Goal: Task Accomplishment & Management: Manage account settings

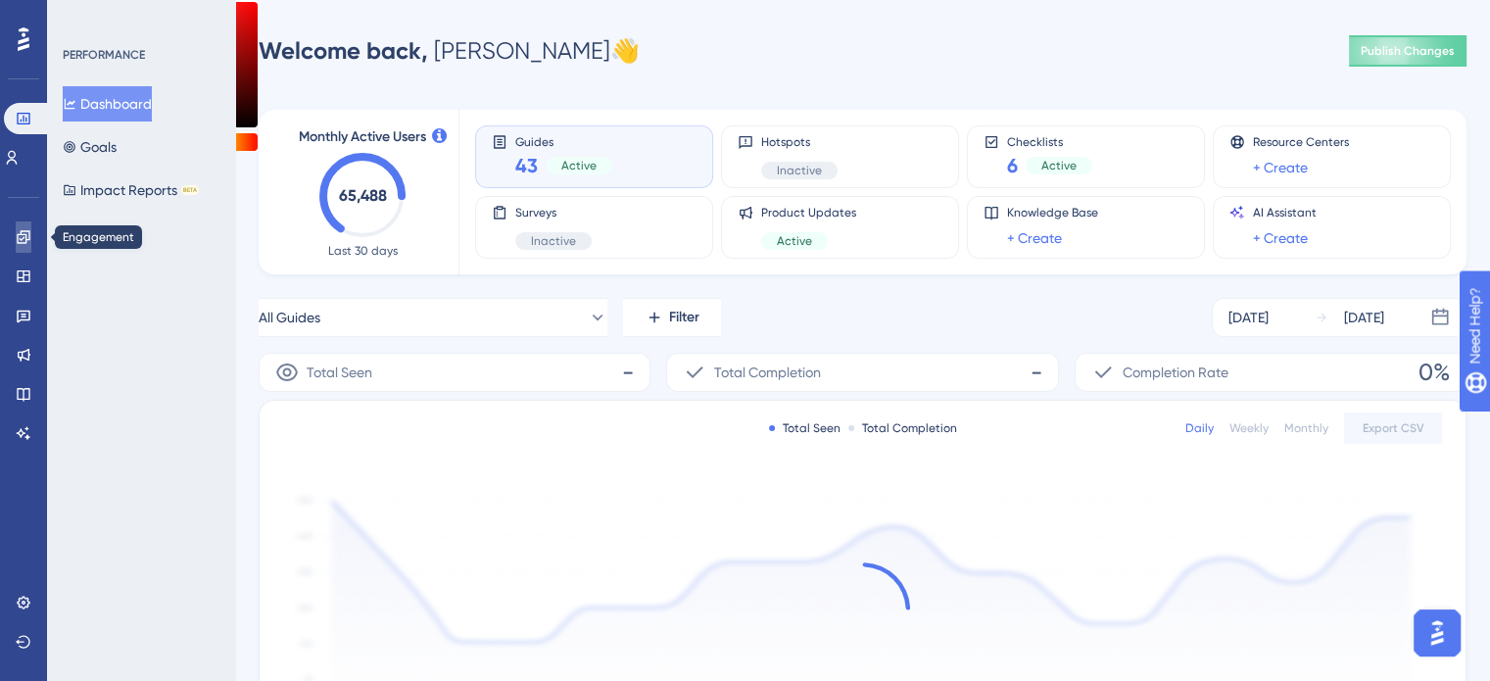
click at [26, 240] on icon at bounding box center [23, 236] width 13 height 13
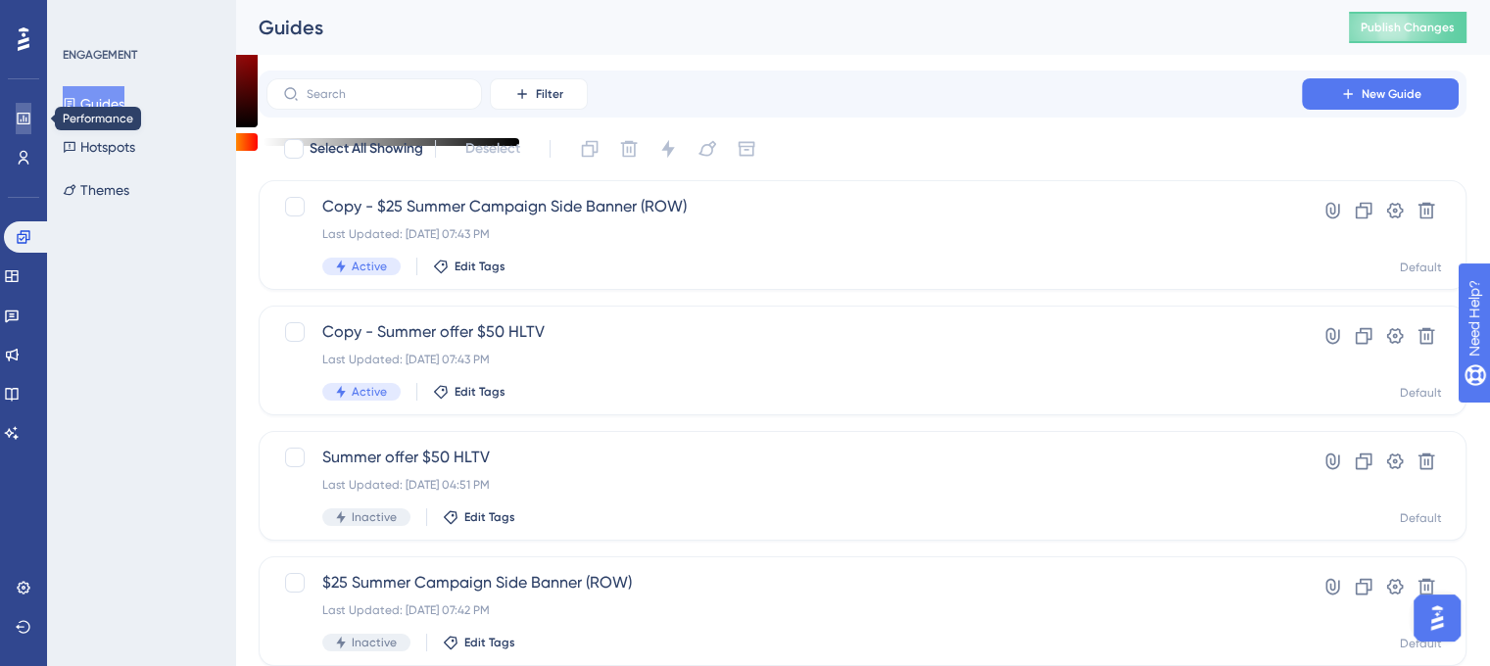
click at [31, 128] on link at bounding box center [24, 118] width 16 height 31
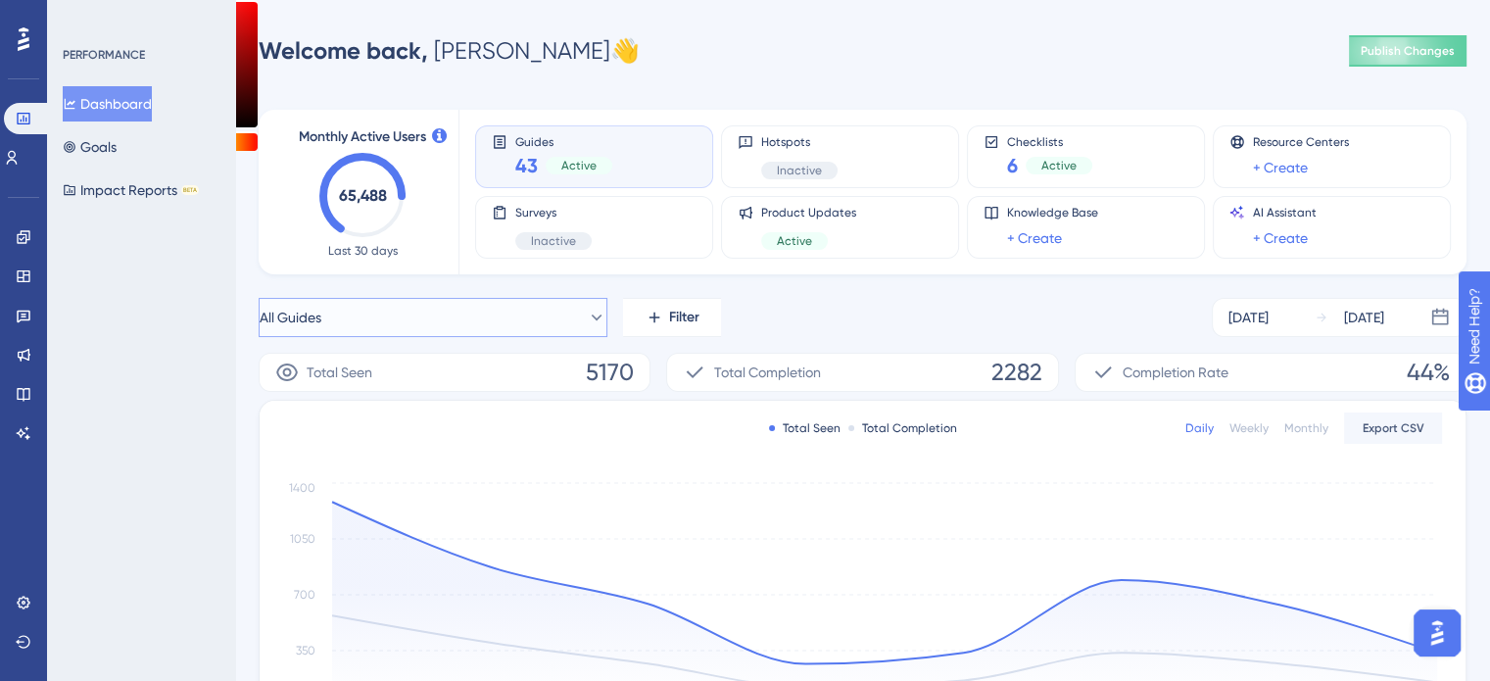
click at [421, 322] on button "All Guides" at bounding box center [433, 317] width 349 height 39
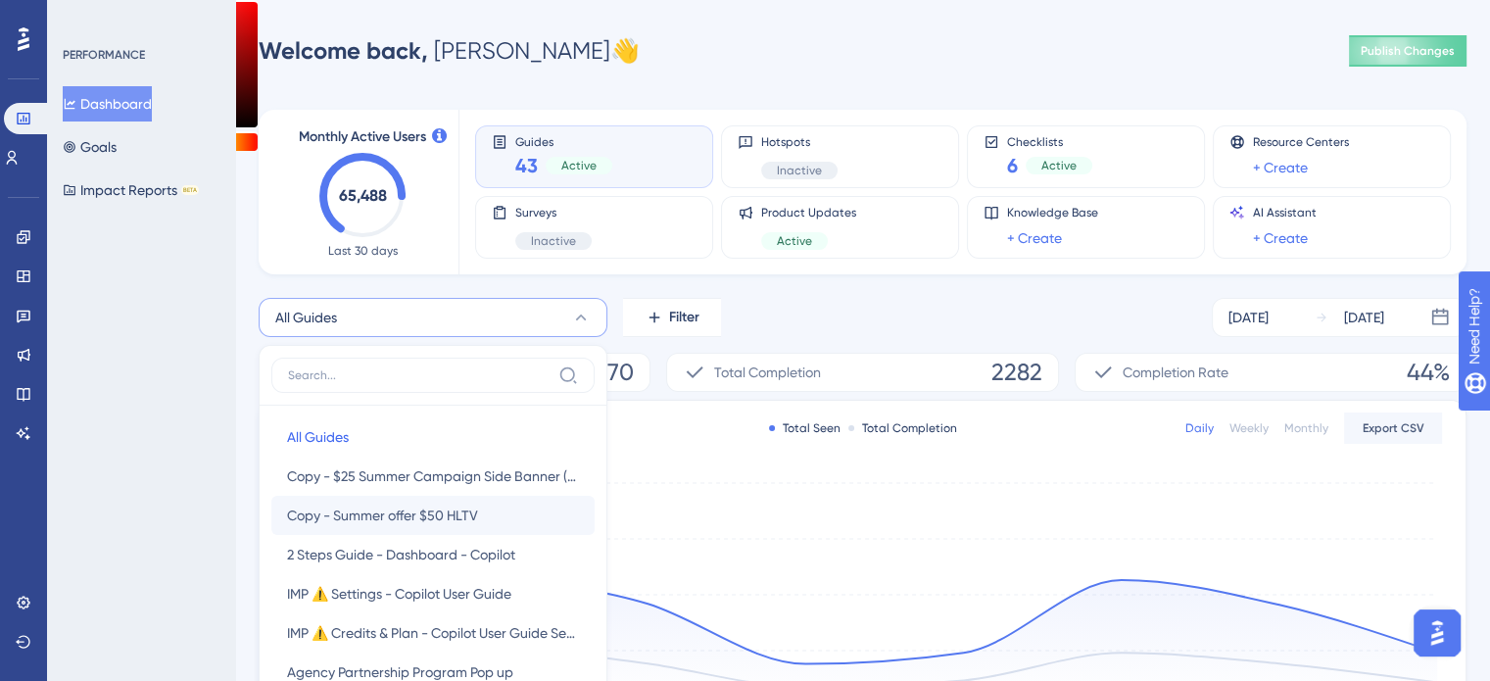
scroll to position [162, 0]
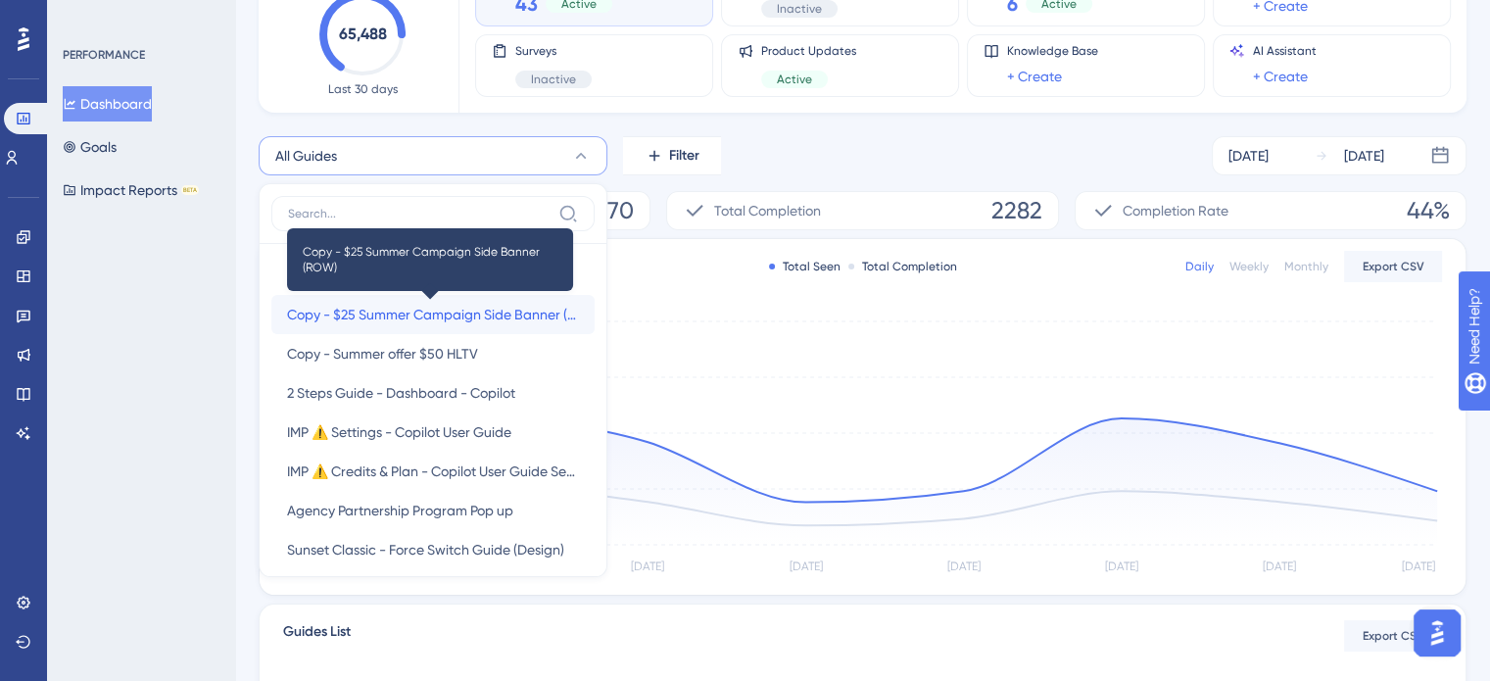
click at [422, 316] on span "Copy - $25 Summer Campaign Side Banner (ROW)" at bounding box center [433, 315] width 292 height 24
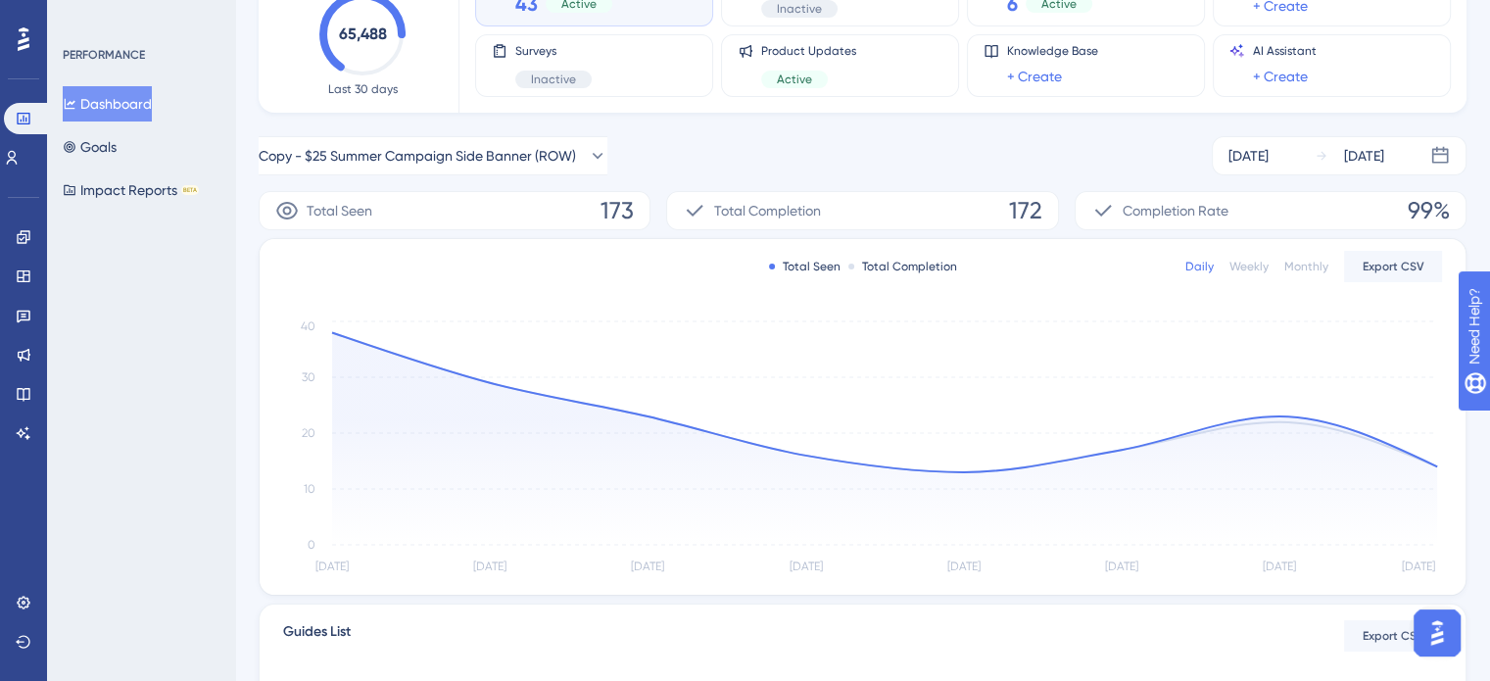
click at [1234, 269] on div "Weekly" at bounding box center [1249, 267] width 39 height 16
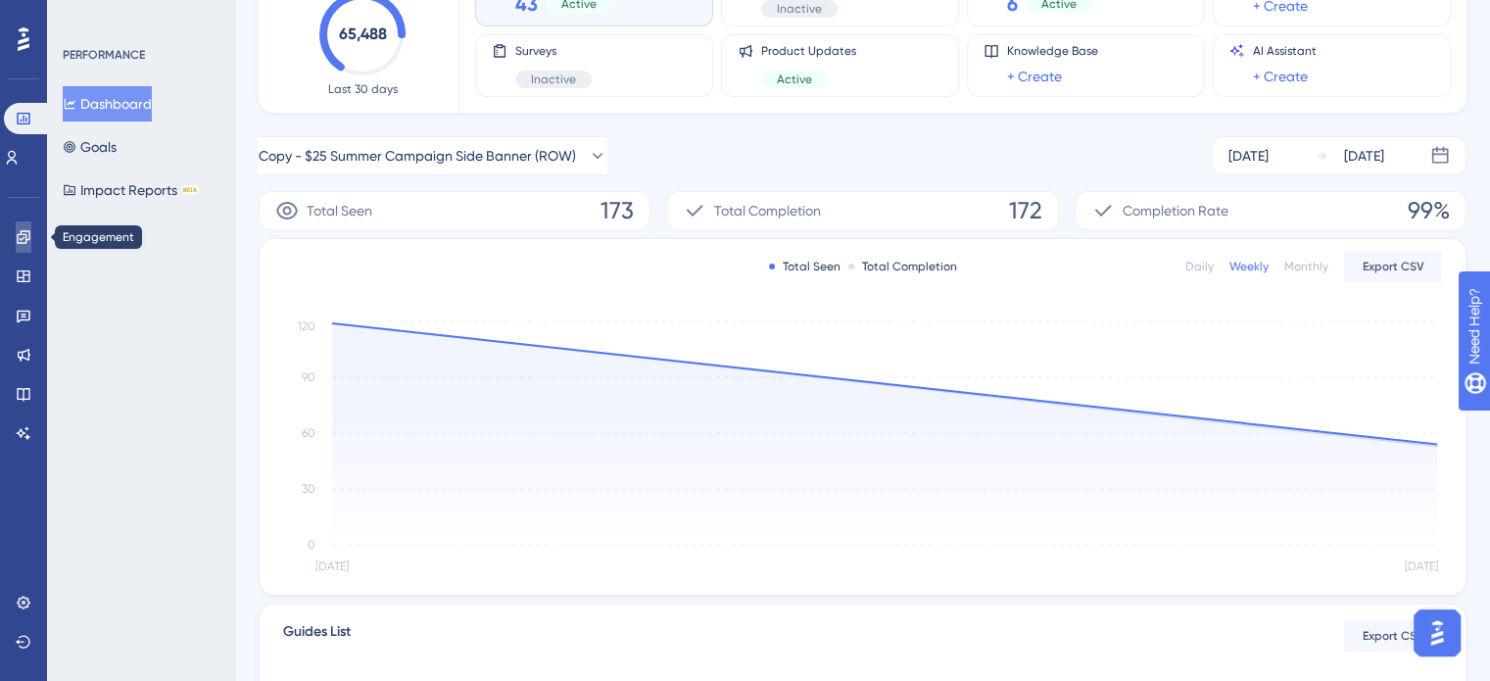
click at [23, 253] on div "Engagement Widgets Feedback Product Updates Knowledge Base AI Assistant" at bounding box center [24, 334] width 16 height 227
click at [19, 245] on link at bounding box center [24, 236] width 16 height 31
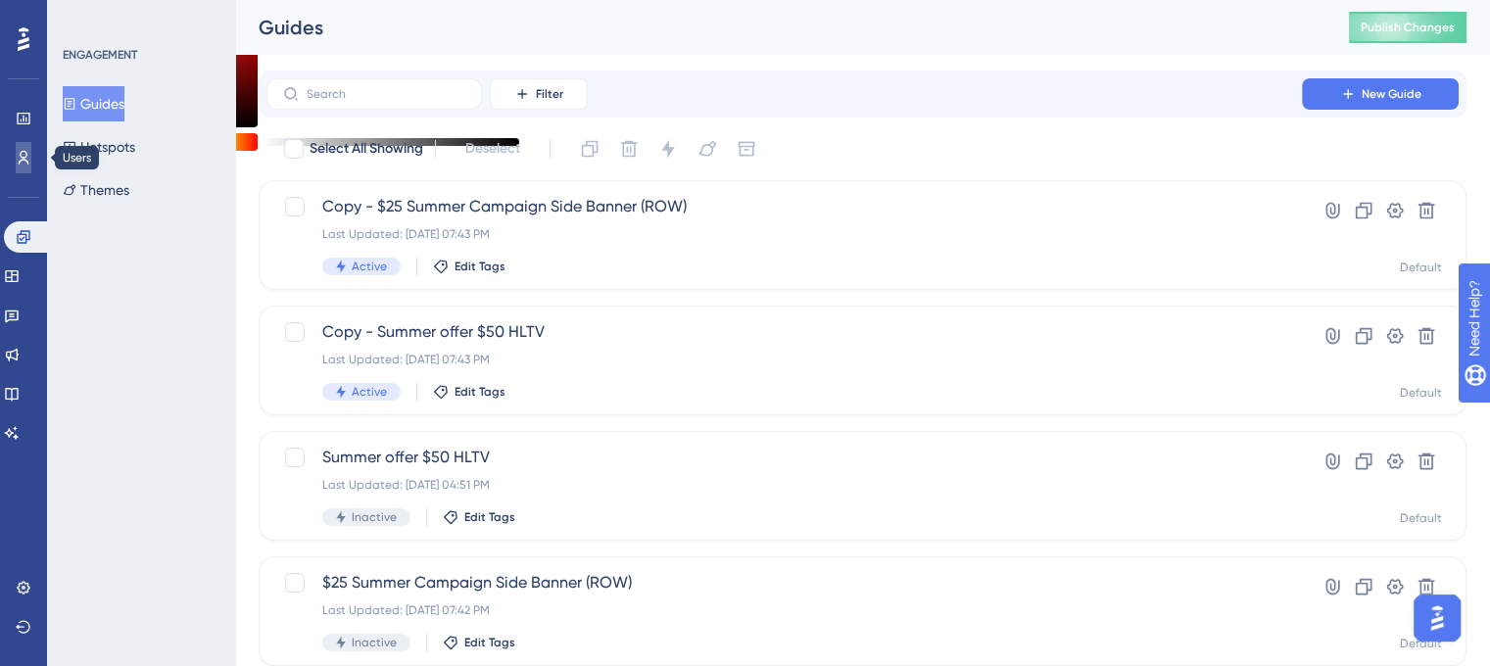
click at [26, 160] on icon at bounding box center [24, 158] width 16 height 16
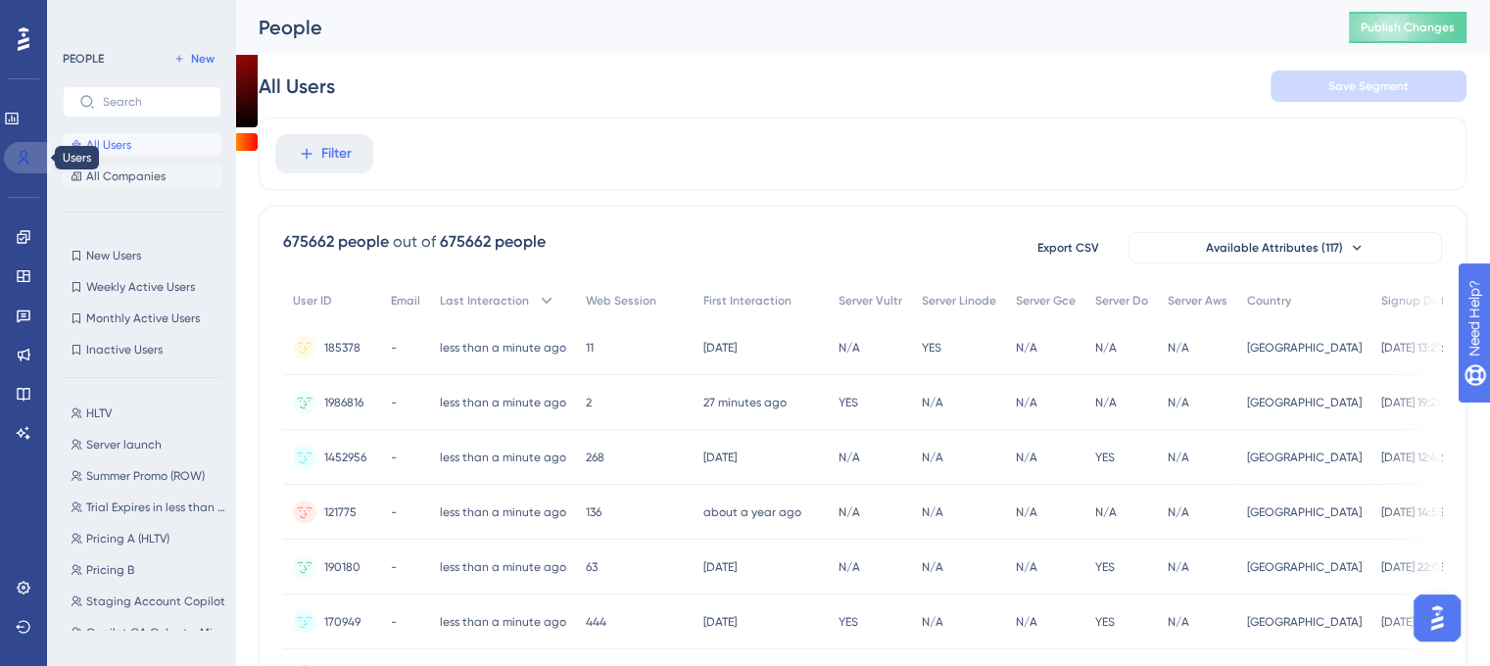
drag, startPoint x: 24, startPoint y: 164, endPoint x: 94, endPoint y: 168, distance: 69.7
click at [24, 164] on icon at bounding box center [24, 158] width 16 height 16
click at [219, 65] on button "New" at bounding box center [194, 59] width 55 height 24
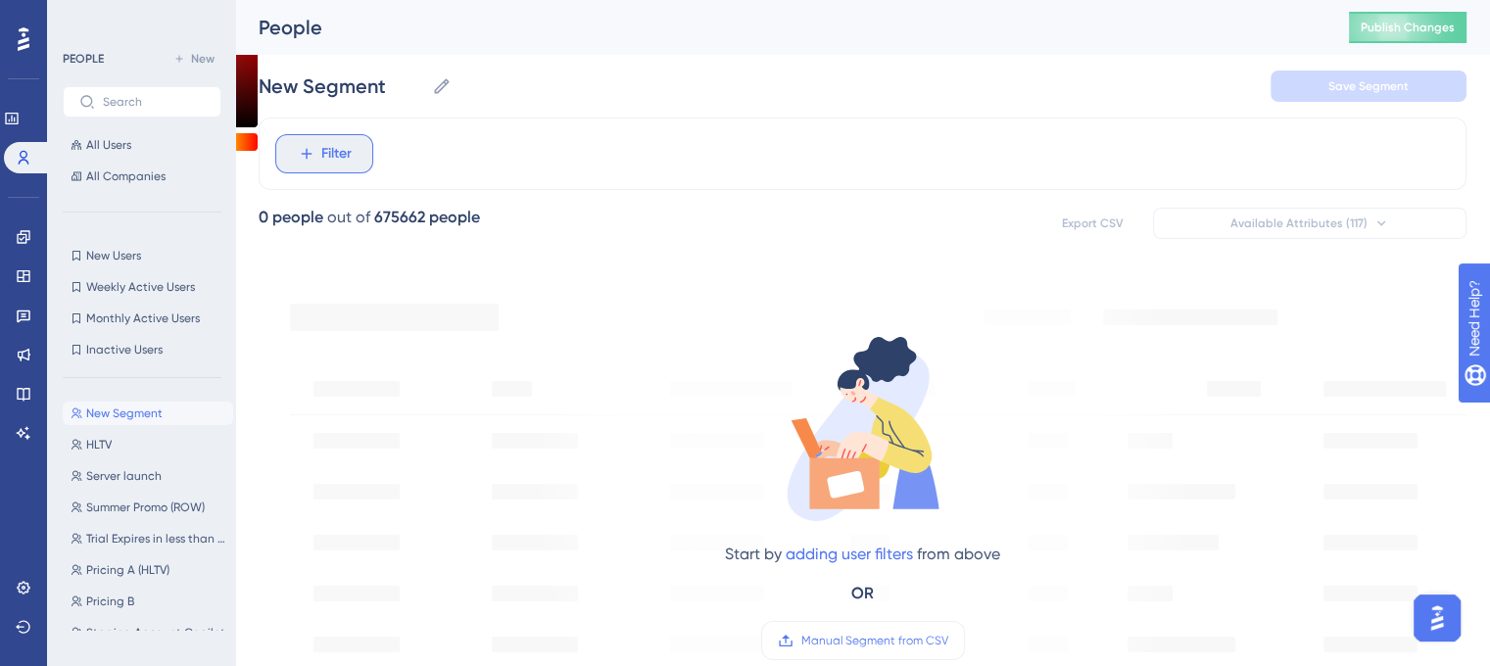
click at [362, 159] on button "Filter" at bounding box center [324, 153] width 98 height 39
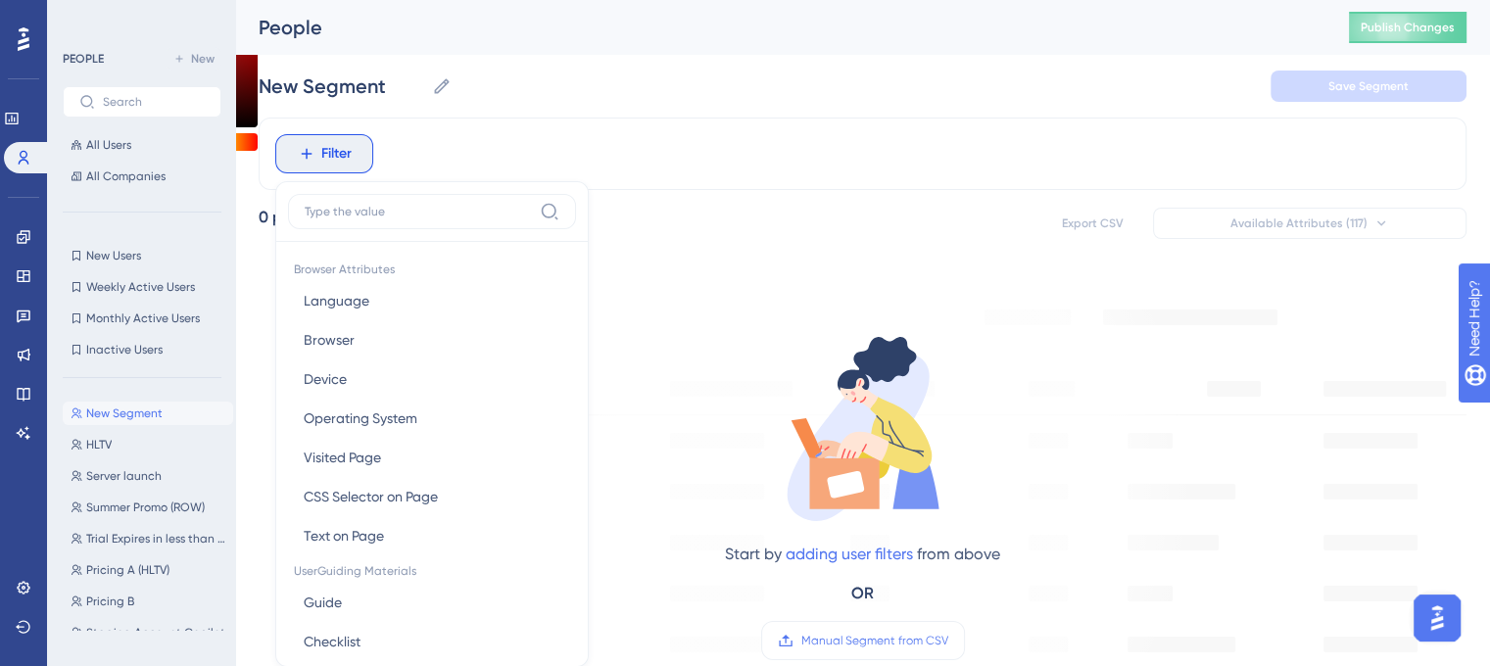
scroll to position [90, 0]
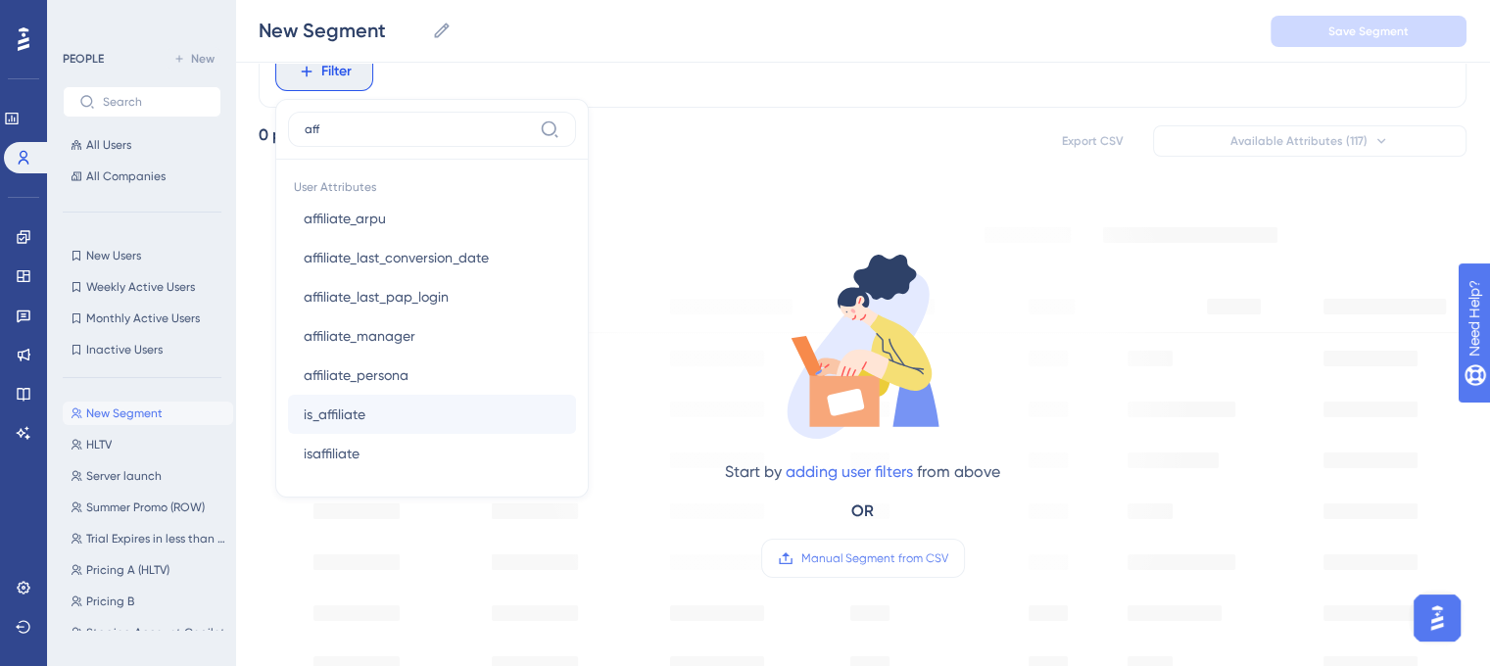
type input "aff"
click at [430, 421] on button "is_affiliate is_affiliate" at bounding box center [432, 414] width 288 height 39
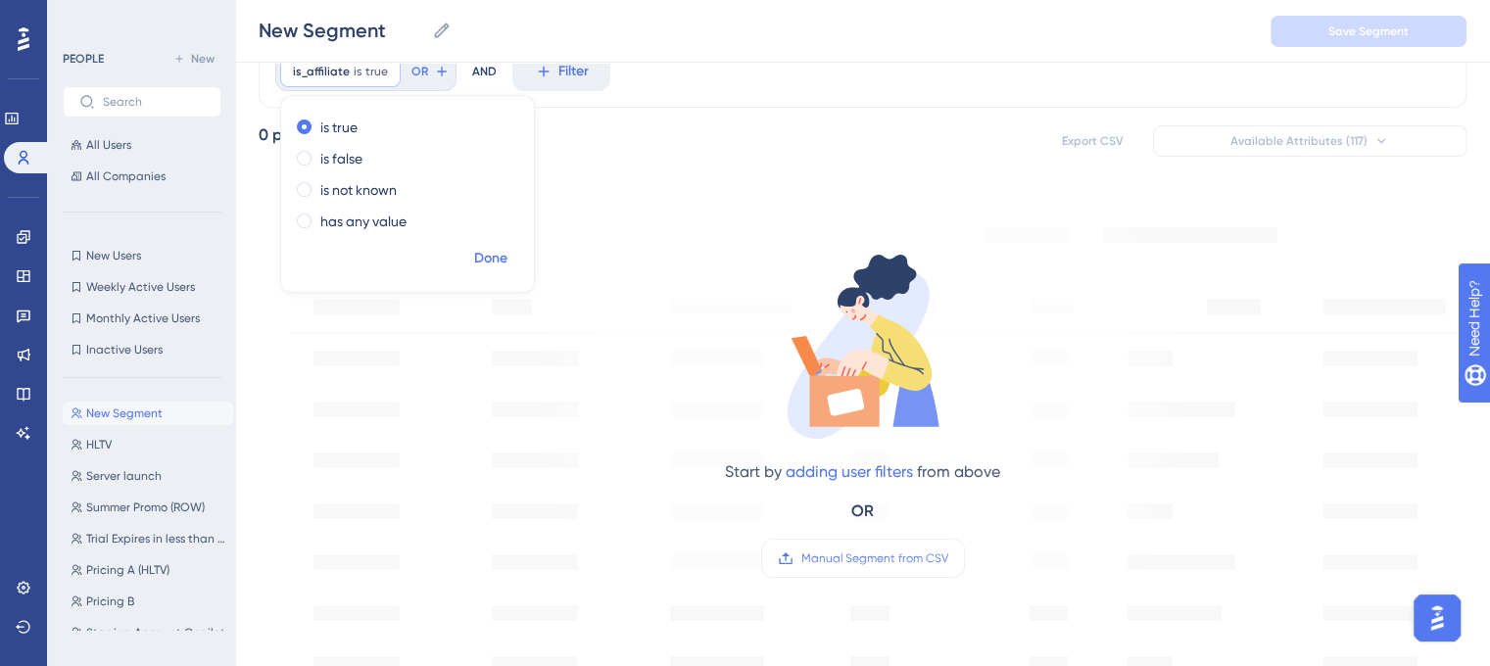
click at [494, 260] on span "Done" at bounding box center [490, 259] width 33 height 24
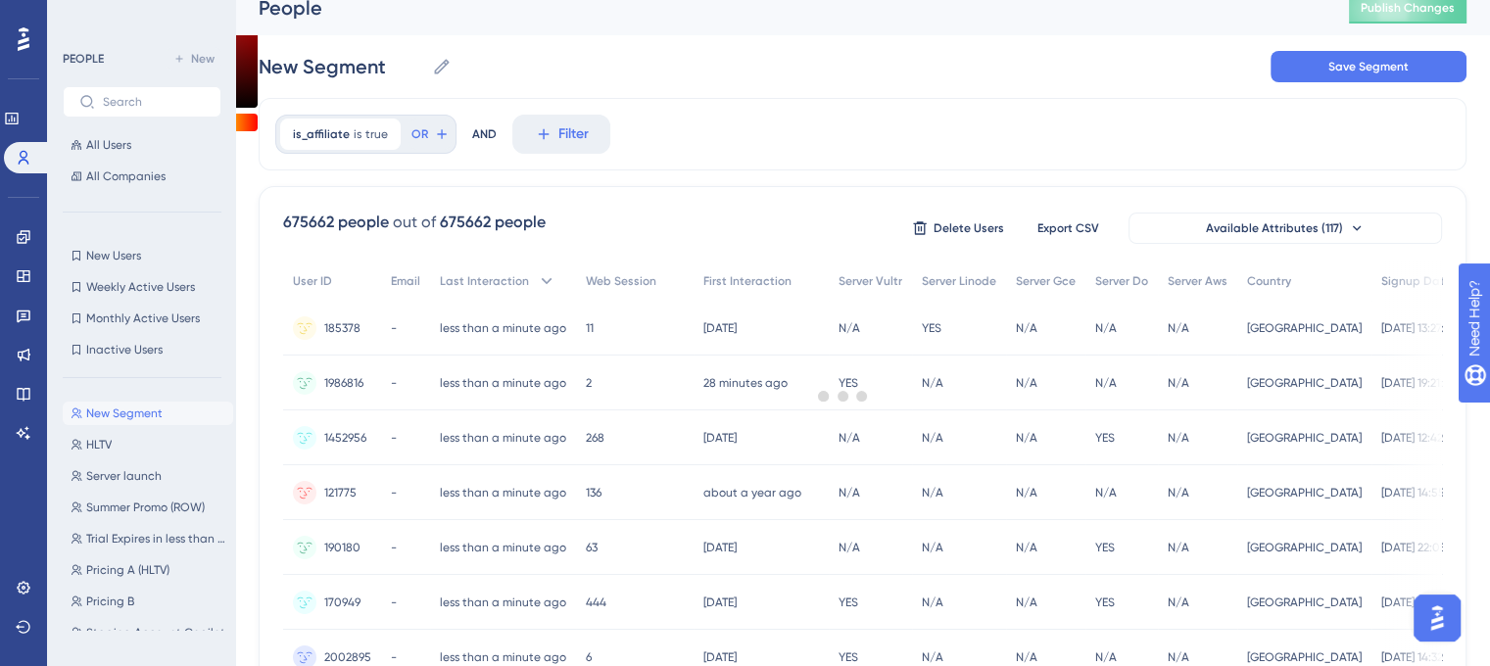
scroll to position [0, 0]
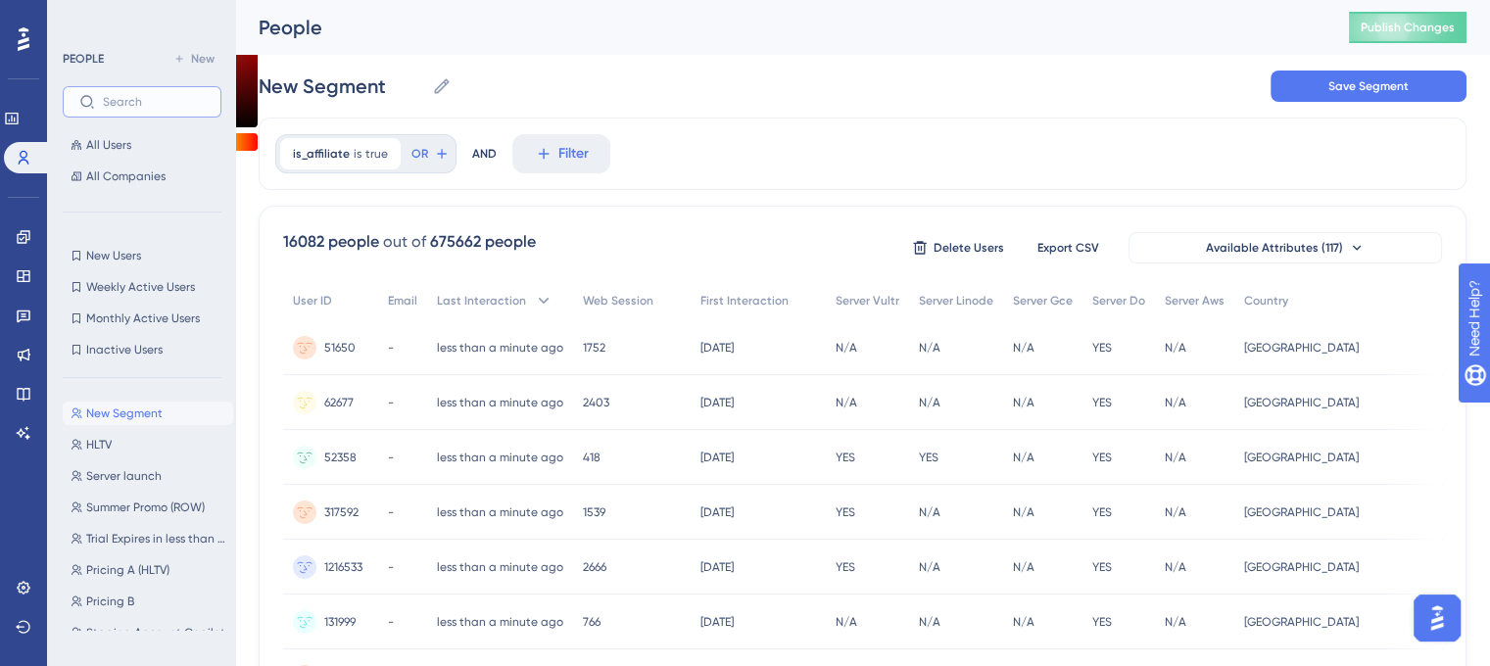
click at [137, 101] on input "text" at bounding box center [154, 102] width 102 height 14
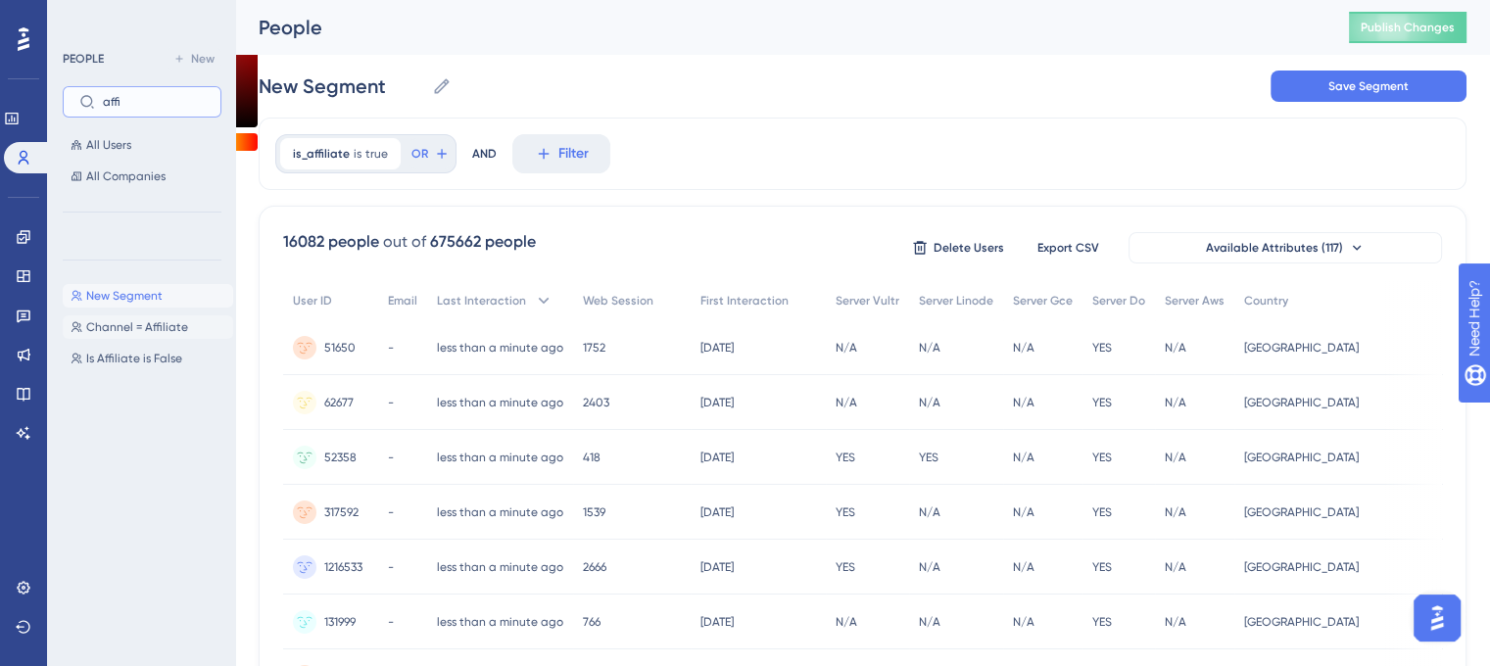
type input "affi"
click at [180, 332] on span "Channel = Affiliate" at bounding box center [137, 327] width 102 height 16
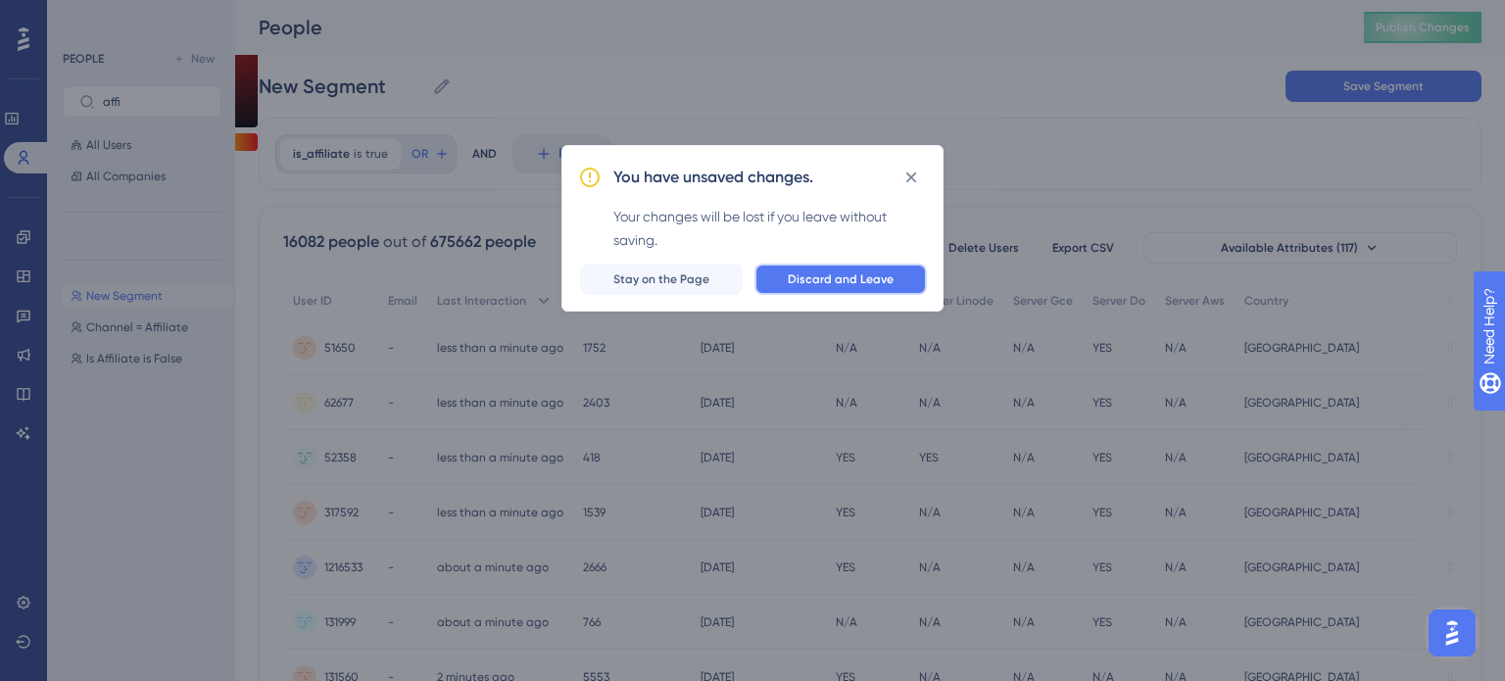
click at [807, 281] on span "Discard and Leave" at bounding box center [841, 279] width 106 height 16
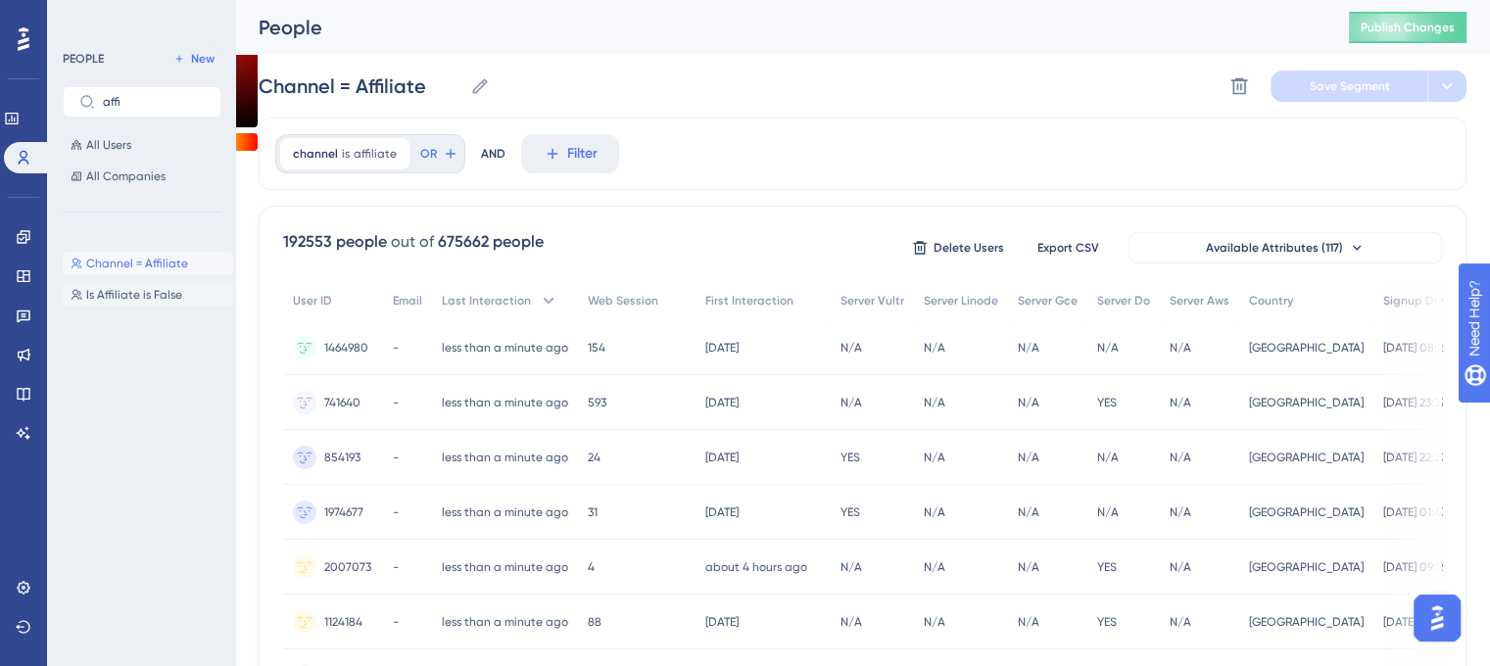
click at [85, 289] on button "Is Affiliate is False Is Affiliate is False" at bounding box center [148, 295] width 170 height 24
click at [208, 50] on button "New" at bounding box center [194, 59] width 55 height 24
type input "New Segment"
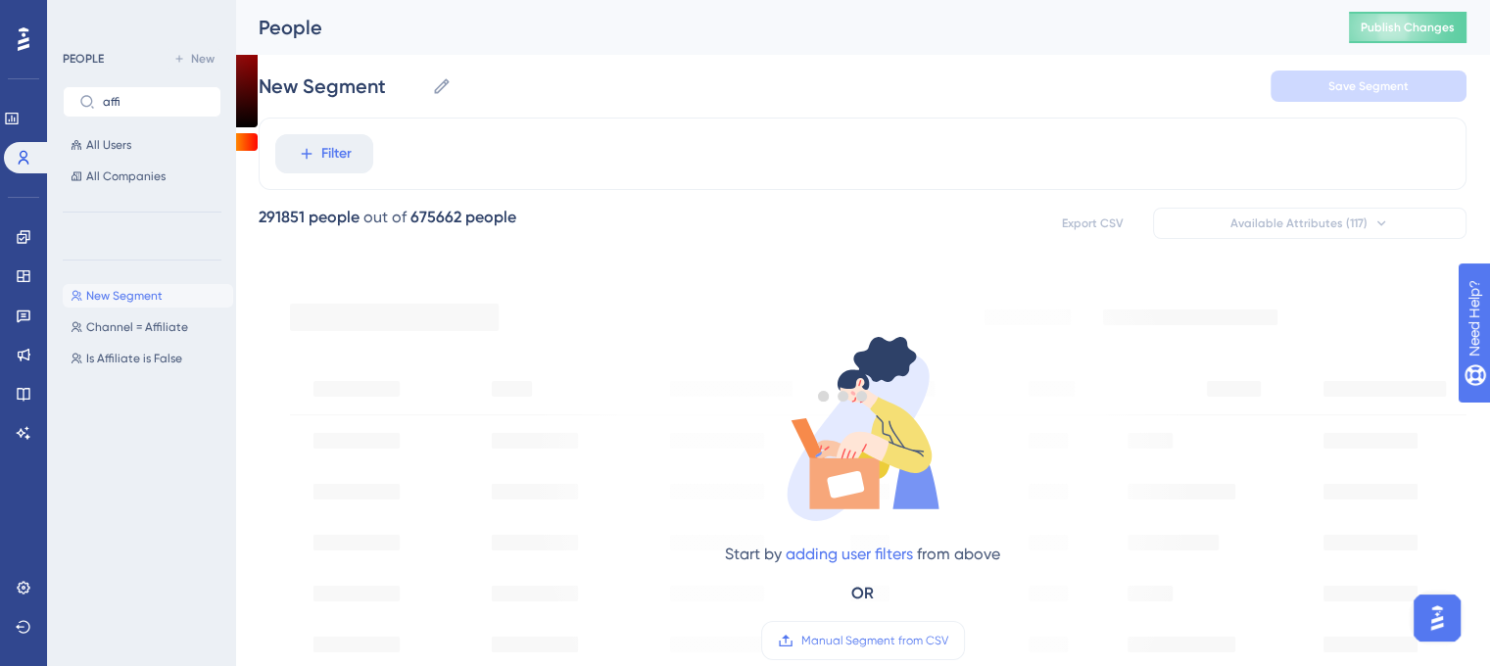
click at [323, 153] on div at bounding box center [843, 395] width 1294 height 525
click at [341, 155] on span "Filter" at bounding box center [336, 154] width 30 height 24
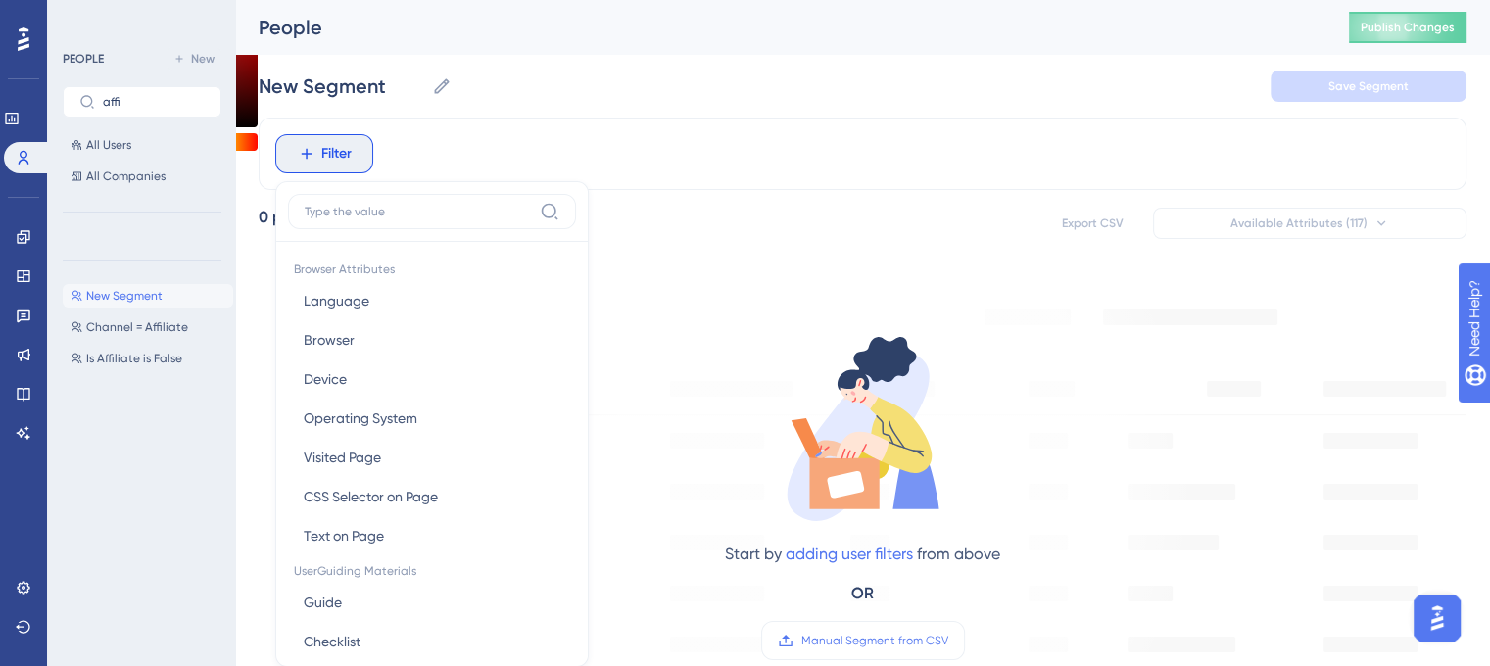
scroll to position [90, 0]
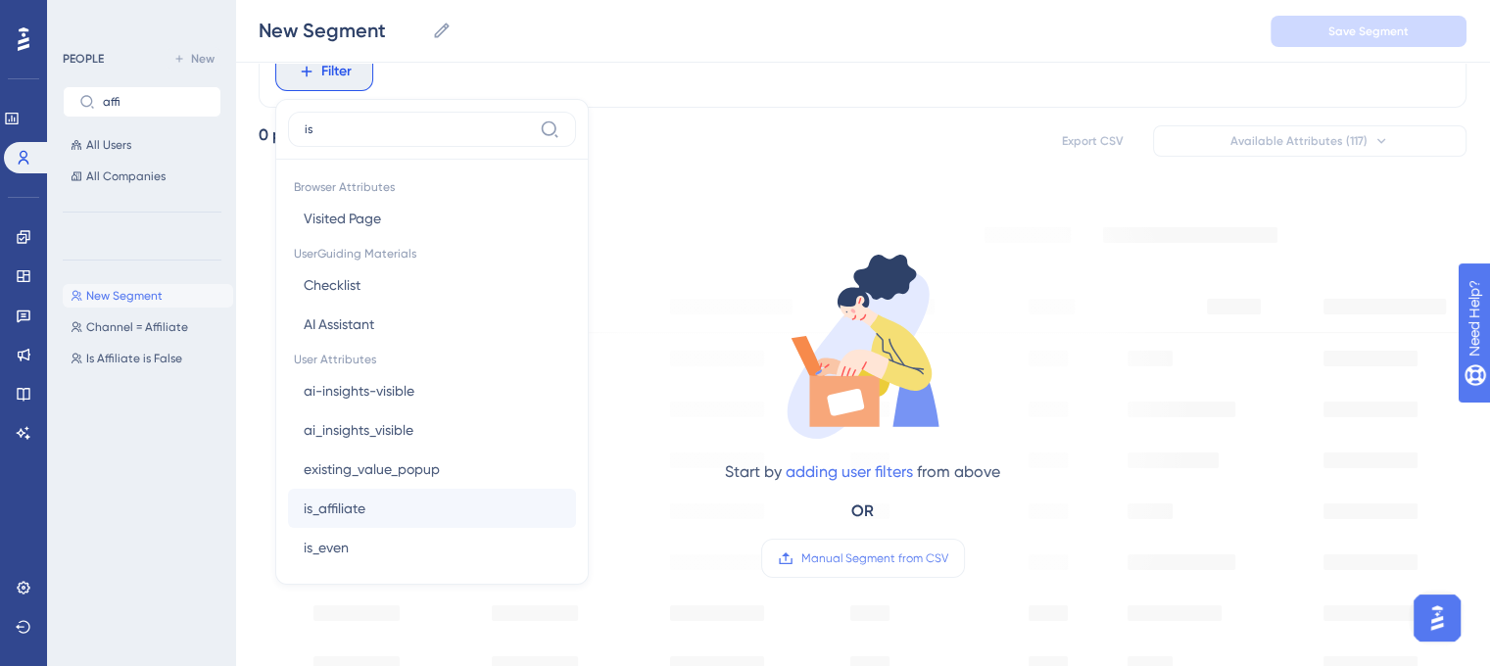
type input "is"
click at [439, 509] on button "is_affiliate is_affiliate" at bounding box center [432, 508] width 288 height 39
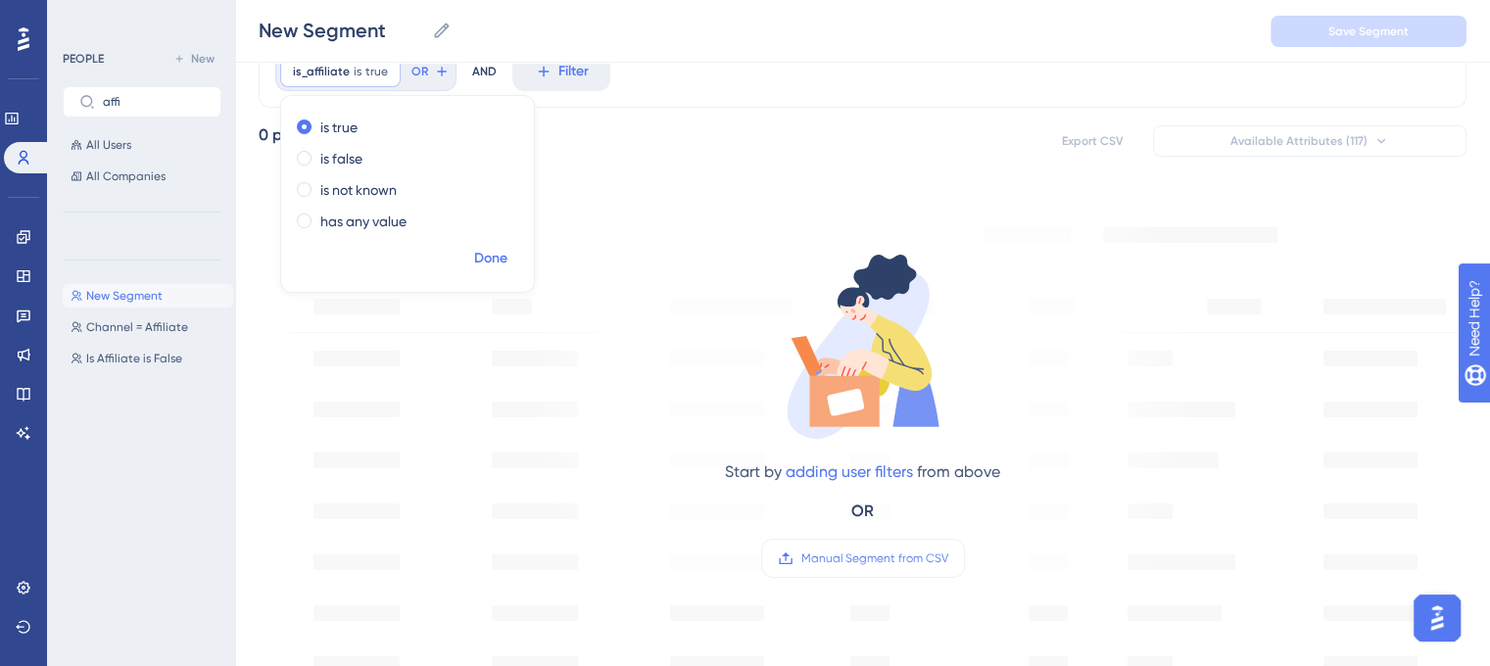
click at [489, 253] on span "Done" at bounding box center [490, 259] width 33 height 24
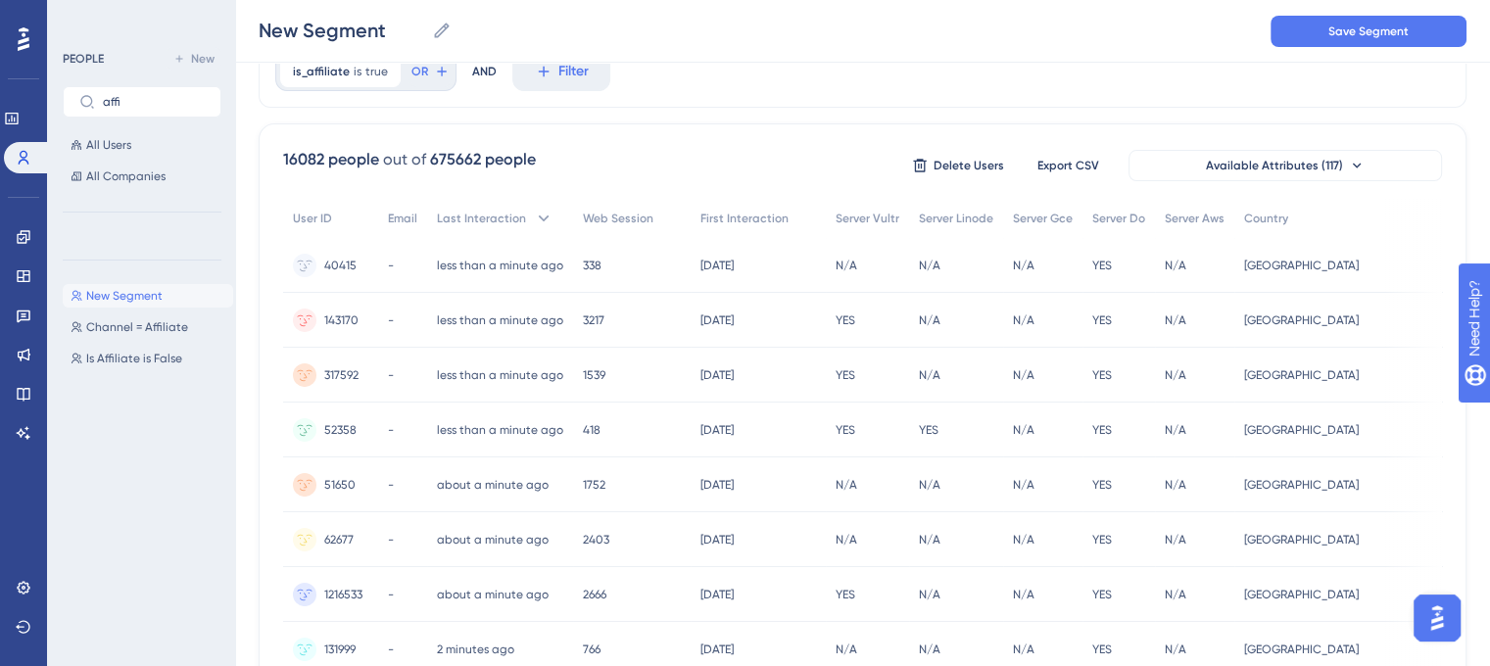
scroll to position [0, 0]
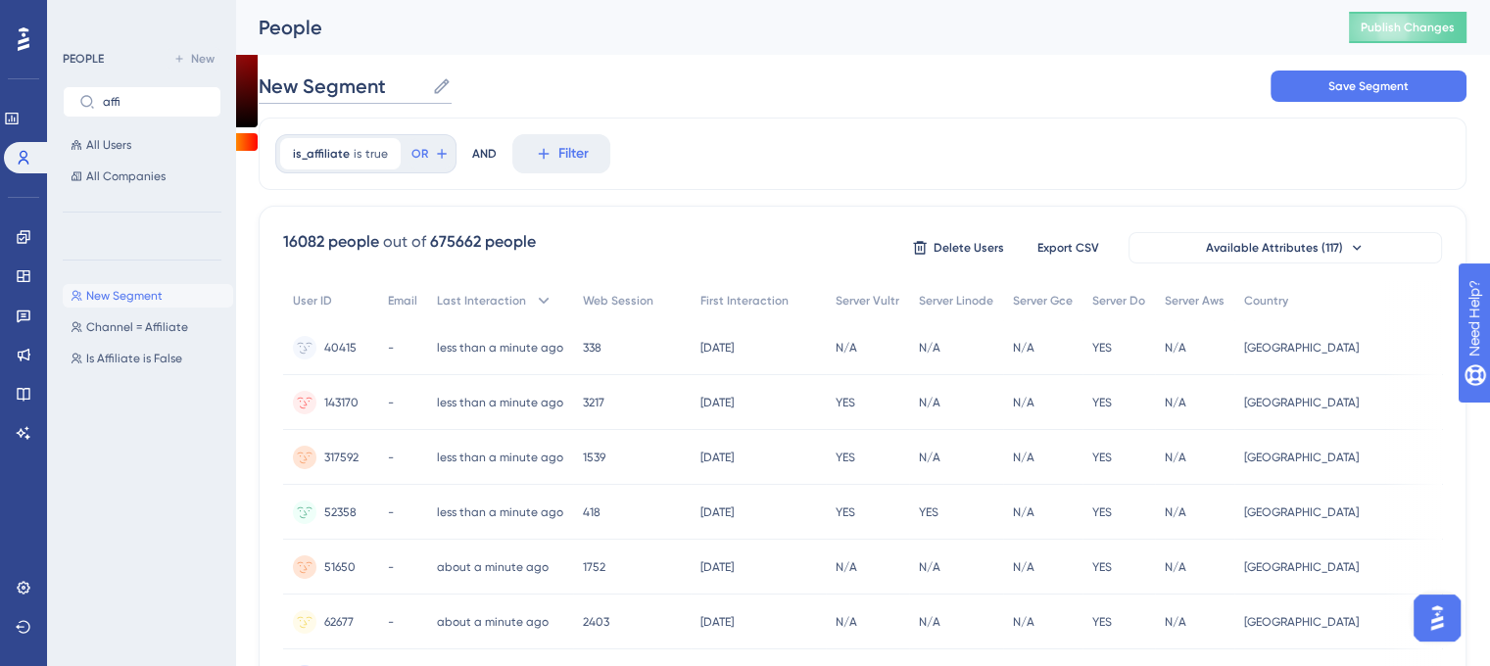
click at [298, 85] on input "New Segment" at bounding box center [342, 86] width 166 height 27
type input "Is_Affiliate is true"
click at [1387, 88] on span "Save Segment" at bounding box center [1369, 86] width 80 height 16
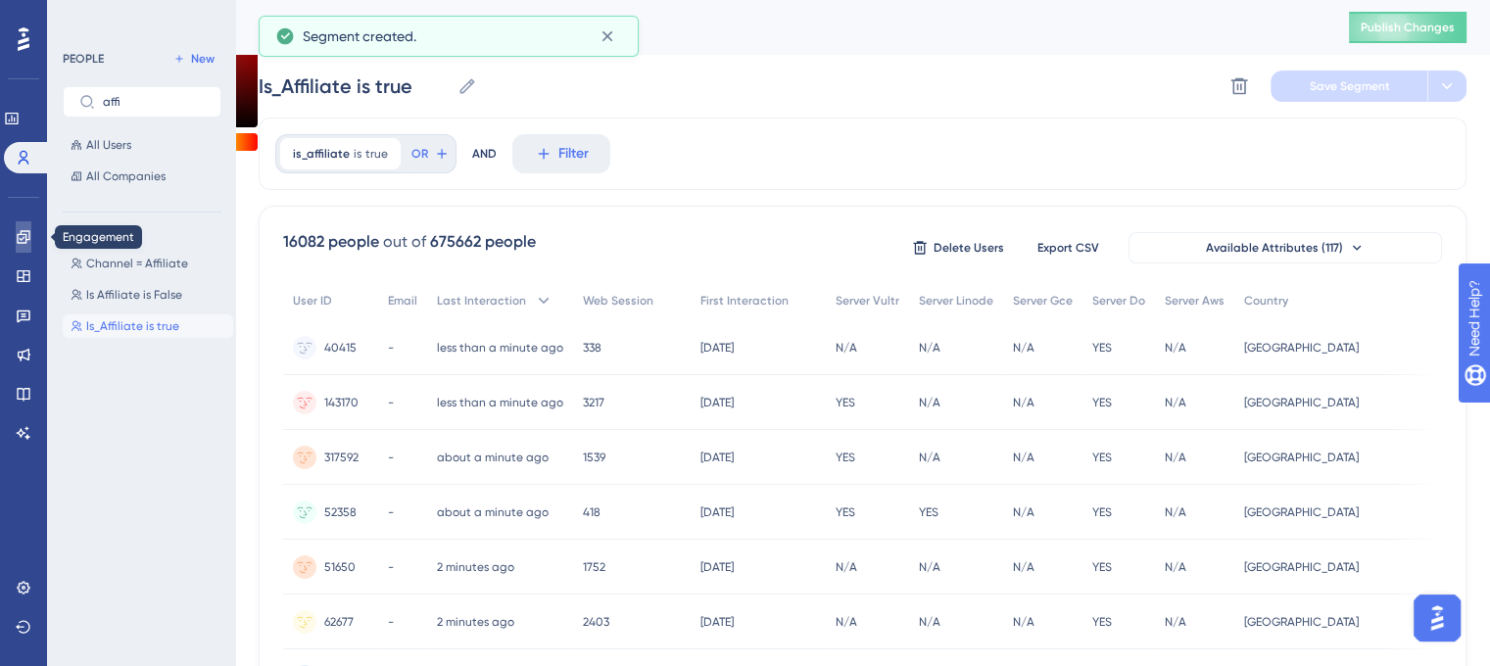
click at [27, 239] on icon at bounding box center [24, 237] width 16 height 16
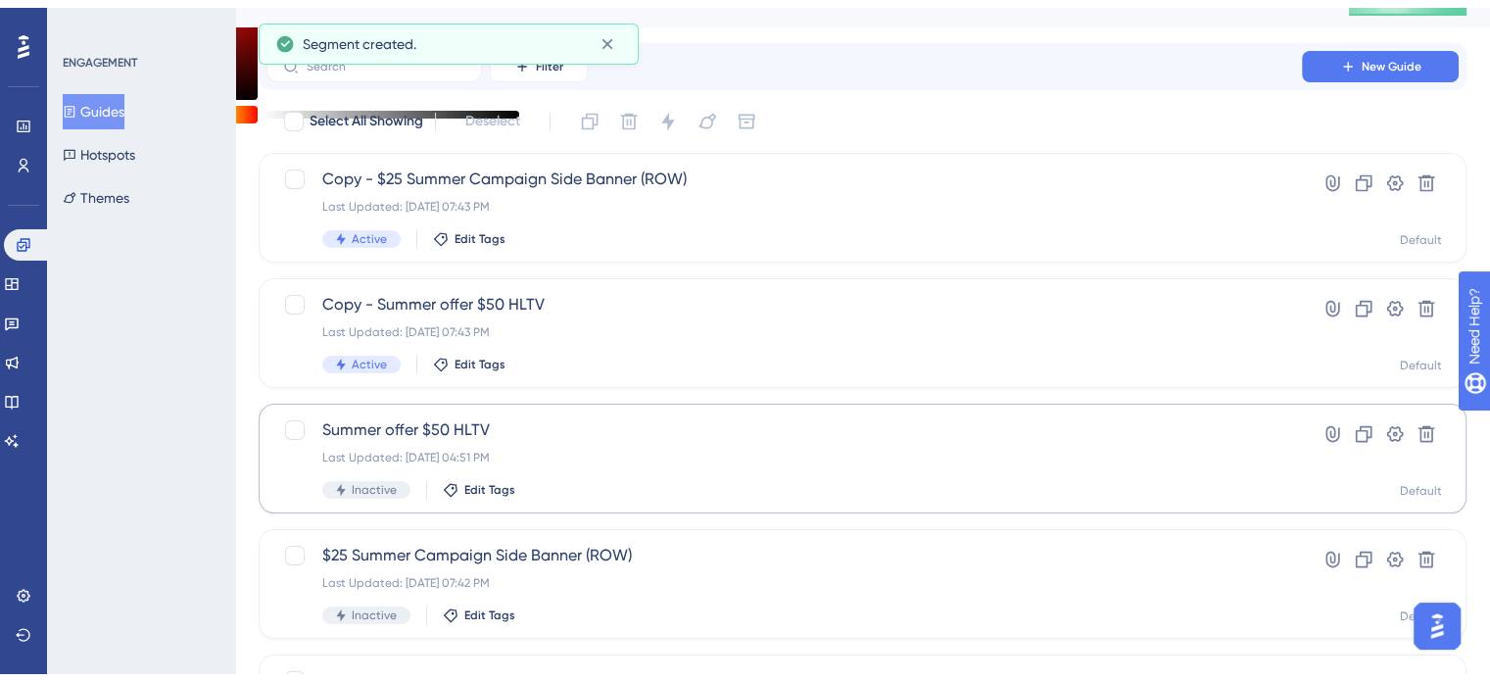
scroll to position [98, 0]
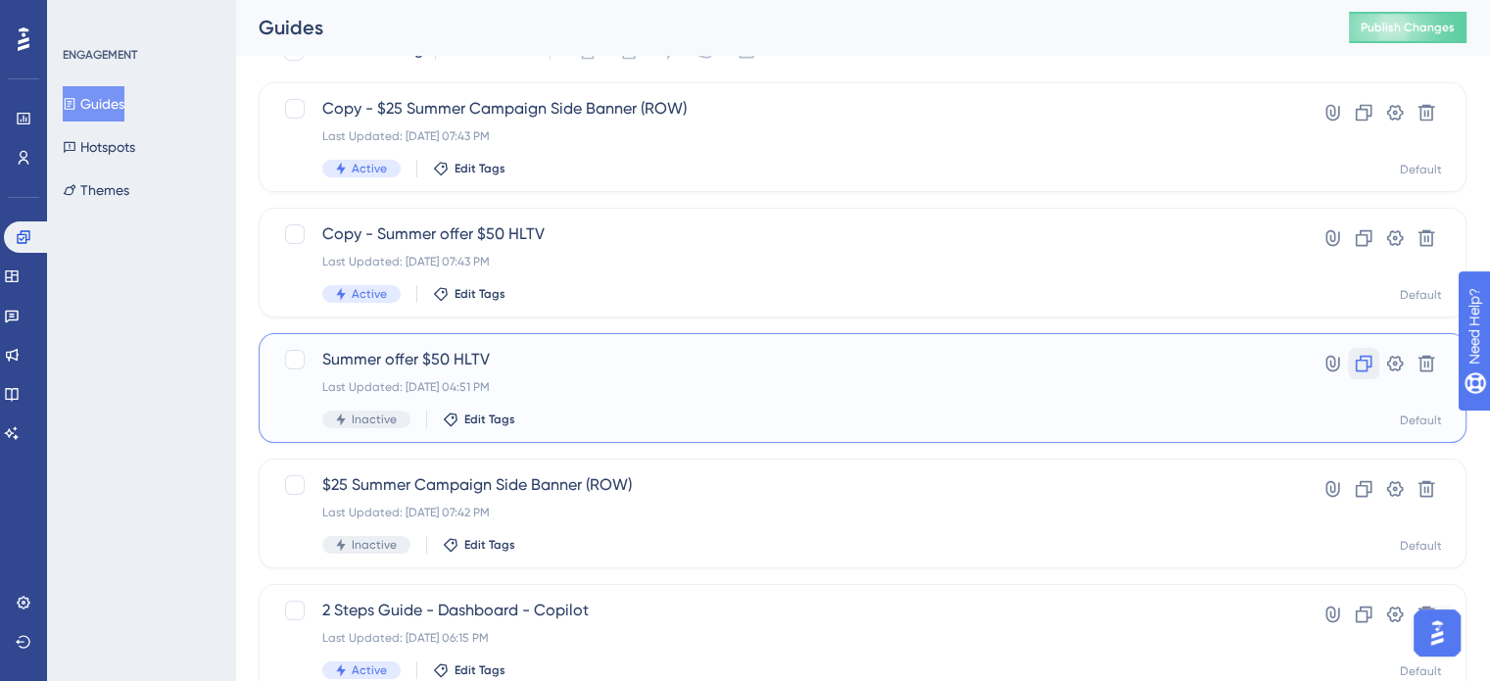
drag, startPoint x: 362, startPoint y: 363, endPoint x: 1367, endPoint y: 361, distance: 1005.3
click at [1367, 361] on icon at bounding box center [1364, 364] width 17 height 17
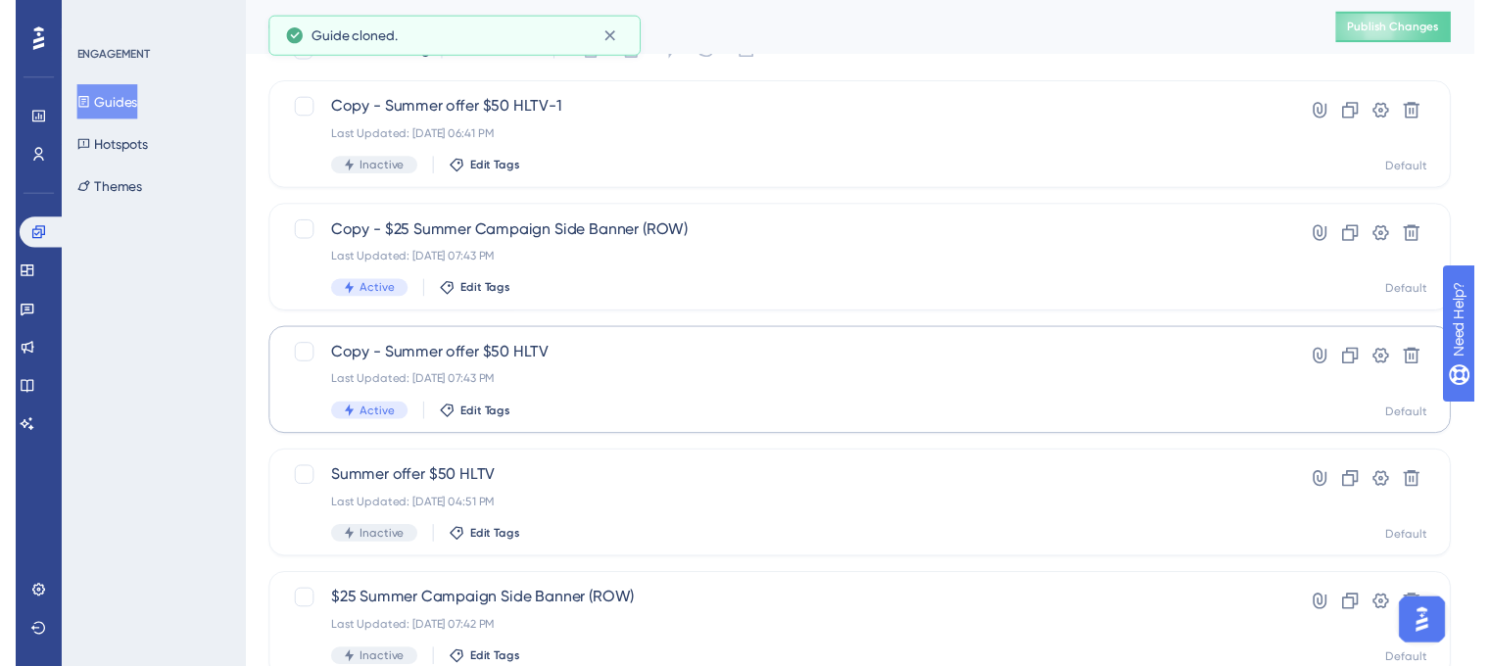
scroll to position [0, 0]
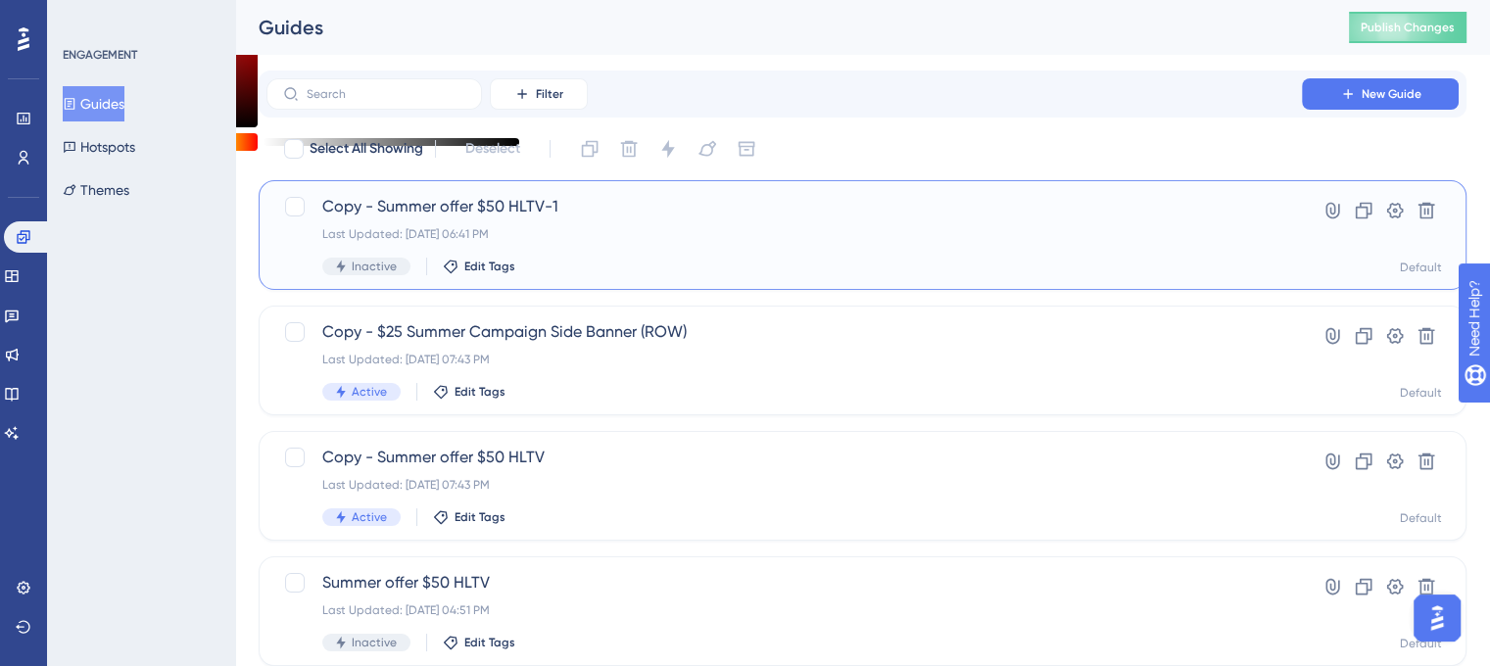
click at [459, 206] on span "Copy - Summer offer $50 HLTV-1" at bounding box center [784, 207] width 924 height 24
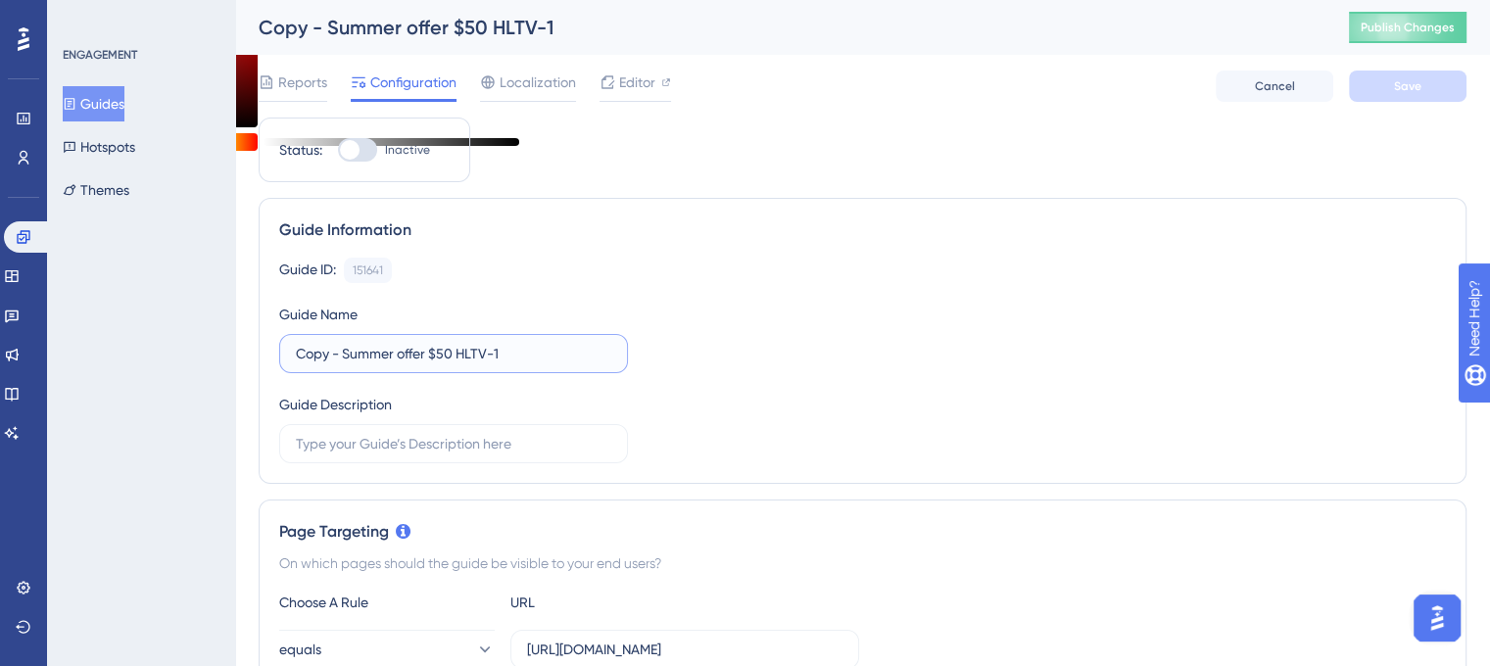
click at [508, 351] on input "Copy - Summer offer $50 HLTV-1" at bounding box center [454, 354] width 316 height 22
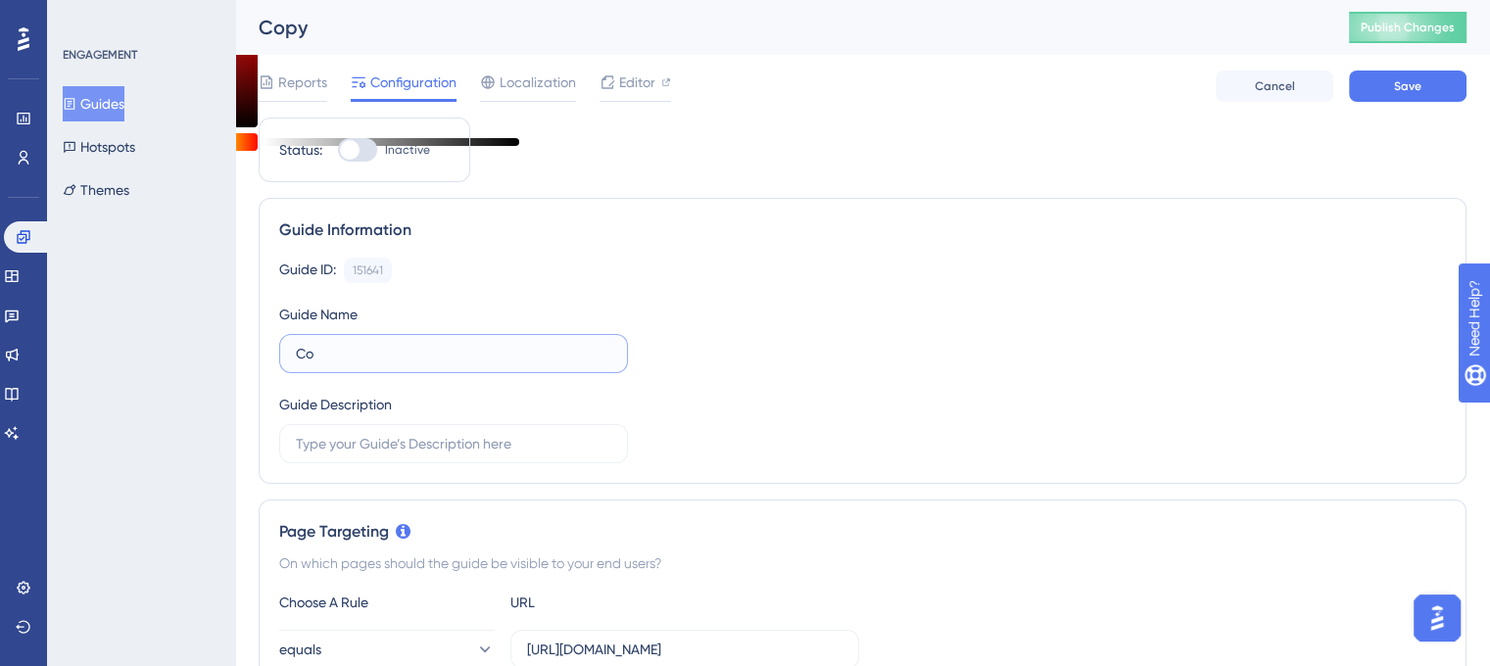
type input "C"
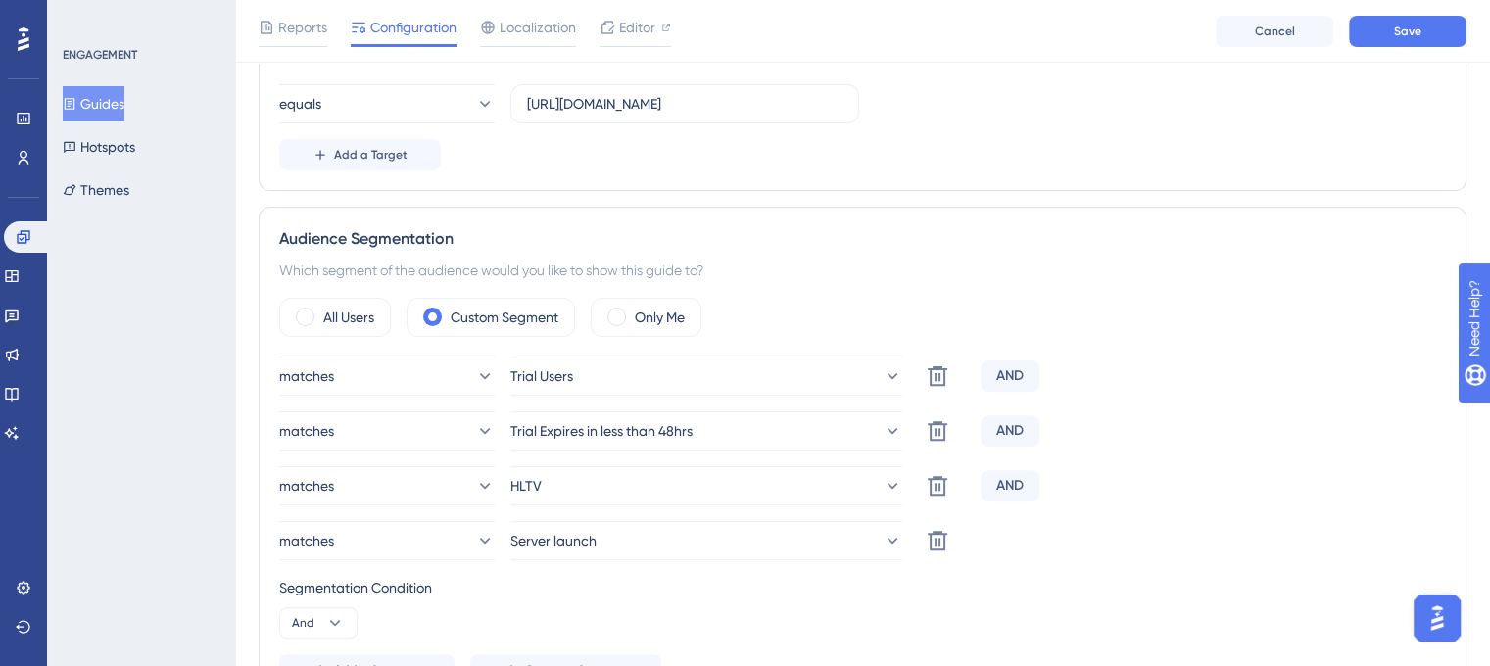
scroll to position [588, 0]
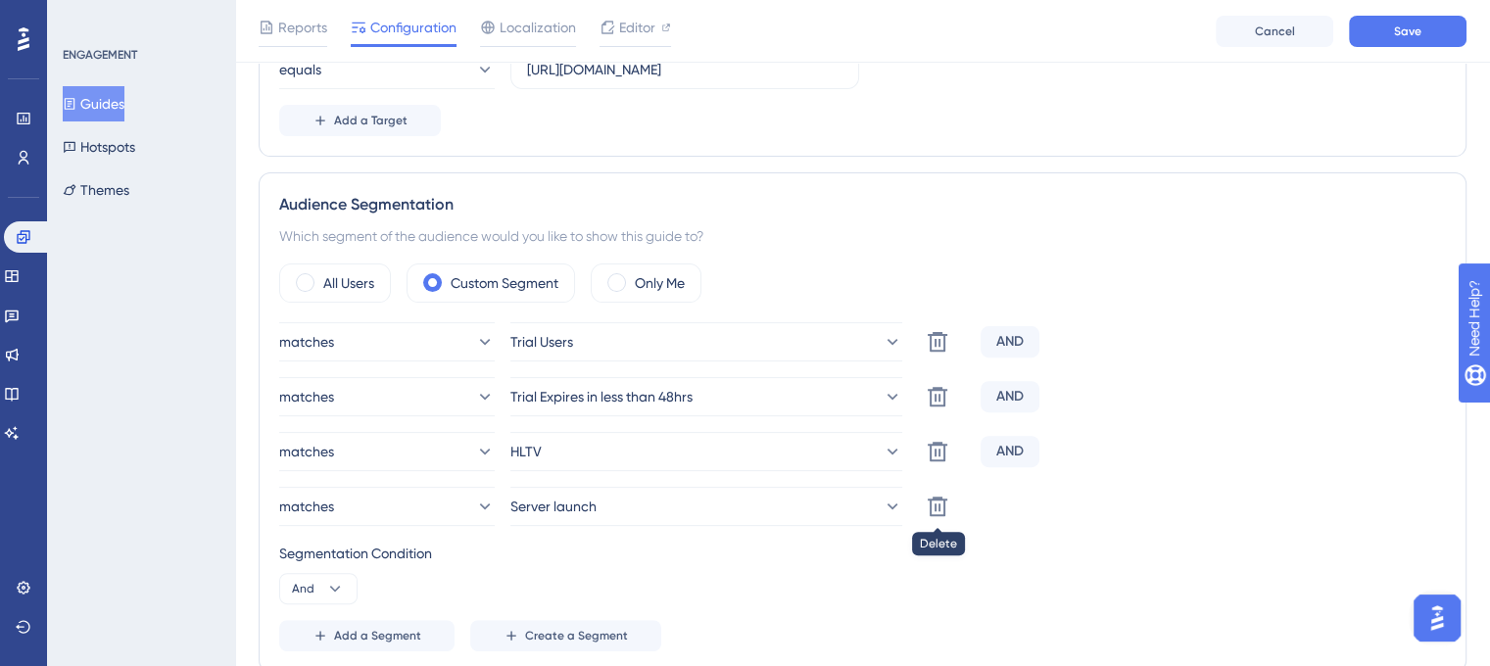
type input "Affiliate Summer Campaign 2025"
click at [945, 516] on button at bounding box center [937, 506] width 39 height 39
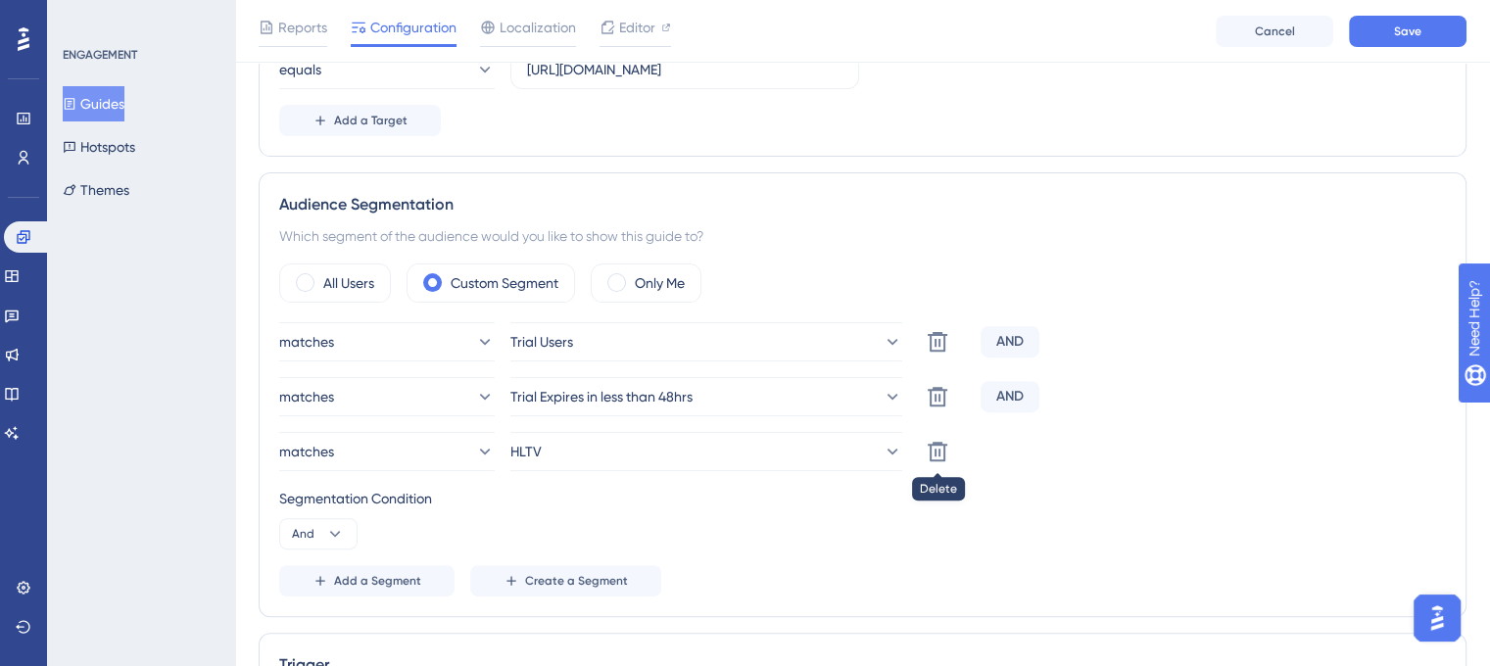
click at [949, 453] on icon at bounding box center [938, 452] width 24 height 24
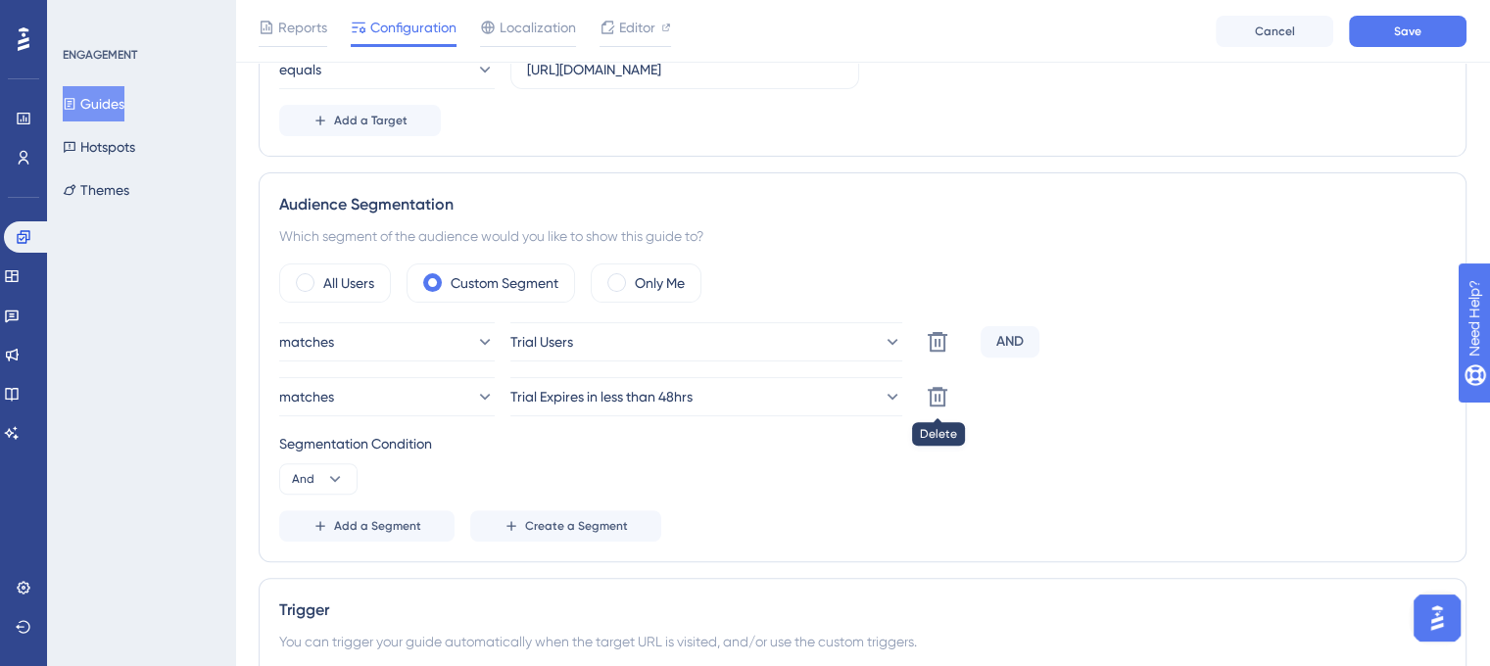
click at [949, 403] on button at bounding box center [937, 396] width 39 height 39
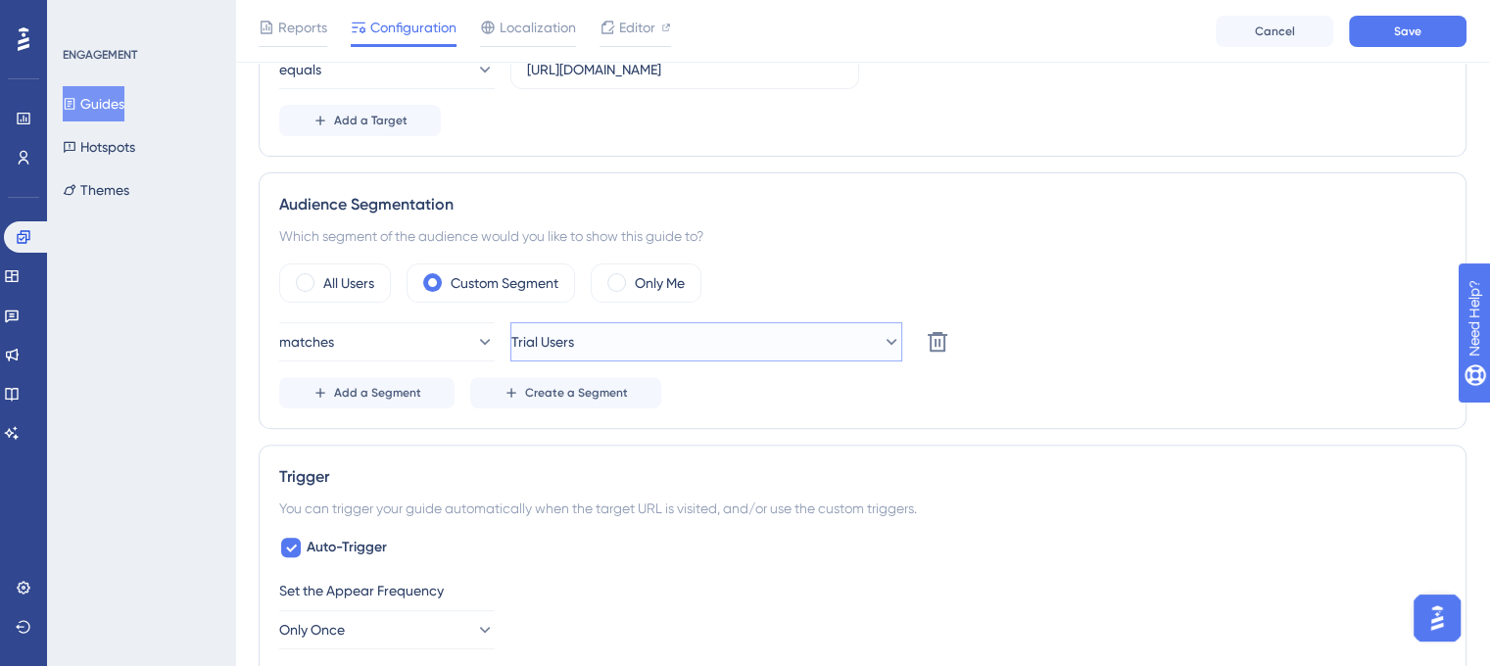
click at [887, 339] on icon at bounding box center [892, 342] width 11 height 6
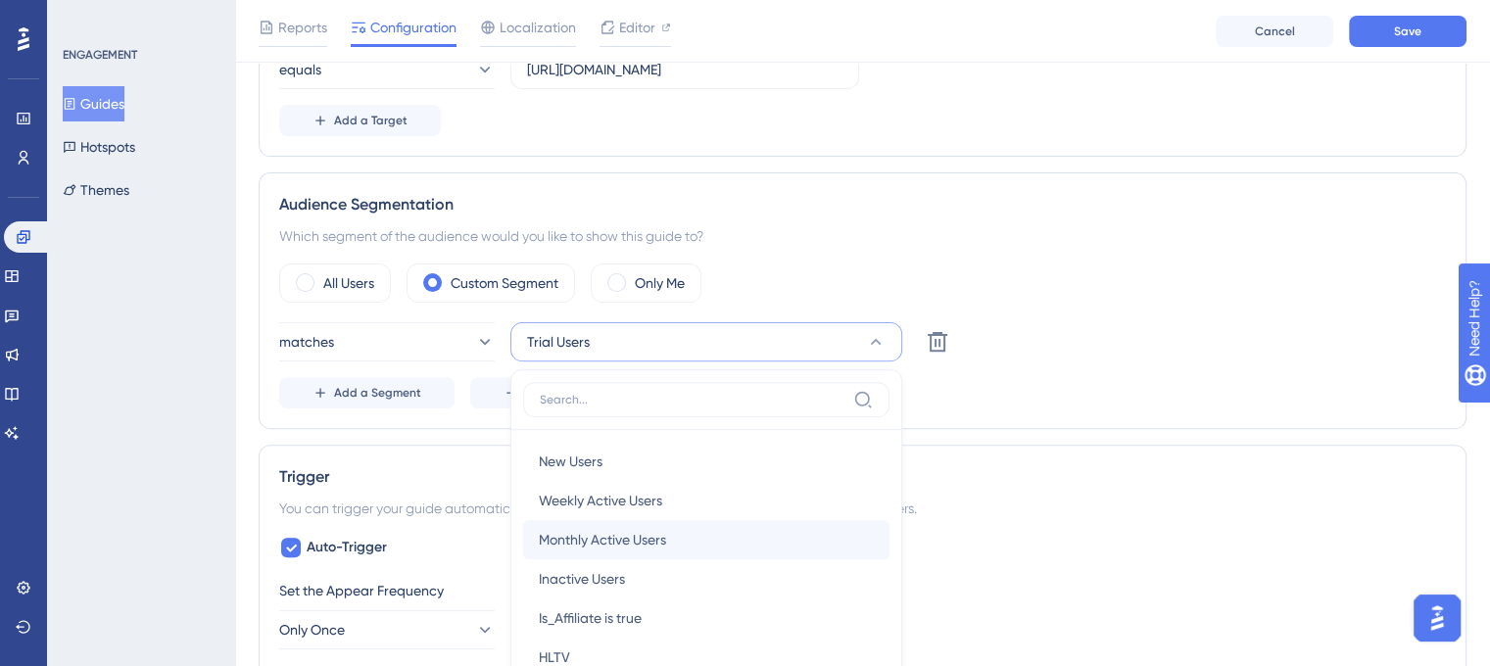
scroll to position [780, 0]
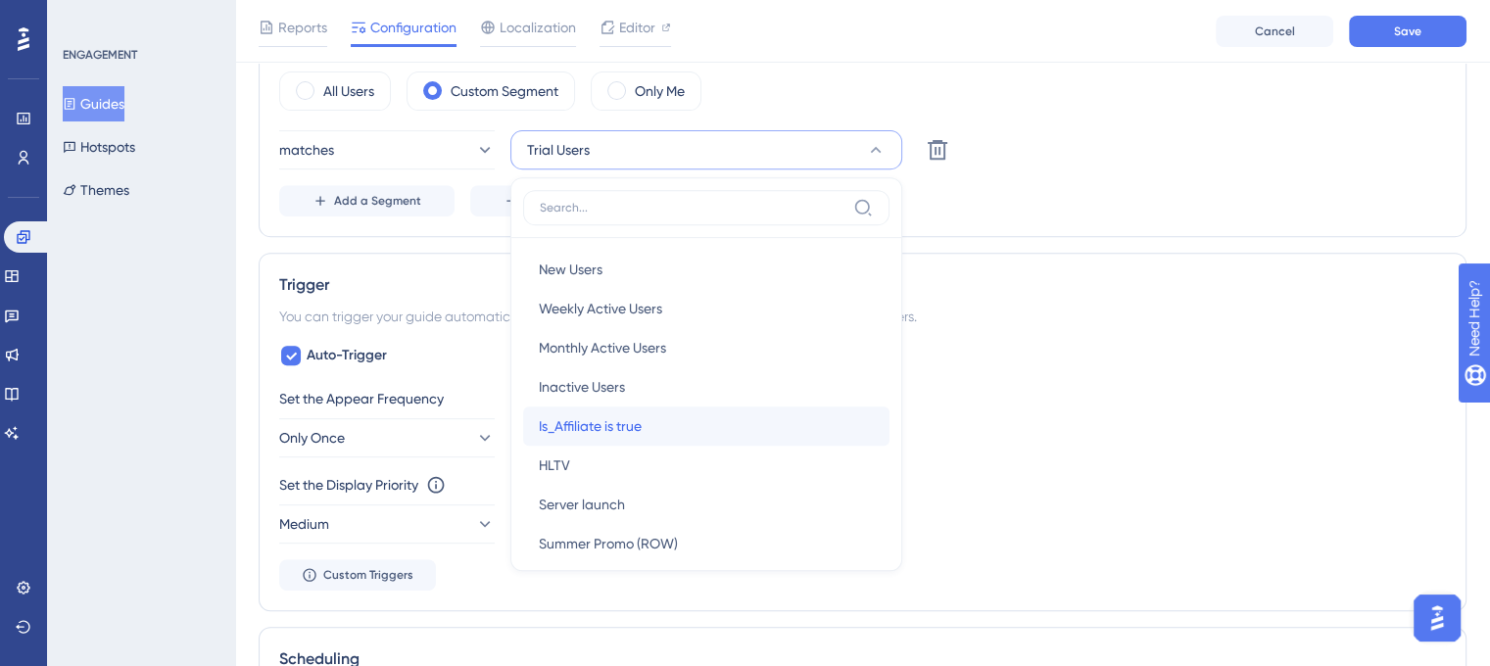
click at [656, 423] on div "Is_Affiliate is true Is_Affiliate is true" at bounding box center [706, 426] width 335 height 39
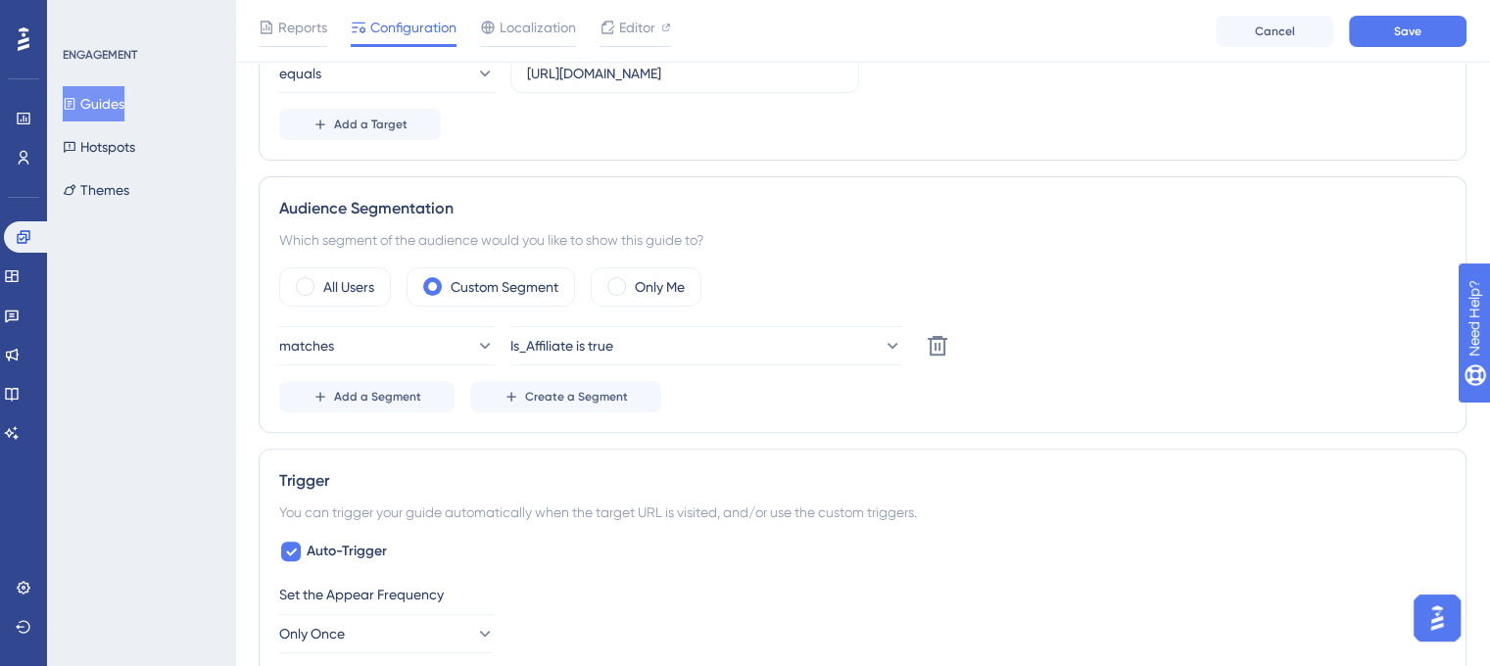
scroll to position [682, 0]
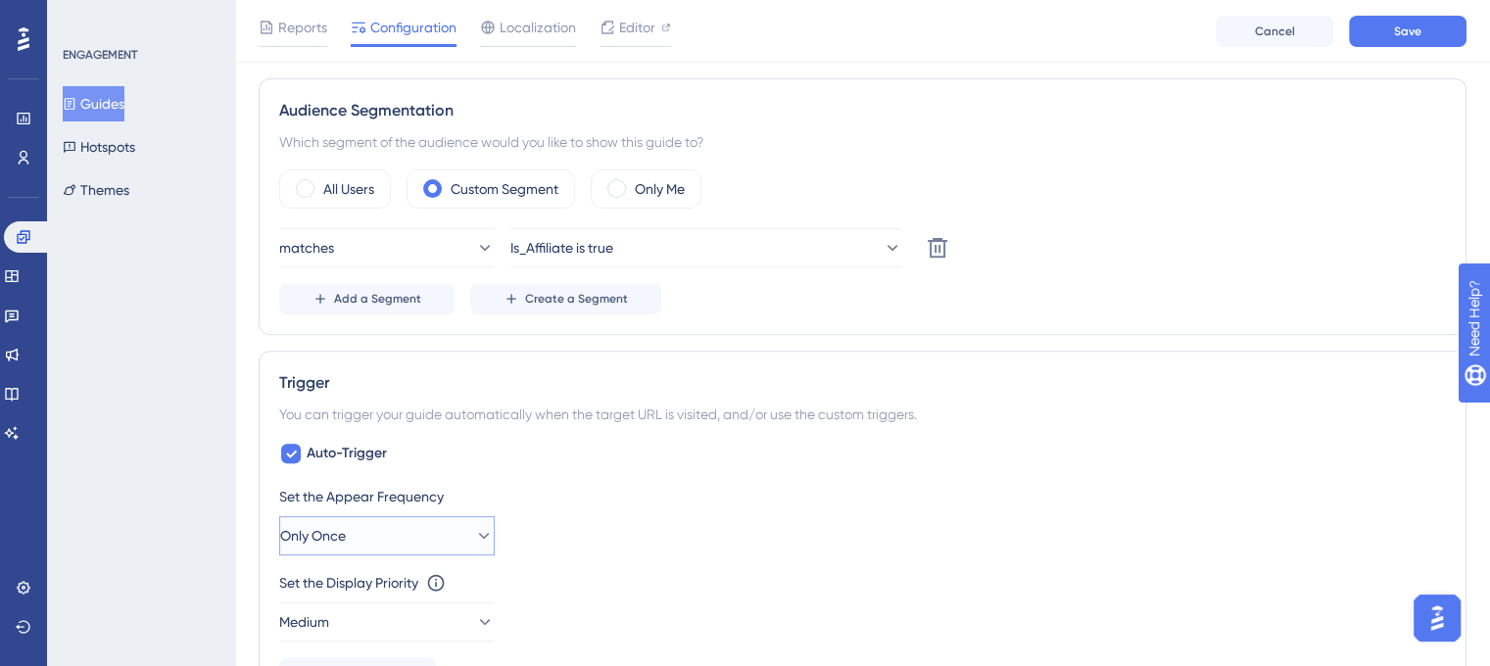
click at [448, 535] on button "Only Once" at bounding box center [387, 535] width 216 height 39
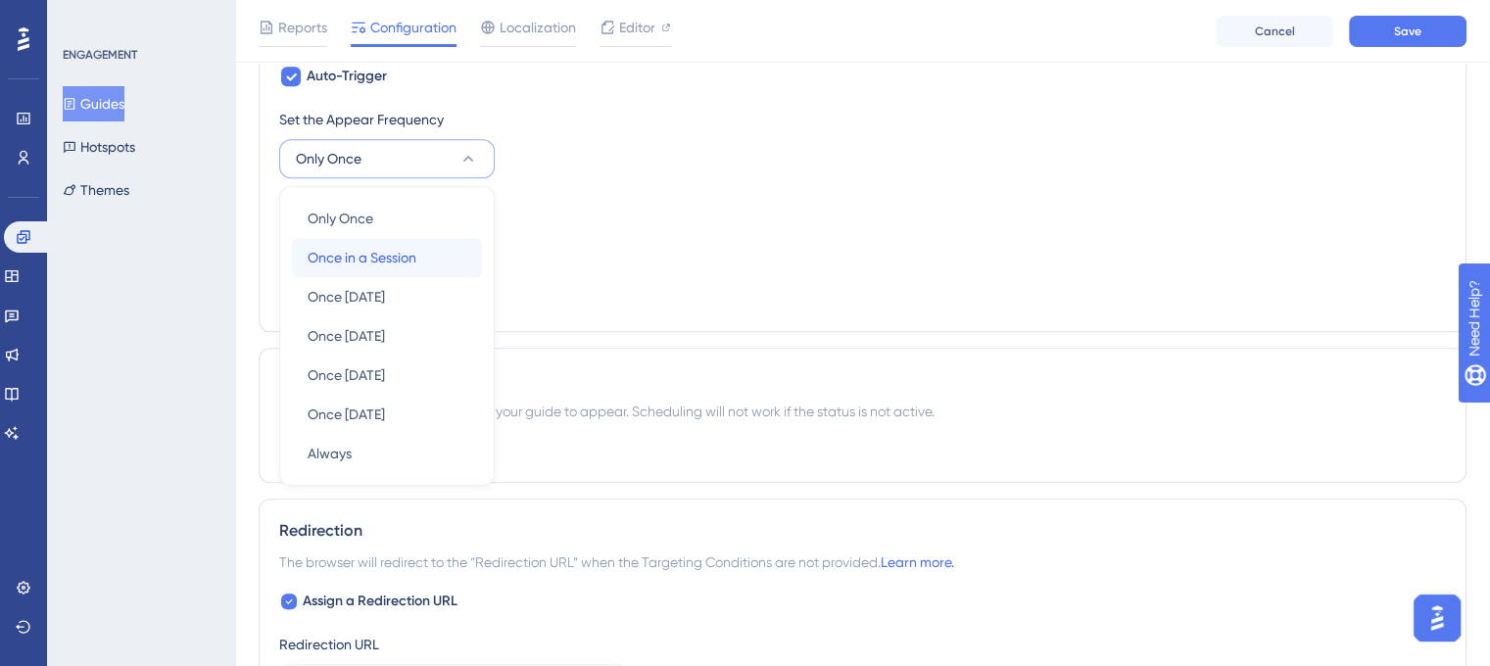
click at [380, 256] on span "Once in a Session" at bounding box center [362, 258] width 109 height 24
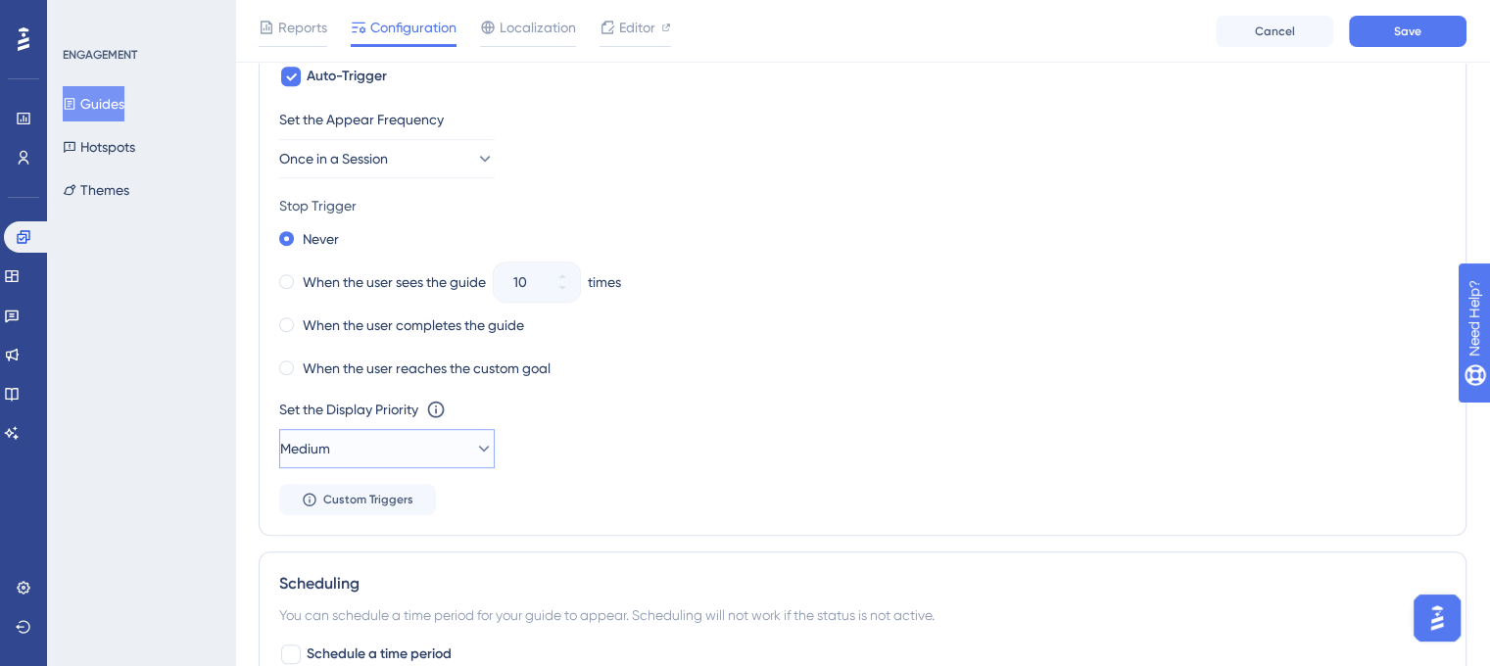
click at [413, 432] on button "Medium" at bounding box center [387, 448] width 216 height 39
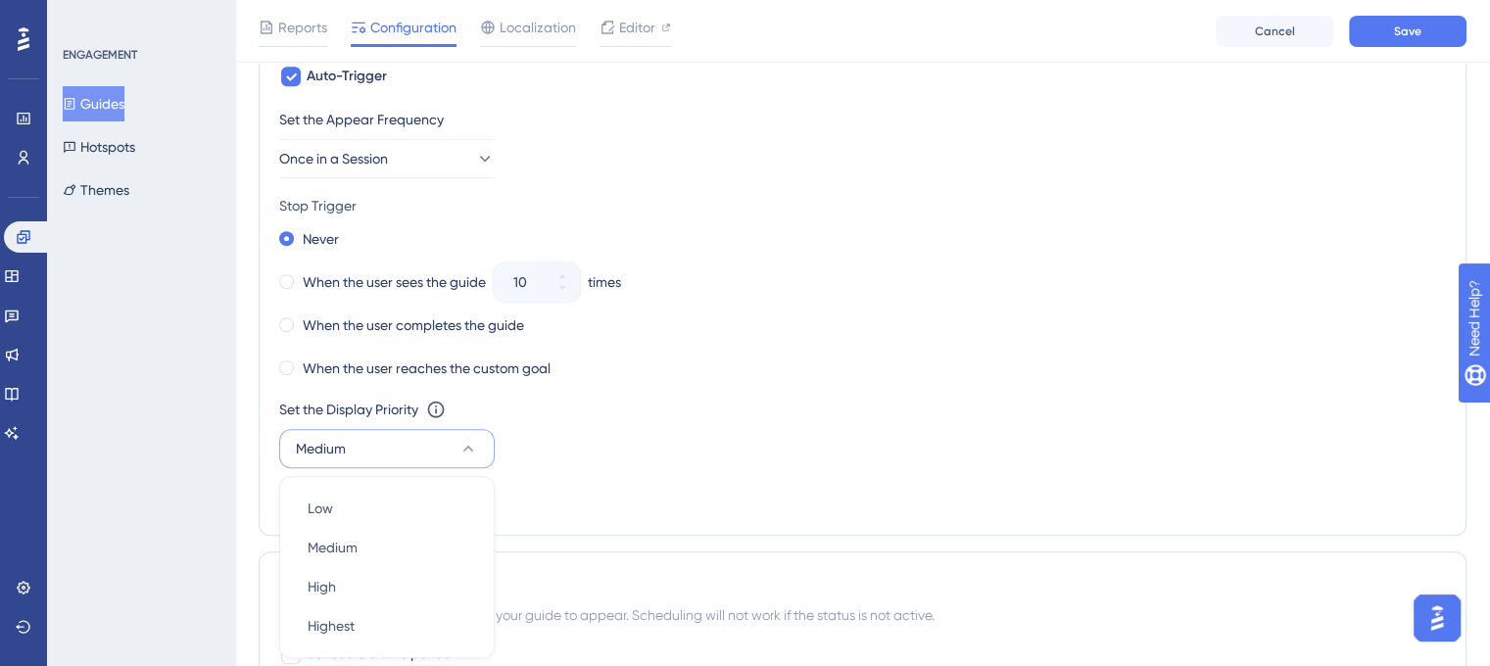
scroll to position [1290, 0]
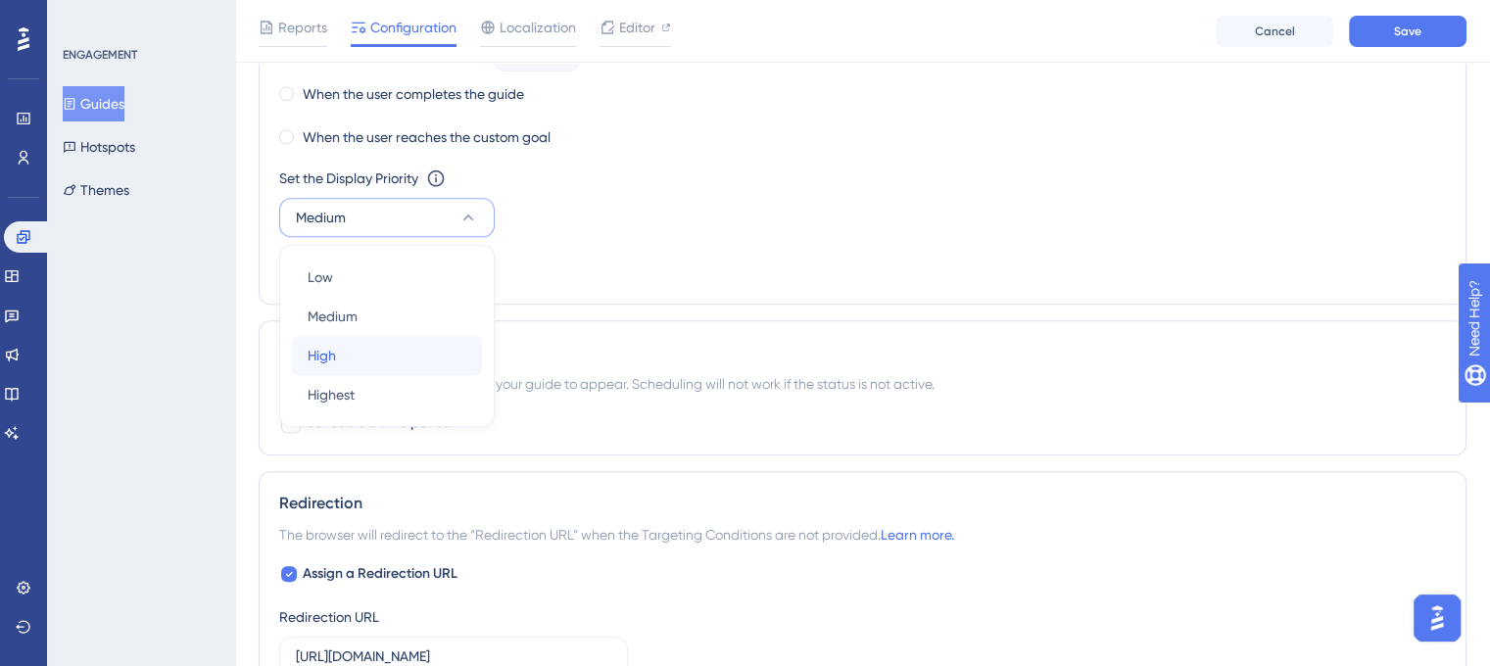
click at [426, 352] on div "High High" at bounding box center [387, 355] width 159 height 39
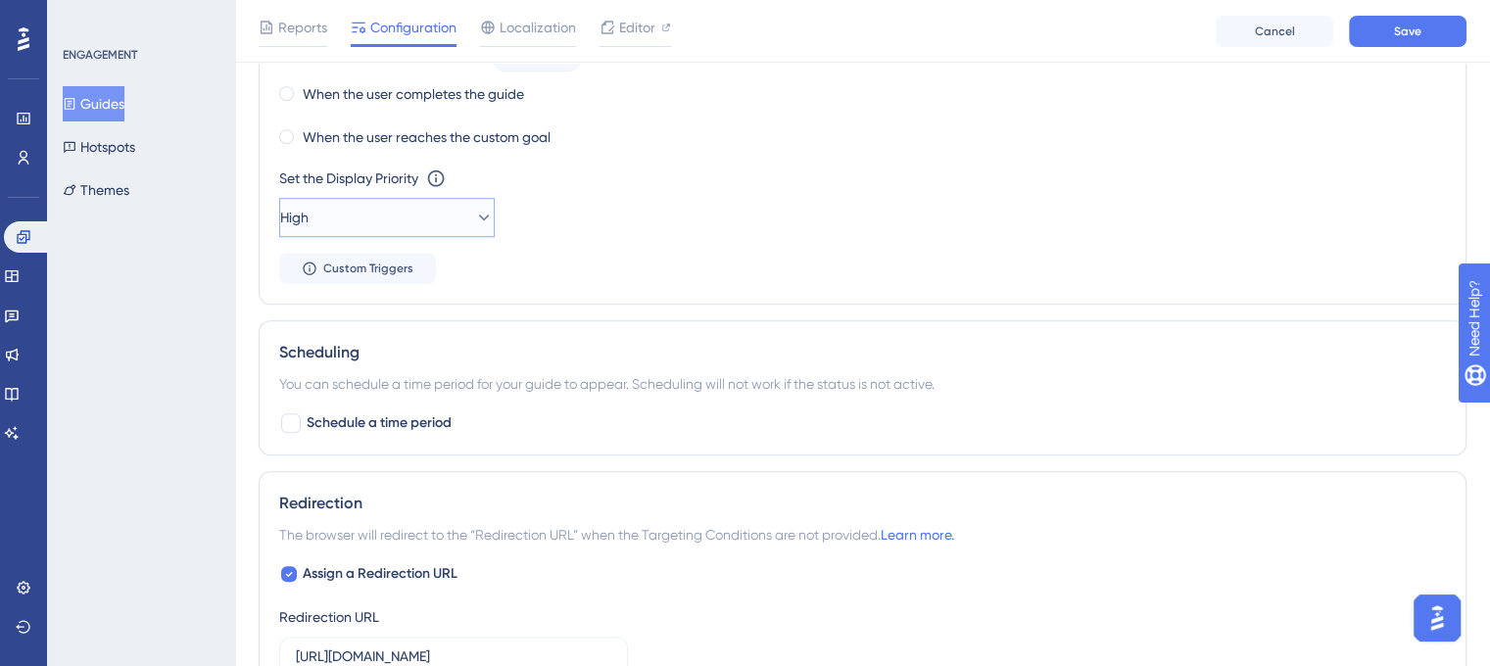
click at [437, 209] on button "High" at bounding box center [387, 217] width 216 height 39
click at [417, 379] on div "Highest Highest" at bounding box center [387, 394] width 159 height 39
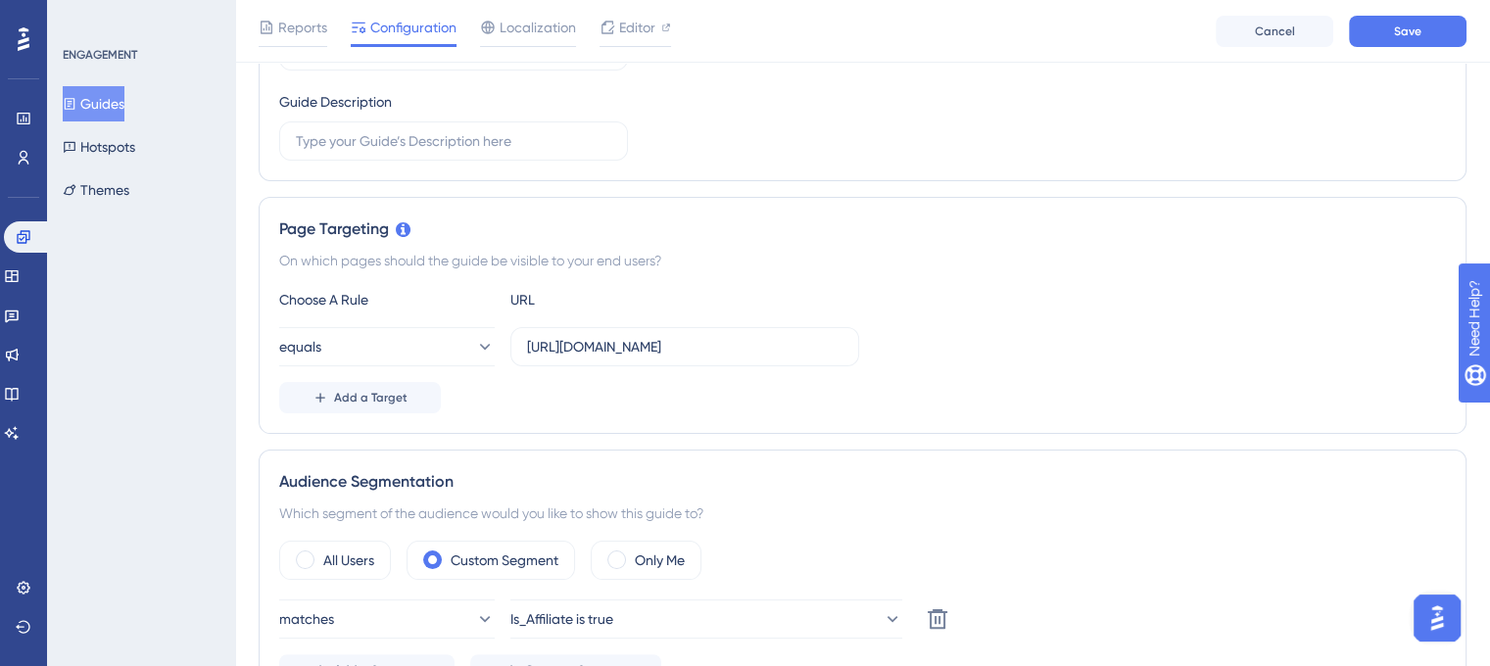
scroll to position [0, 0]
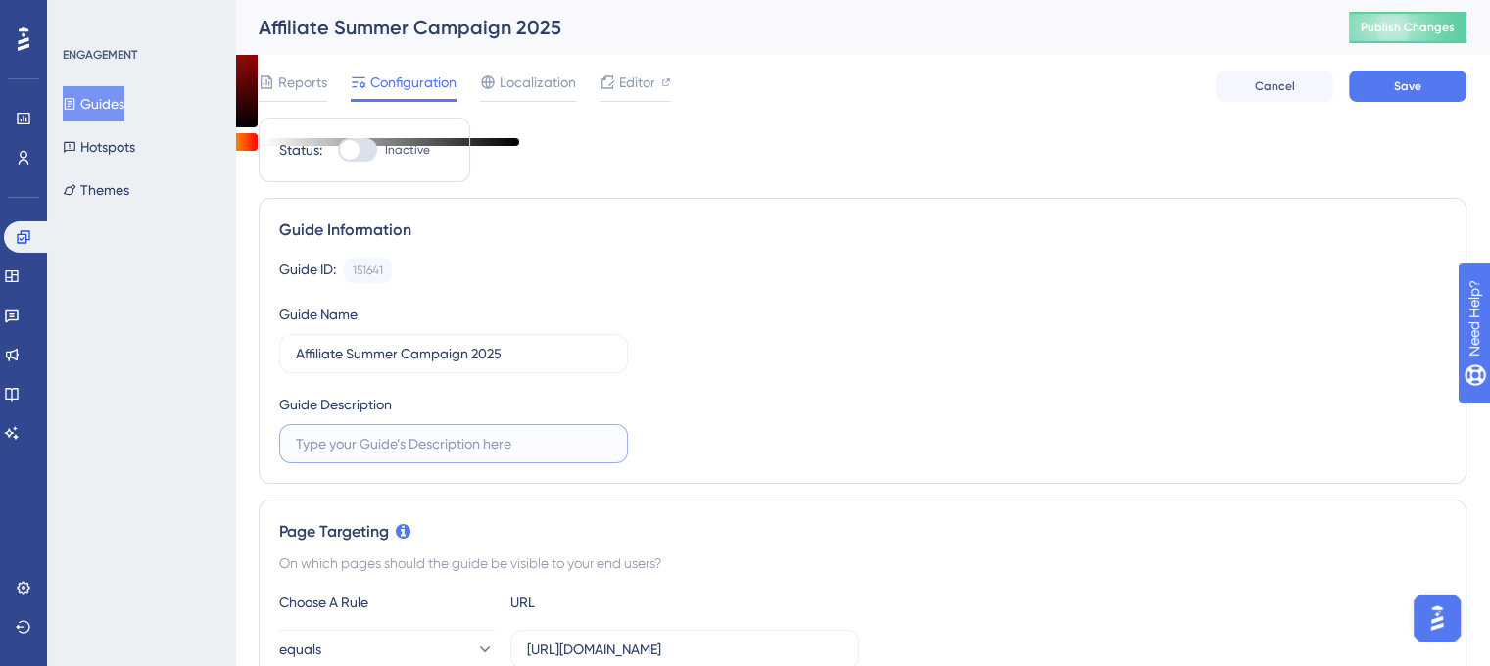
click at [415, 447] on input "text" at bounding box center [454, 444] width 316 height 22
type input "affilia"
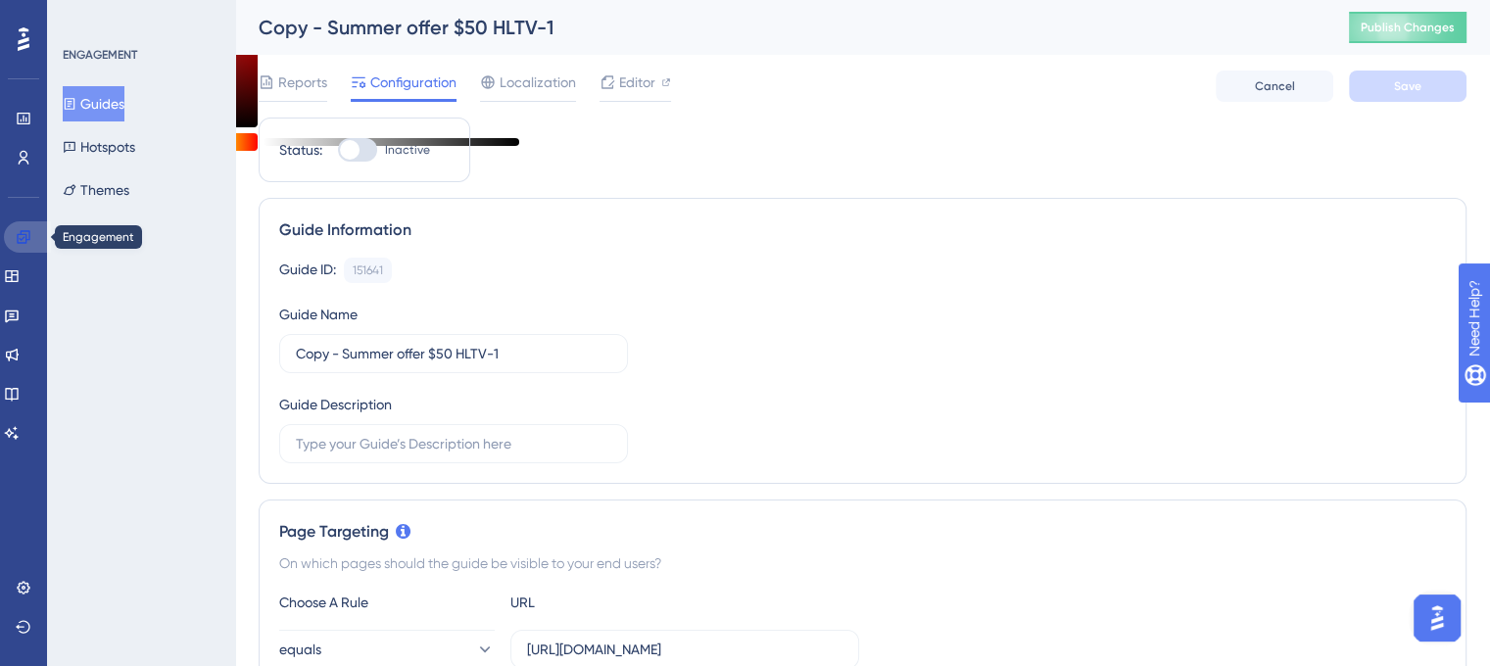
click at [15, 234] on link at bounding box center [27, 236] width 47 height 31
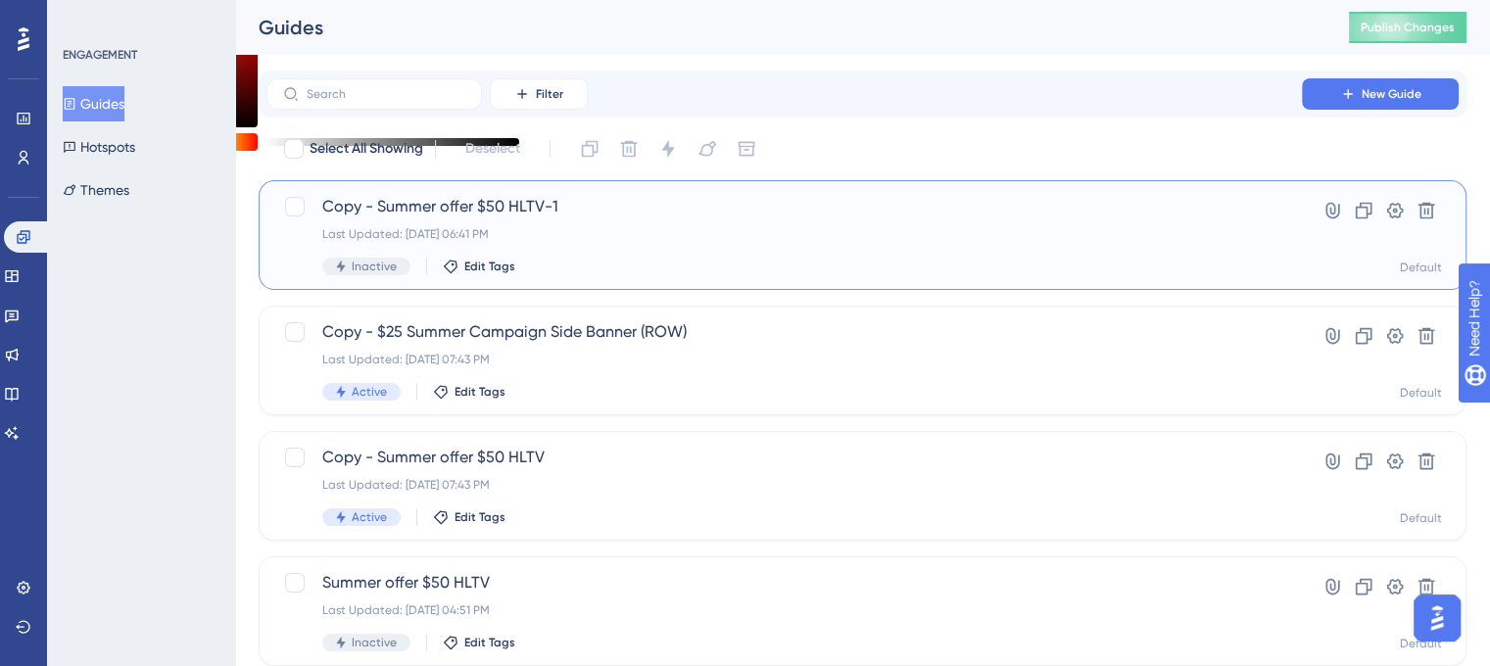
click at [456, 199] on span "Copy - Summer offer $50 HLTV-1" at bounding box center [784, 207] width 924 height 24
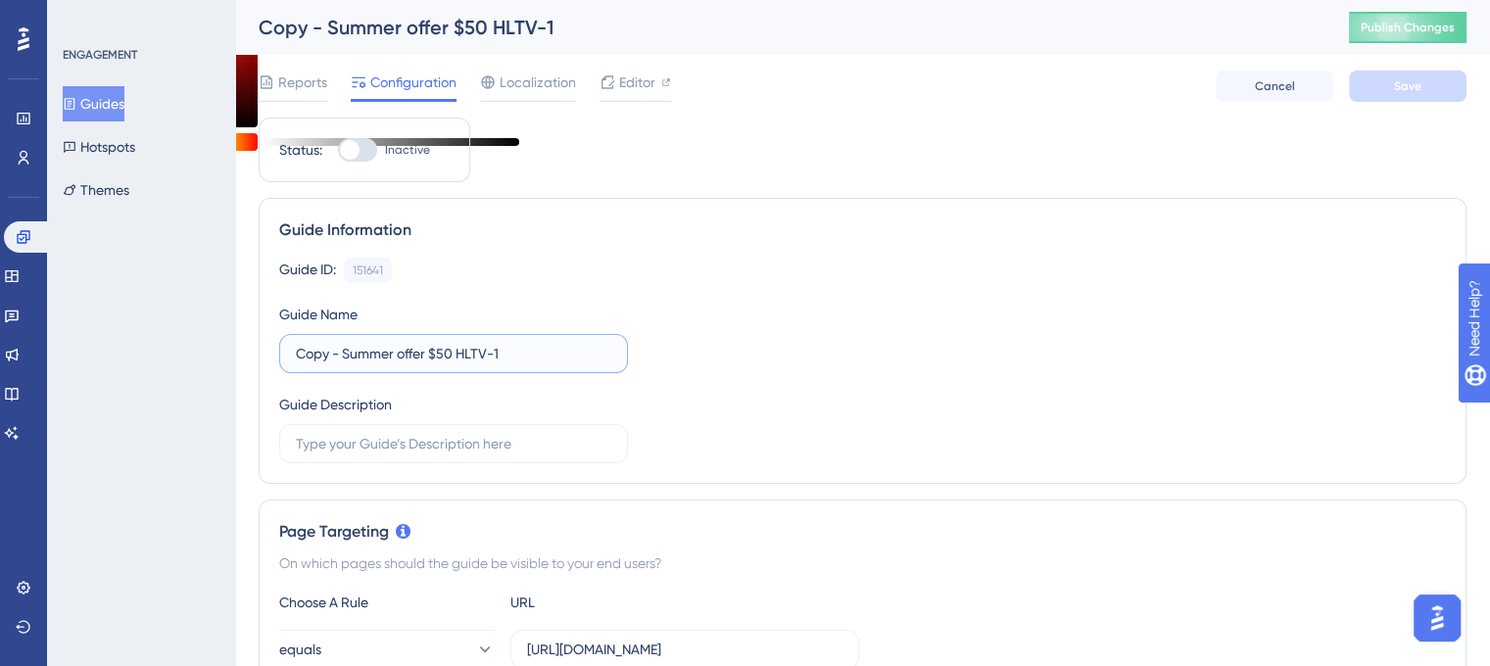
drag, startPoint x: 500, startPoint y: 352, endPoint x: 266, endPoint y: 364, distance: 234.5
click at [266, 364] on div "Guide Information Guide ID: 151641 Copy Guide Name Copy - Summer offer $50 HLTV…" at bounding box center [863, 341] width 1208 height 286
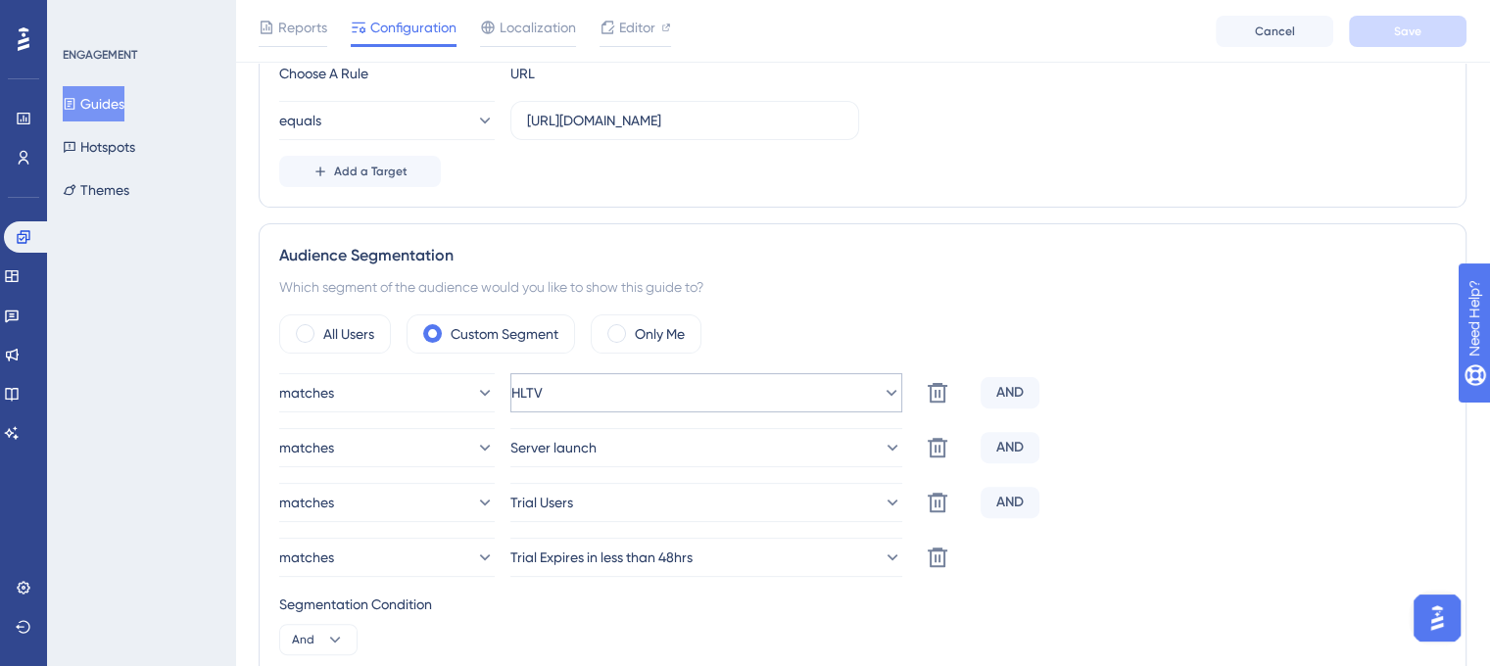
scroll to position [686, 0]
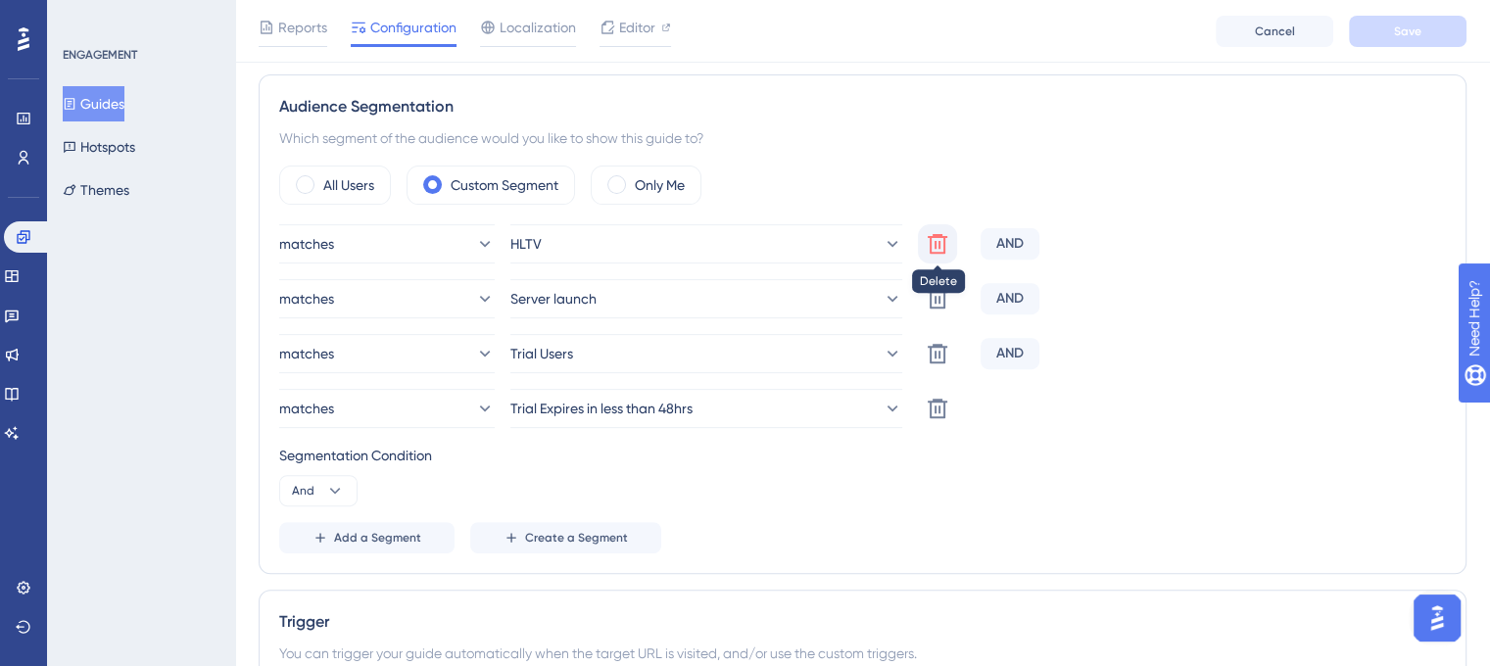
click at [931, 249] on icon at bounding box center [938, 244] width 20 height 20
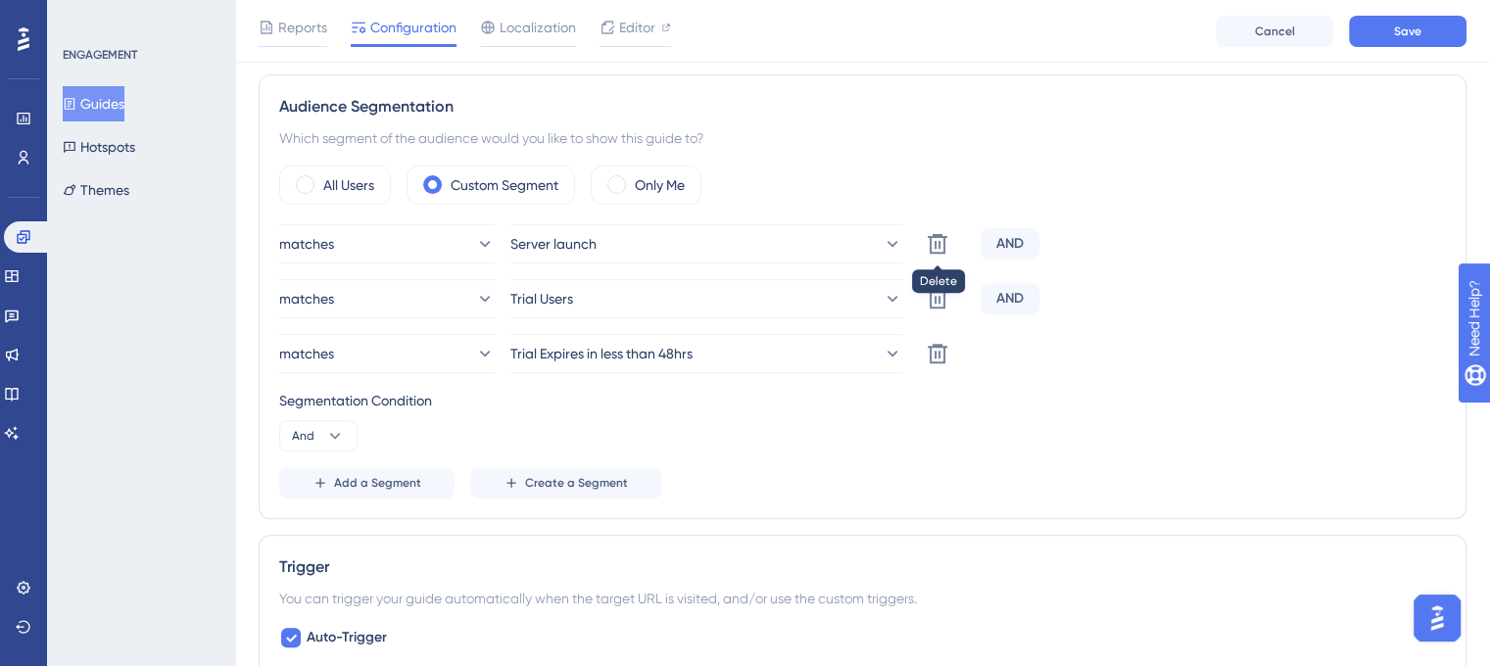
click at [931, 249] on icon at bounding box center [938, 244] width 20 height 20
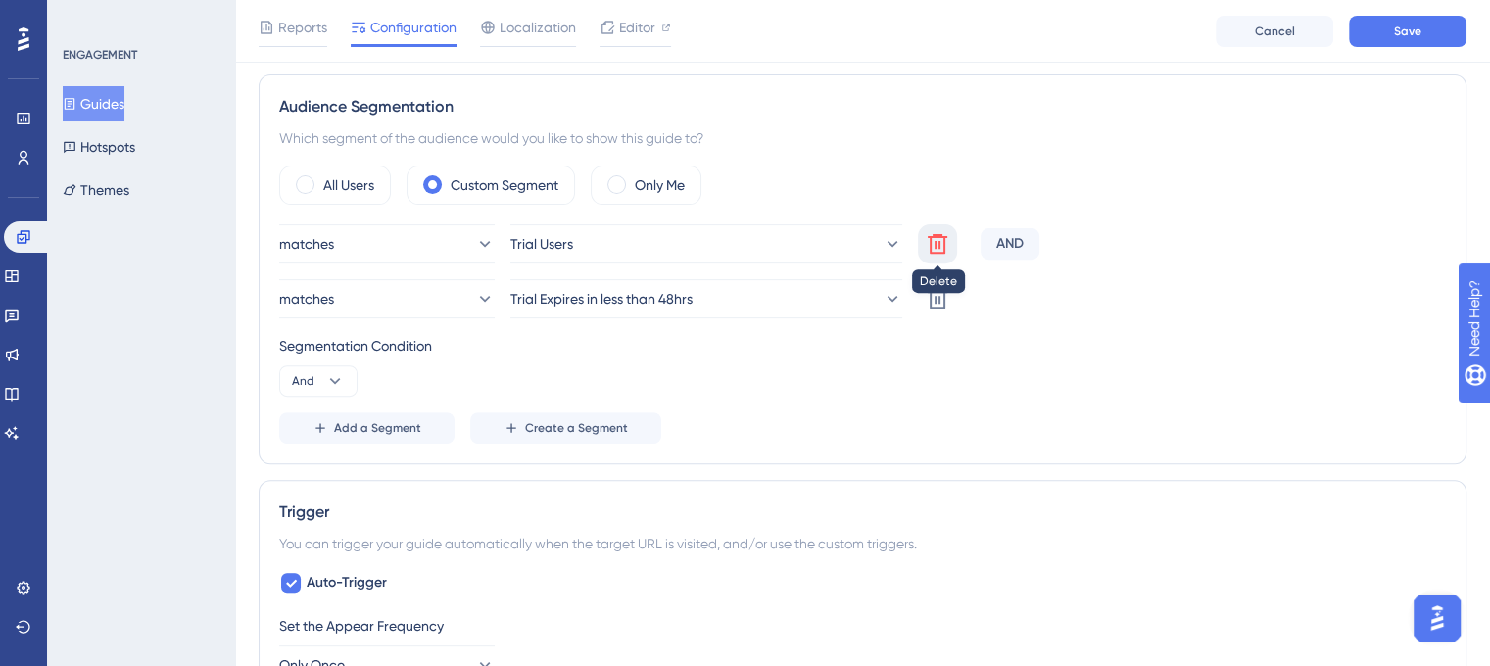
click at [931, 249] on icon at bounding box center [938, 244] width 20 height 20
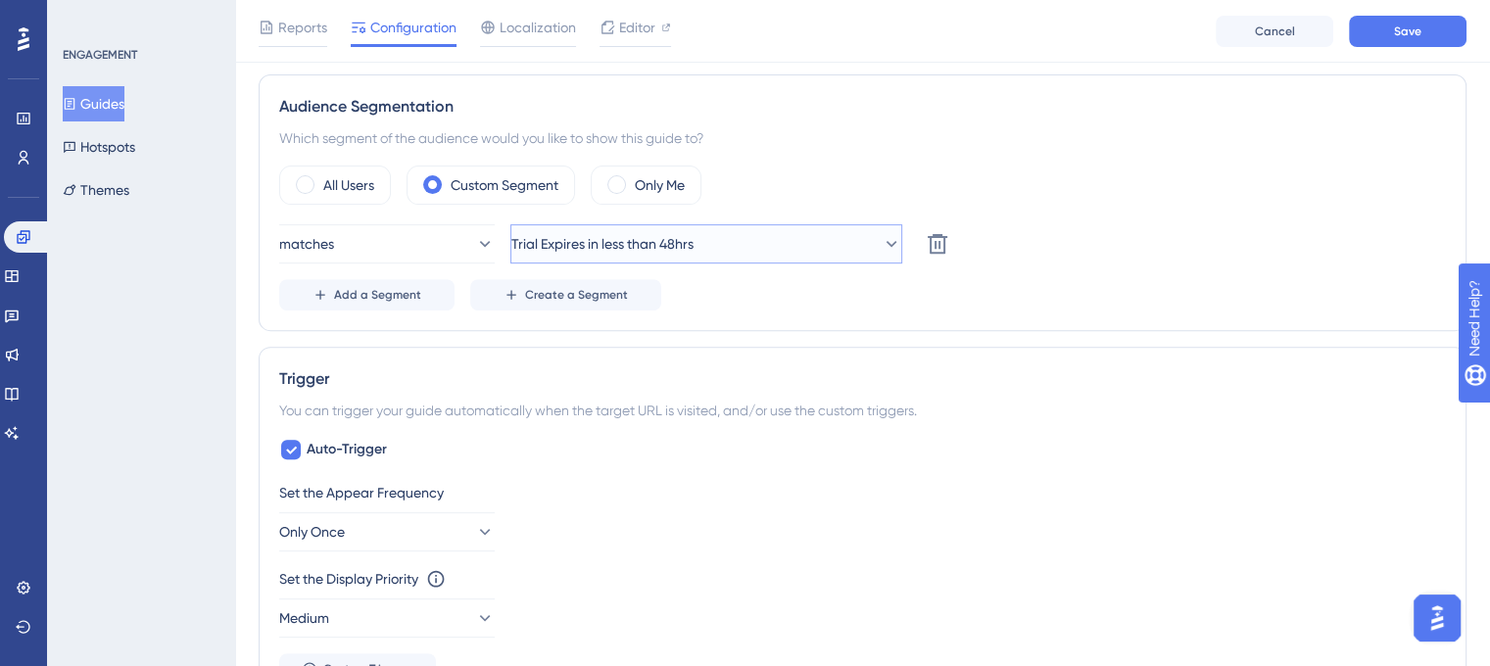
click at [807, 235] on button "Trial Expires in less than 48hrs" at bounding box center [707, 243] width 392 height 39
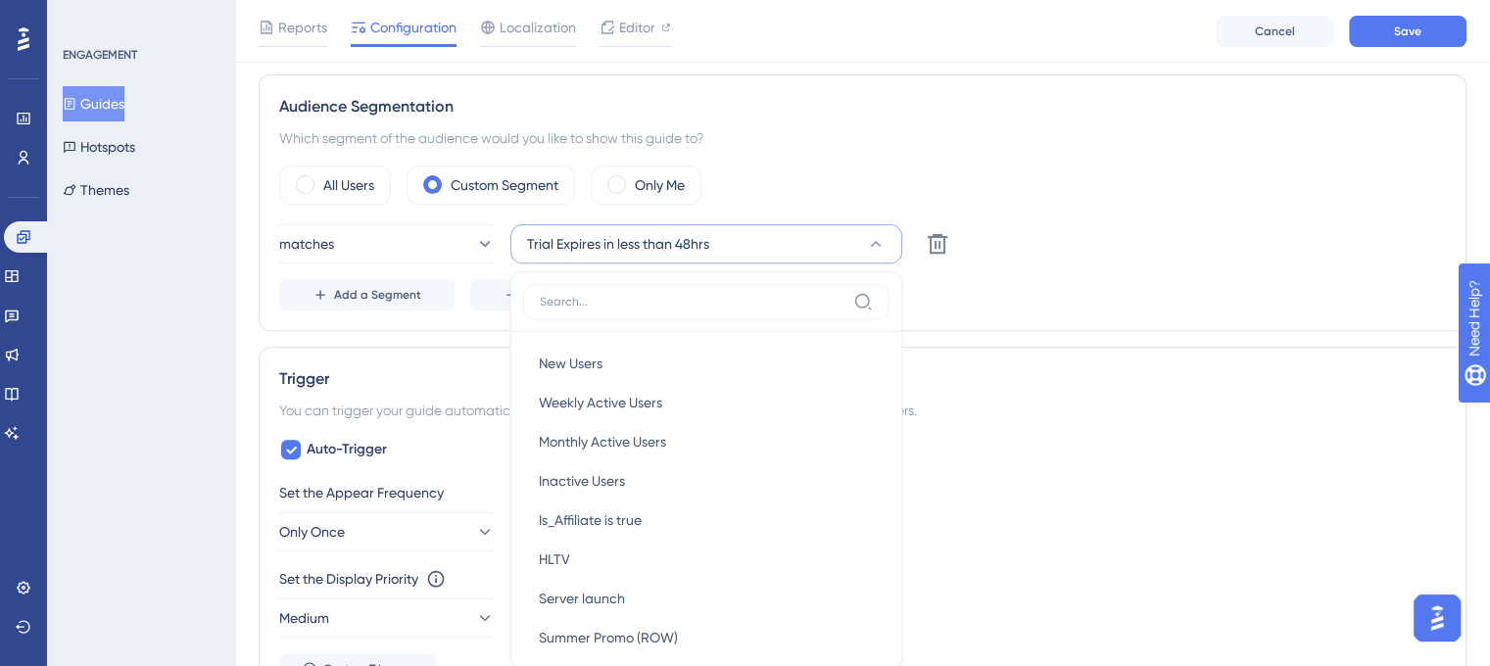
scroll to position [820, 0]
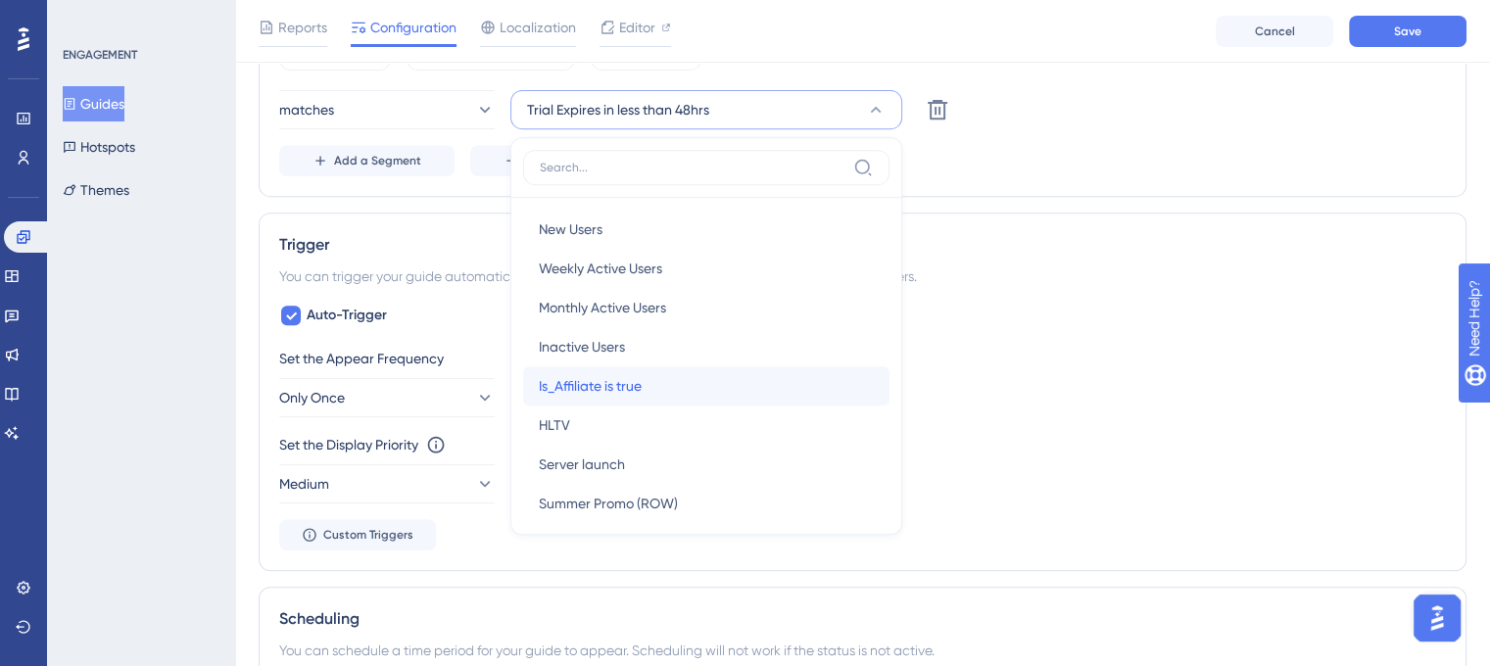
click at [608, 383] on span "Is_Affiliate is true" at bounding box center [590, 386] width 103 height 24
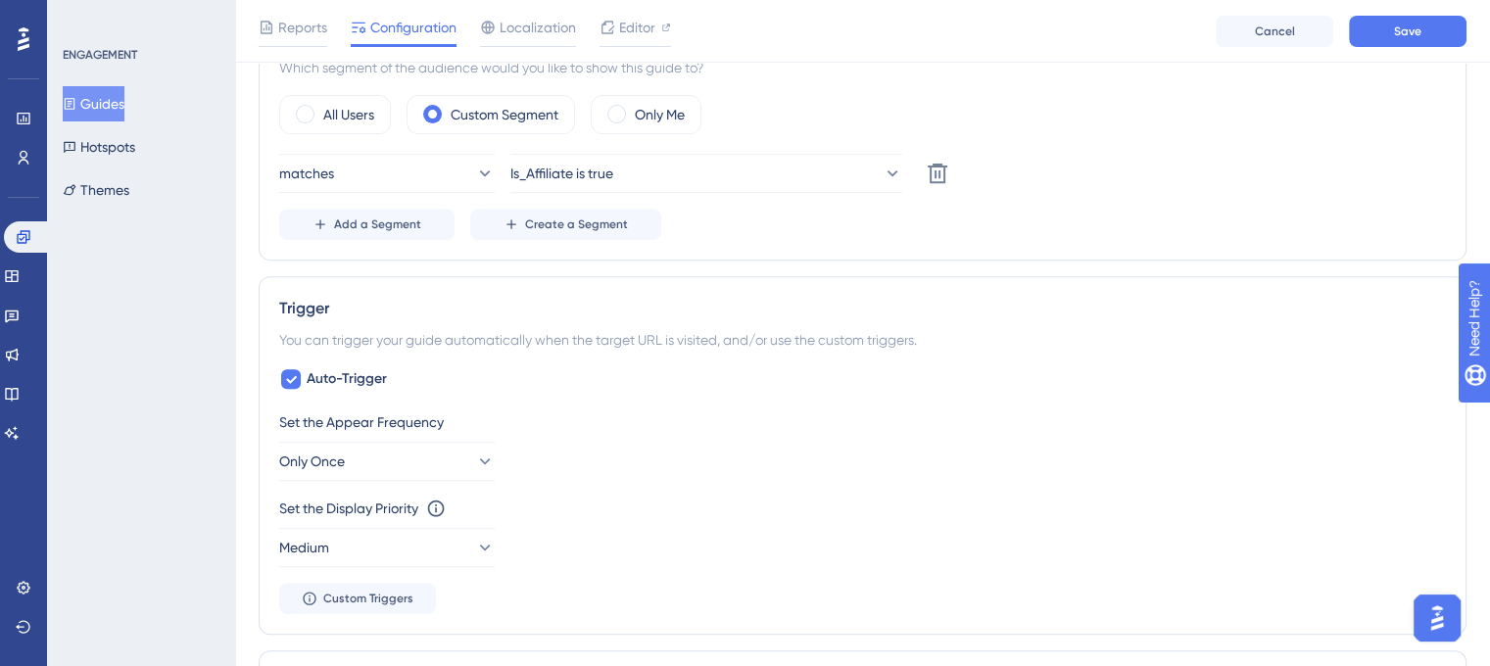
scroll to position [722, 0]
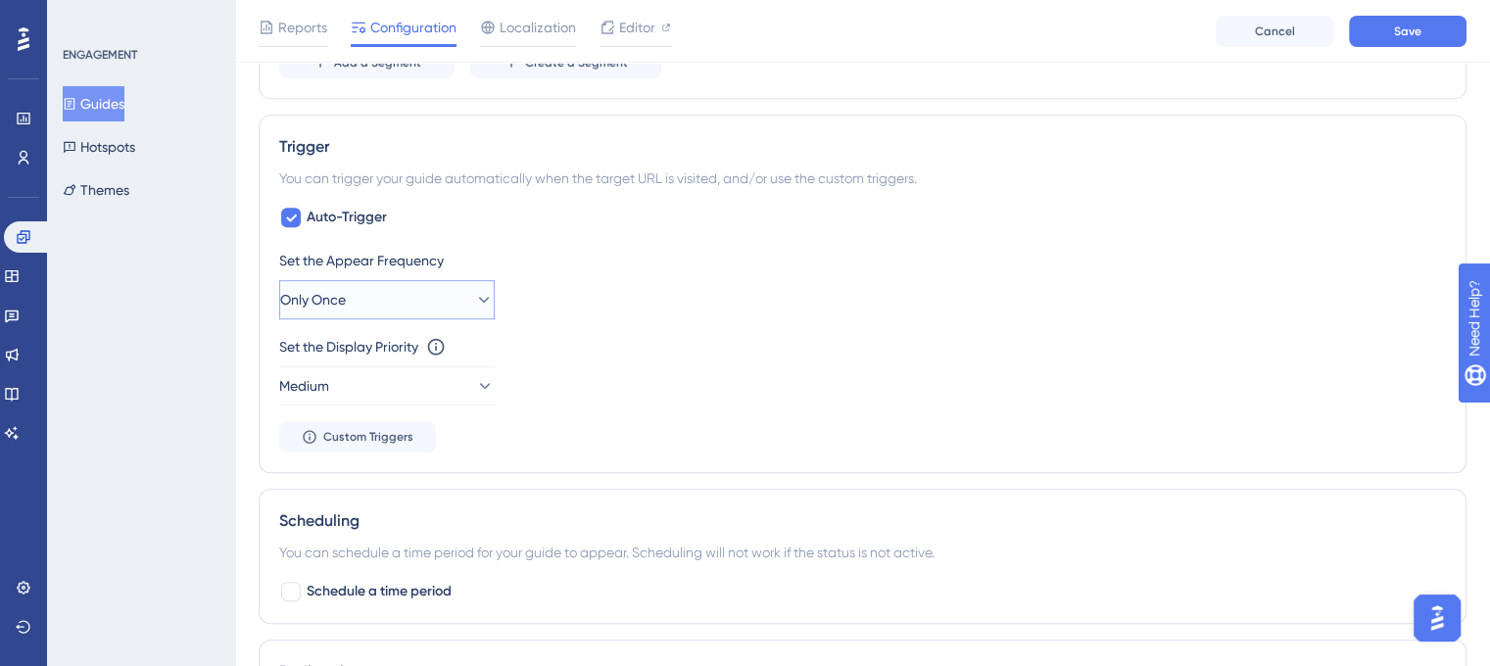
click at [425, 292] on button "Only Once" at bounding box center [387, 299] width 216 height 39
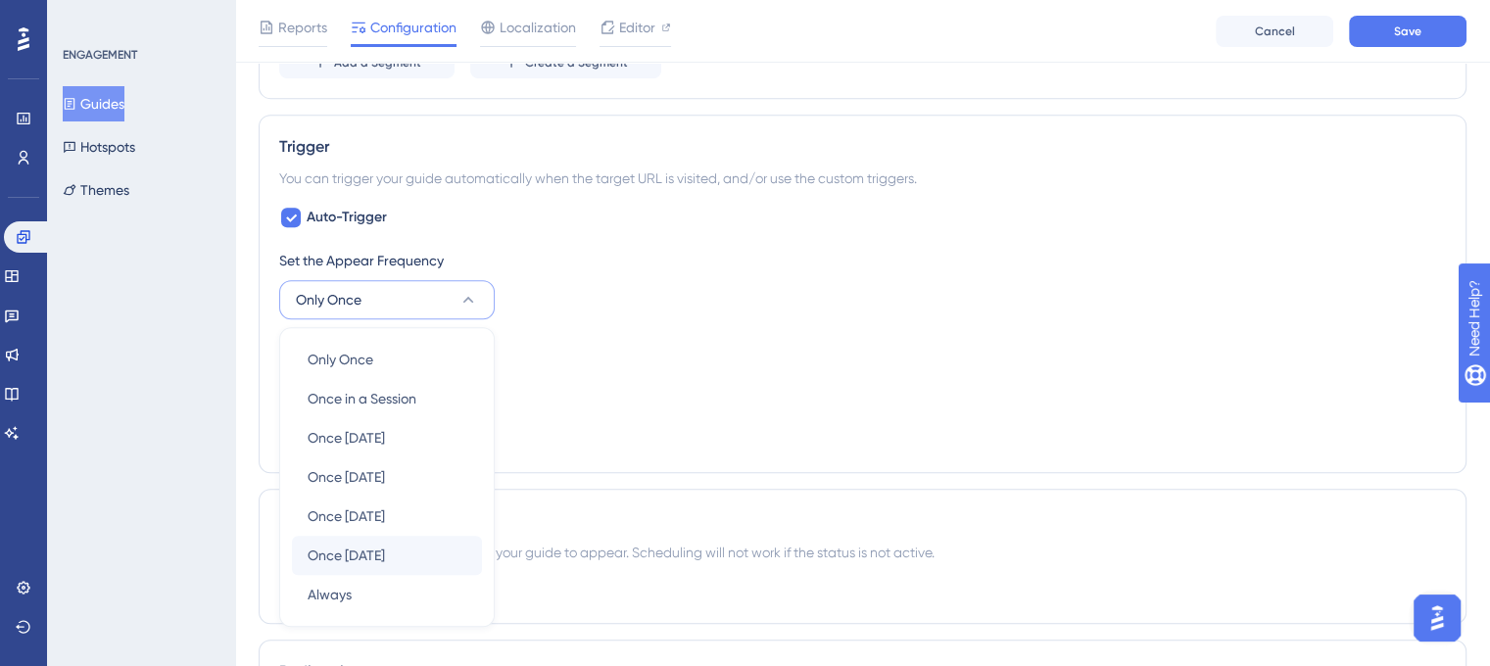
scroll to position [1059, 0]
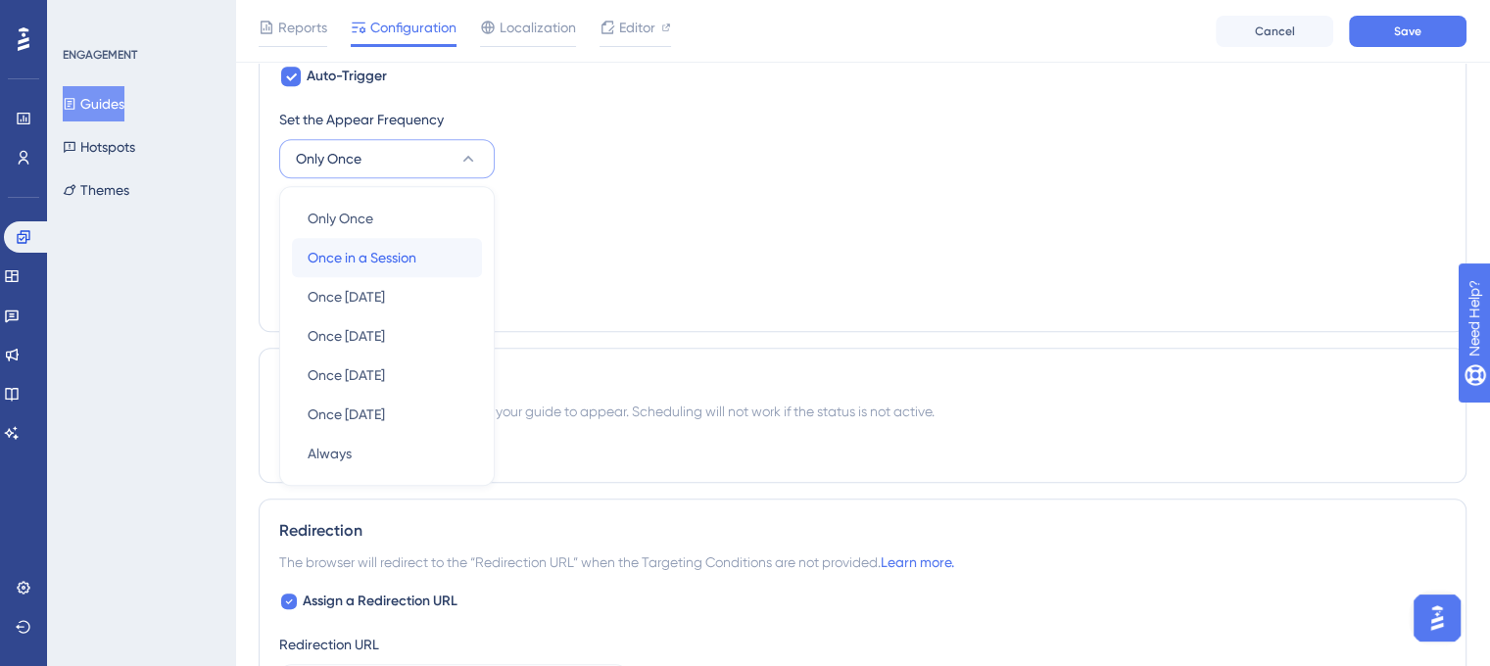
click at [379, 252] on span "Once in a Session" at bounding box center [362, 258] width 109 height 24
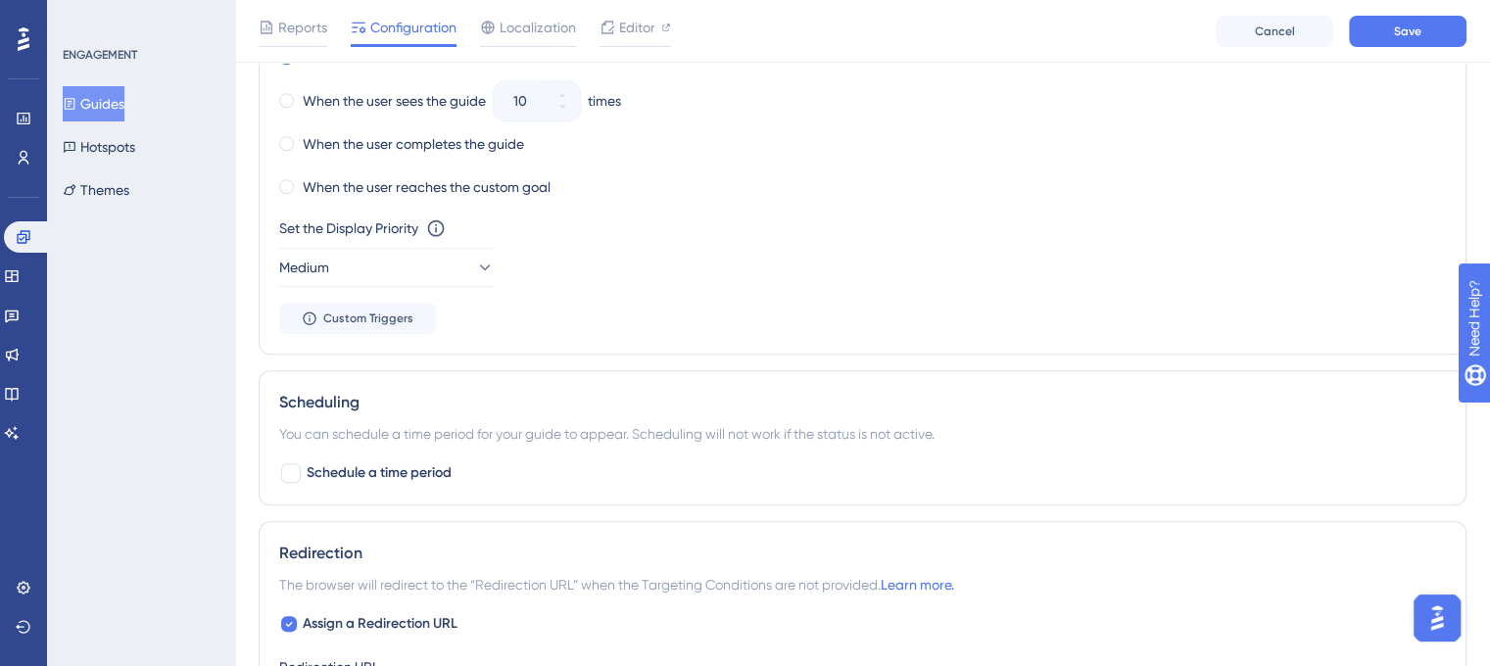
scroll to position [1353, 0]
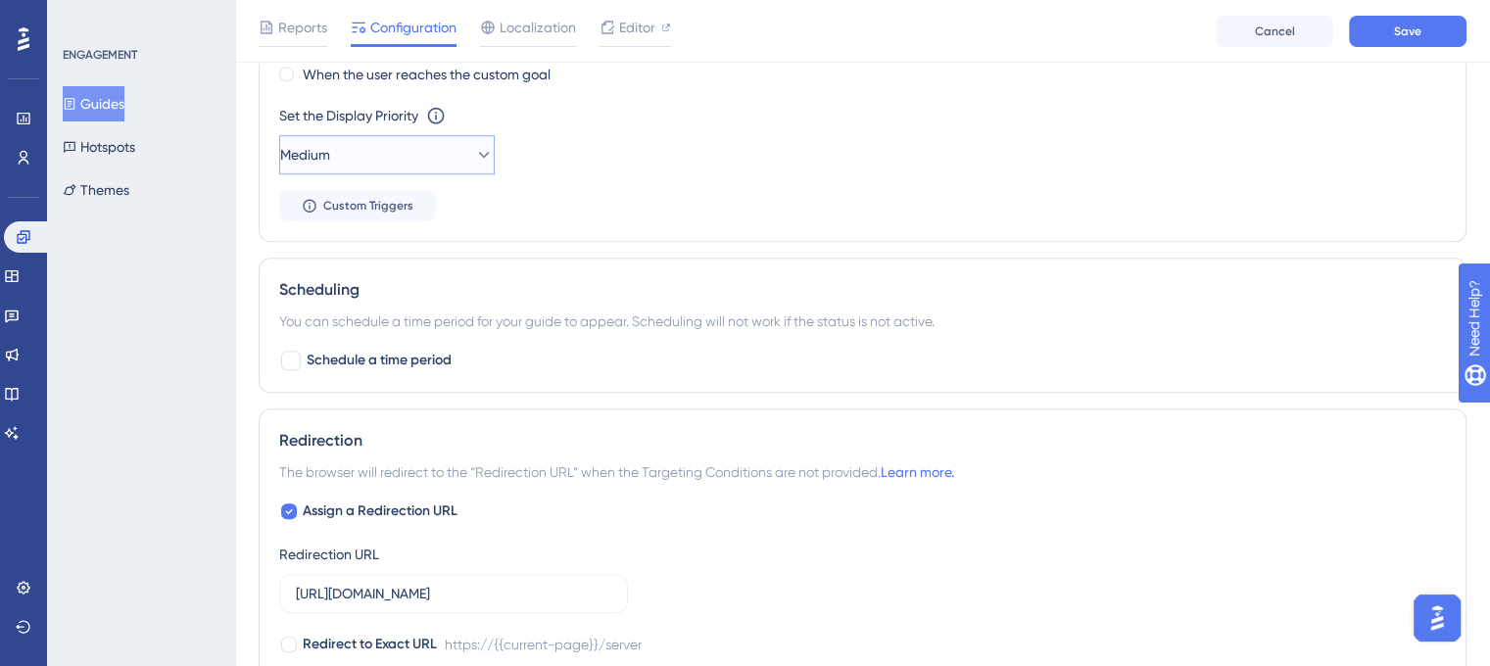
click at [415, 159] on button "Medium" at bounding box center [387, 154] width 216 height 39
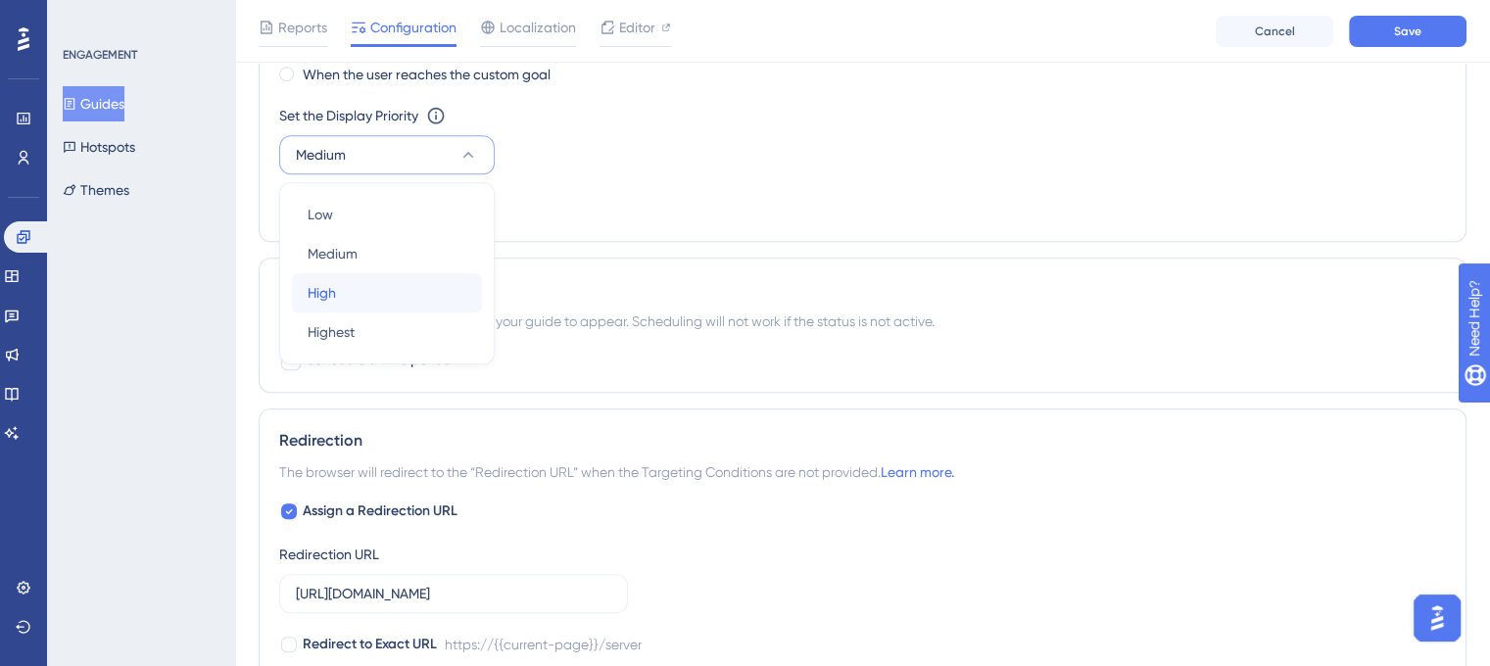
click at [422, 286] on div "High High" at bounding box center [387, 292] width 159 height 39
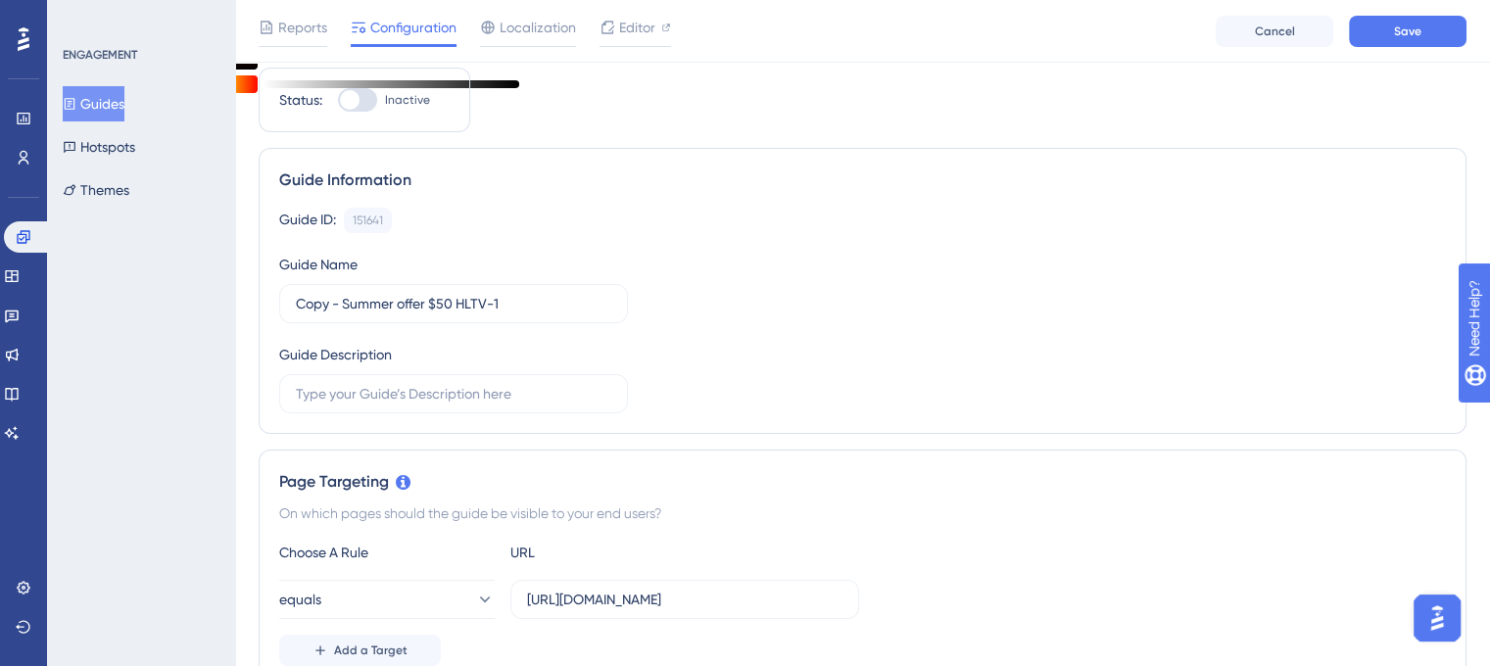
scroll to position [0, 0]
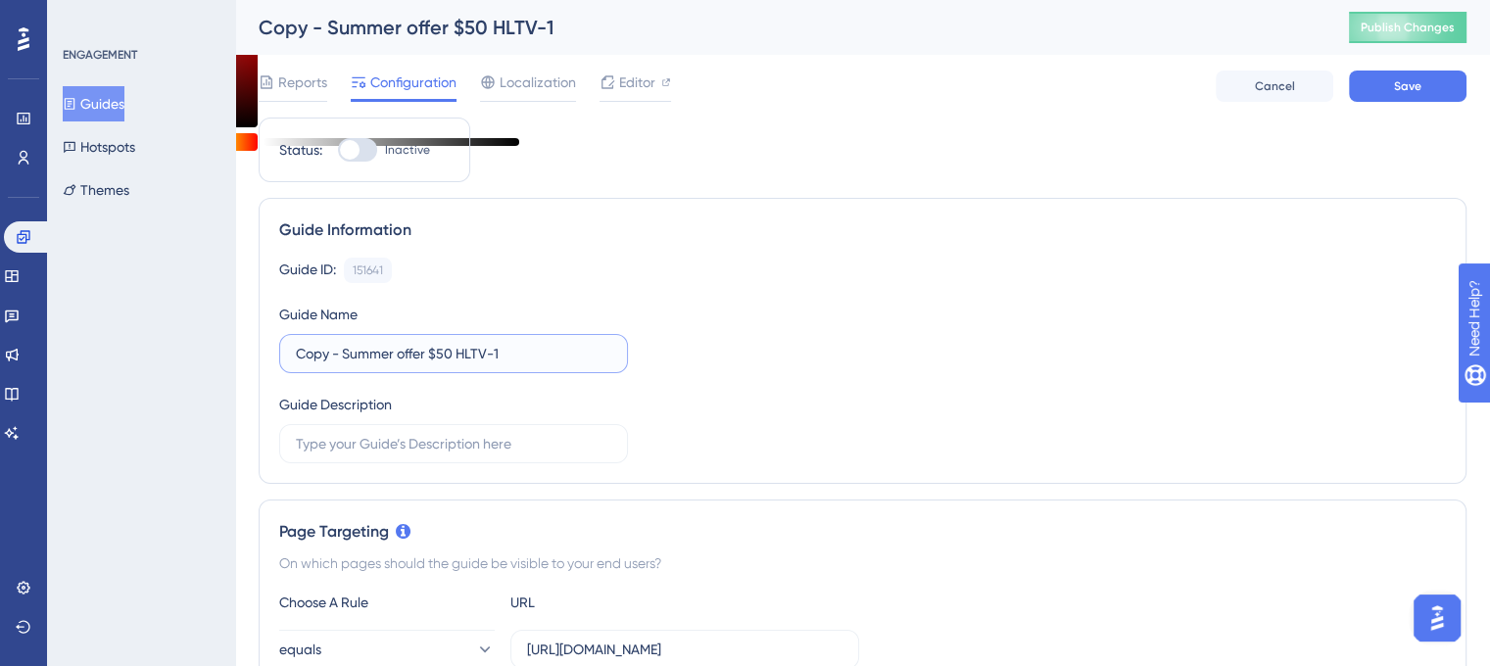
drag, startPoint x: 579, startPoint y: 352, endPoint x: 290, endPoint y: 365, distance: 289.3
click at [290, 365] on label "Copy - Summer offer $50 HLTV-1" at bounding box center [453, 353] width 349 height 39
type input "Affiliate Summer Campaign Offer"
click at [1383, 95] on button "Save" at bounding box center [1408, 86] width 118 height 31
click at [533, 344] on input "Copy - Summer offer $50 HLTV-1" at bounding box center [454, 354] width 316 height 22
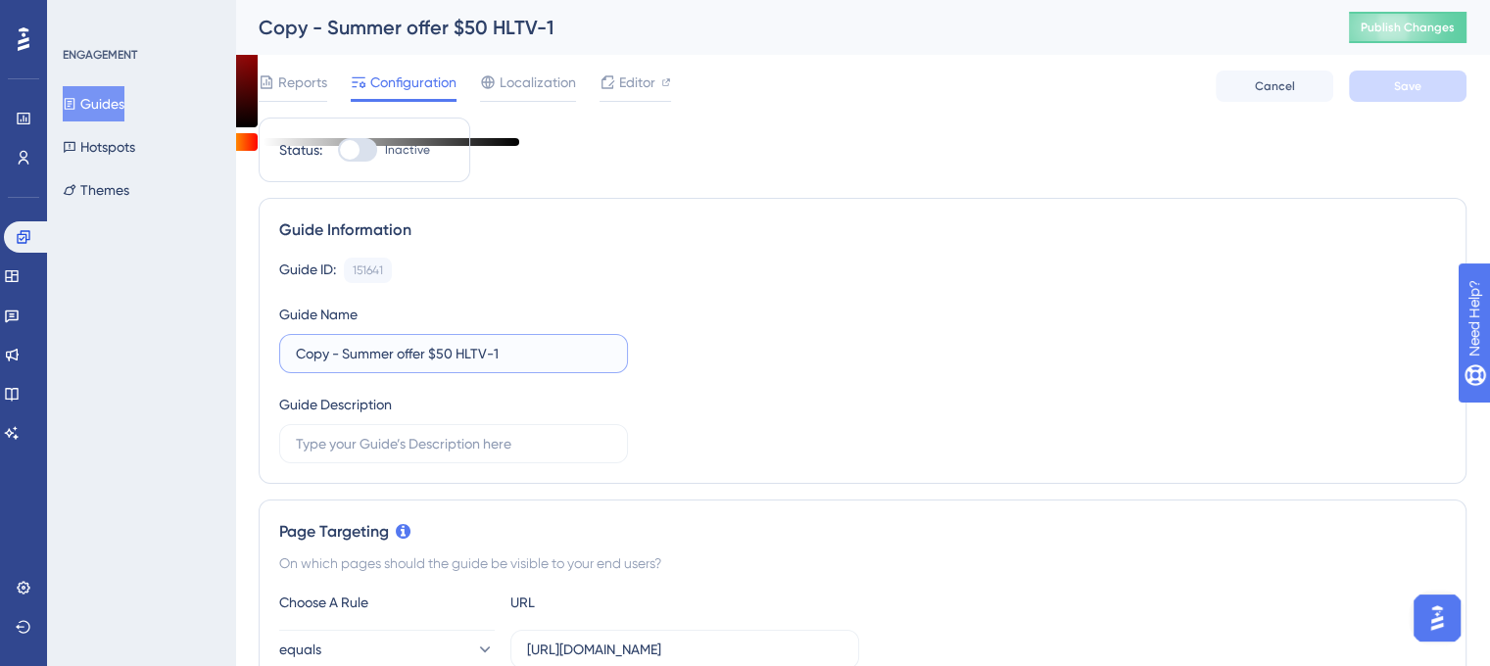
click at [533, 344] on input "Copy - Summer offer $50 HLTV-1" at bounding box center [454, 354] width 316 height 22
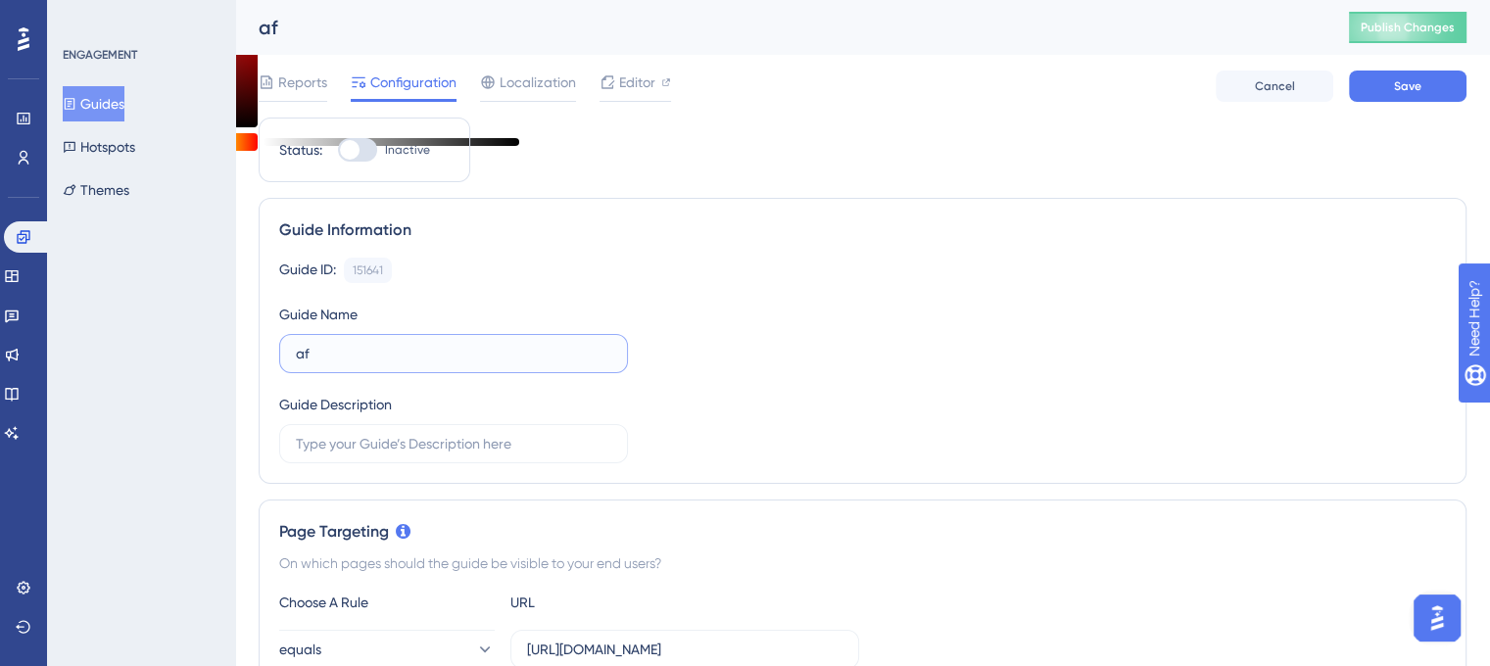
type input "a"
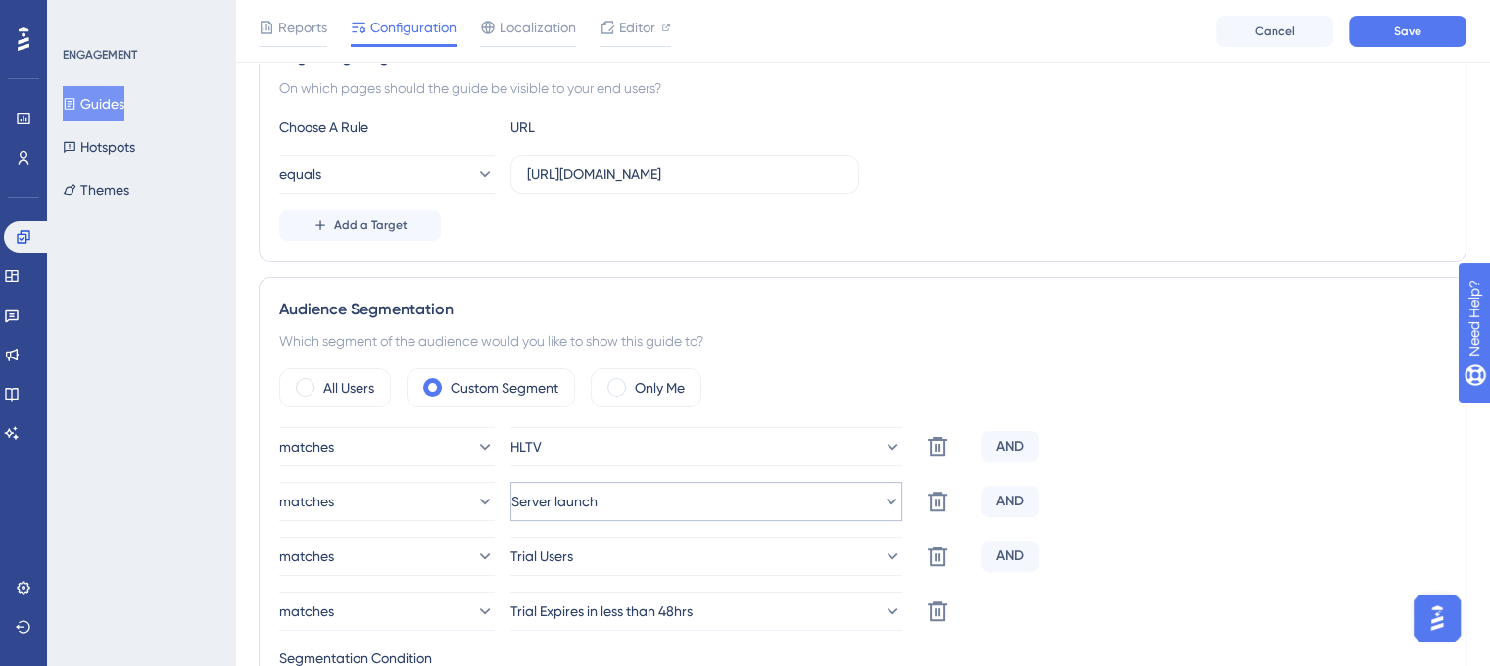
scroll to position [588, 0]
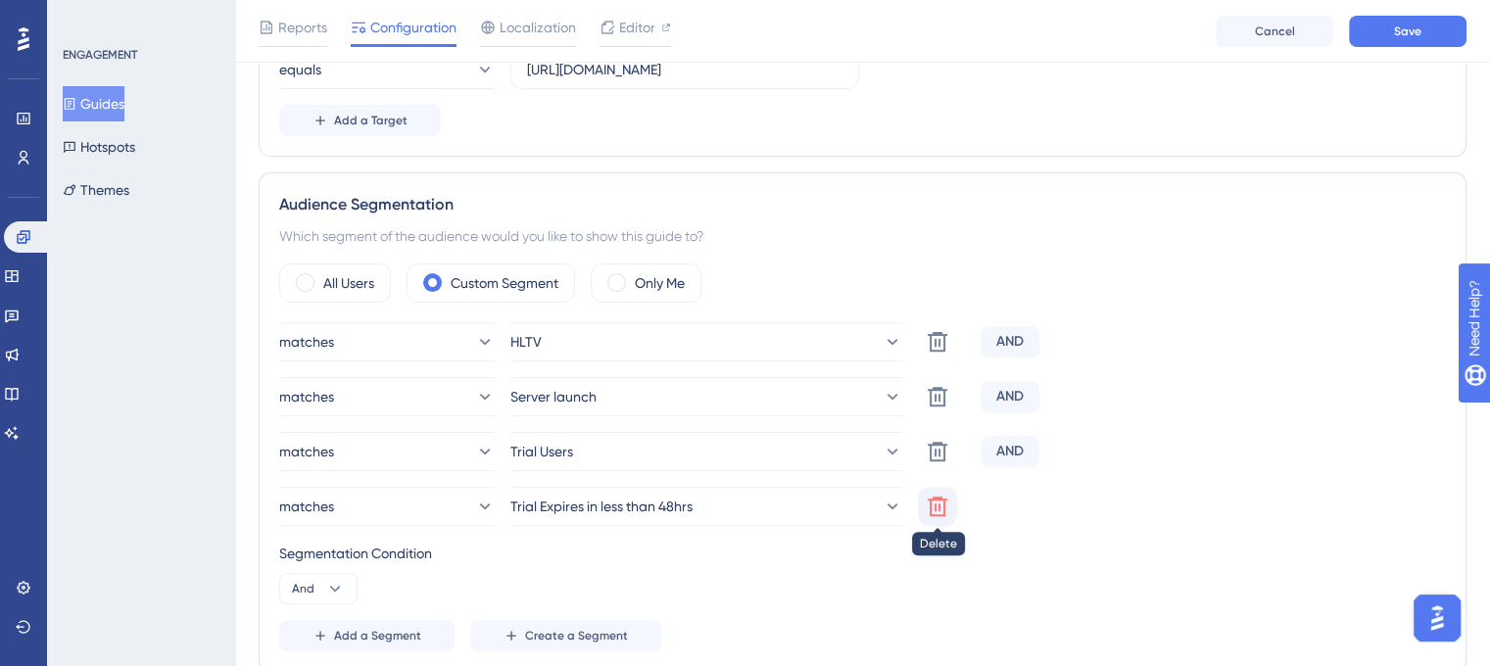
type input "Affiliate Summer Campaign Offer"
click at [931, 495] on icon at bounding box center [938, 507] width 24 height 24
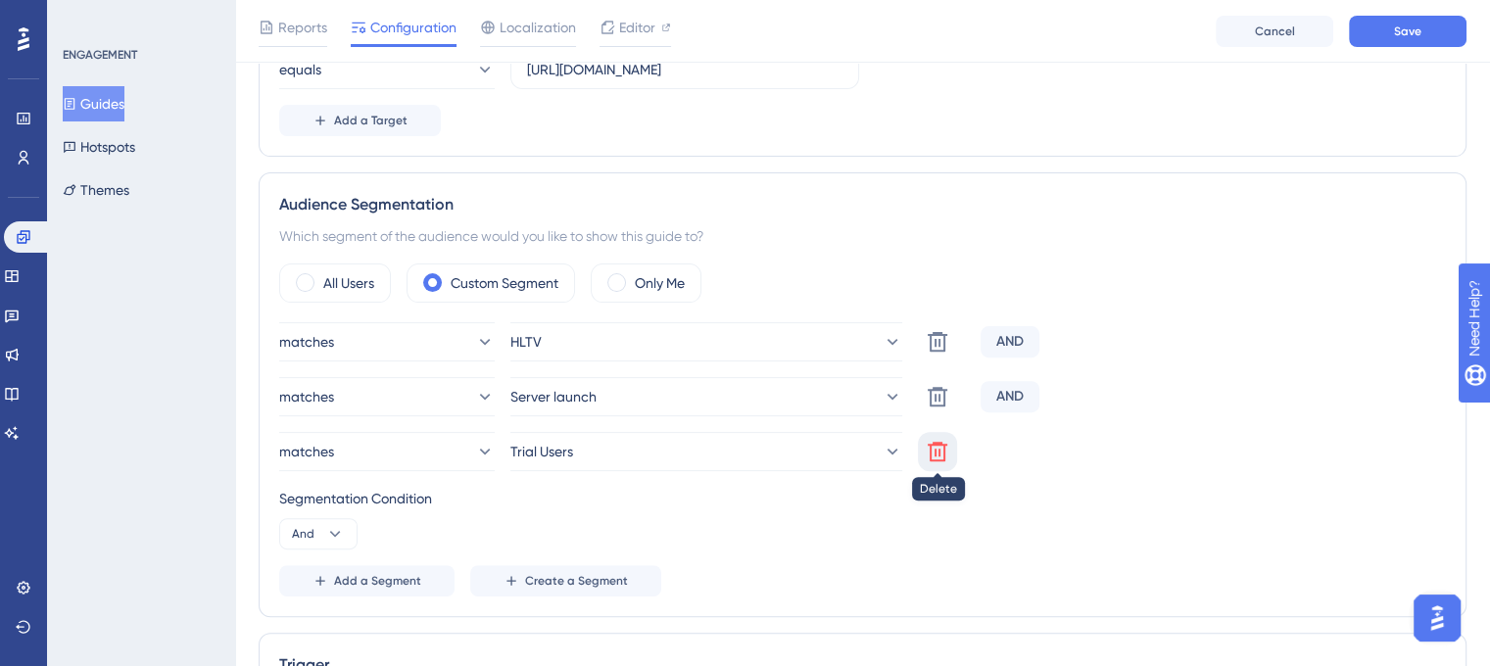
drag, startPoint x: 941, startPoint y: 447, endPoint x: 934, endPoint y: 422, distance: 25.4
click at [941, 450] on icon at bounding box center [938, 452] width 24 height 24
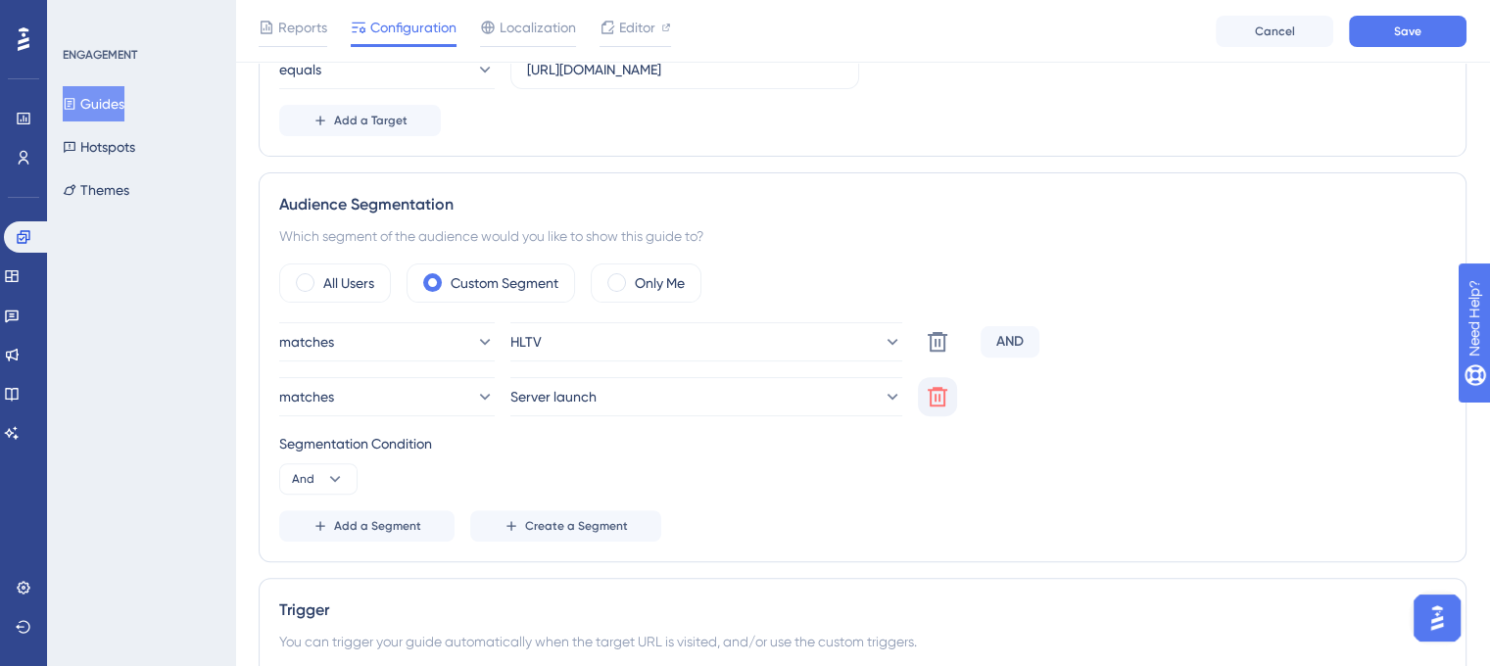
click at [929, 398] on icon at bounding box center [938, 397] width 24 height 24
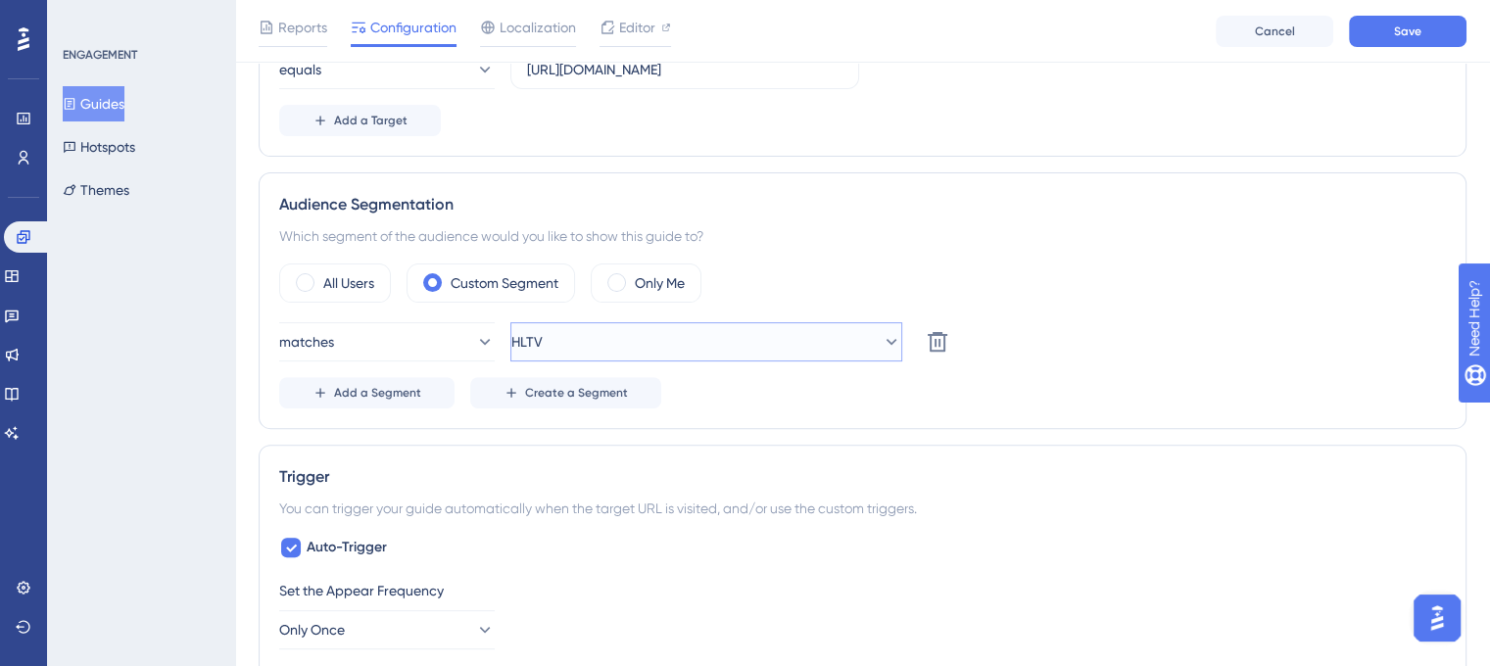
click at [824, 330] on button "HLTV" at bounding box center [707, 341] width 392 height 39
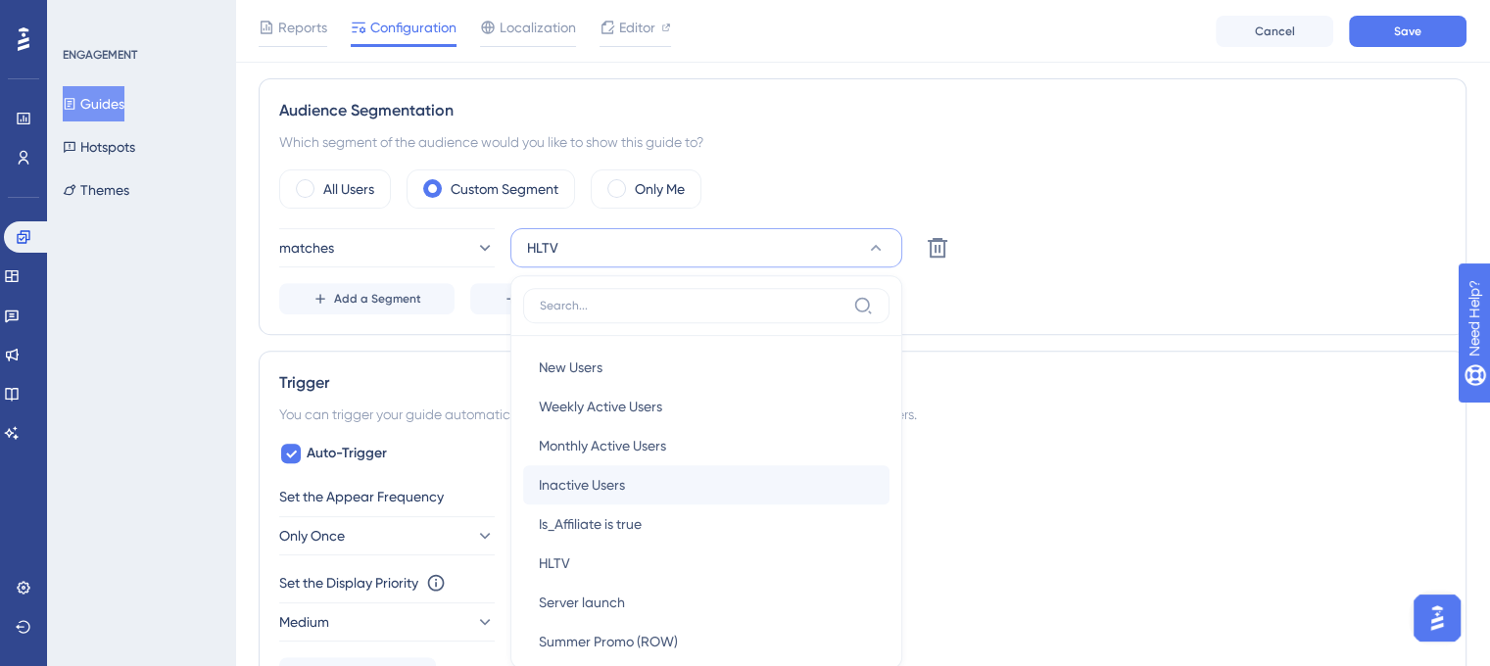
scroll to position [819, 0]
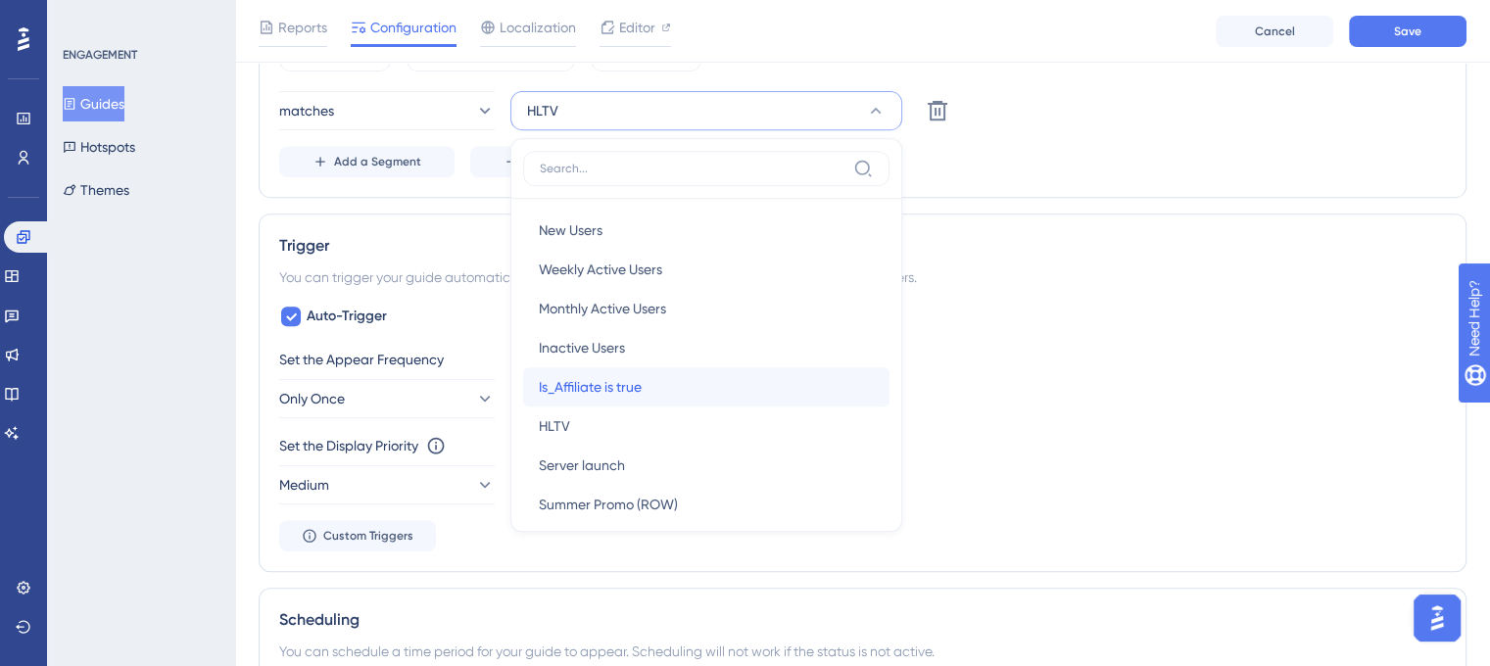
click at [689, 383] on div "Is_Affiliate is true Is_Affiliate is true" at bounding box center [706, 386] width 335 height 39
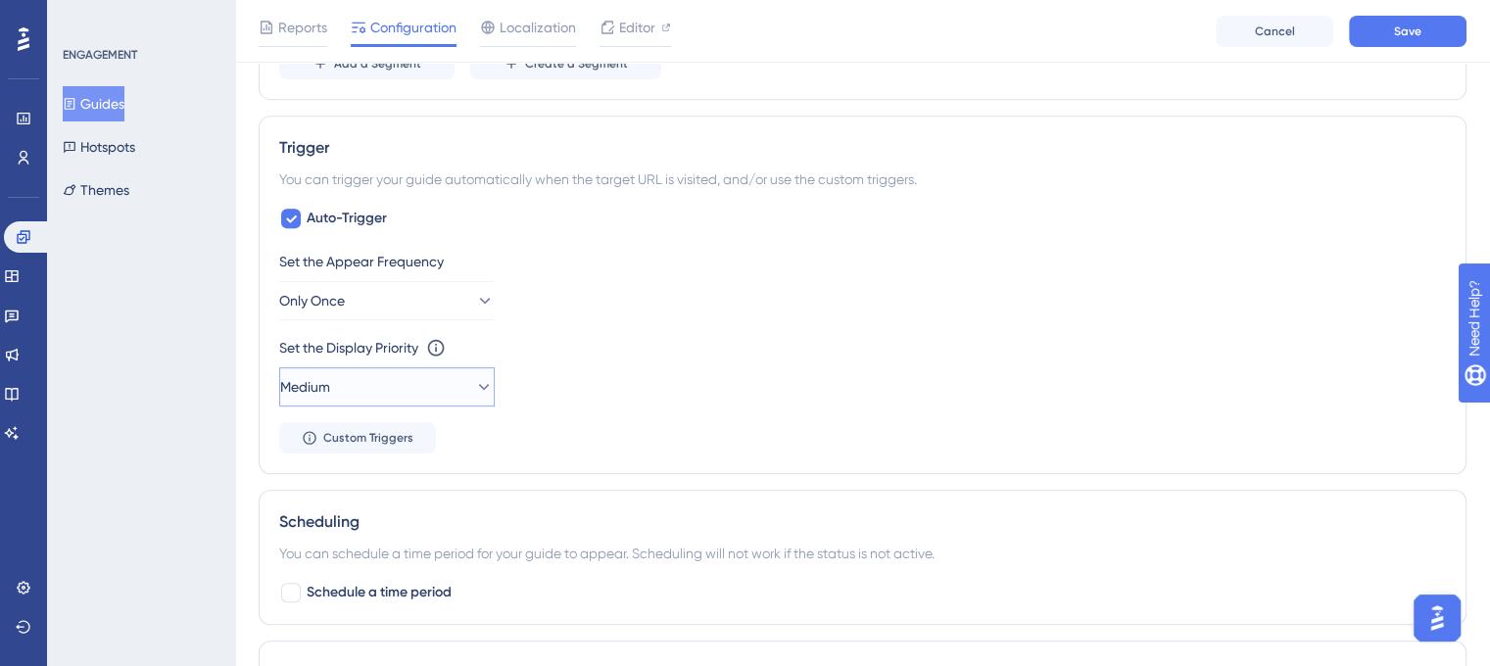
click at [402, 367] on button "Medium" at bounding box center [387, 386] width 216 height 39
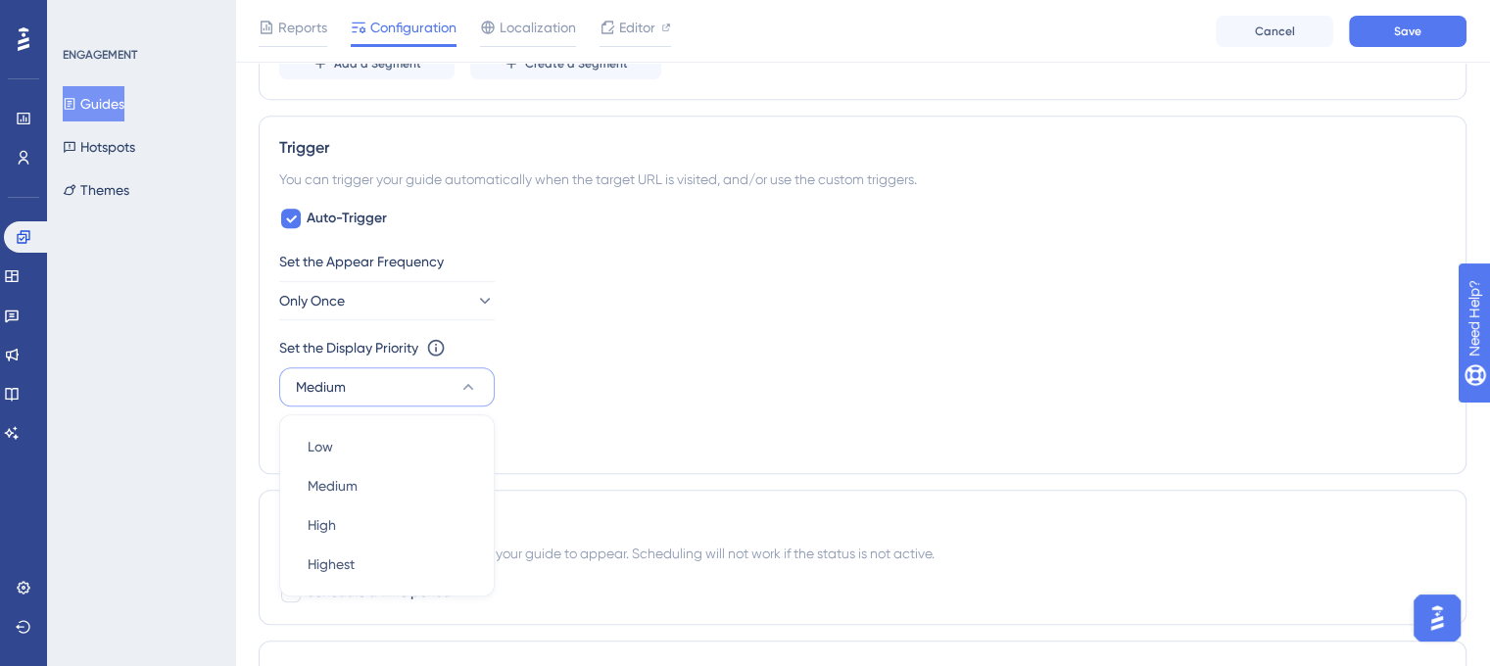
scroll to position [1086, 0]
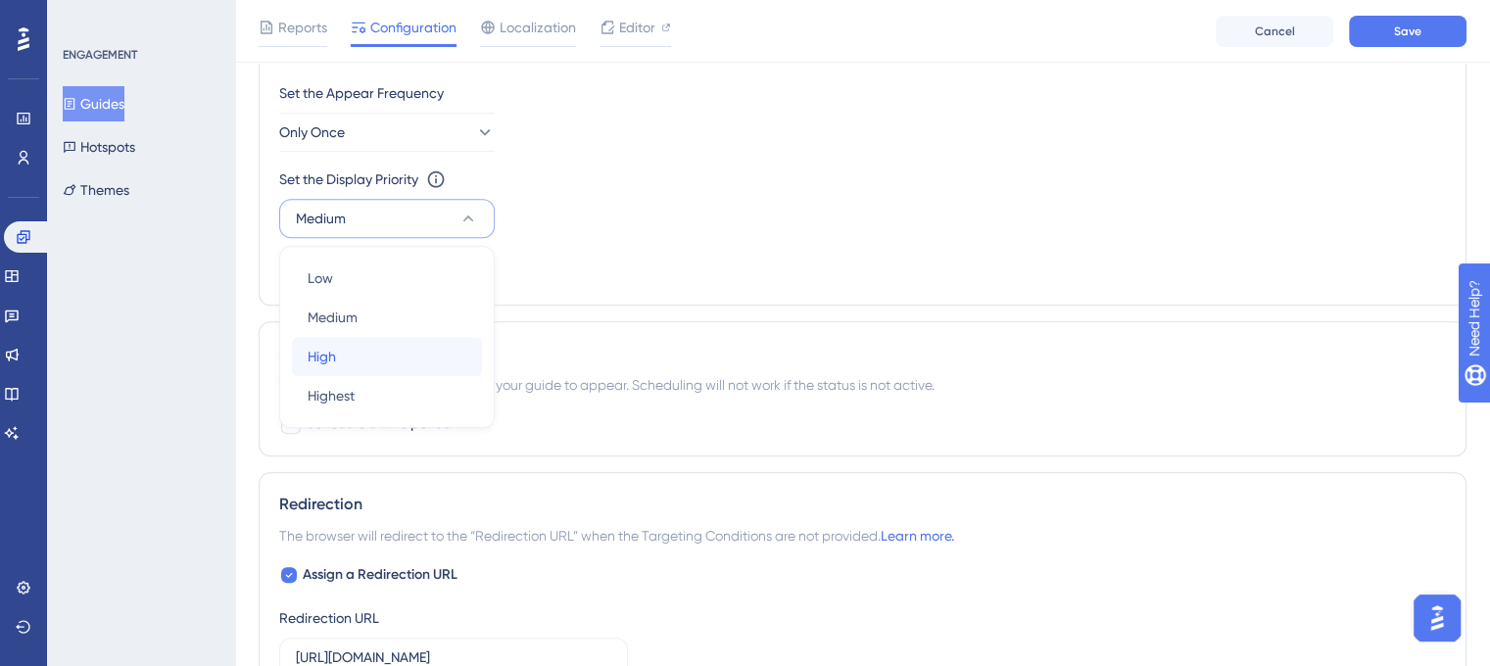
click at [367, 337] on div "High High" at bounding box center [387, 356] width 159 height 39
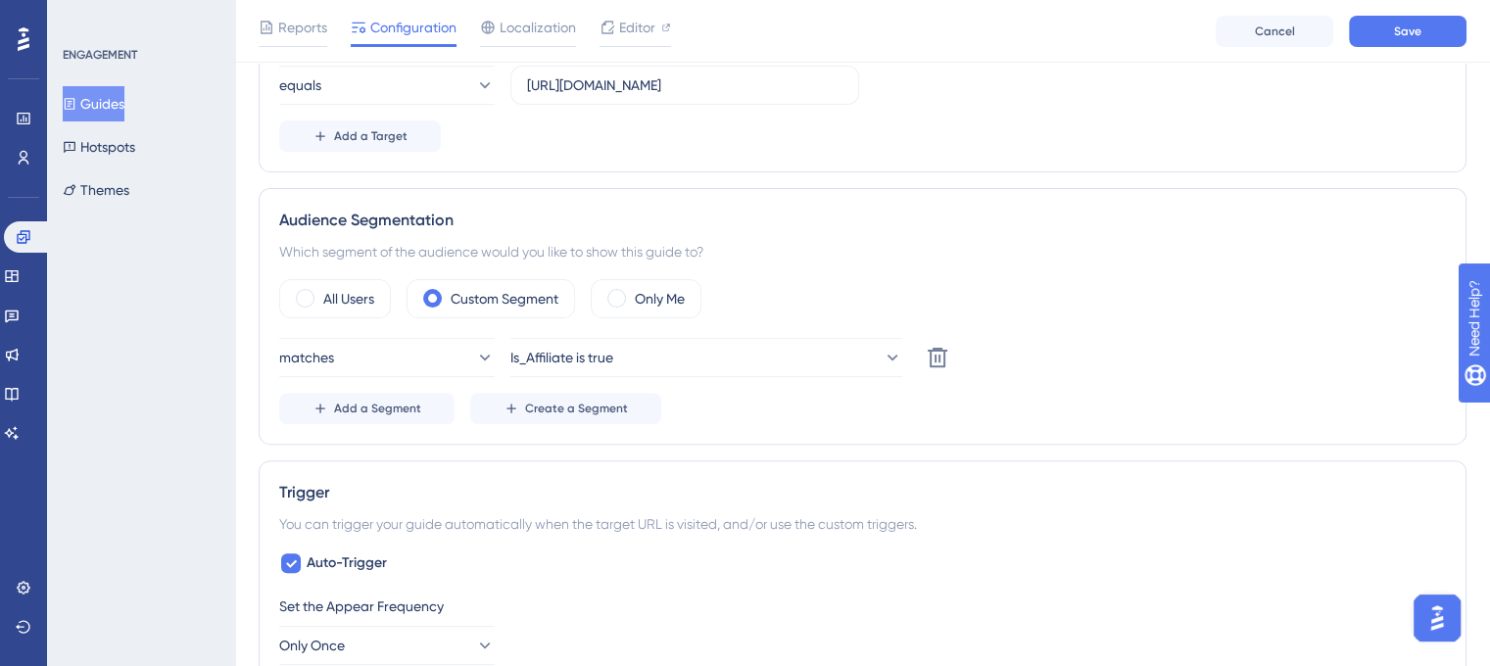
scroll to position [935, 0]
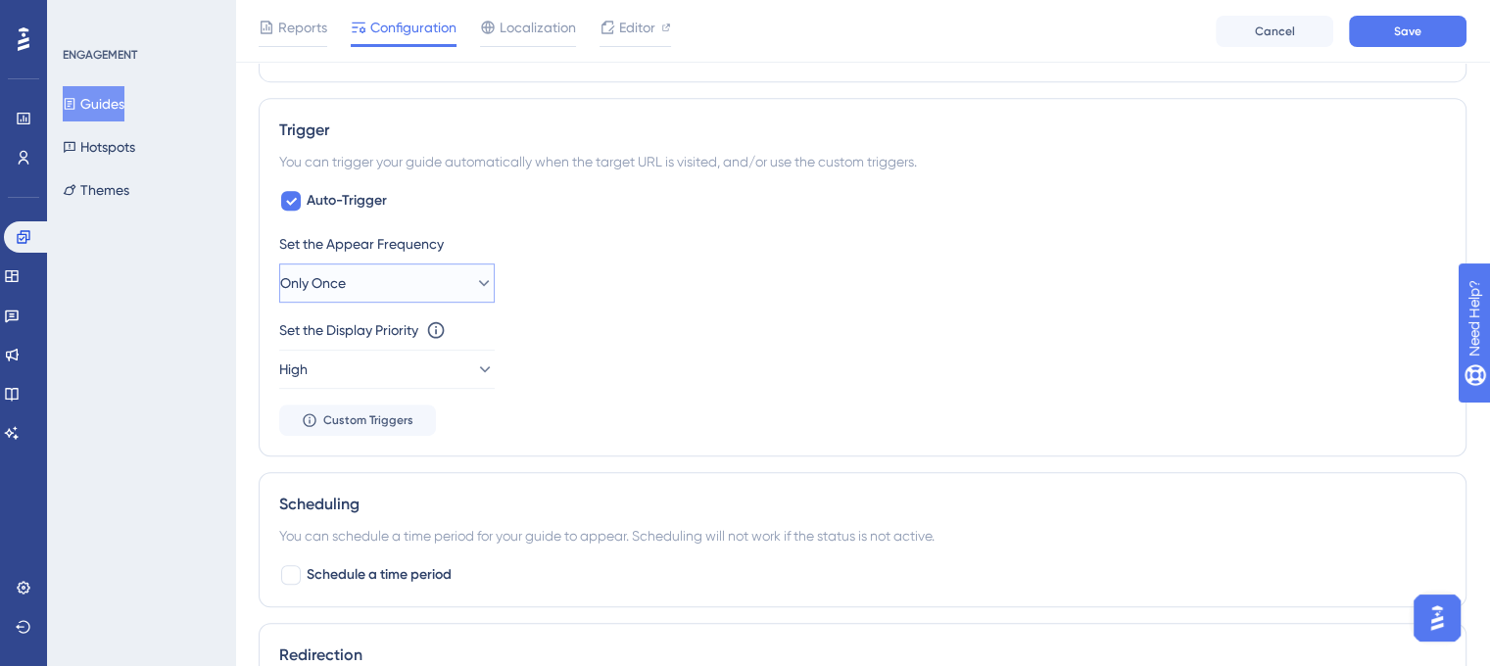
click at [375, 288] on button "Only Once" at bounding box center [387, 283] width 216 height 39
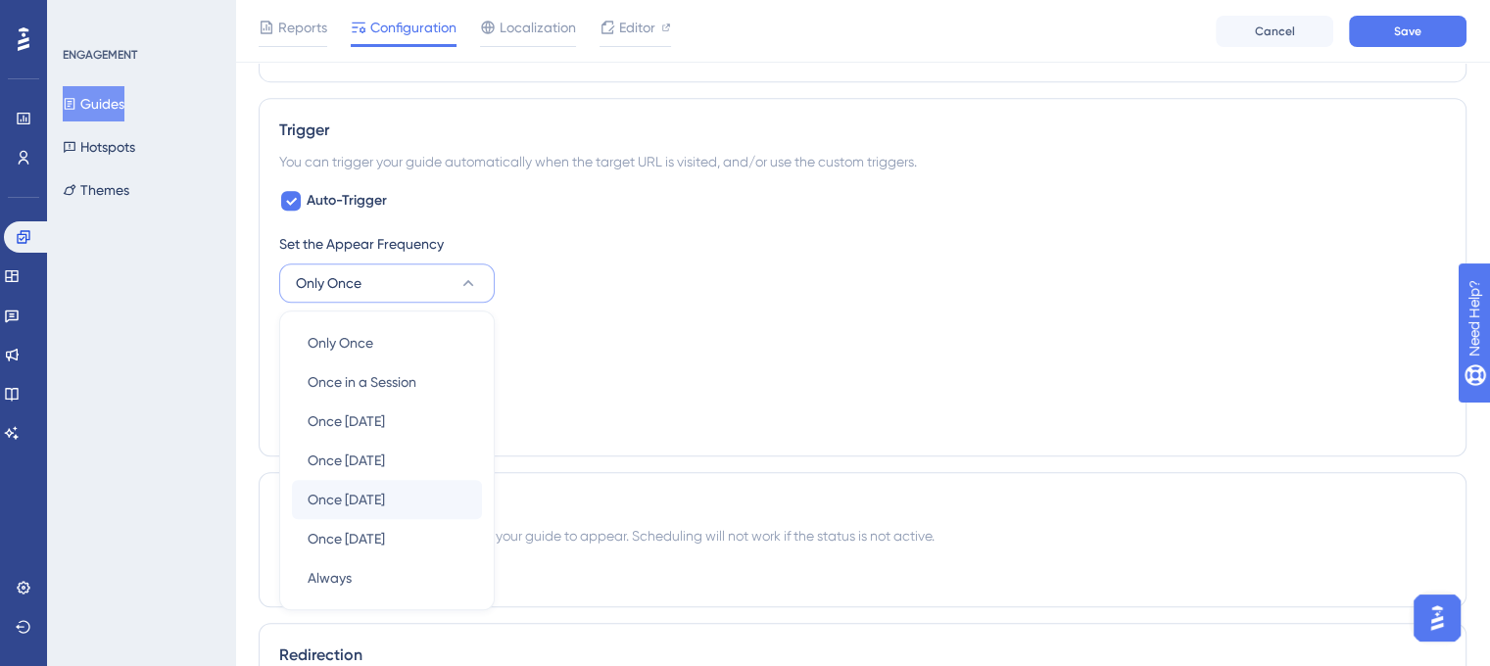
scroll to position [1059, 0]
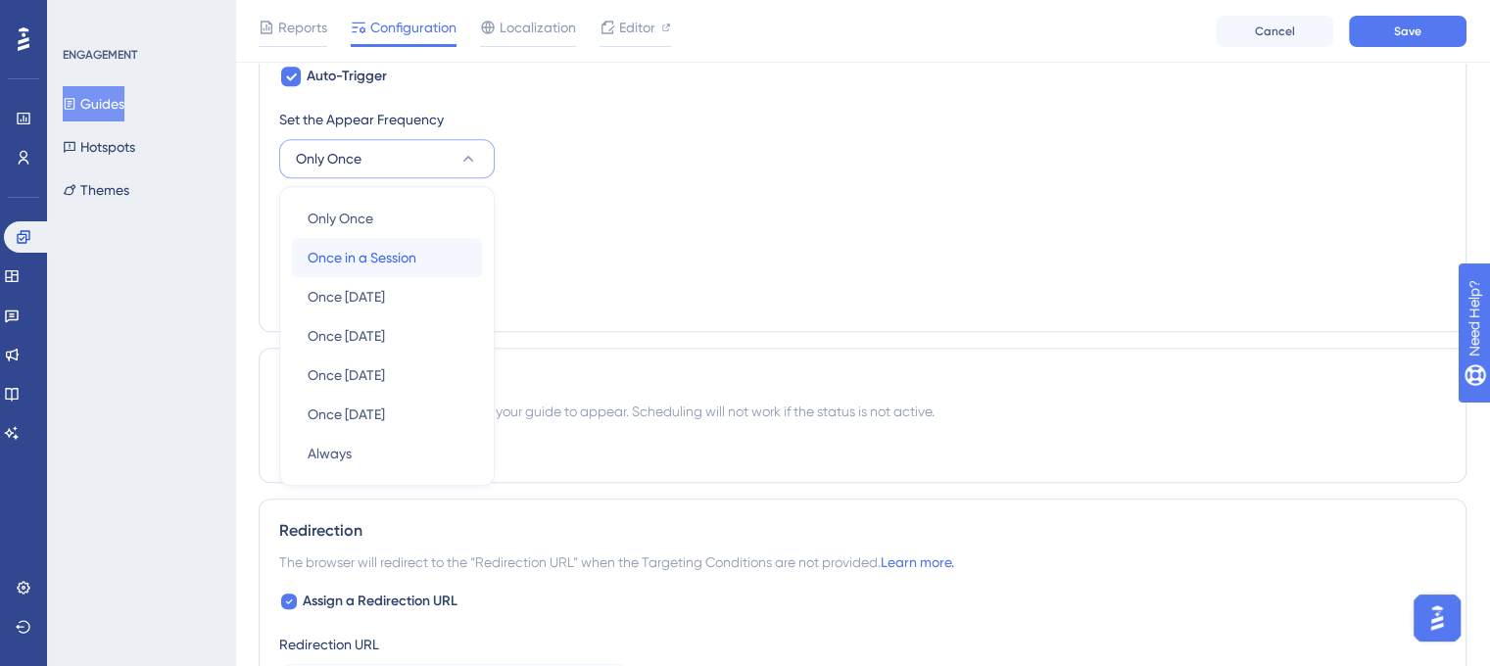
click at [362, 263] on span "Once in a Session" at bounding box center [362, 258] width 109 height 24
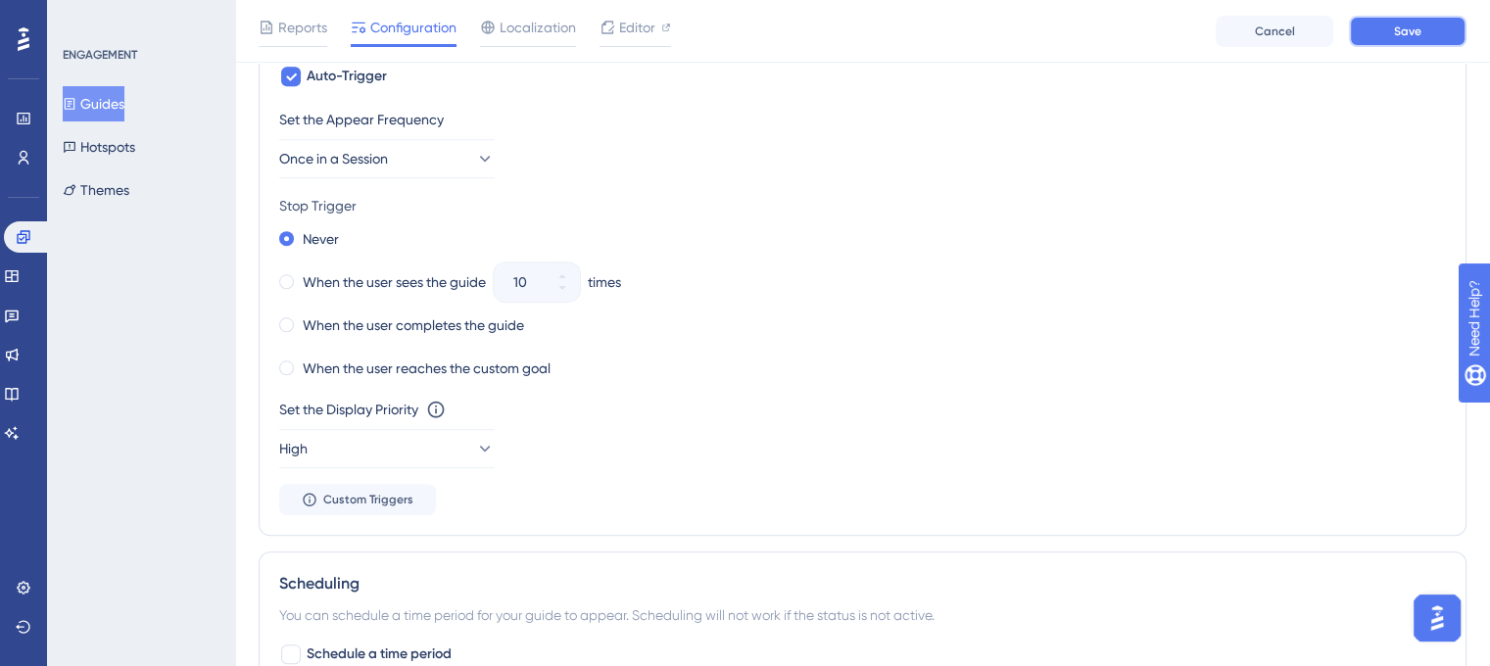
click at [1420, 27] on span "Save" at bounding box center [1407, 32] width 27 height 16
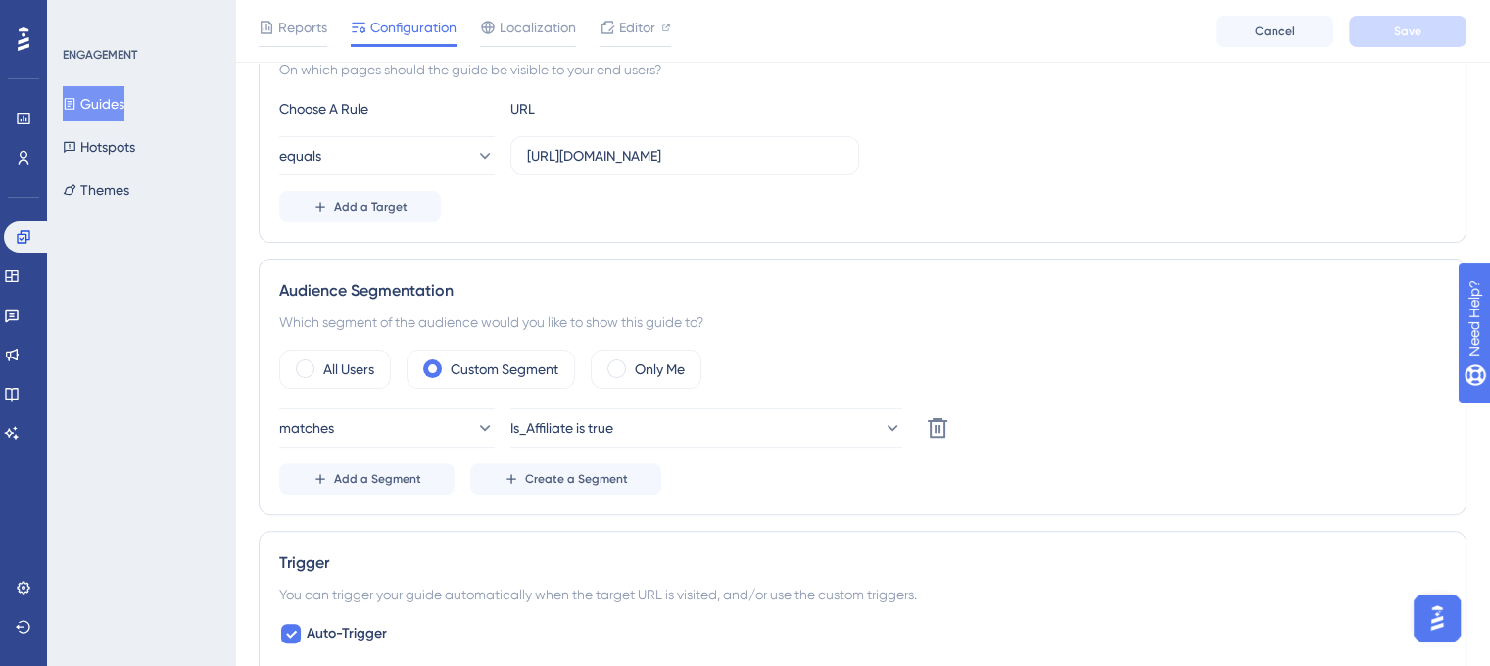
scroll to position [294, 0]
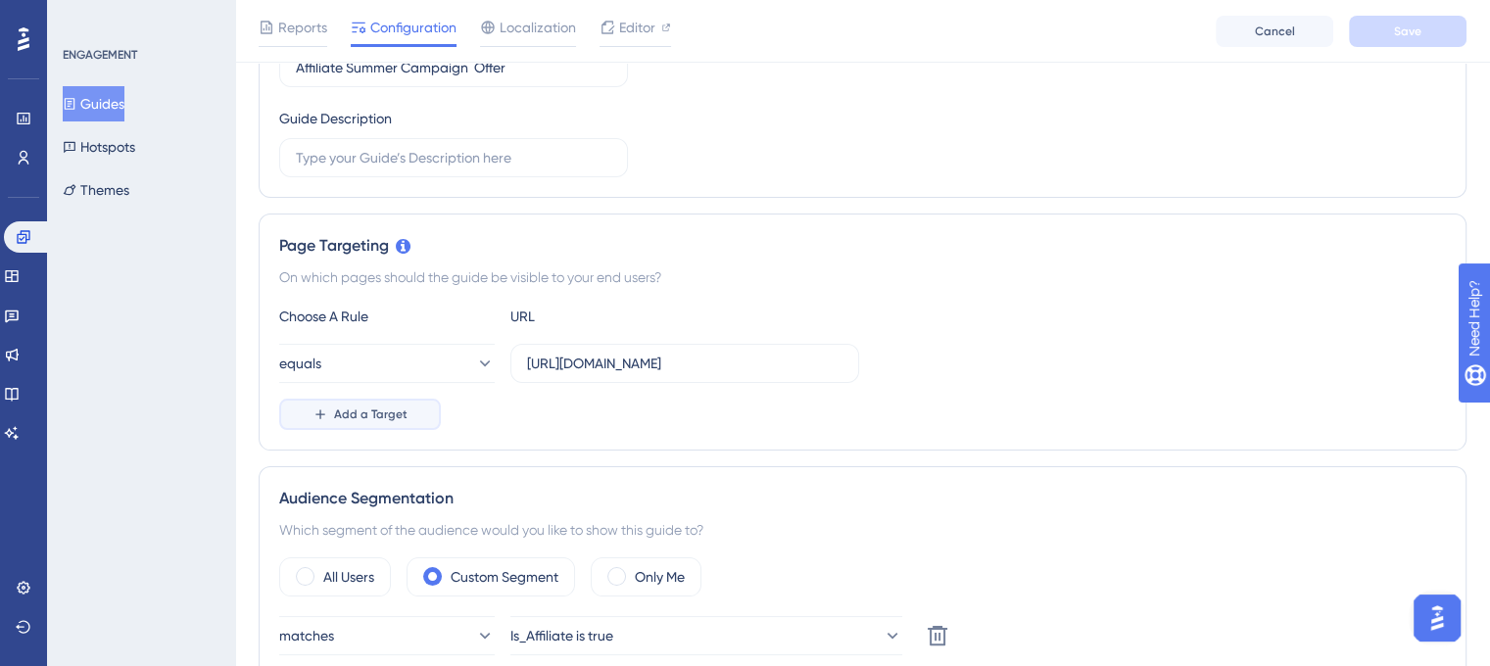
click at [400, 414] on span "Add a Target" at bounding box center [370, 415] width 73 height 16
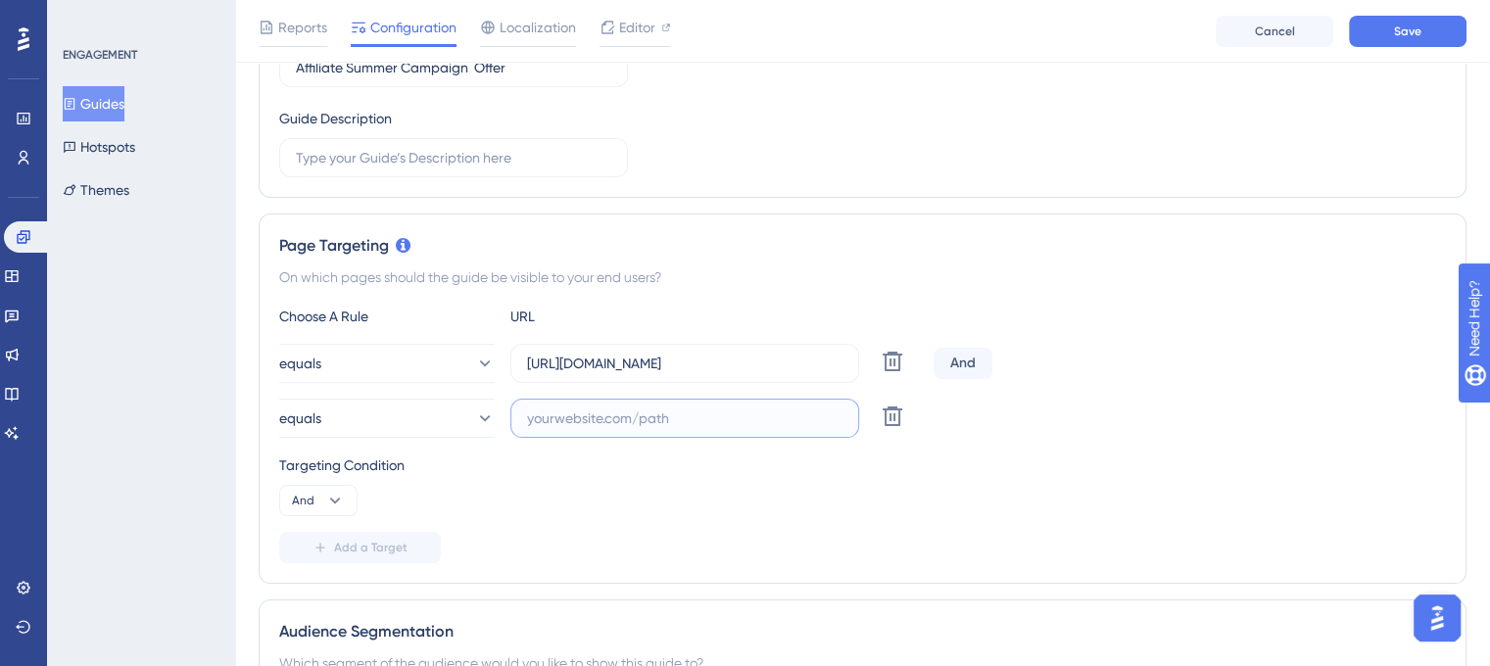
click at [578, 414] on input "text" at bounding box center [685, 419] width 316 height 22
paste input "https://unified.cloudways.com/account/referral"
type input "https://unified.cloudways.com/account/referral"
click at [1360, 31] on button "Save" at bounding box center [1408, 31] width 118 height 31
click at [1397, 37] on span "Save" at bounding box center [1407, 32] width 27 height 16
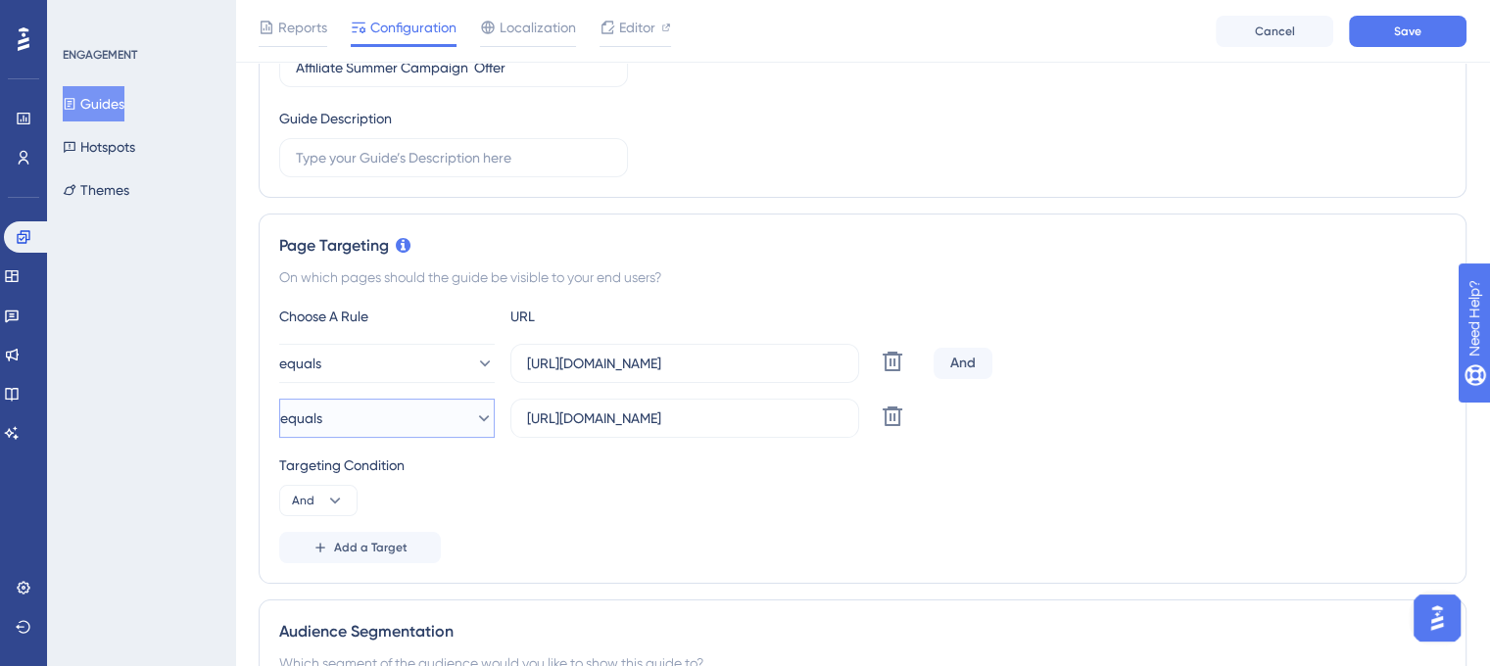
click at [354, 412] on button "equals" at bounding box center [387, 418] width 216 height 39
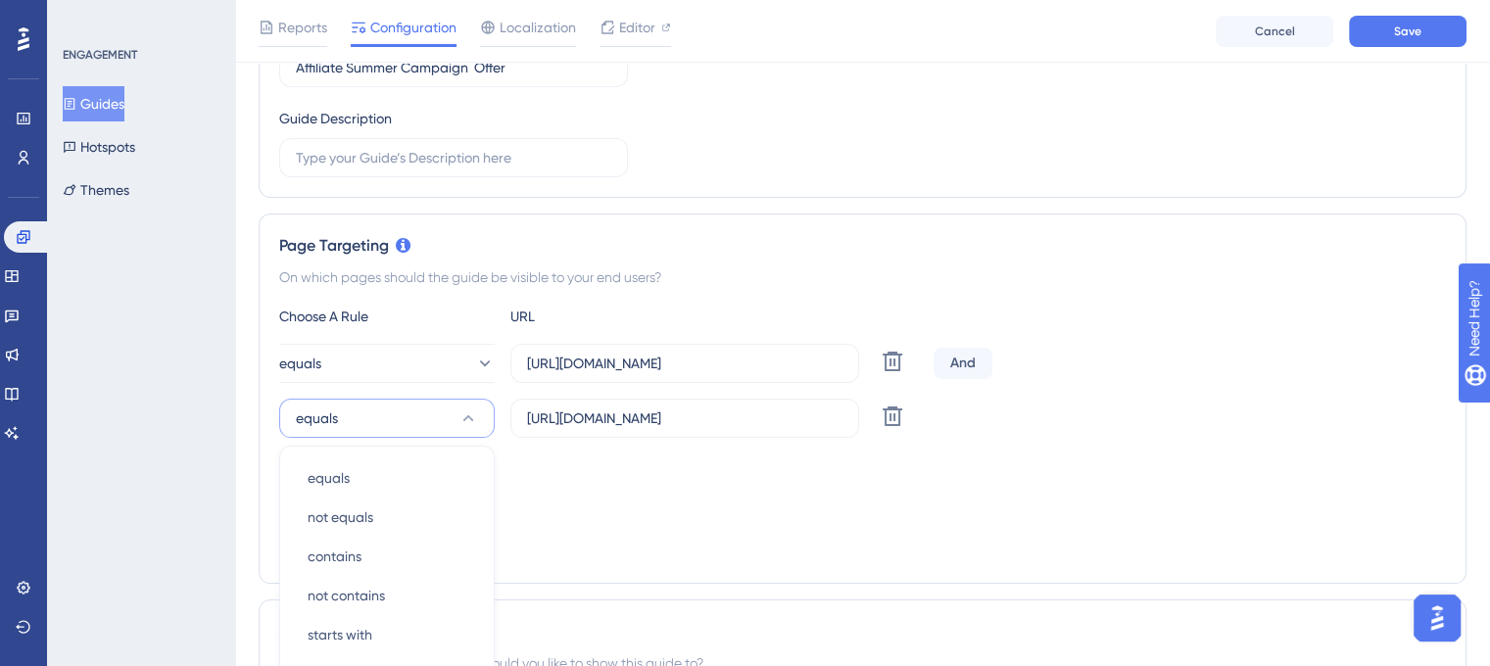
scroll to position [555, 0]
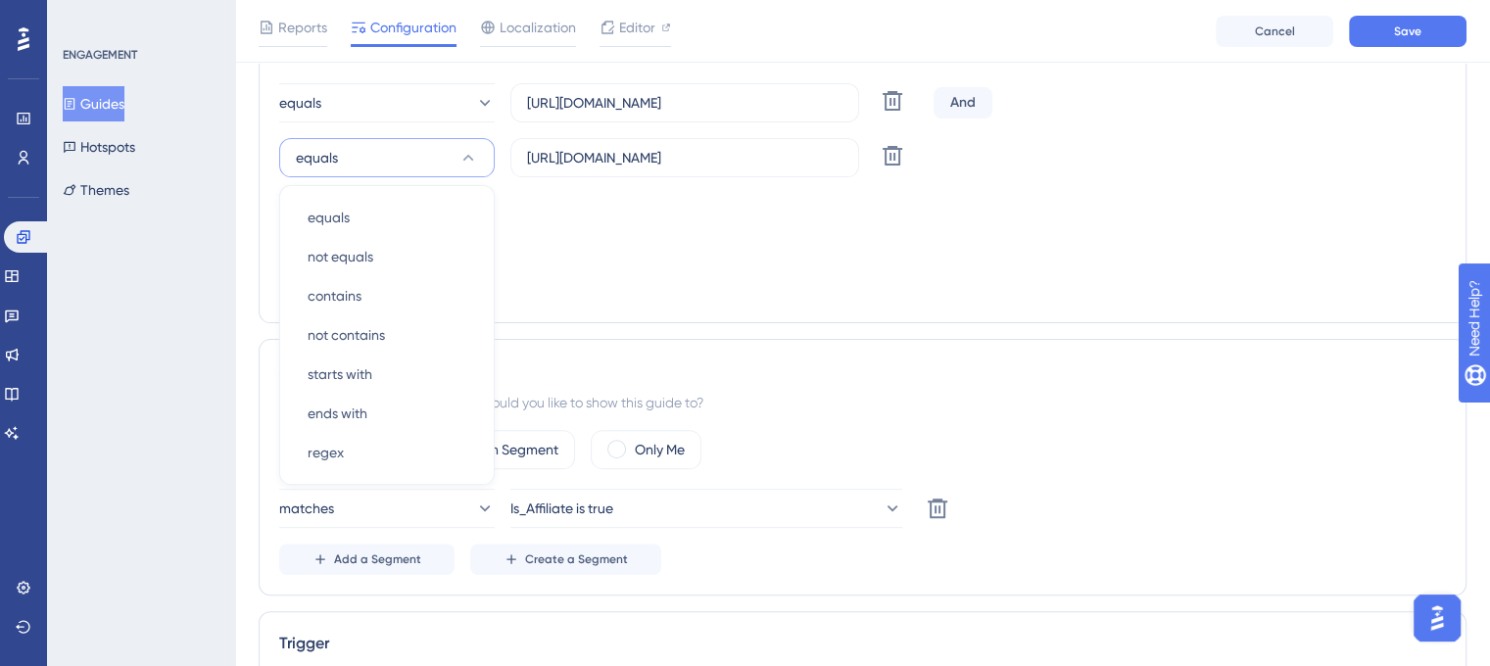
click at [568, 235] on div "Targeting Condition And" at bounding box center [862, 224] width 1167 height 63
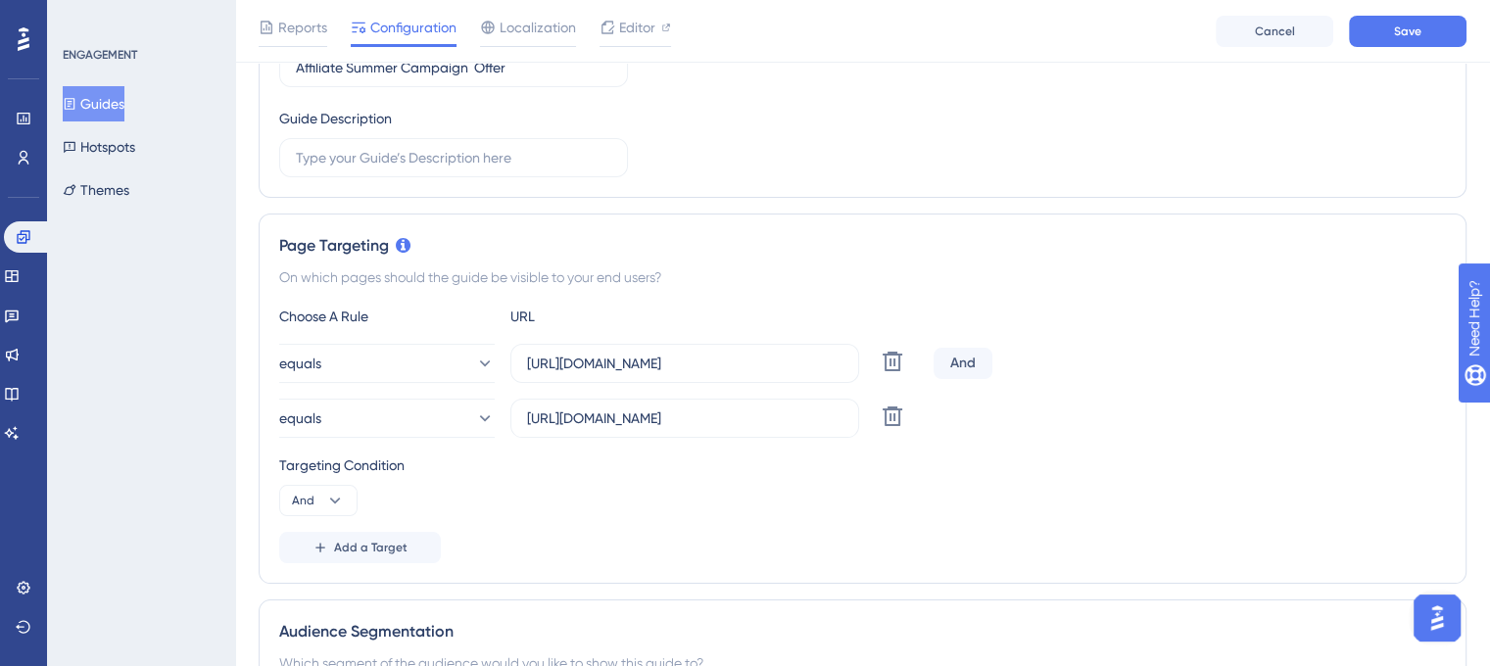
scroll to position [261, 0]
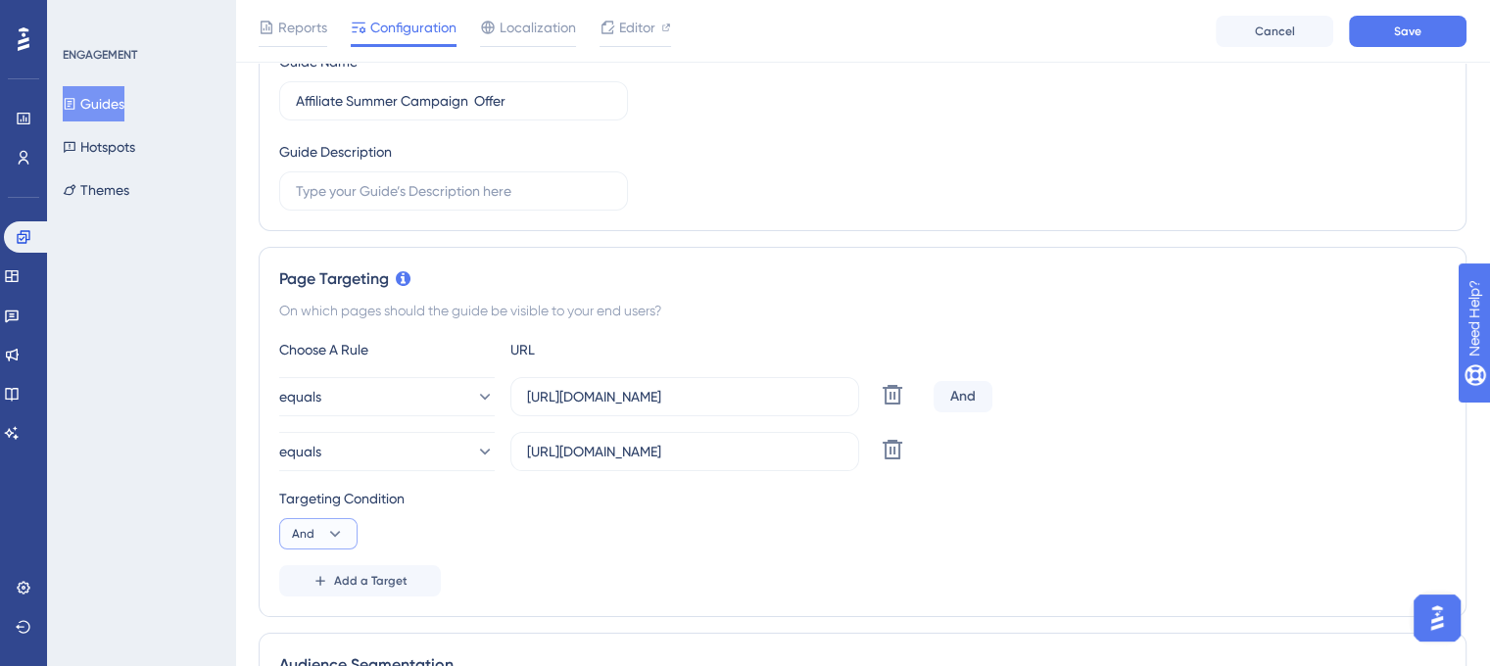
click at [342, 533] on icon at bounding box center [335, 534] width 20 height 20
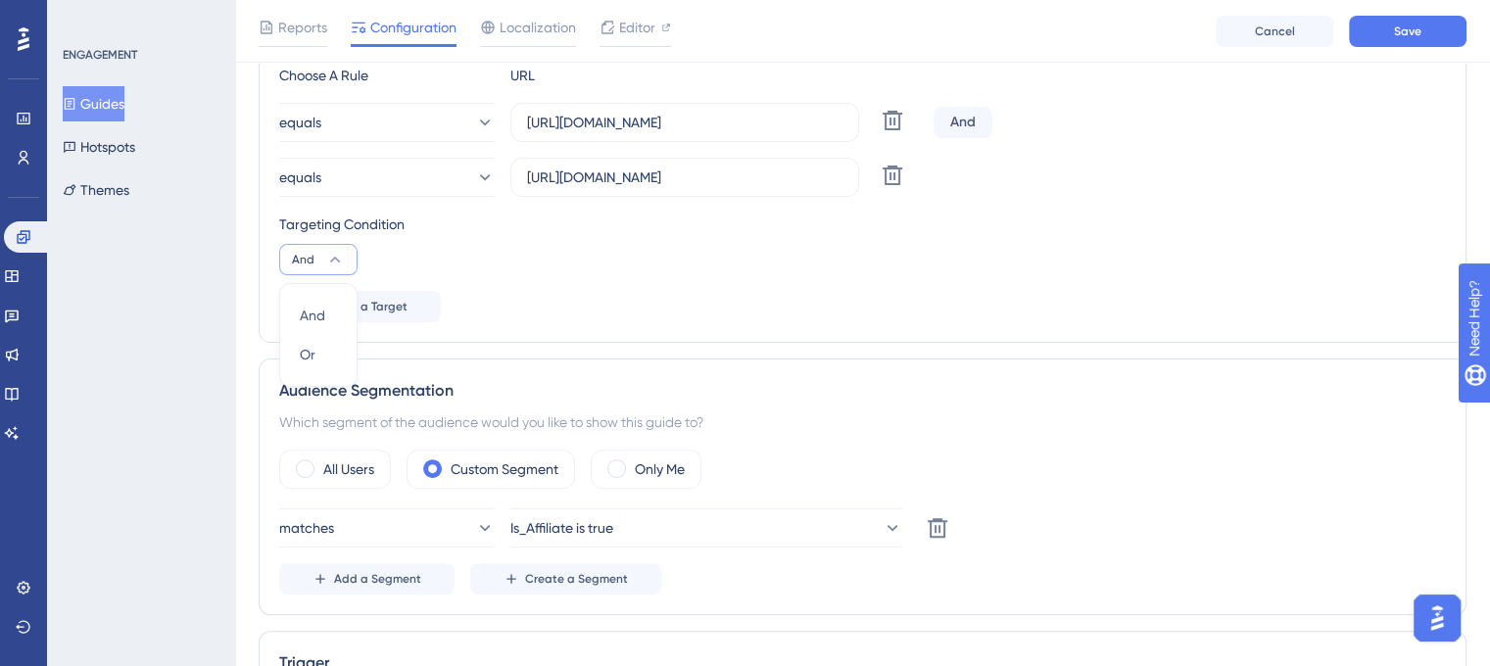
click at [962, 117] on div "And" at bounding box center [963, 122] width 59 height 31
click at [960, 126] on div "And" at bounding box center [963, 122] width 59 height 31
click at [888, 175] on icon at bounding box center [893, 176] width 24 height 24
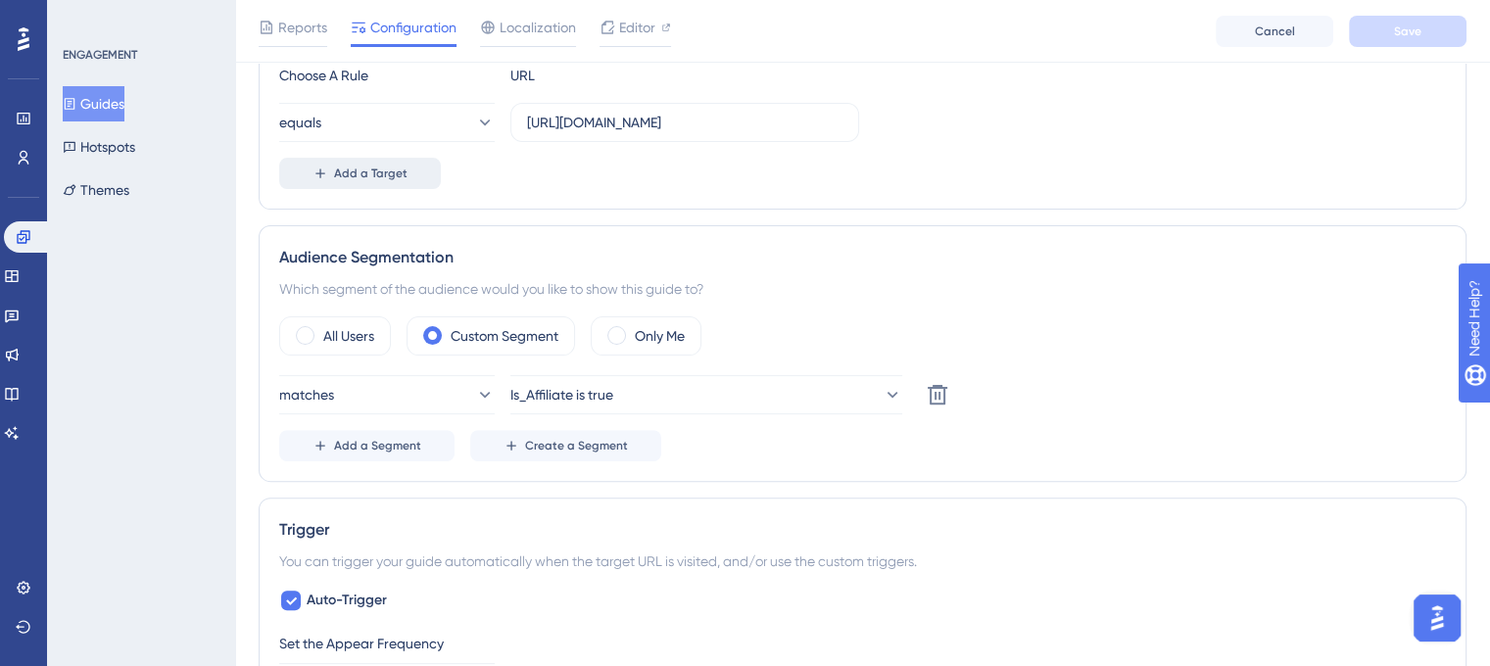
click at [341, 177] on span "Add a Target" at bounding box center [370, 174] width 73 height 16
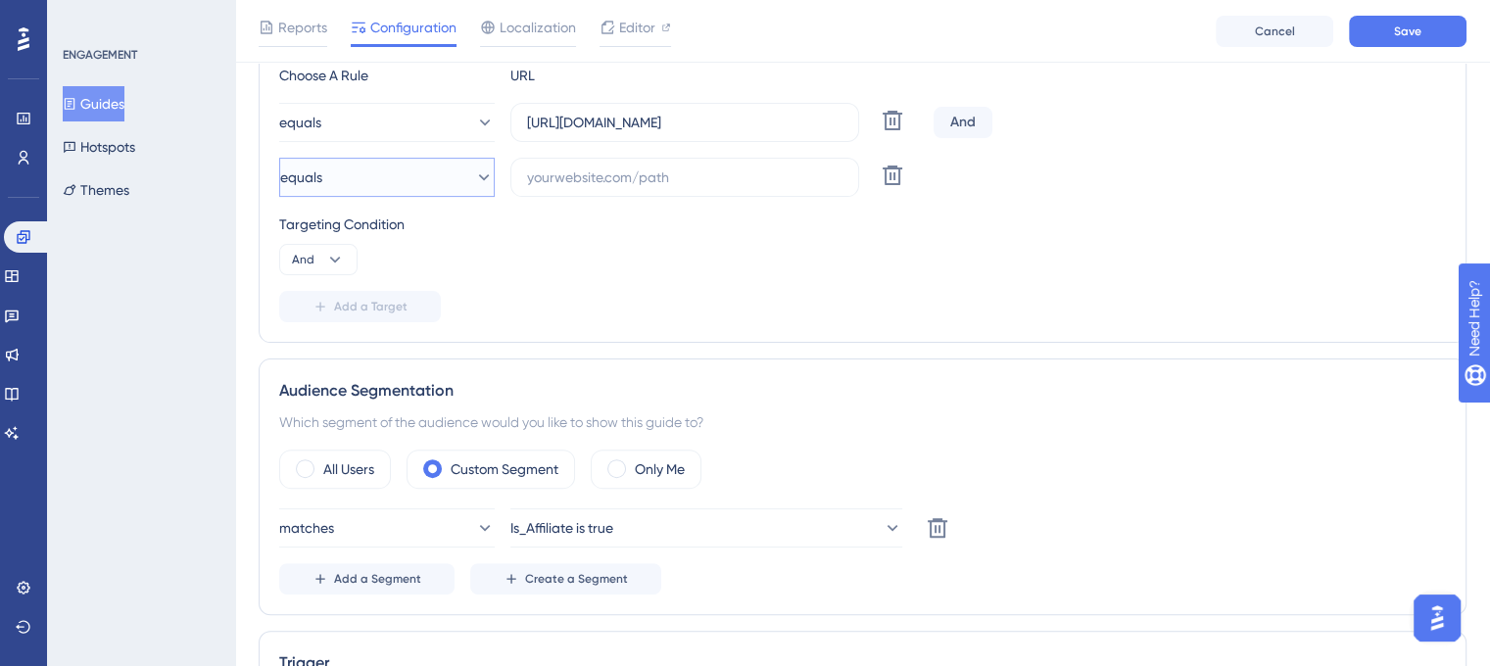
click at [454, 179] on button "equals" at bounding box center [387, 177] width 216 height 39
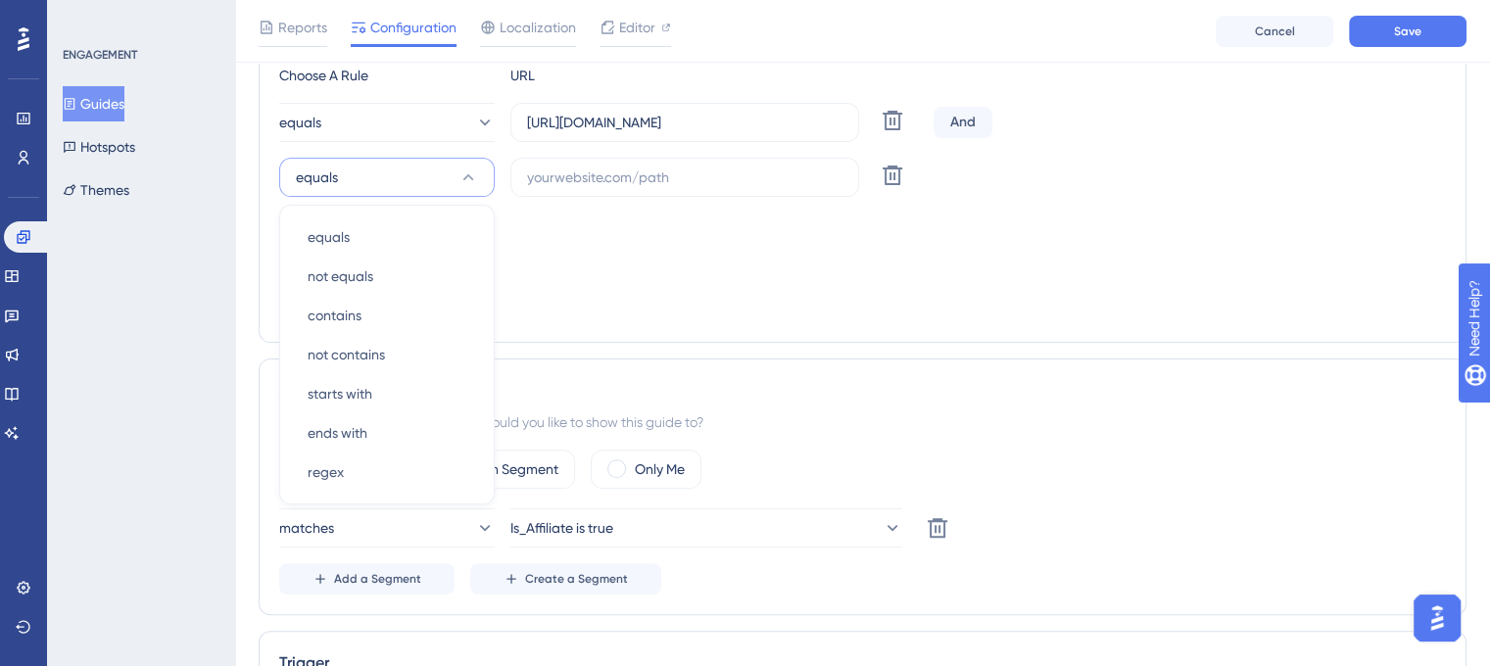
scroll to position [555, 0]
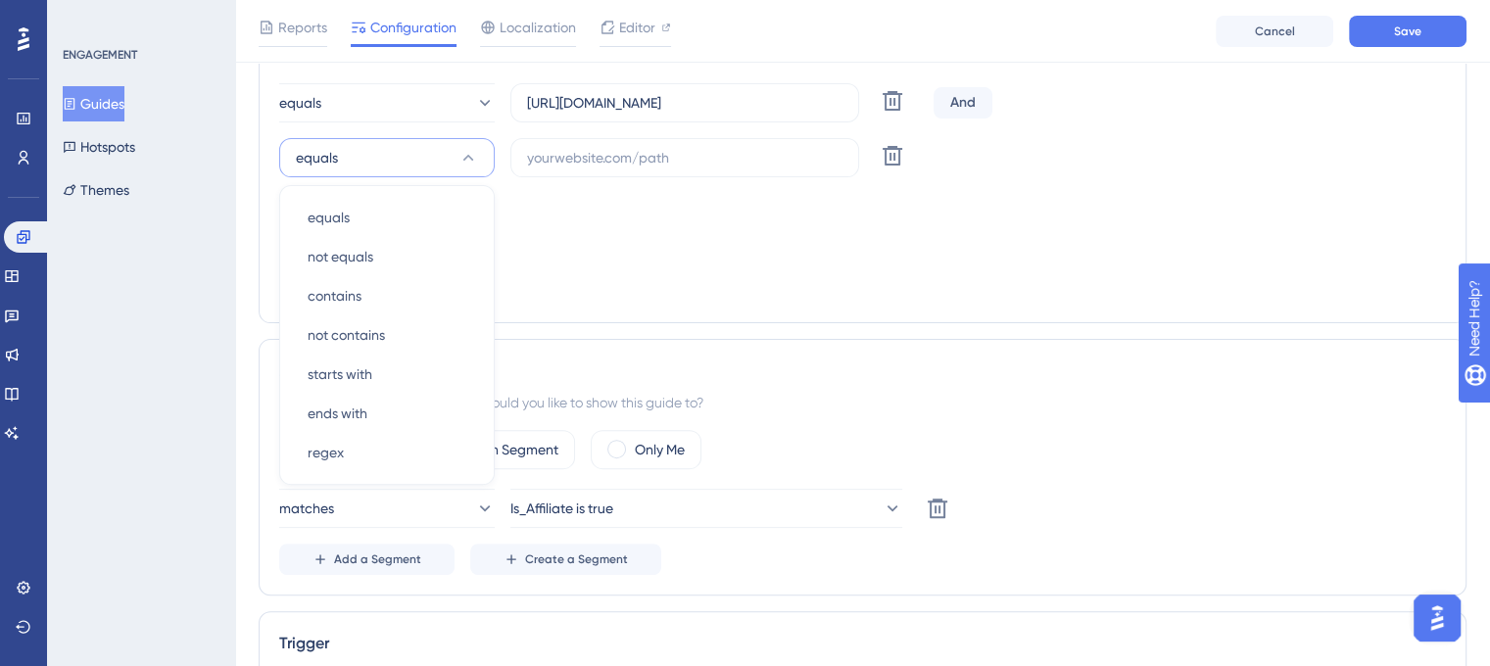
click at [885, 207] on div "Targeting Condition" at bounding box center [862, 205] width 1167 height 24
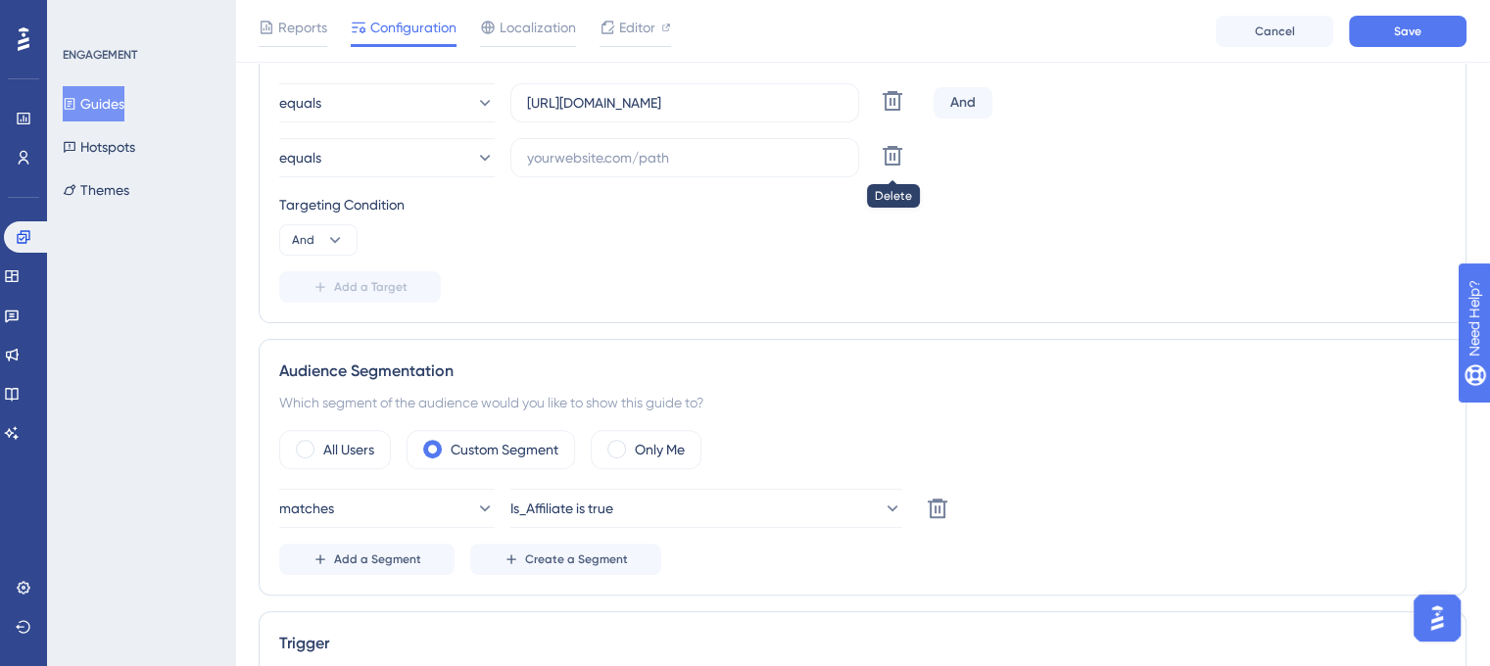
click at [886, 155] on icon at bounding box center [893, 156] width 20 height 20
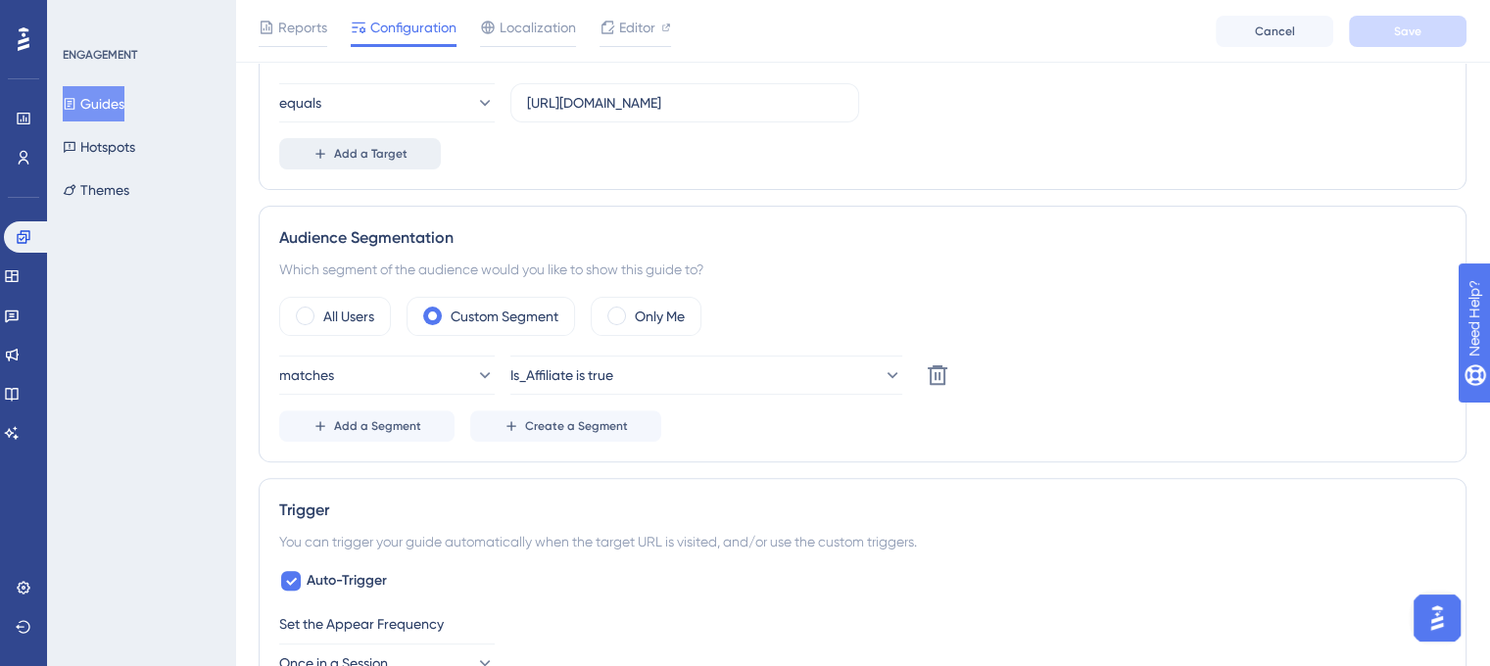
click at [426, 152] on button "Add a Target" at bounding box center [360, 153] width 162 height 31
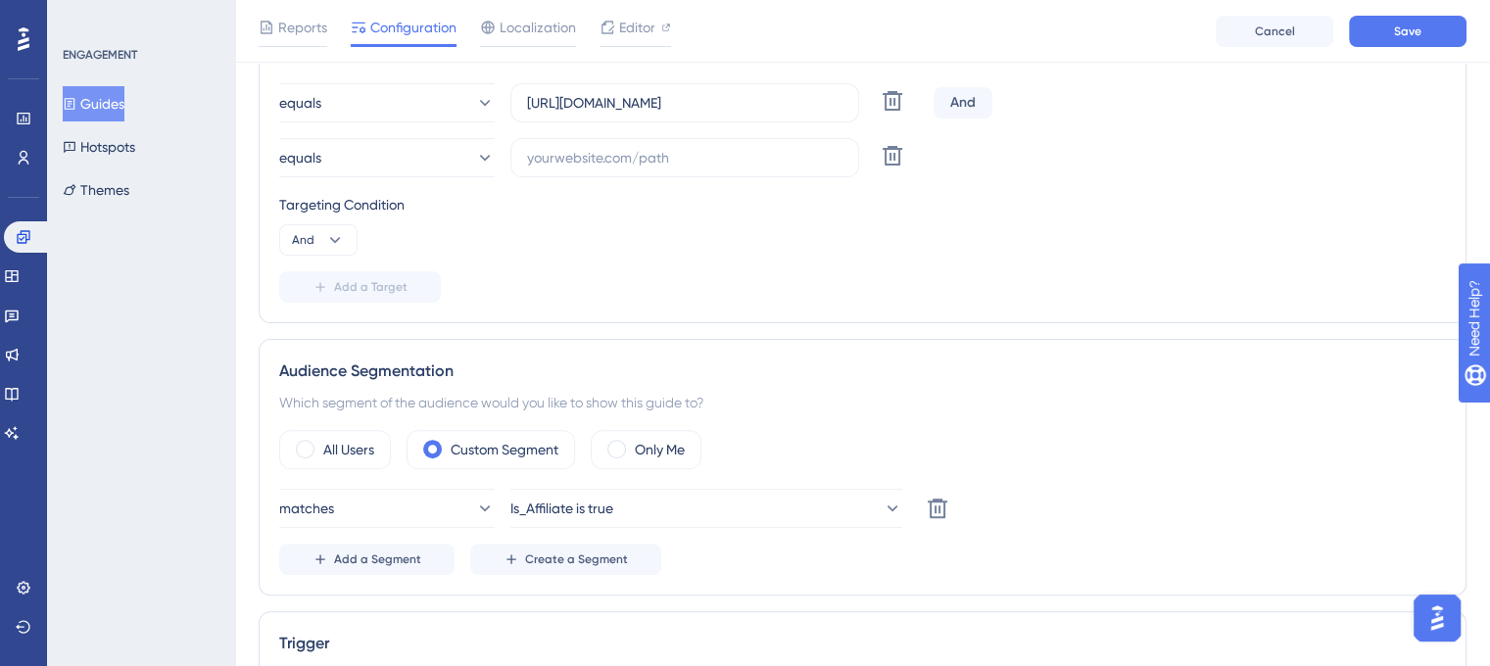
click at [972, 99] on div "And" at bounding box center [963, 102] width 59 height 31
click at [344, 232] on icon at bounding box center [335, 240] width 20 height 20
click at [328, 334] on div "Or Or" at bounding box center [318, 335] width 37 height 39
click at [341, 244] on icon at bounding box center [335, 240] width 20 height 20
click at [337, 294] on button "And And" at bounding box center [318, 295] width 53 height 39
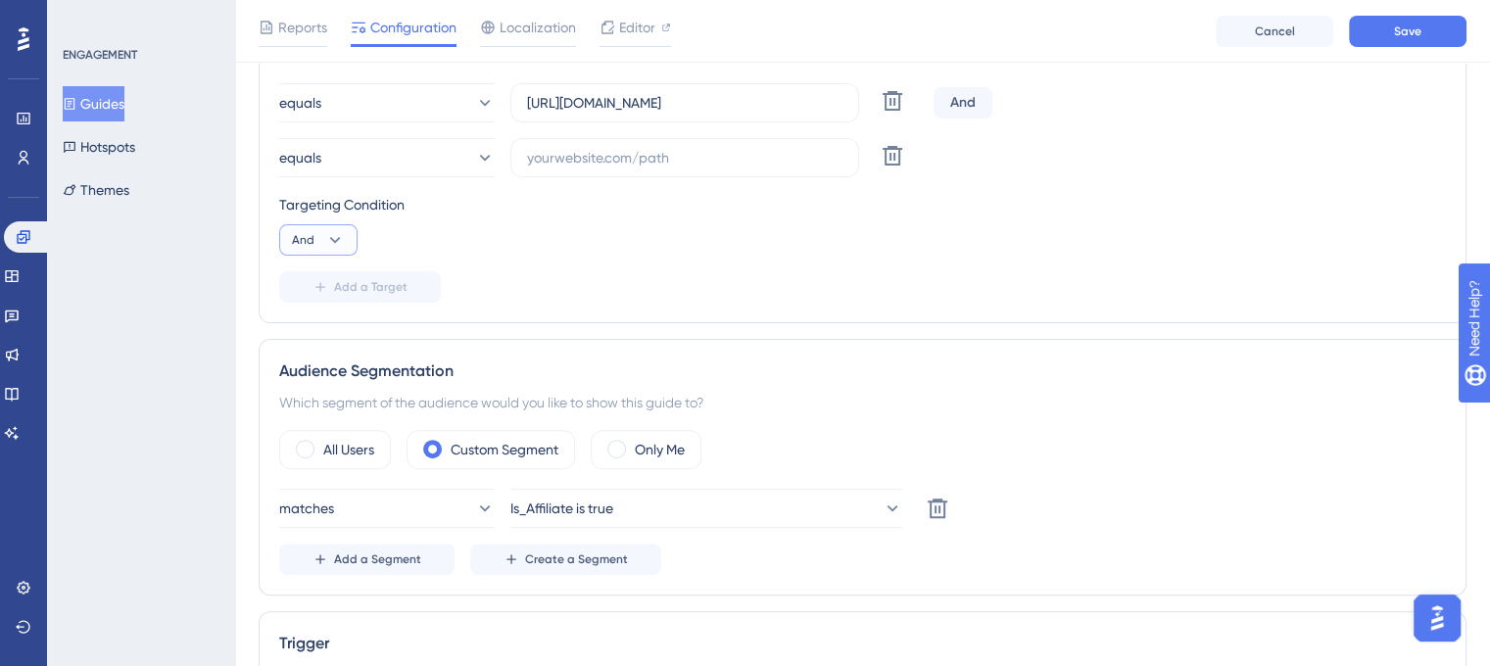
click at [332, 224] on button "And" at bounding box center [318, 239] width 78 height 31
click at [333, 337] on div "Or Or" at bounding box center [318, 335] width 37 height 39
click at [333, 237] on icon at bounding box center [335, 240] width 20 height 20
click at [441, 251] on div "Targeting Condition Or And And Or Or" at bounding box center [862, 224] width 1167 height 63
click at [822, 160] on input "text" at bounding box center [685, 158] width 316 height 22
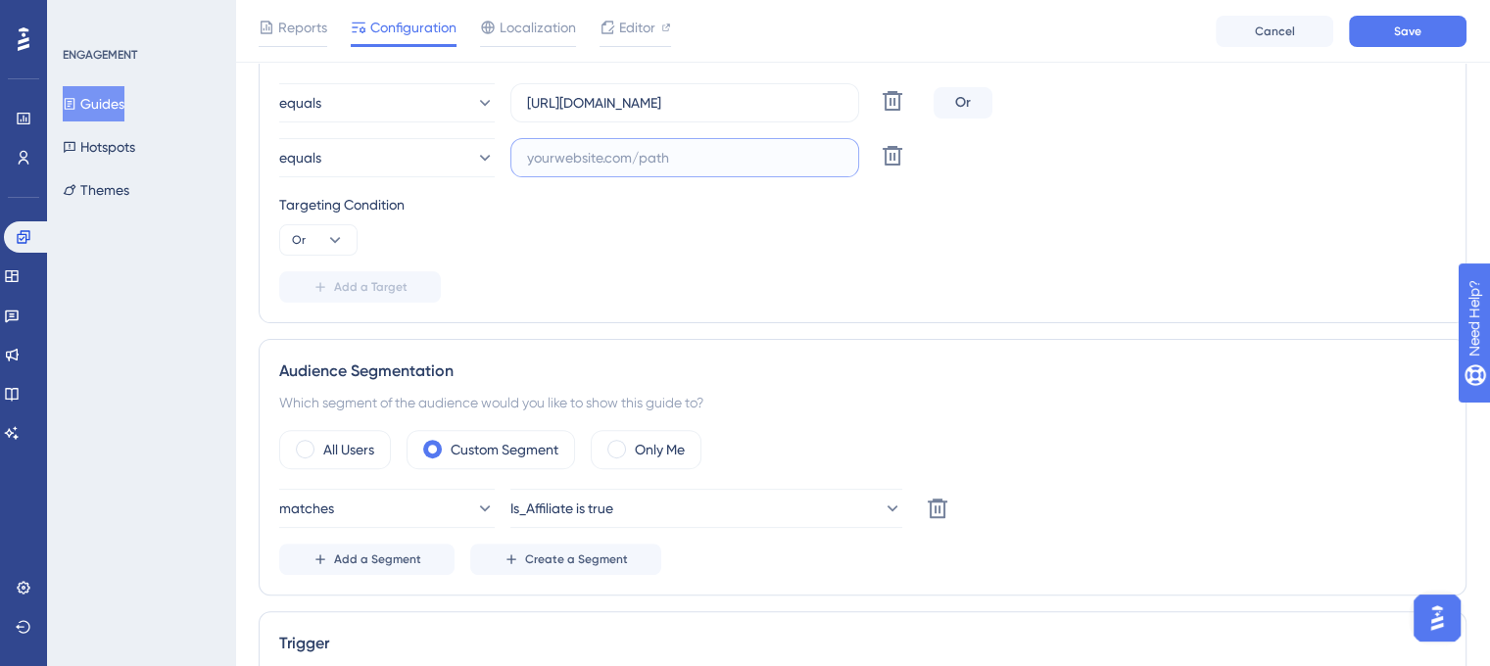
paste input "https://unified.cloudways.com/account/referral"
type input "https://unified.cloudways.com/account/referral"
click at [1431, 30] on button "Save" at bounding box center [1408, 31] width 118 height 31
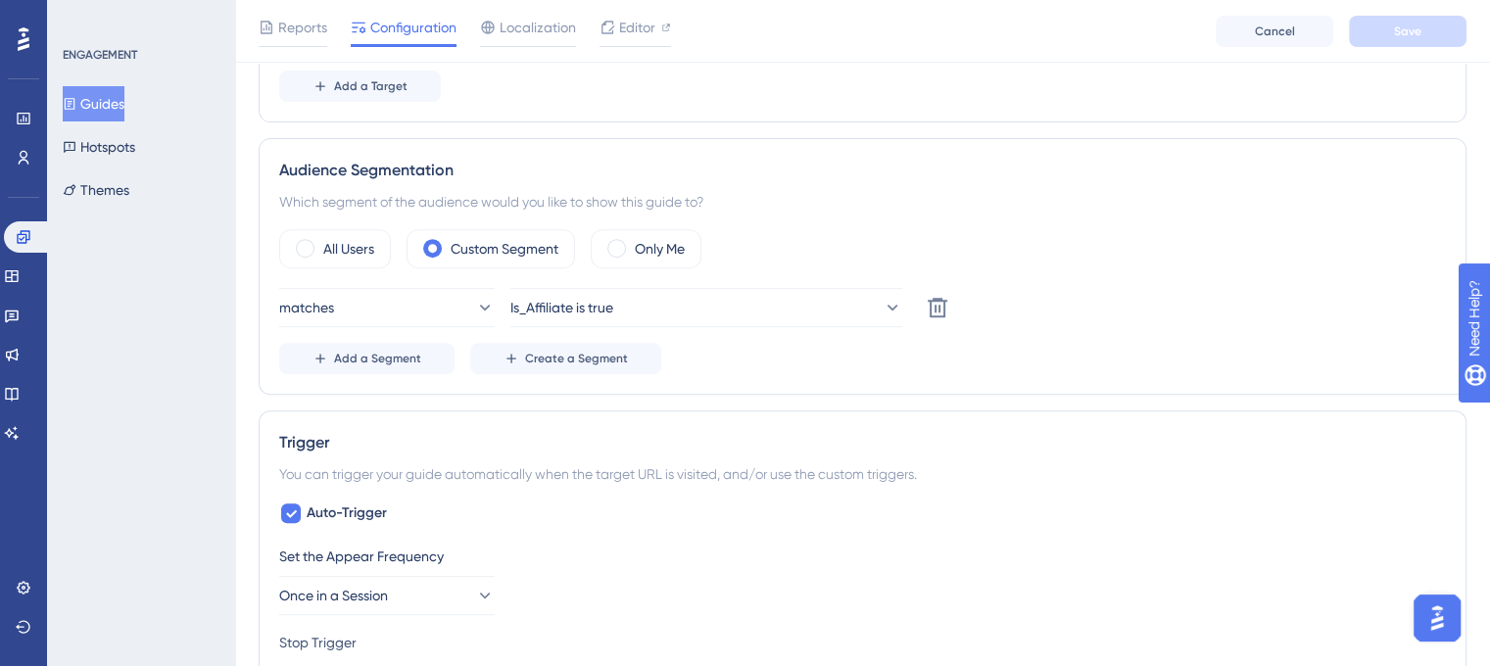
scroll to position [882, 0]
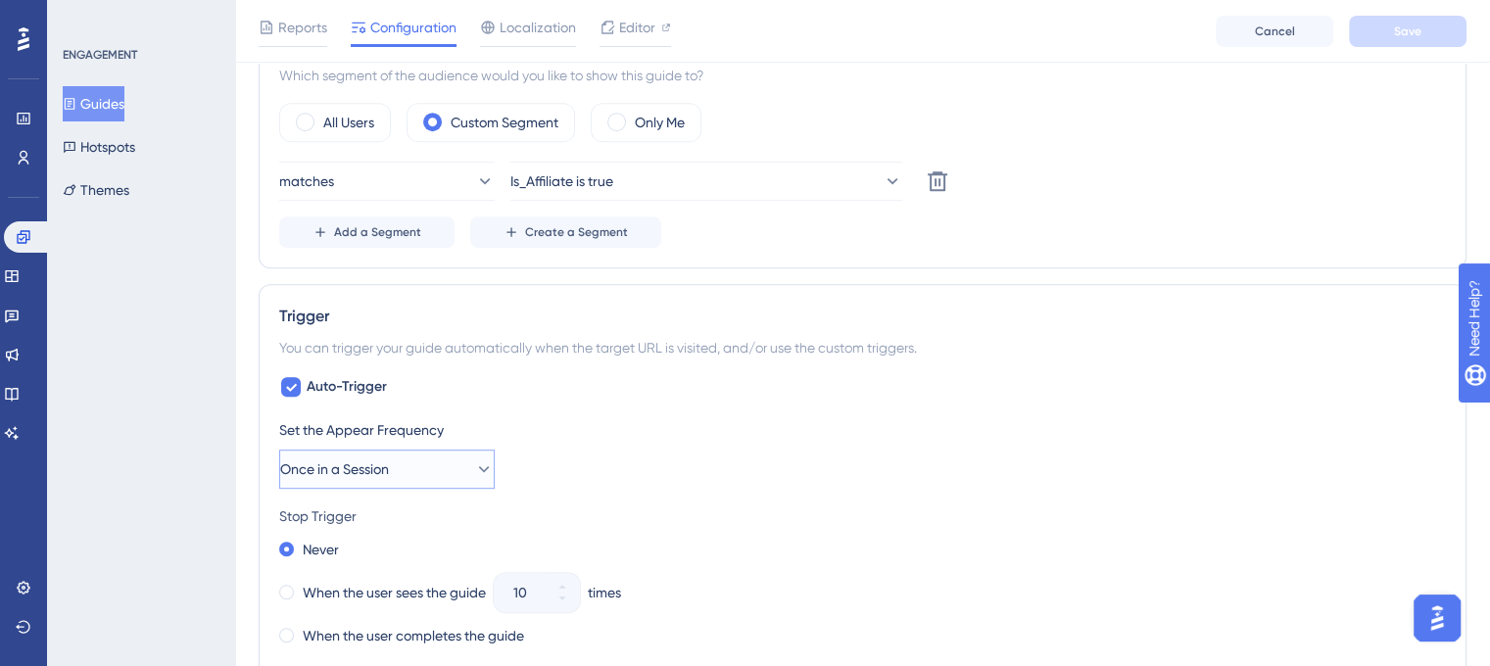
click at [412, 465] on button "Once in a Session" at bounding box center [387, 469] width 216 height 39
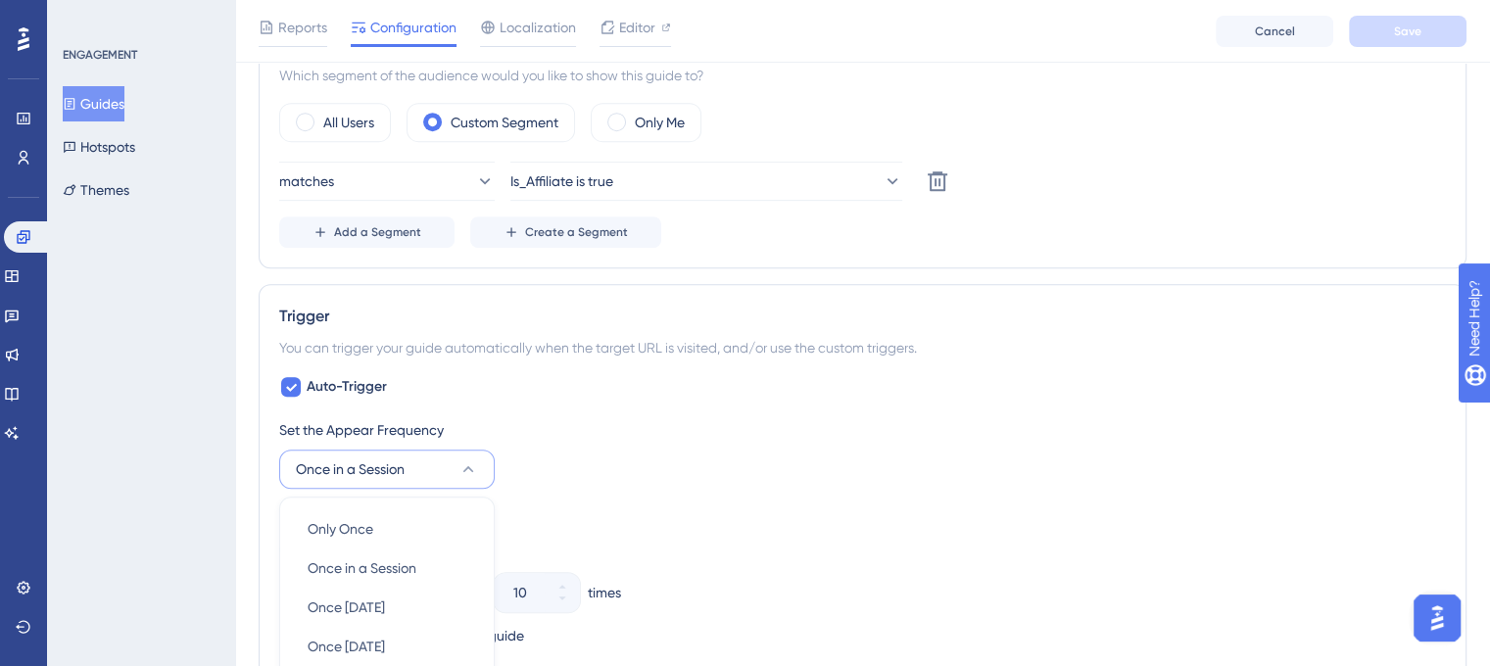
scroll to position [1192, 0]
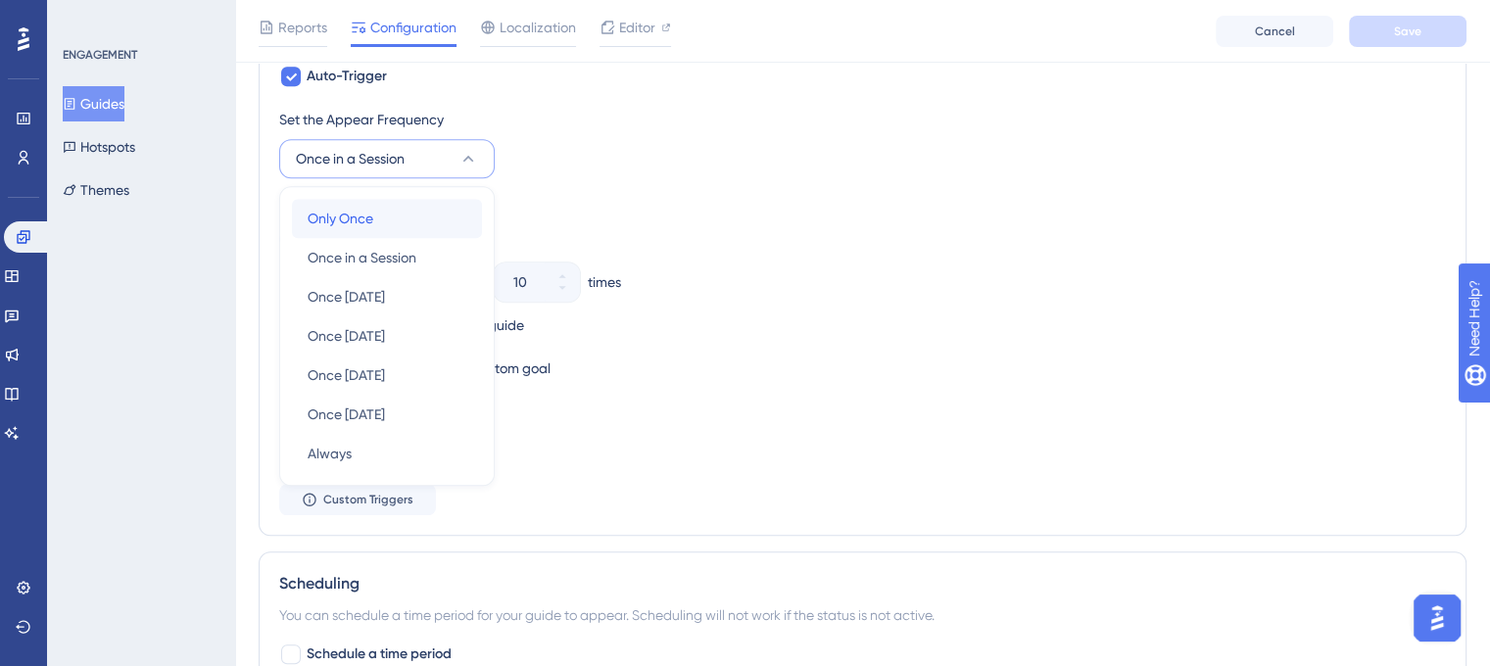
click at [367, 214] on span "Only Once" at bounding box center [341, 219] width 66 height 24
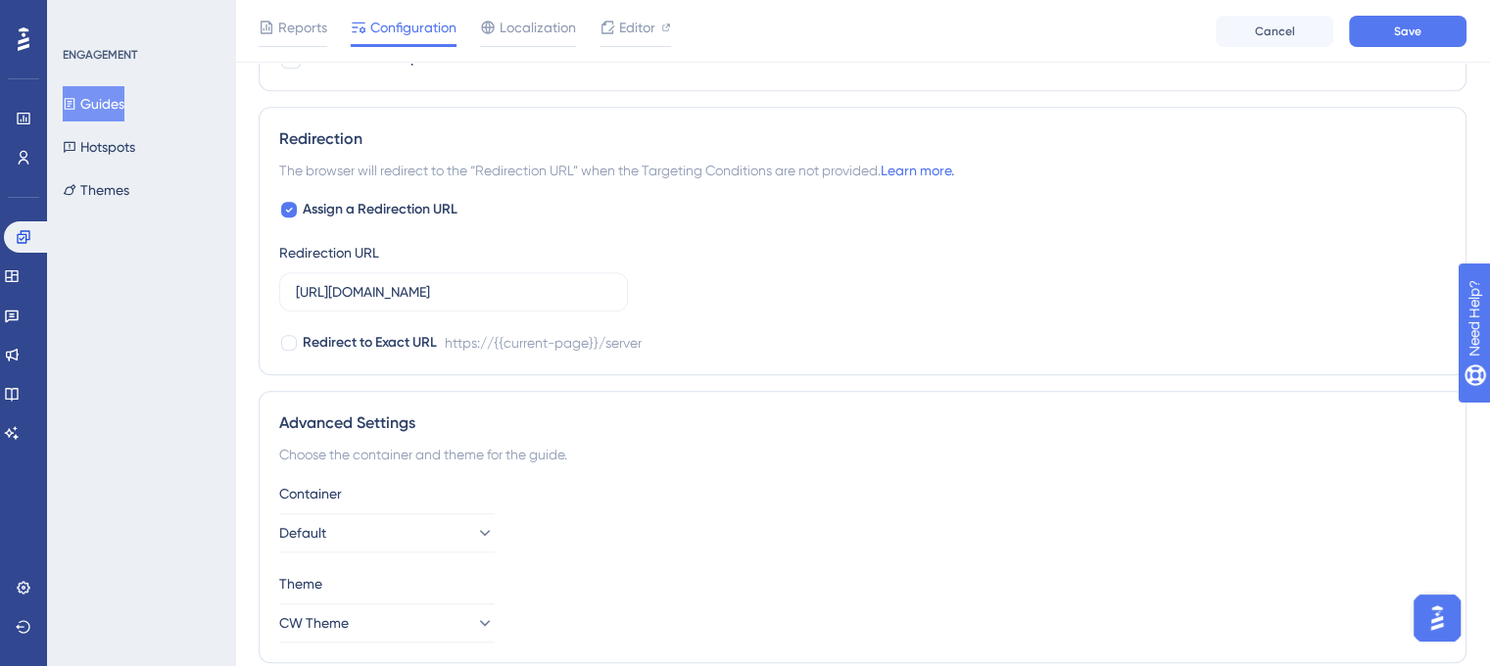
scroll to position [1656, 0]
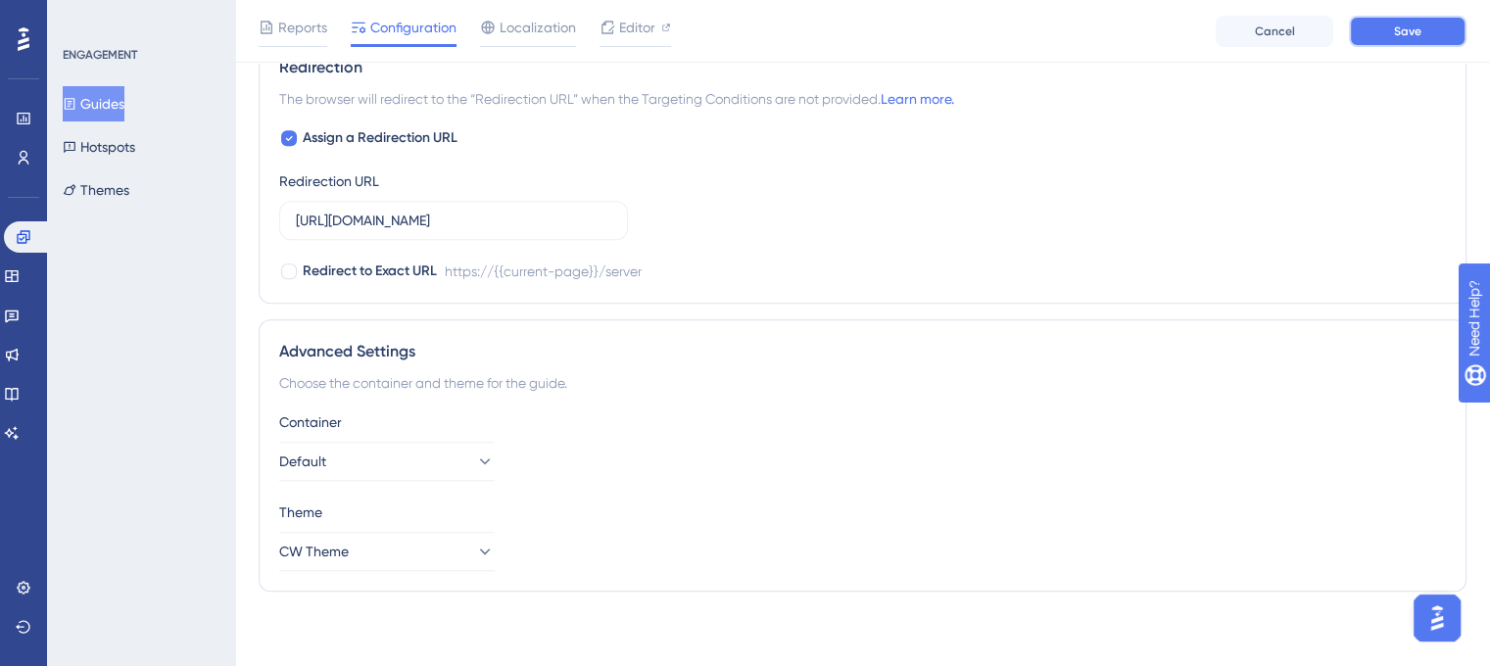
click at [1372, 26] on button "Save" at bounding box center [1408, 31] width 118 height 31
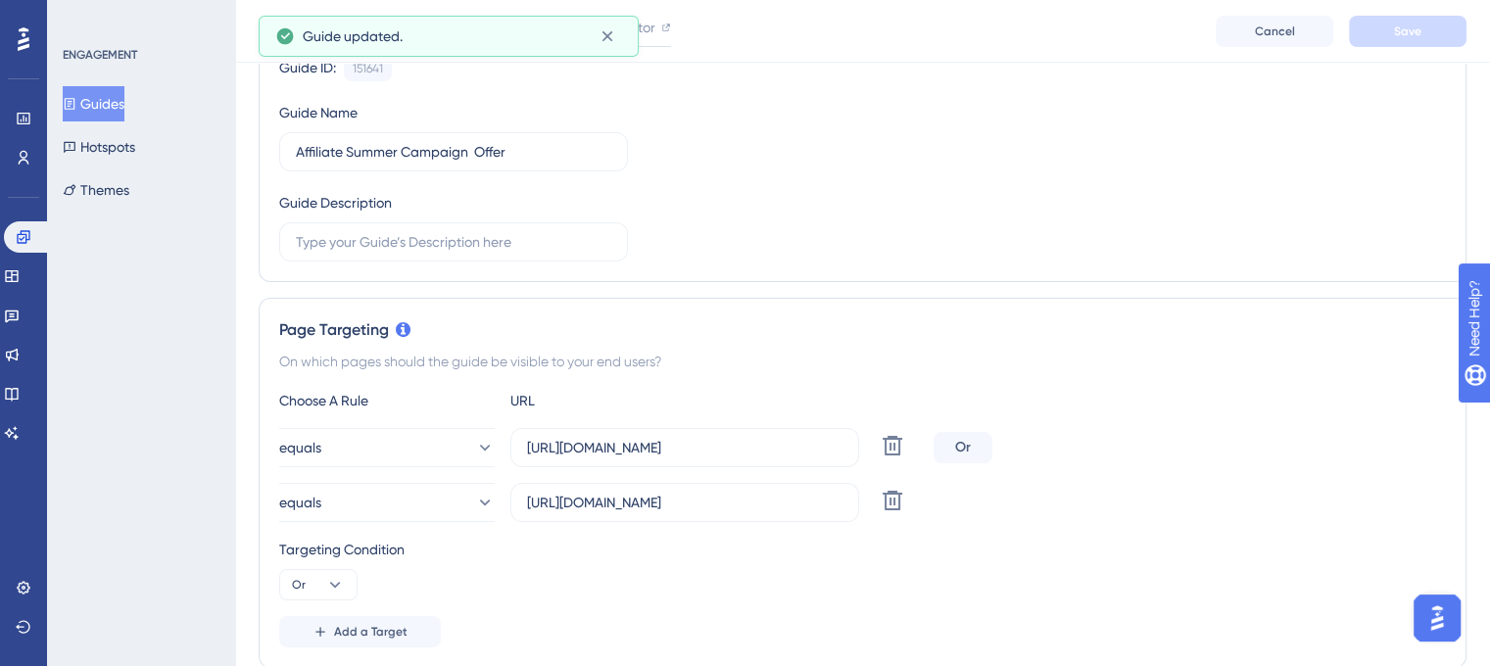
scroll to position [294, 0]
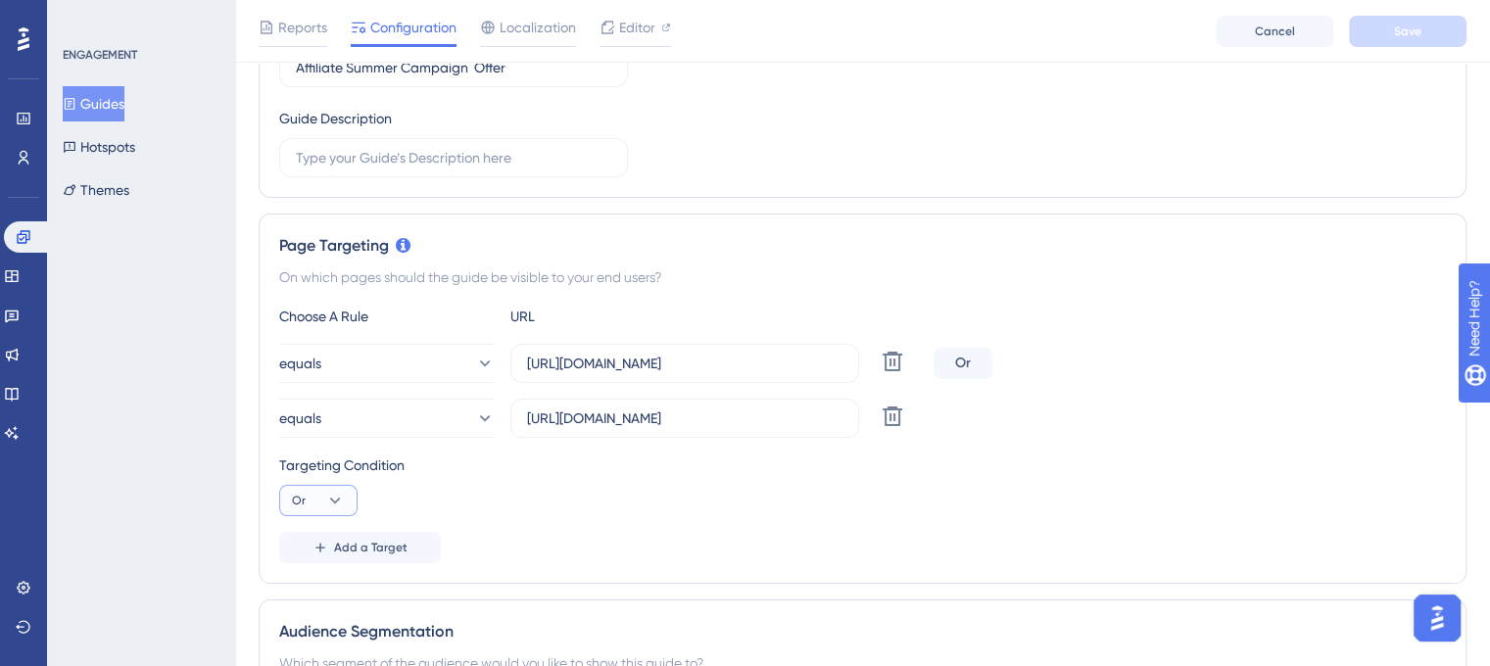
click at [307, 500] on button "Or" at bounding box center [318, 500] width 78 height 31
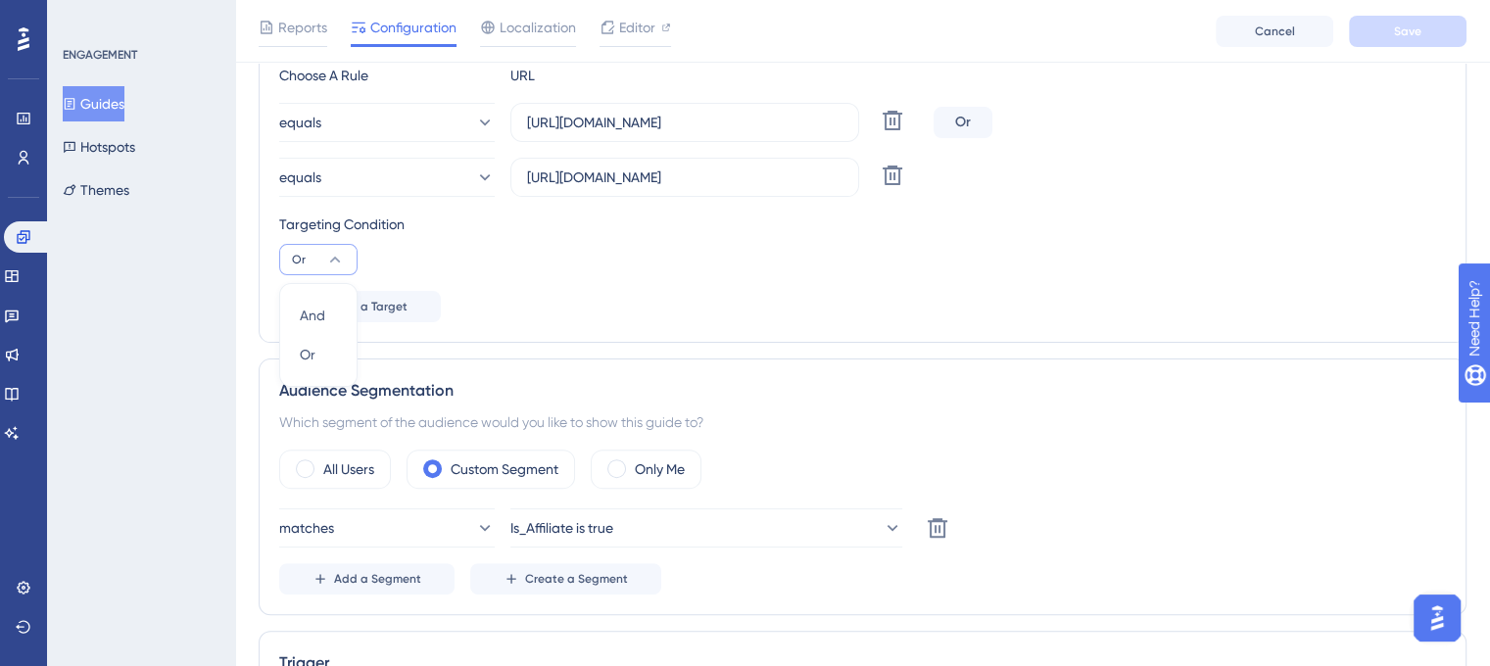
click at [1021, 299] on div "Add a Target" at bounding box center [862, 306] width 1167 height 31
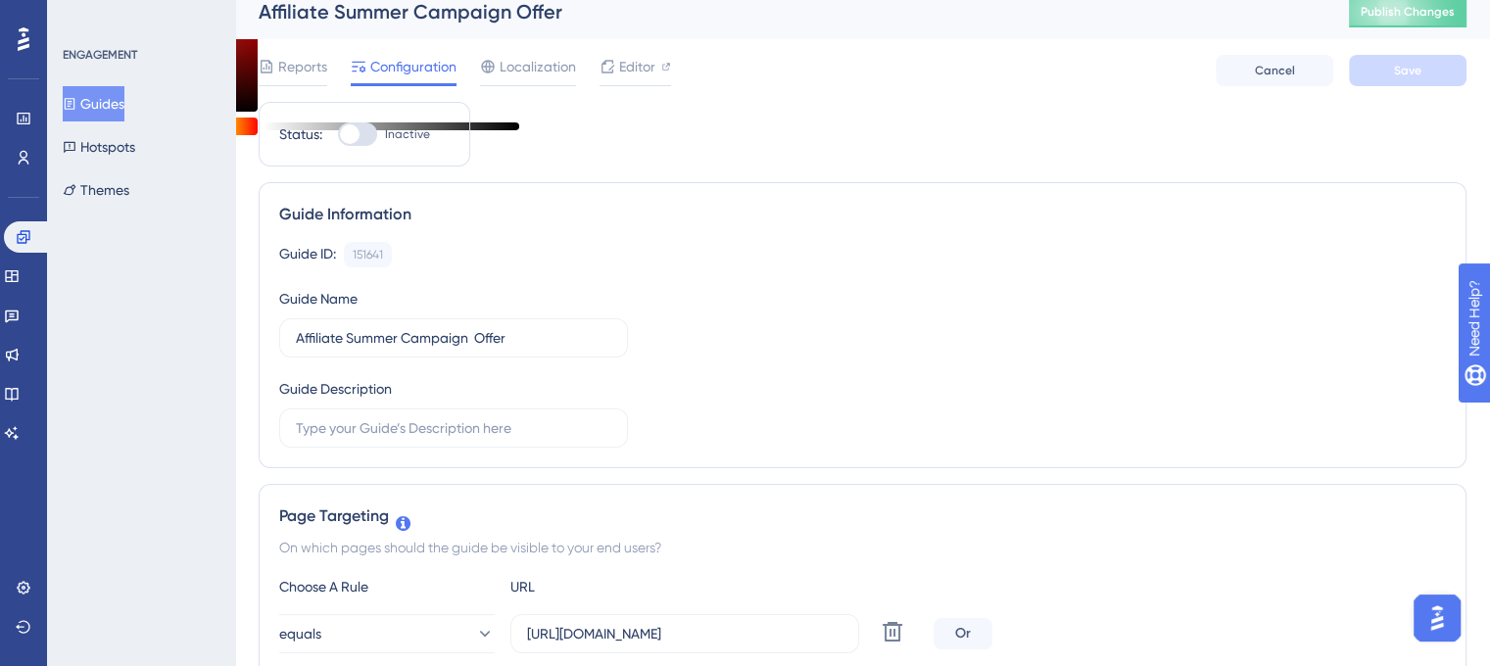
scroll to position [0, 0]
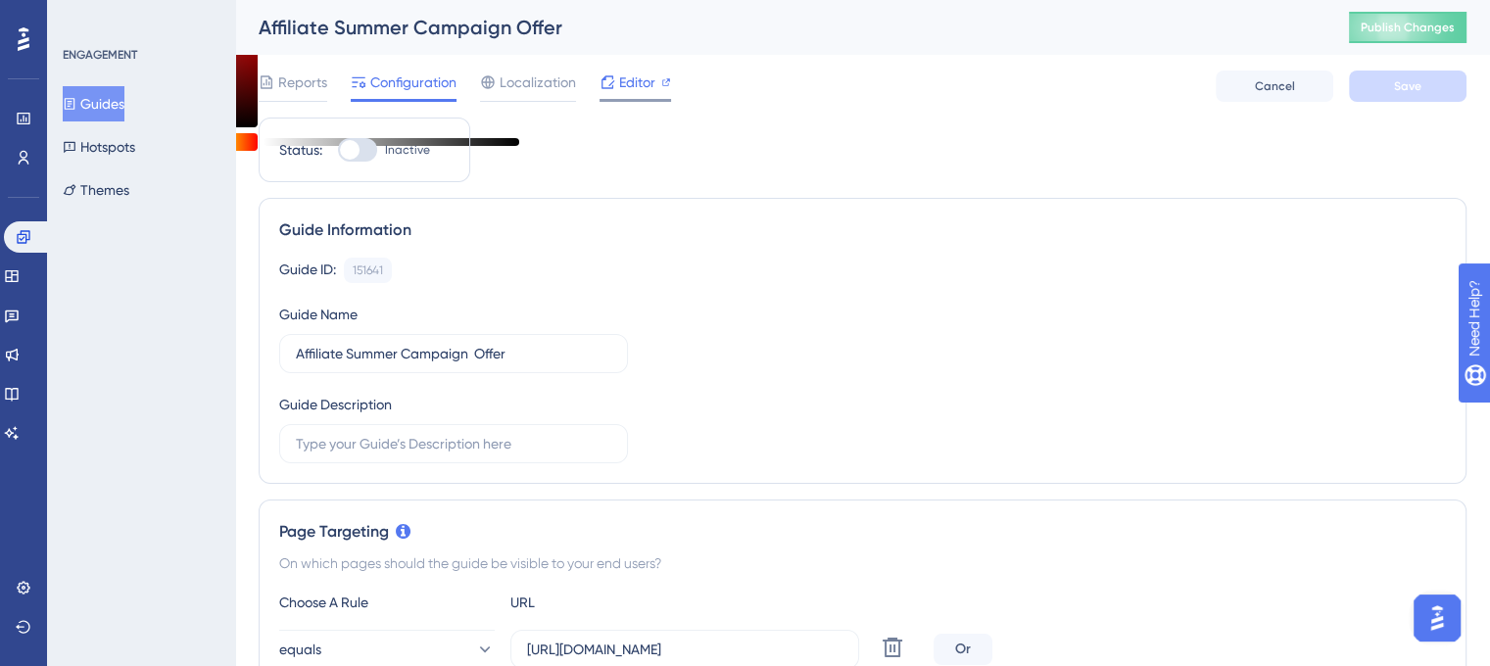
click at [632, 75] on span "Editor" at bounding box center [637, 83] width 36 height 24
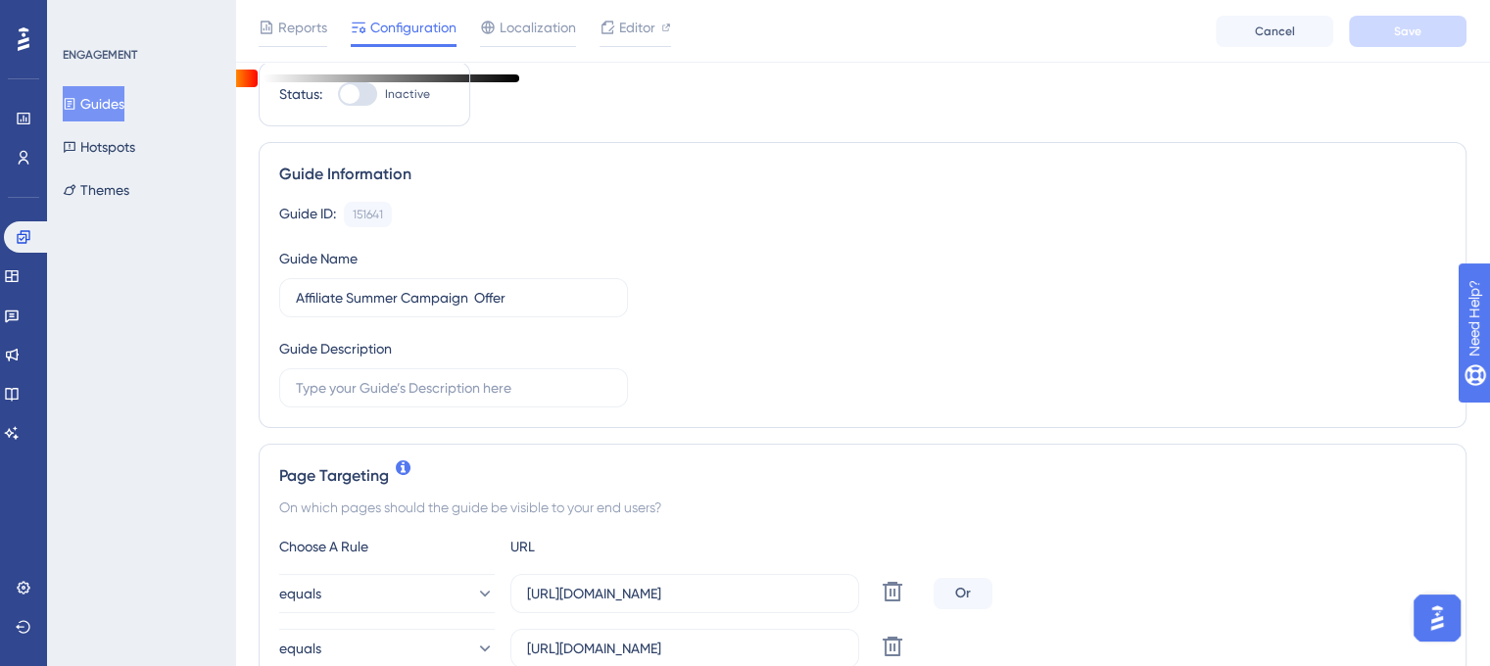
scroll to position [98, 0]
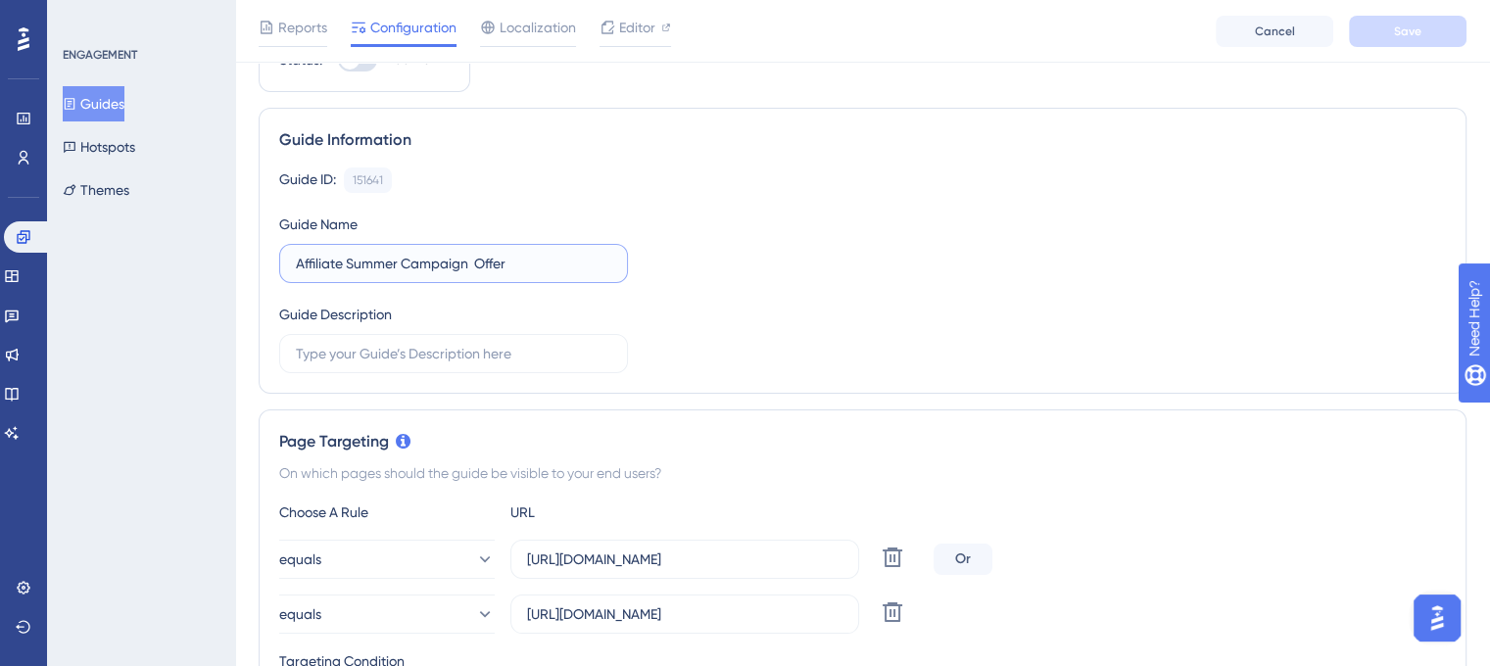
drag, startPoint x: 418, startPoint y: 269, endPoint x: 453, endPoint y: 269, distance: 34.3
click at [453, 269] on input "Affiliate Summer Campaign Offer" at bounding box center [454, 264] width 316 height 22
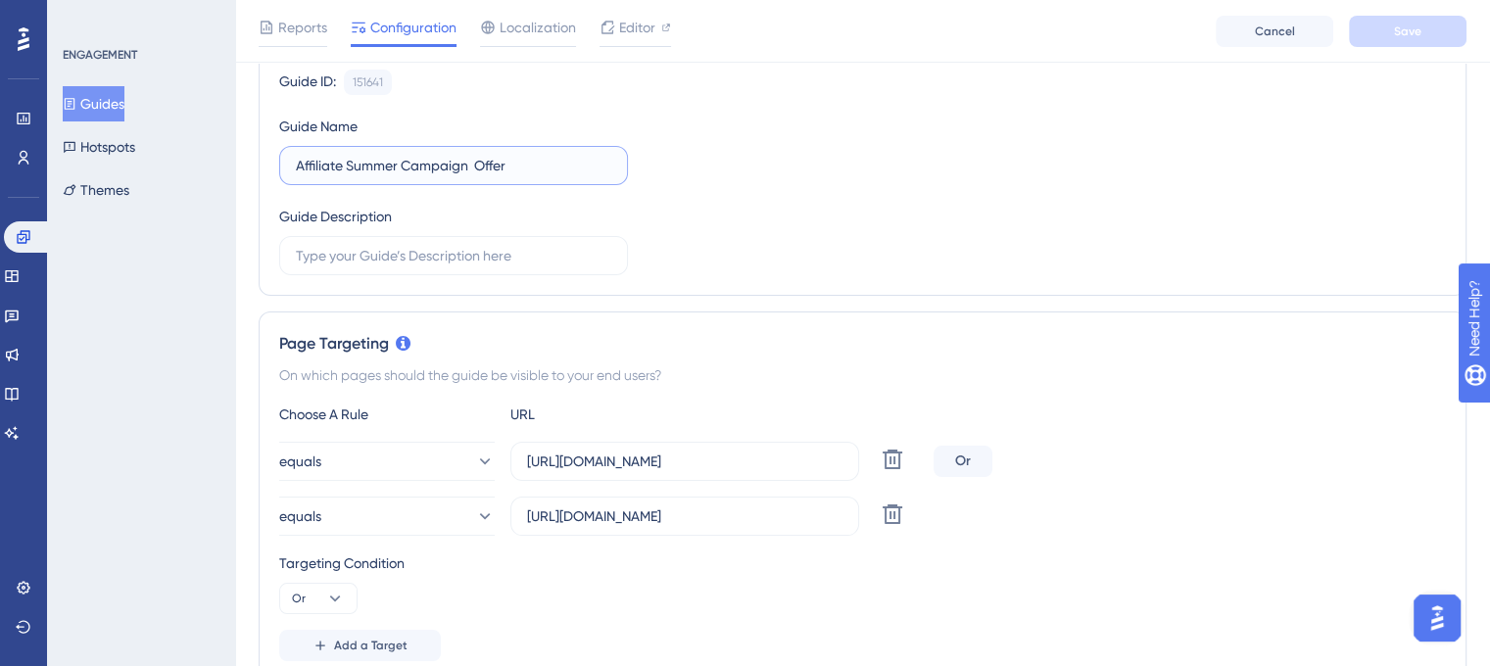
scroll to position [196, 0]
click at [576, 447] on label "https://unified.cloudways.com/server" at bounding box center [685, 461] width 349 height 39
click at [576, 451] on input "https://unified.cloudways.com/server" at bounding box center [685, 462] width 316 height 22
click at [642, 522] on input "https://unified.cloudways.com/account/referral" at bounding box center [685, 517] width 316 height 22
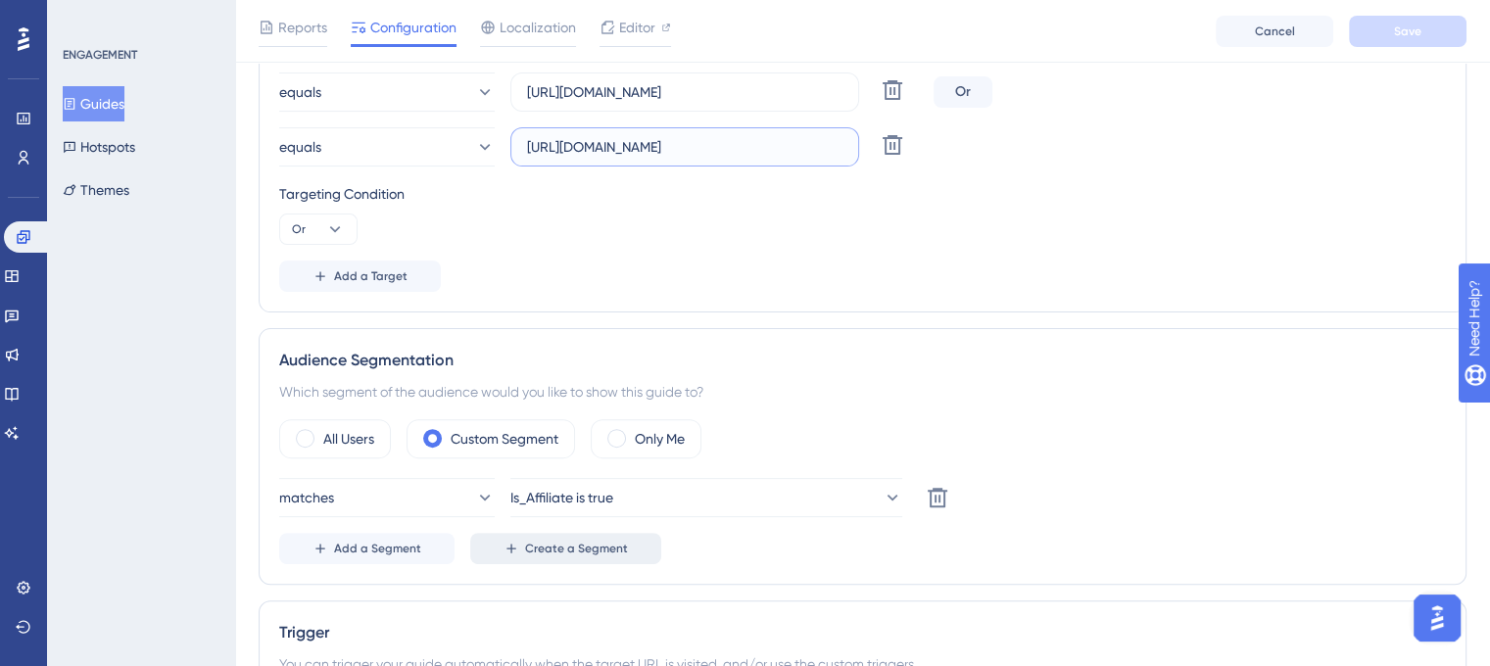
scroll to position [588, 0]
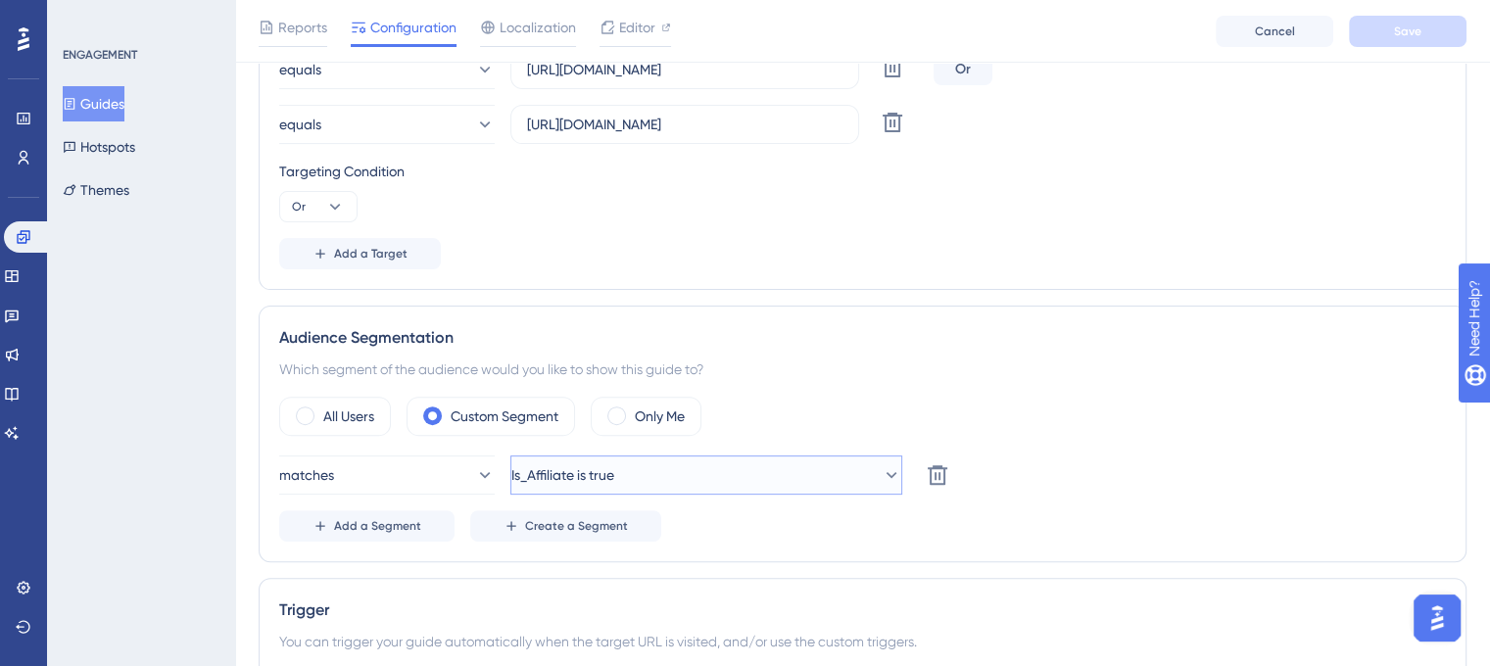
click at [556, 477] on span "Is_Affiliate is true" at bounding box center [562, 475] width 103 height 24
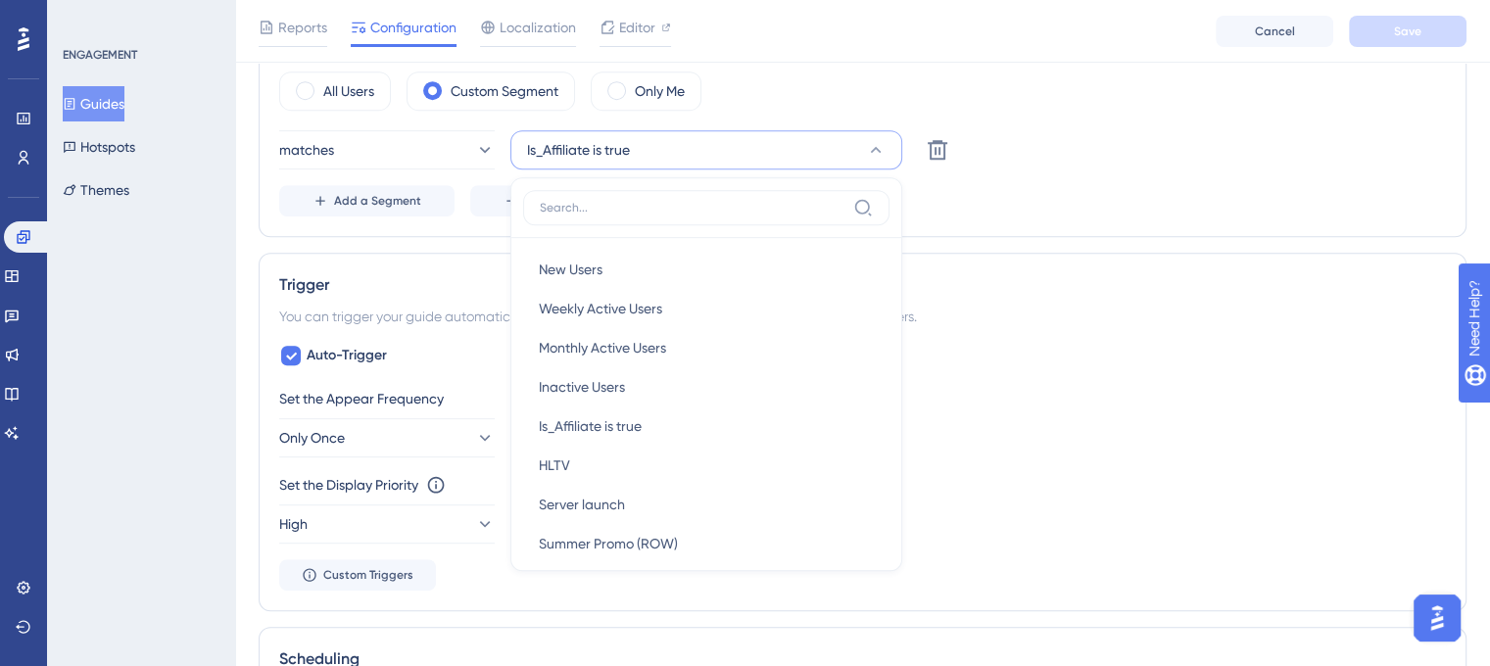
click at [1129, 418] on div "Set the Appear Frequency Only Once" at bounding box center [862, 422] width 1167 height 71
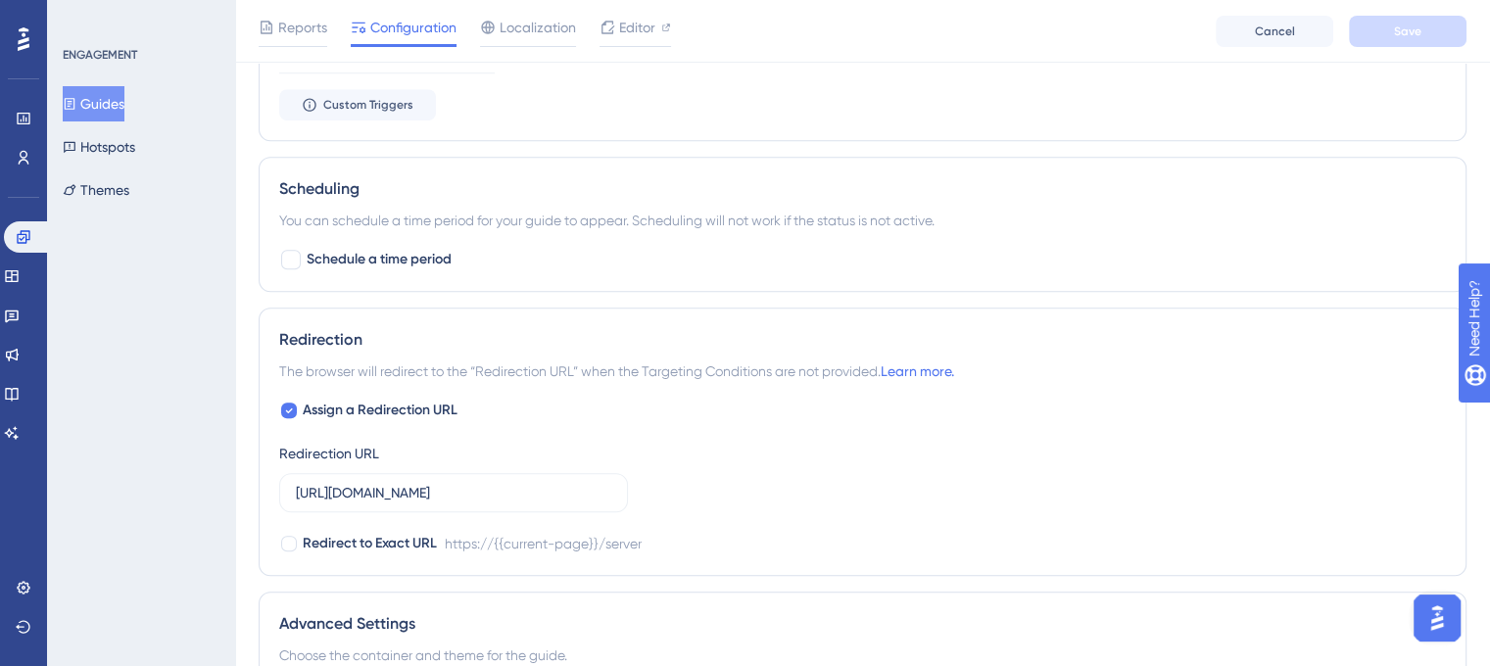
scroll to position [1501, 0]
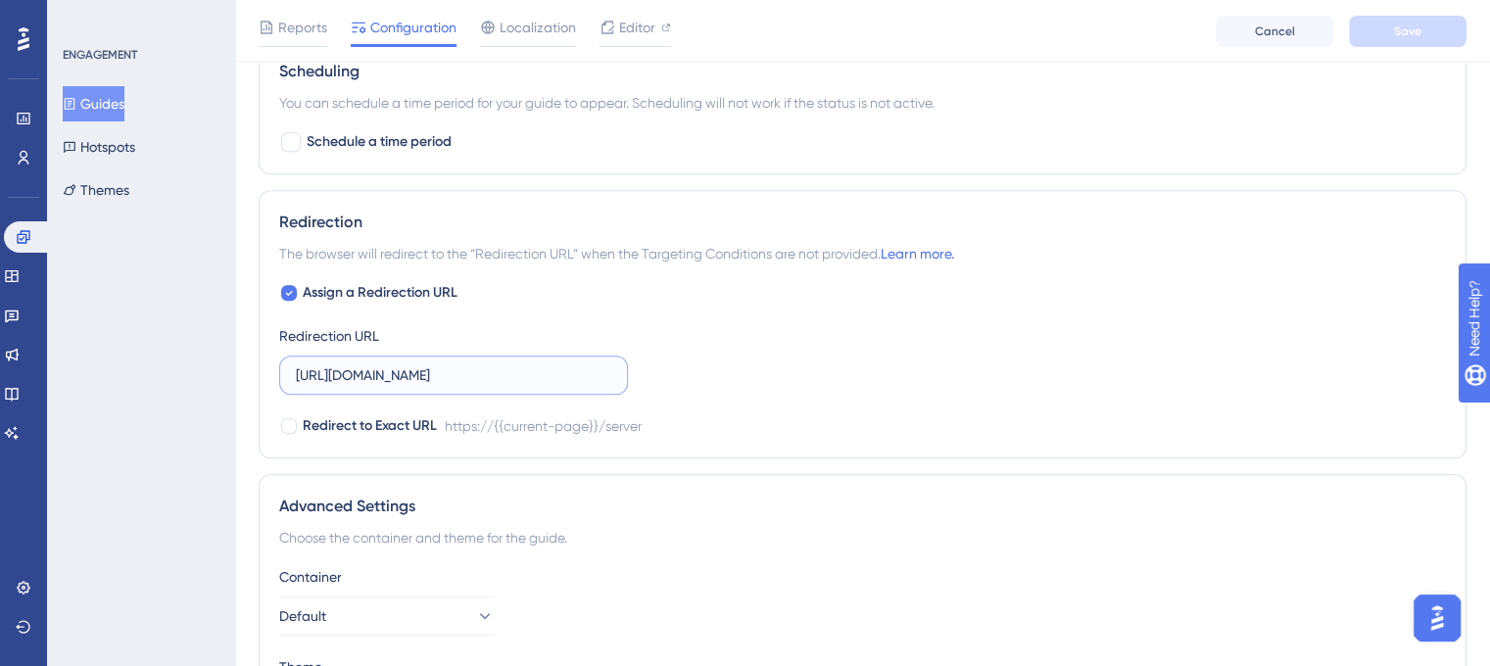
click at [593, 369] on input "https://unified.cloudways.com/server" at bounding box center [454, 376] width 316 height 22
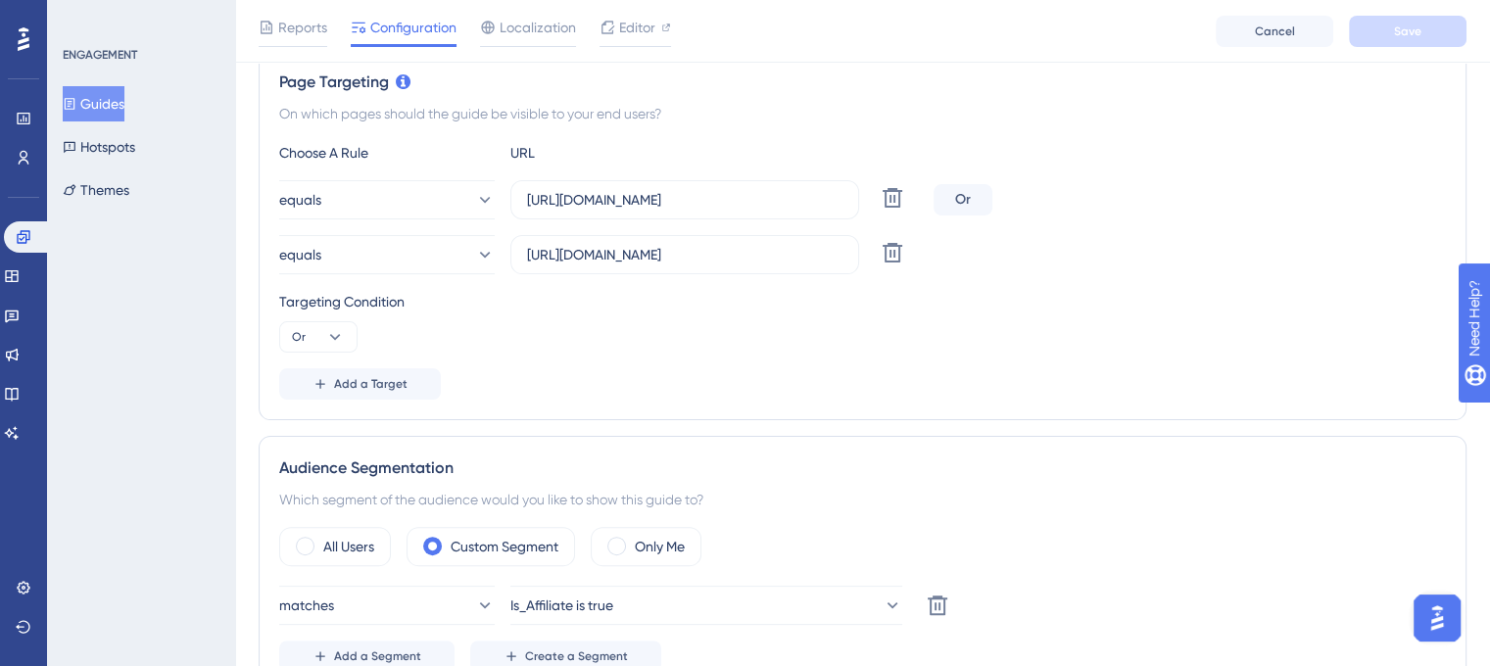
scroll to position [0, 0]
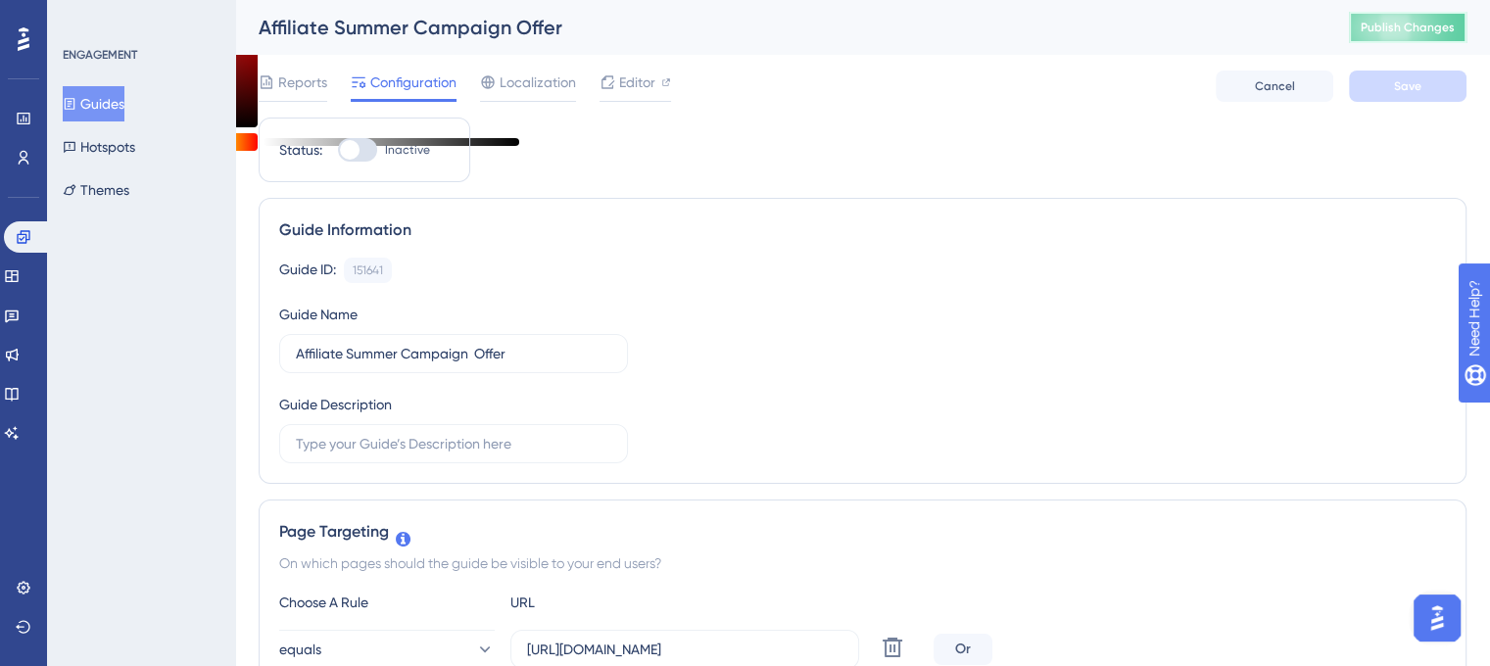
click at [1403, 25] on span "Publish Changes" at bounding box center [1408, 28] width 94 height 16
click at [26, 153] on icon at bounding box center [24, 158] width 11 height 14
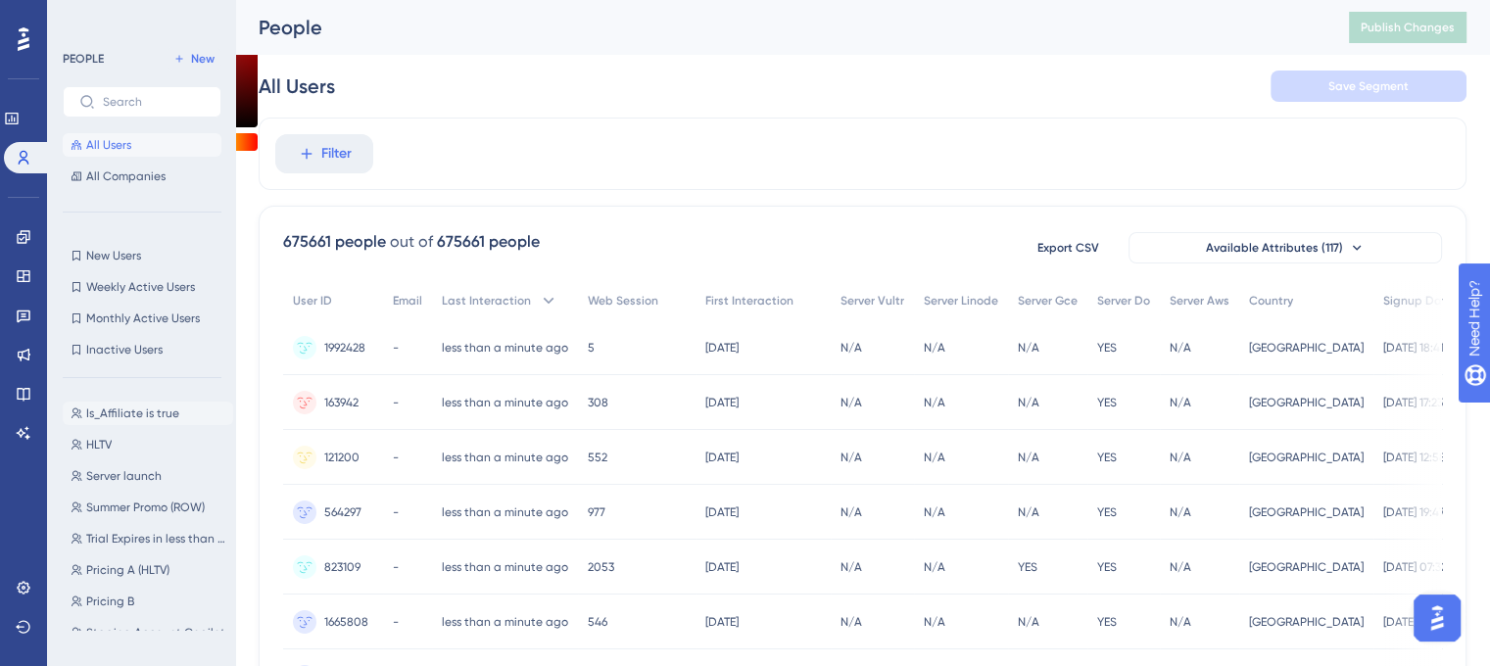
click at [172, 423] on button "Is_Affiliate is true Is_Affiliate is true" at bounding box center [148, 414] width 170 height 24
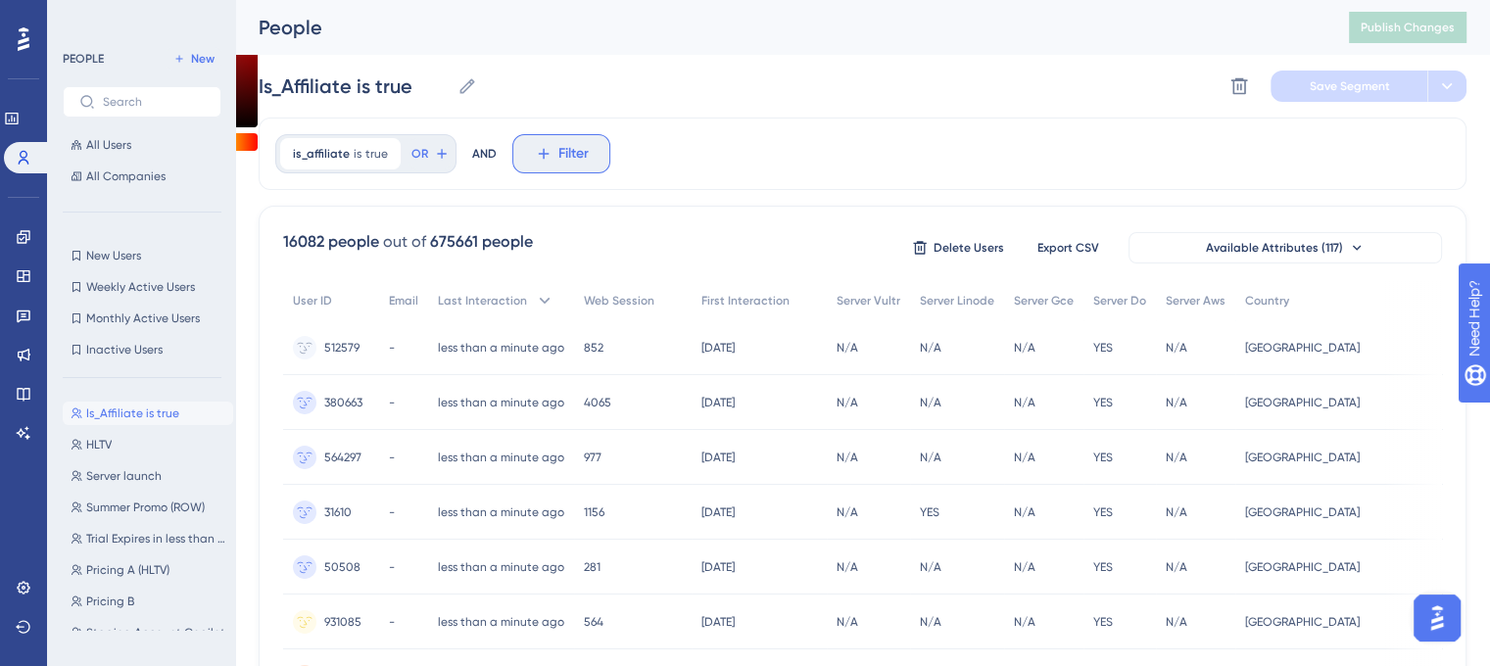
click at [528, 155] on button "Filter" at bounding box center [561, 153] width 98 height 39
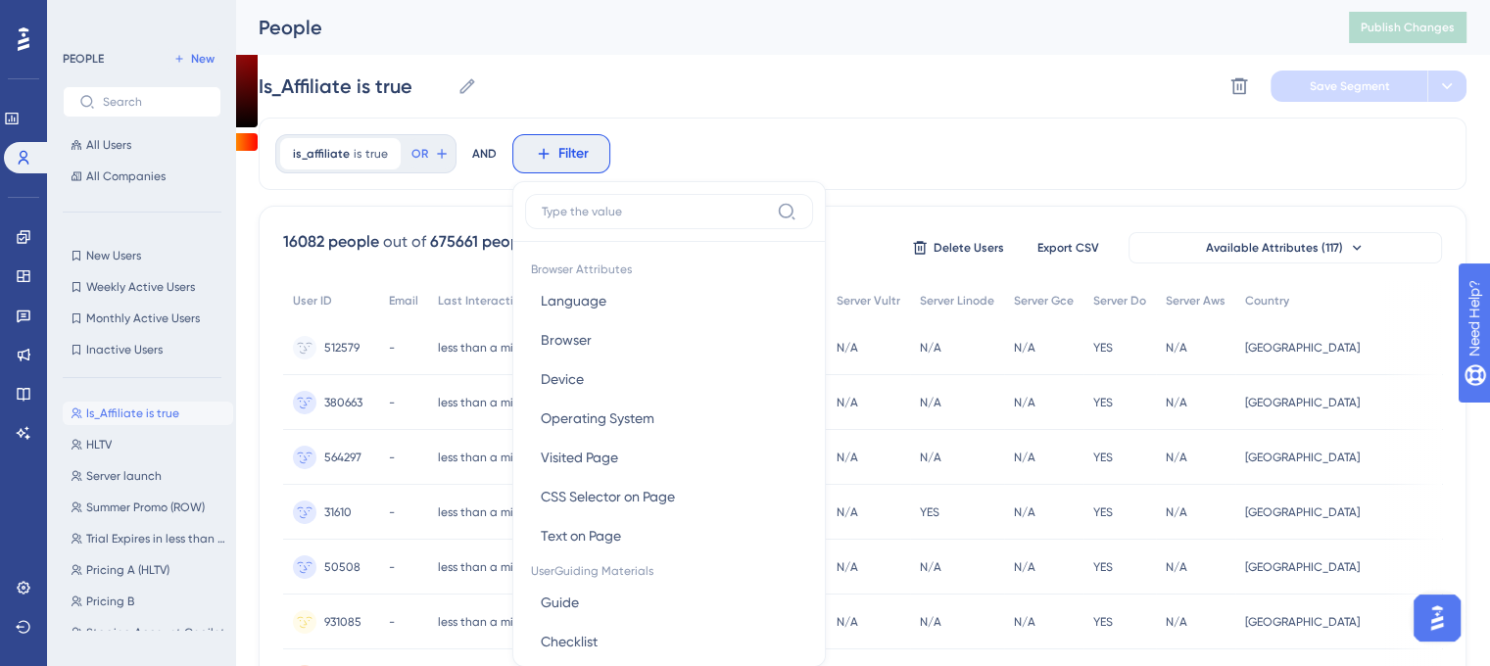
scroll to position [90, 0]
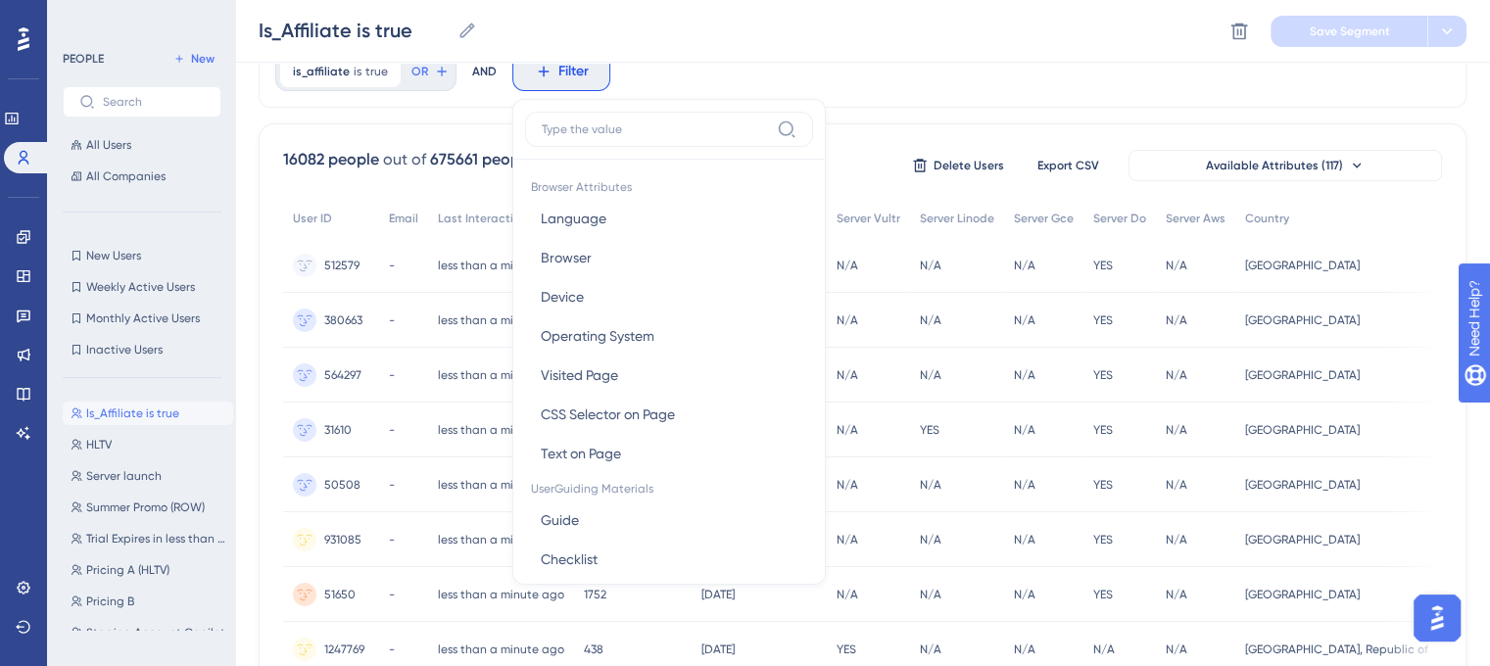
click at [639, 123] on input at bounding box center [655, 130] width 227 height 16
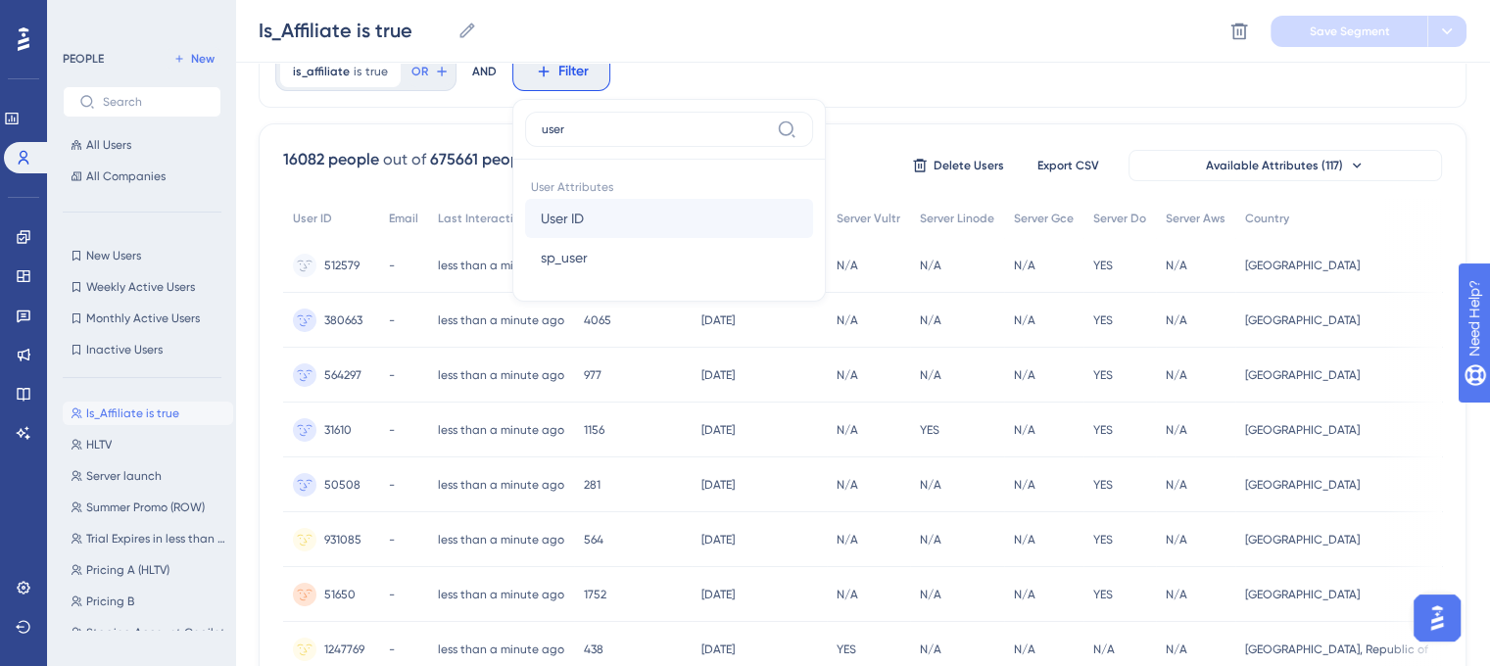
type input "user"
click at [700, 226] on button "User ID User ID" at bounding box center [669, 218] width 288 height 39
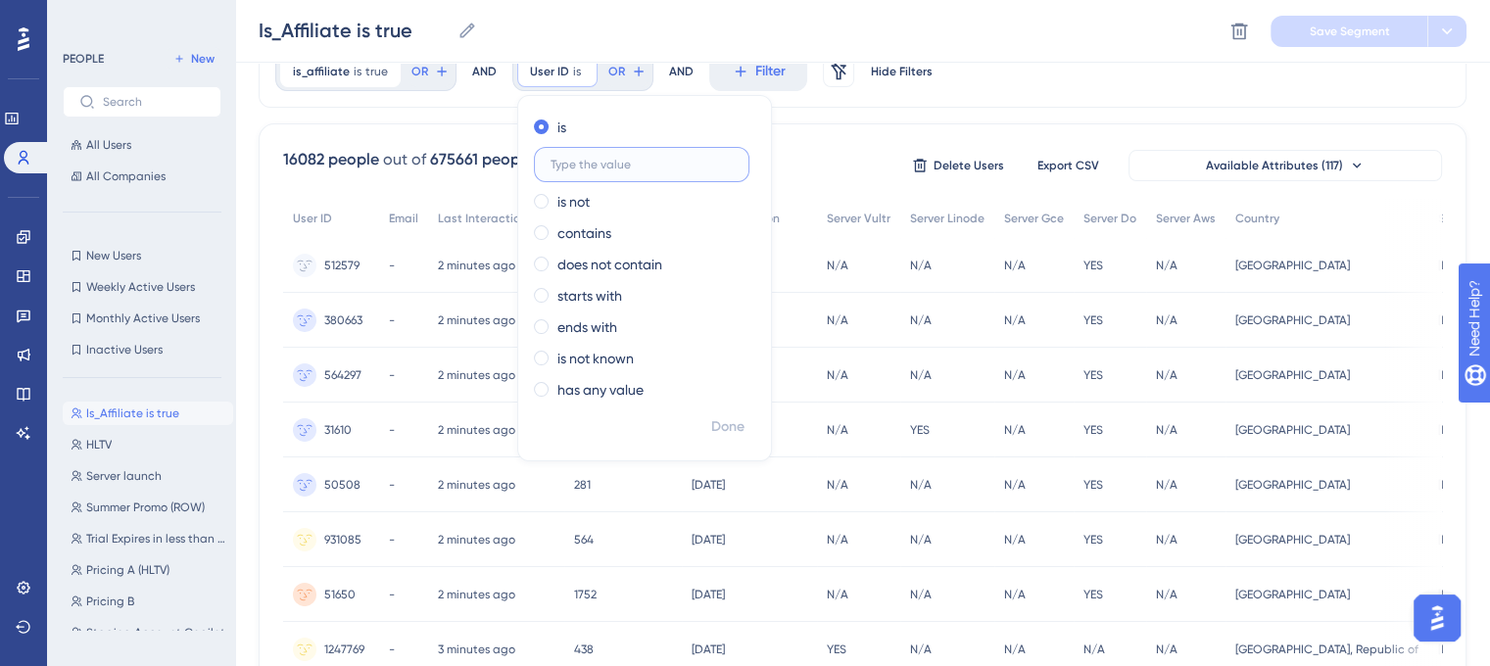
click at [576, 161] on input "text" at bounding box center [642, 165] width 182 height 14
click at [610, 166] on input "text" at bounding box center [642, 165] width 182 height 14
paste input "10931 11944 13677 12969 16220"
type input "10931 11944 13677 12969 16220"
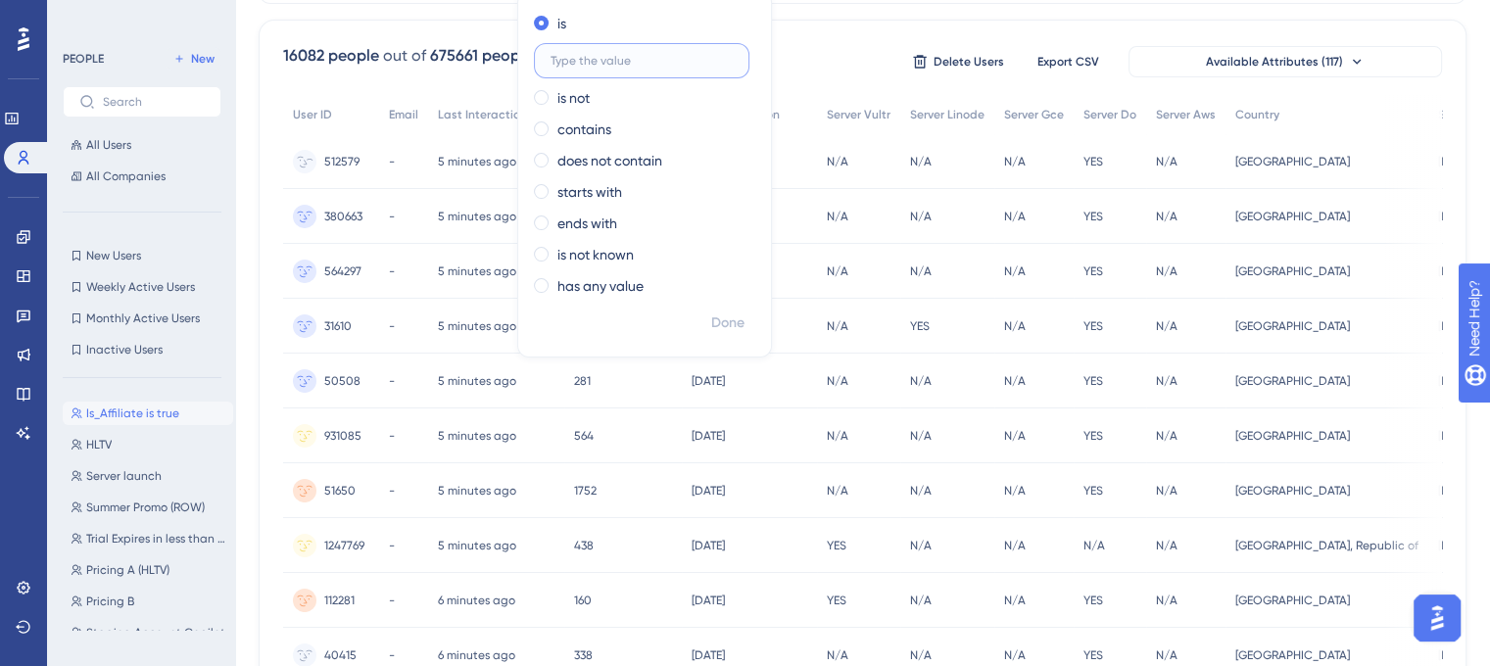
scroll to position [0, 0]
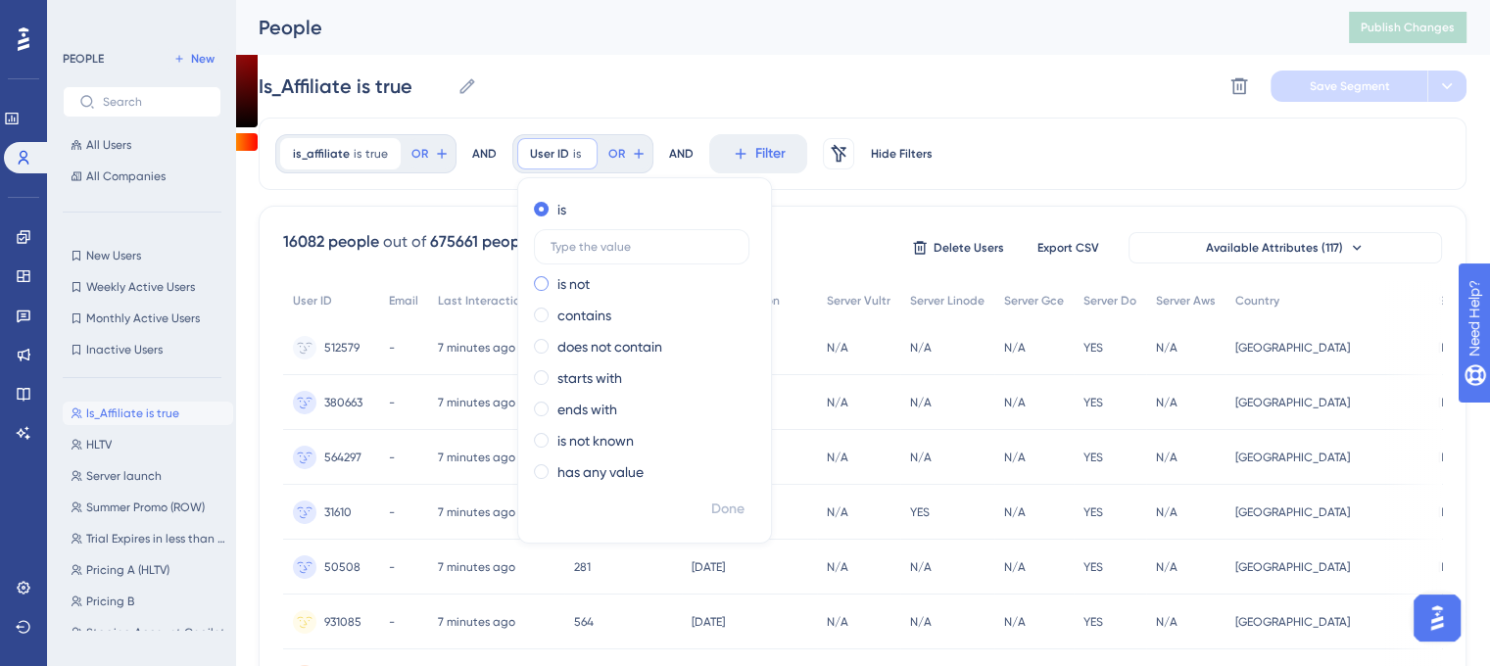
click at [560, 290] on label "is not" at bounding box center [574, 284] width 32 height 24
click at [639, 281] on input "text" at bounding box center [642, 278] width 182 height 14
click at [639, 277] on input "text" at bounding box center [642, 278] width 182 height 14
paste input "10931"
type input "10931"
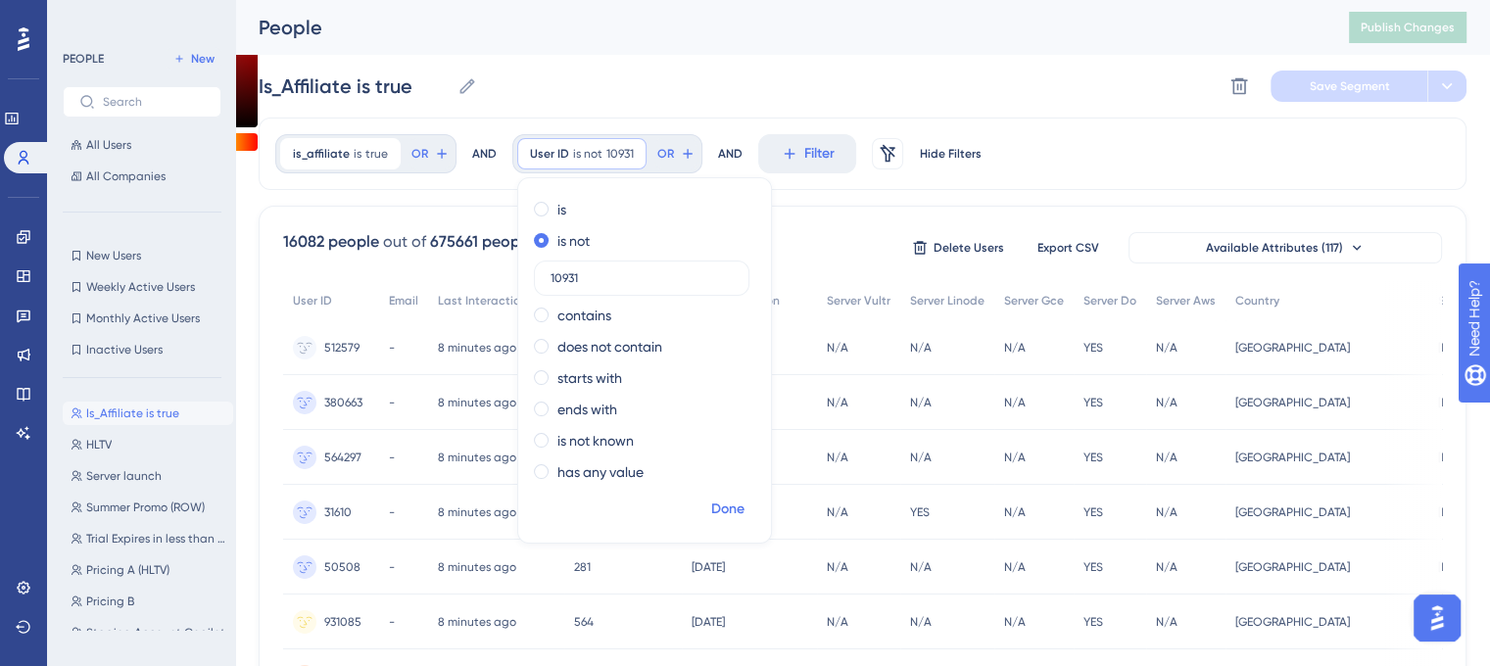
click at [733, 509] on span "Done" at bounding box center [727, 510] width 33 height 24
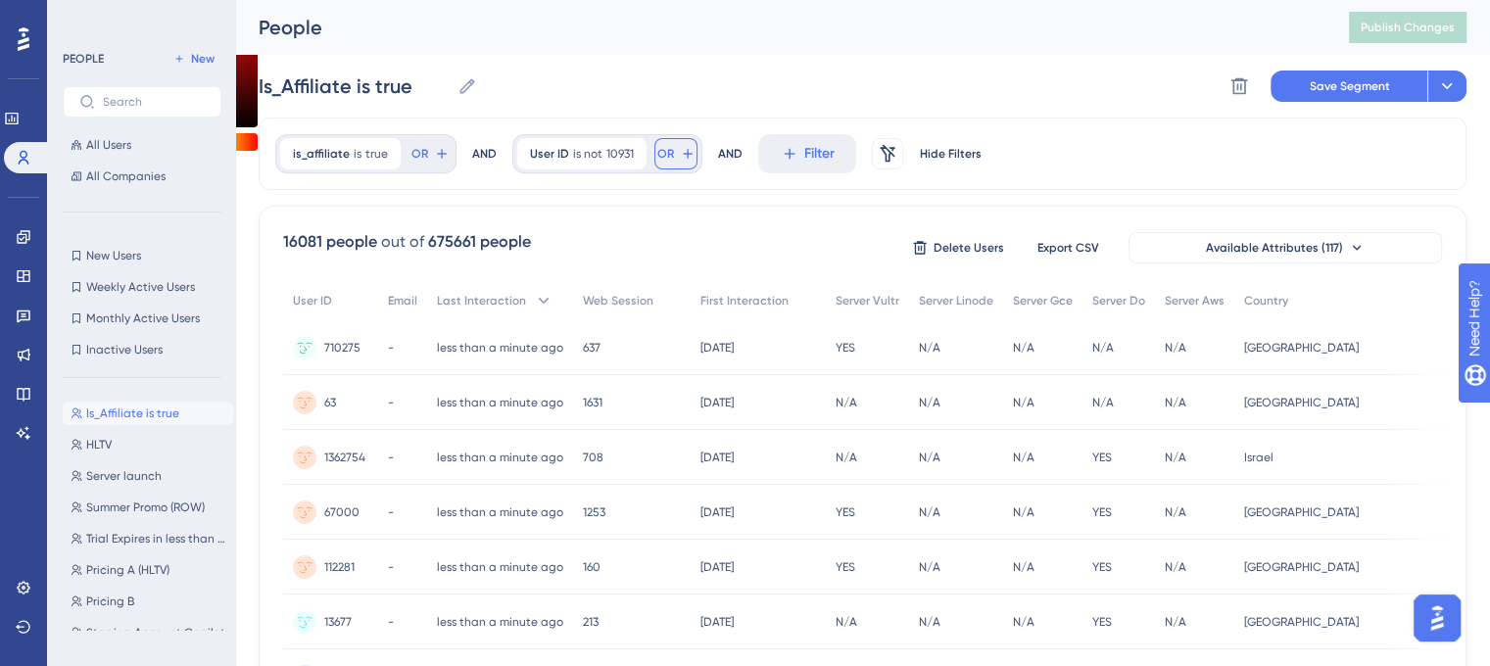
click at [682, 143] on button "OR" at bounding box center [676, 153] width 43 height 31
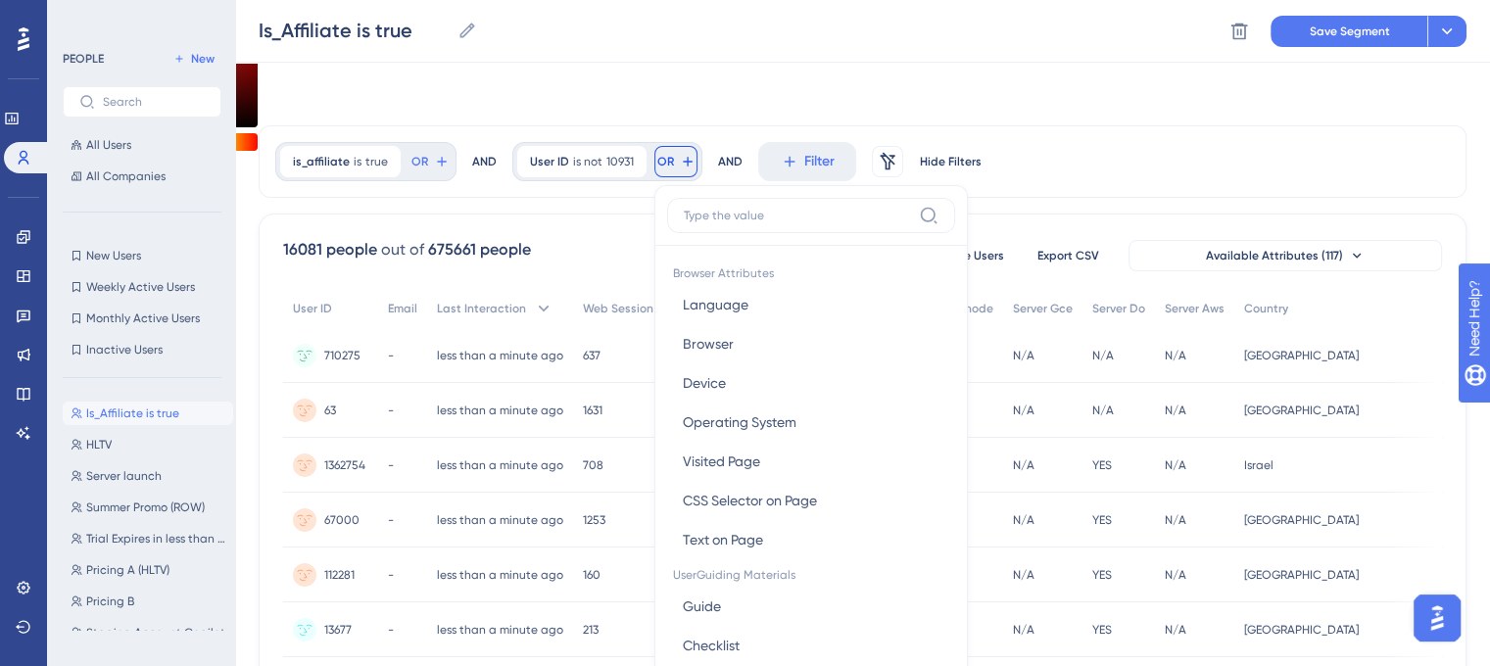
scroll to position [89, 0]
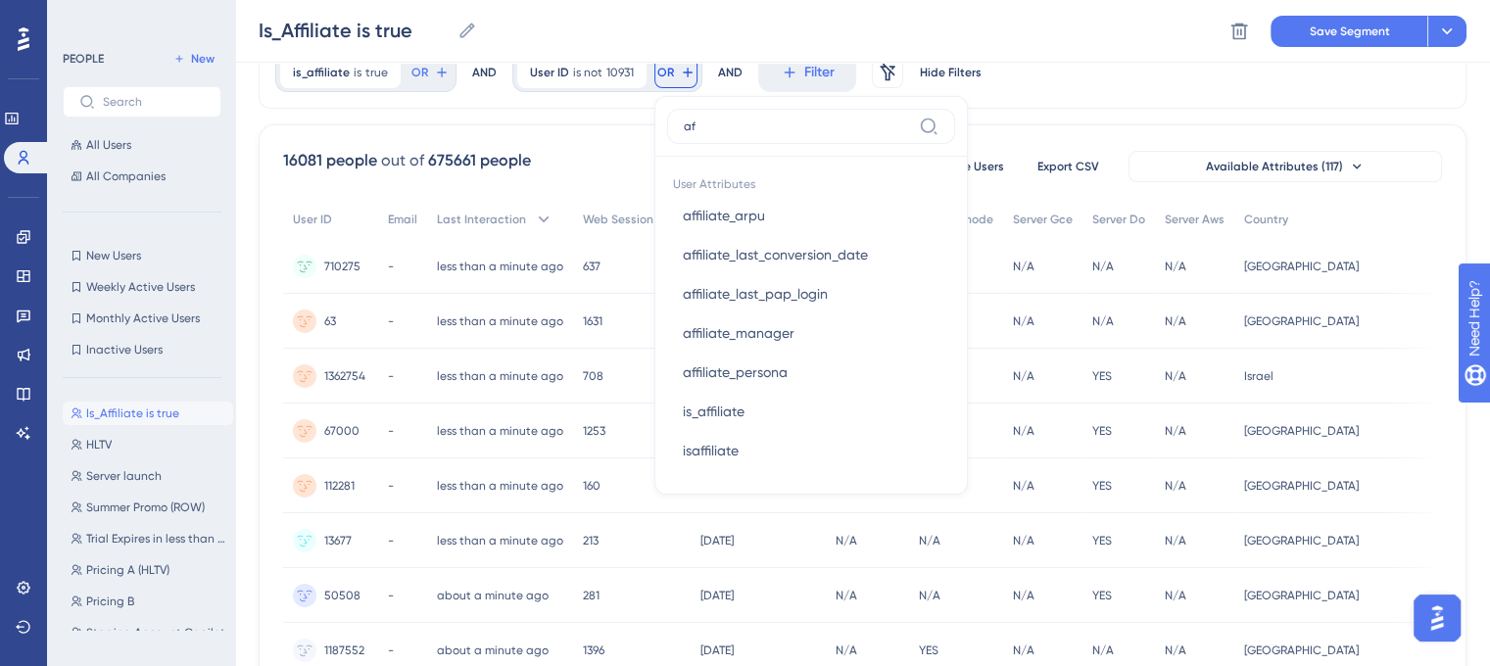
type input "a"
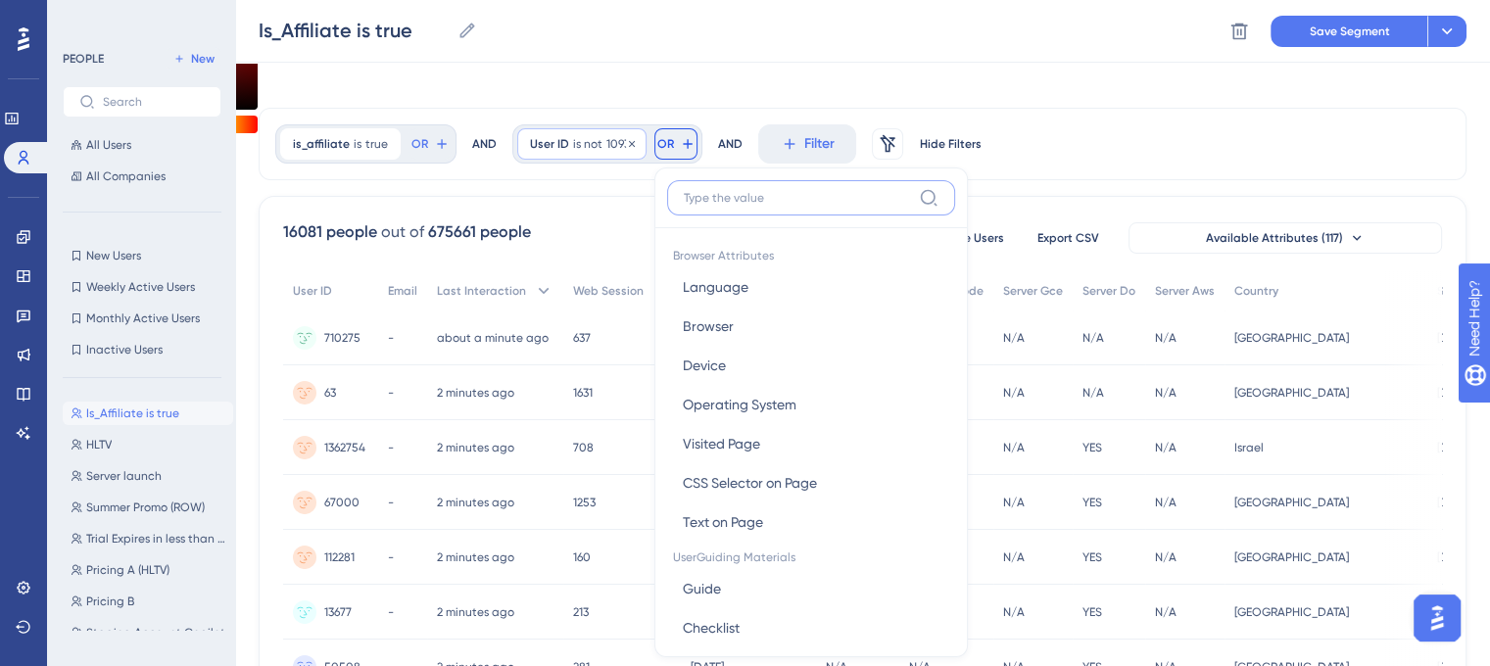
scroll to position [0, 0]
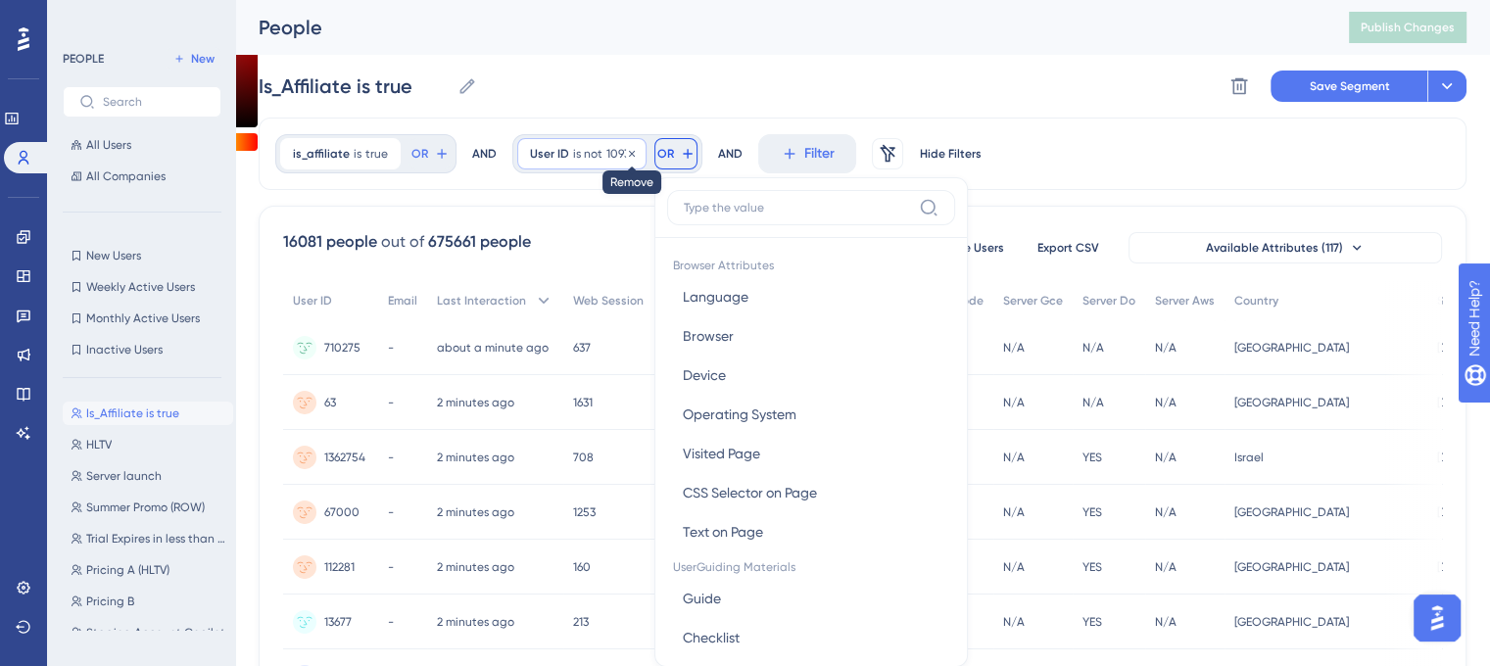
click at [626, 145] on div at bounding box center [632, 154] width 12 height 19
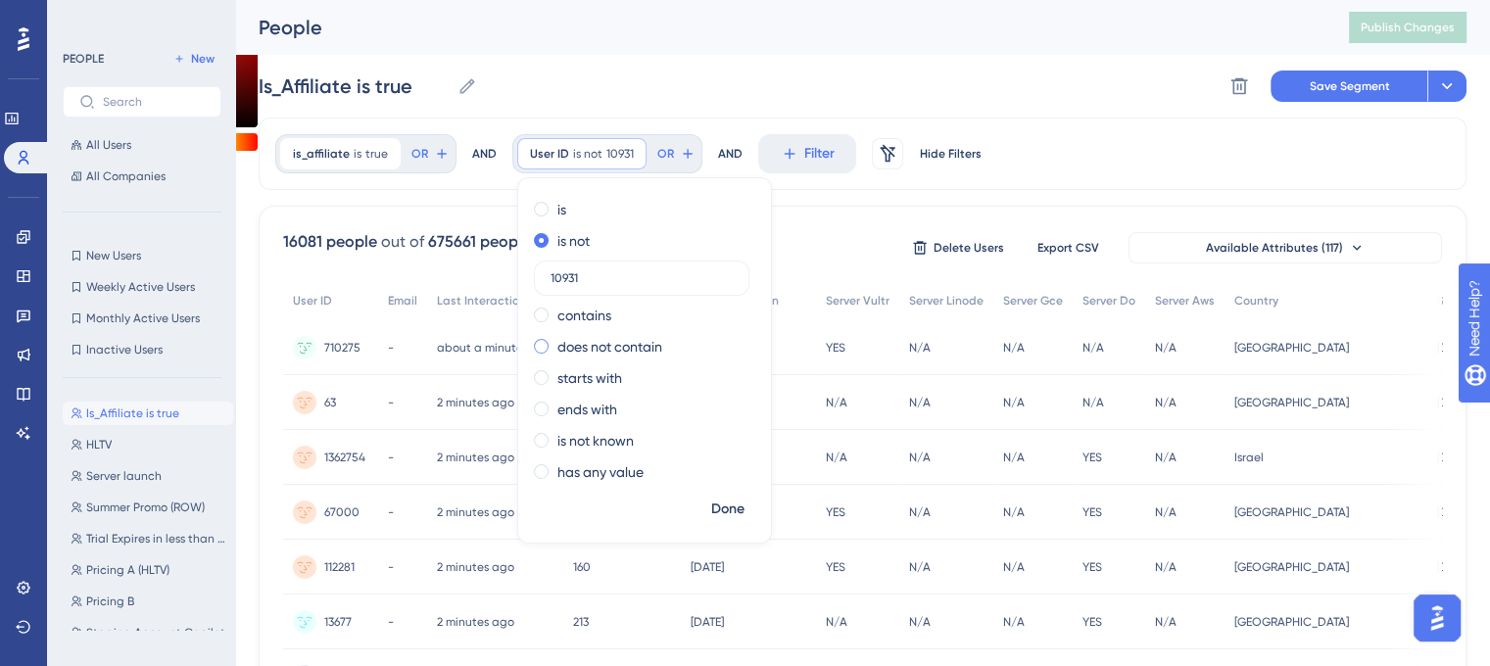
click at [579, 352] on label "does not contain" at bounding box center [610, 347] width 105 height 24
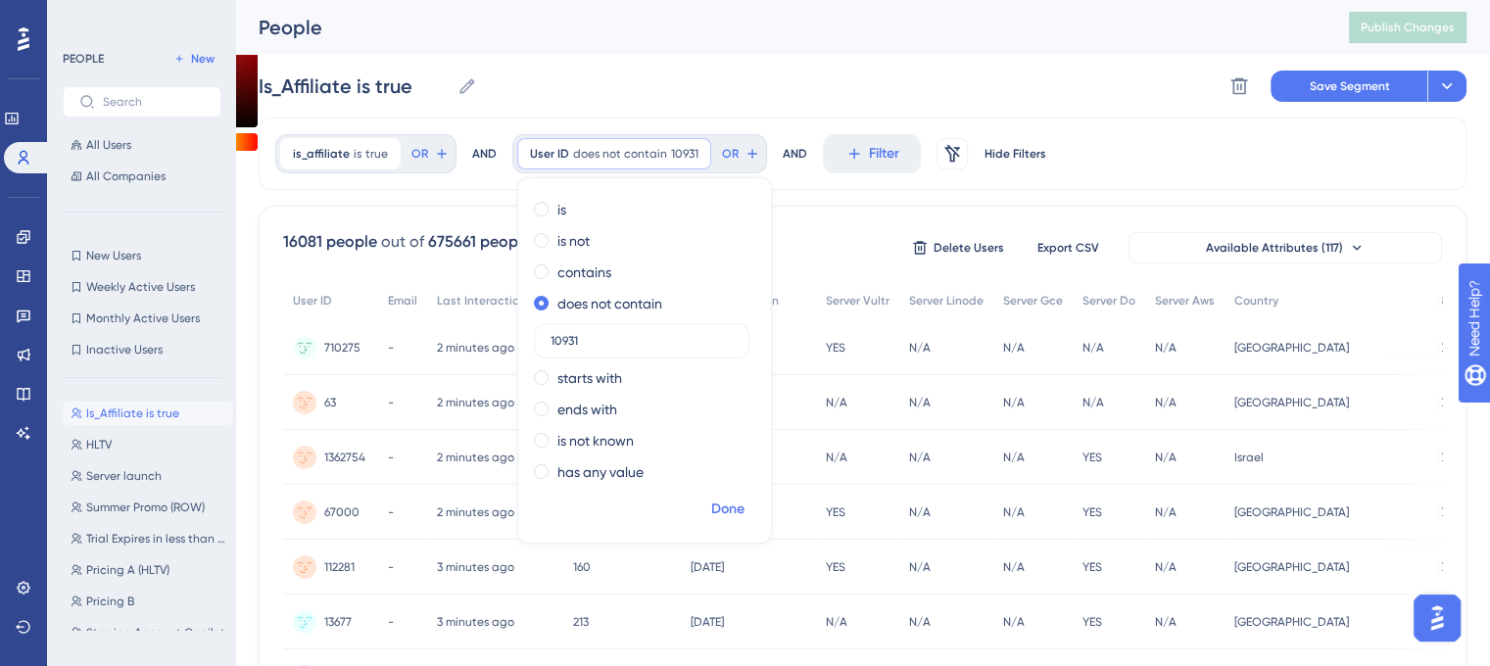
click at [711, 499] on span "Done" at bounding box center [727, 510] width 33 height 24
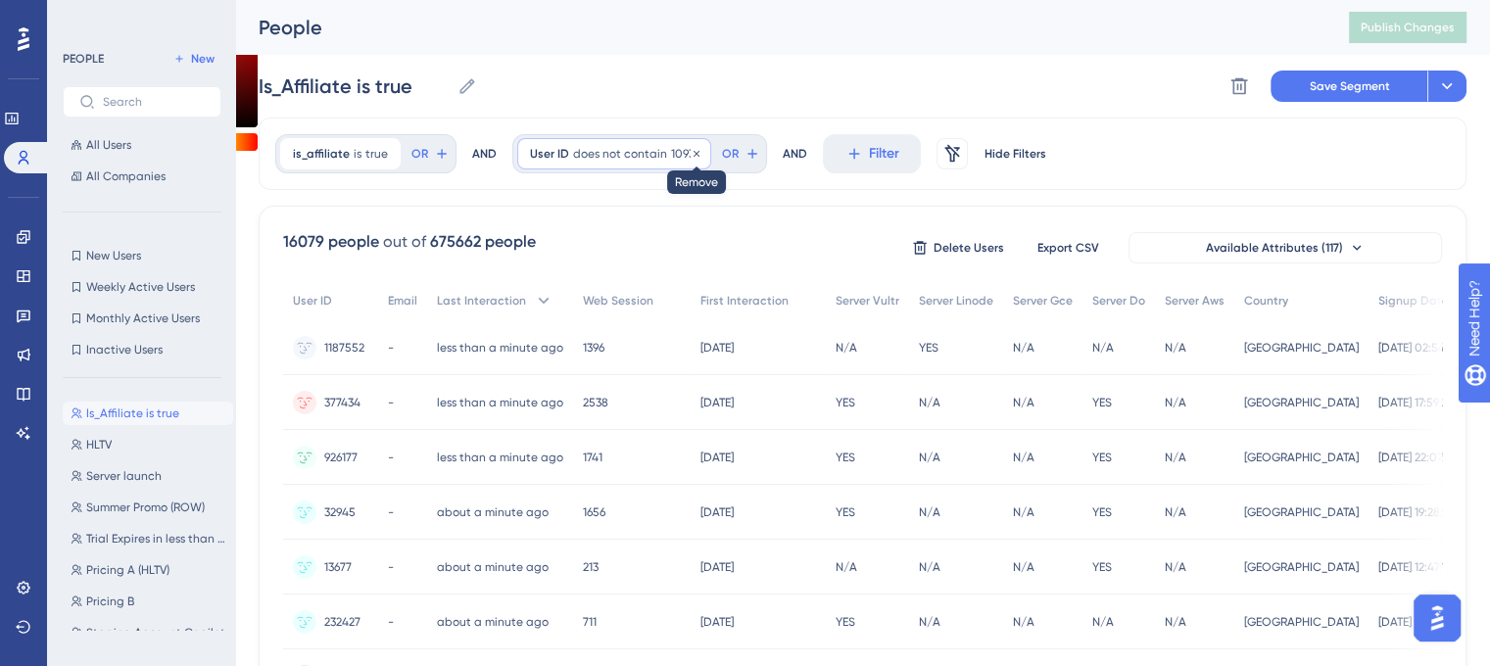
click at [683, 152] on div "User ID does not contain 10931 10931 Remove" at bounding box center [614, 153] width 194 height 31
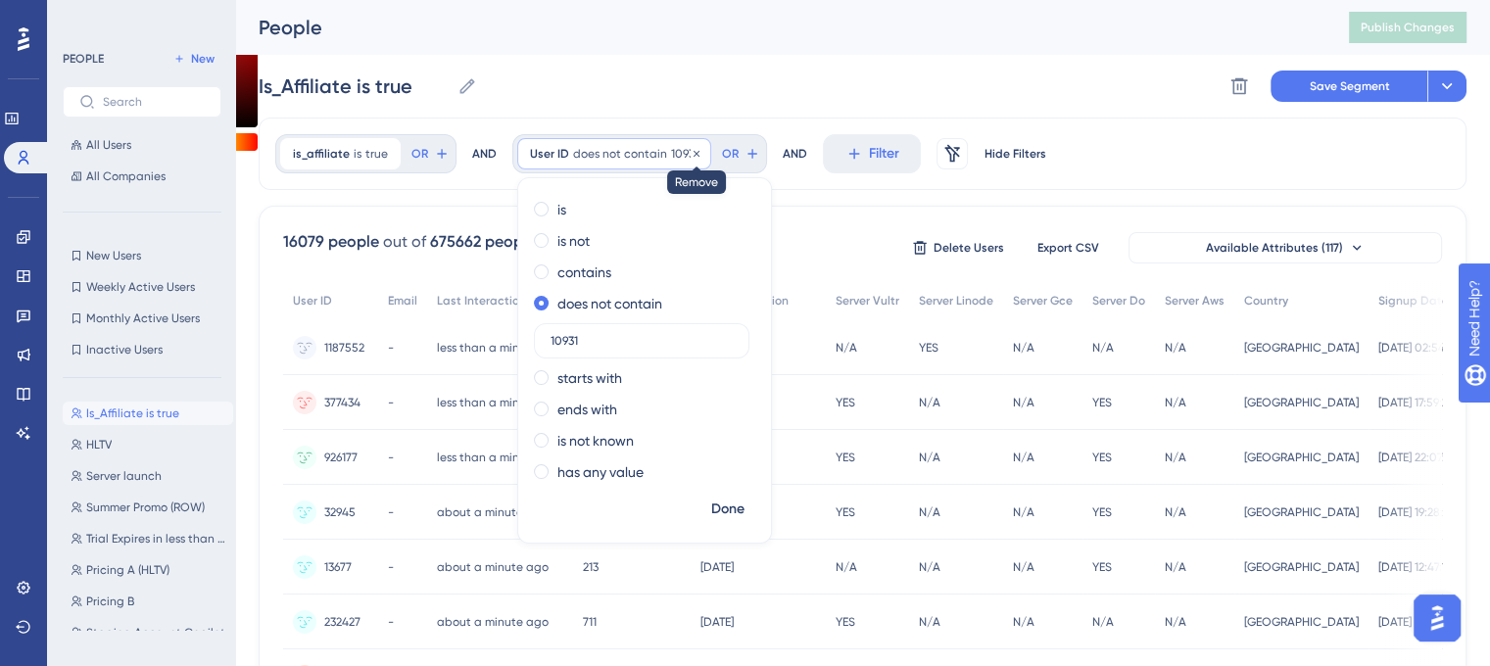
click at [691, 155] on icon at bounding box center [697, 154] width 12 height 12
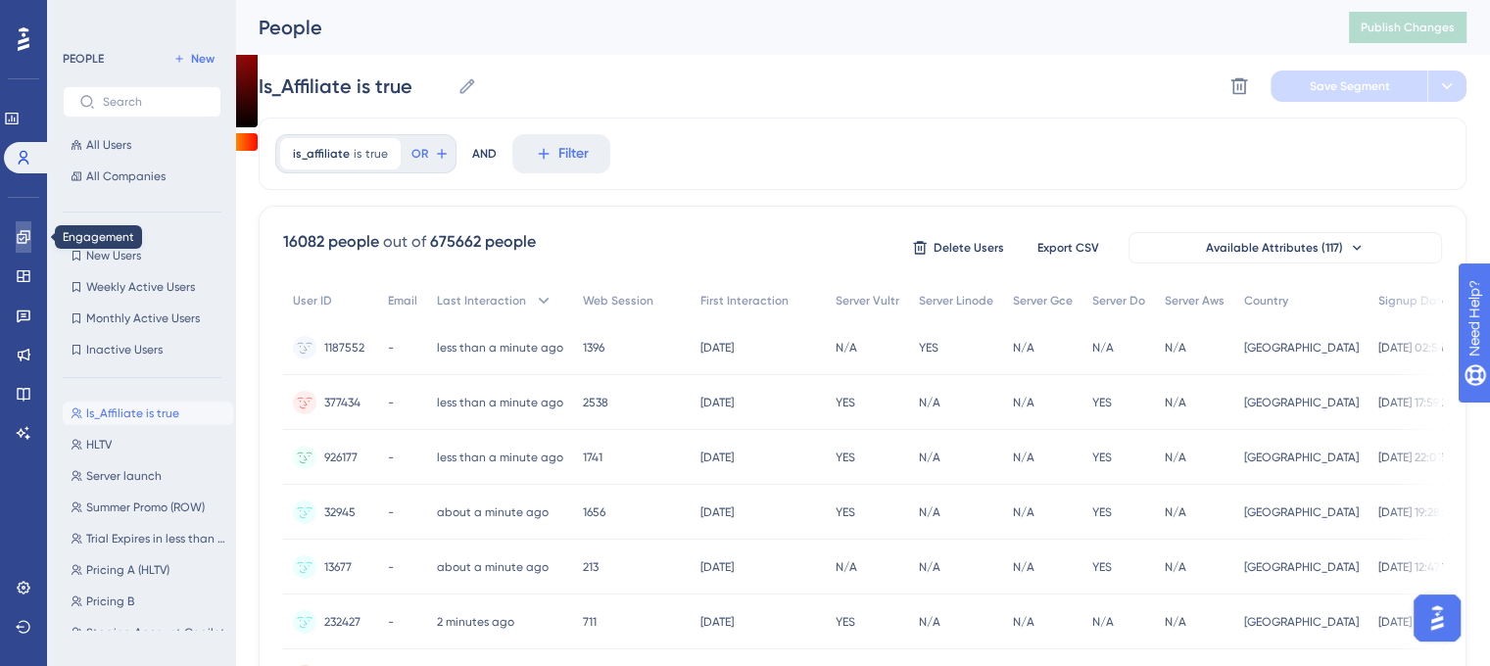
click at [16, 230] on link at bounding box center [24, 236] width 16 height 31
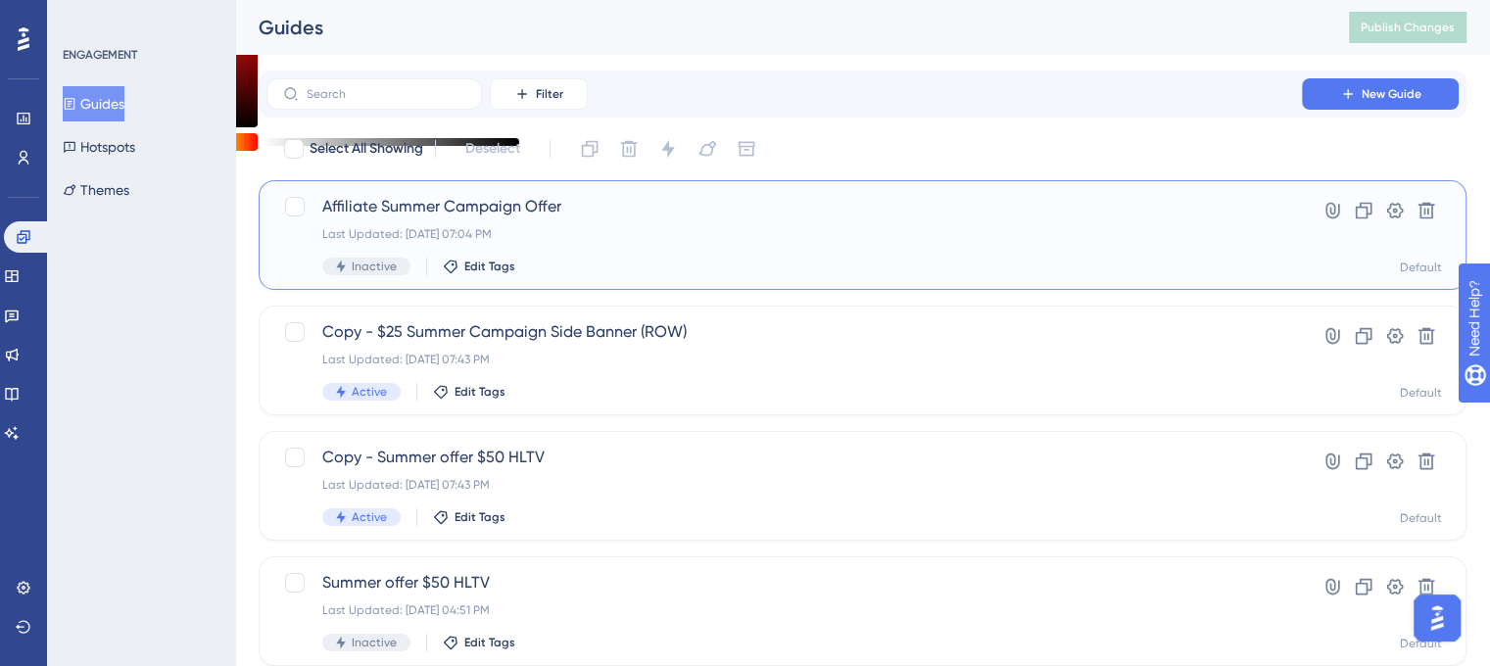
click at [478, 209] on span "Affiliate Summer Campaign Offer" at bounding box center [784, 207] width 924 height 24
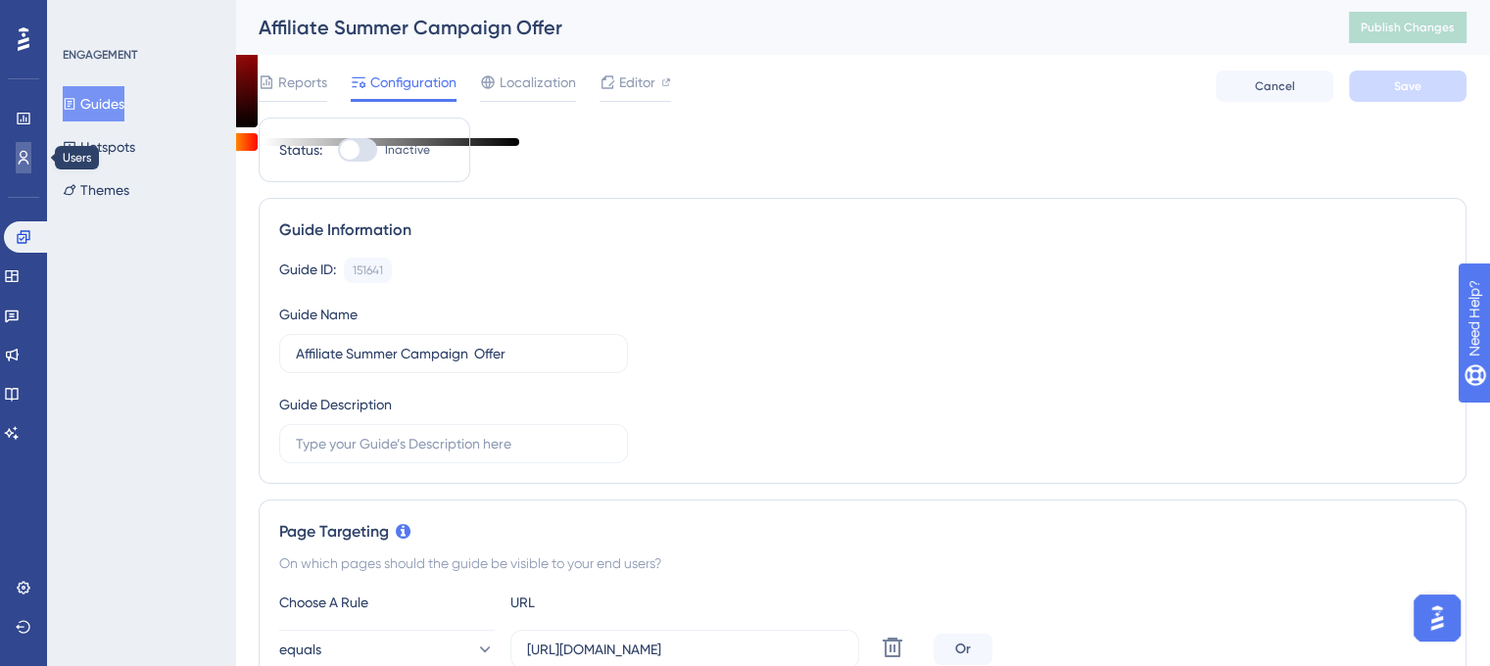
click at [22, 144] on link at bounding box center [24, 157] width 16 height 31
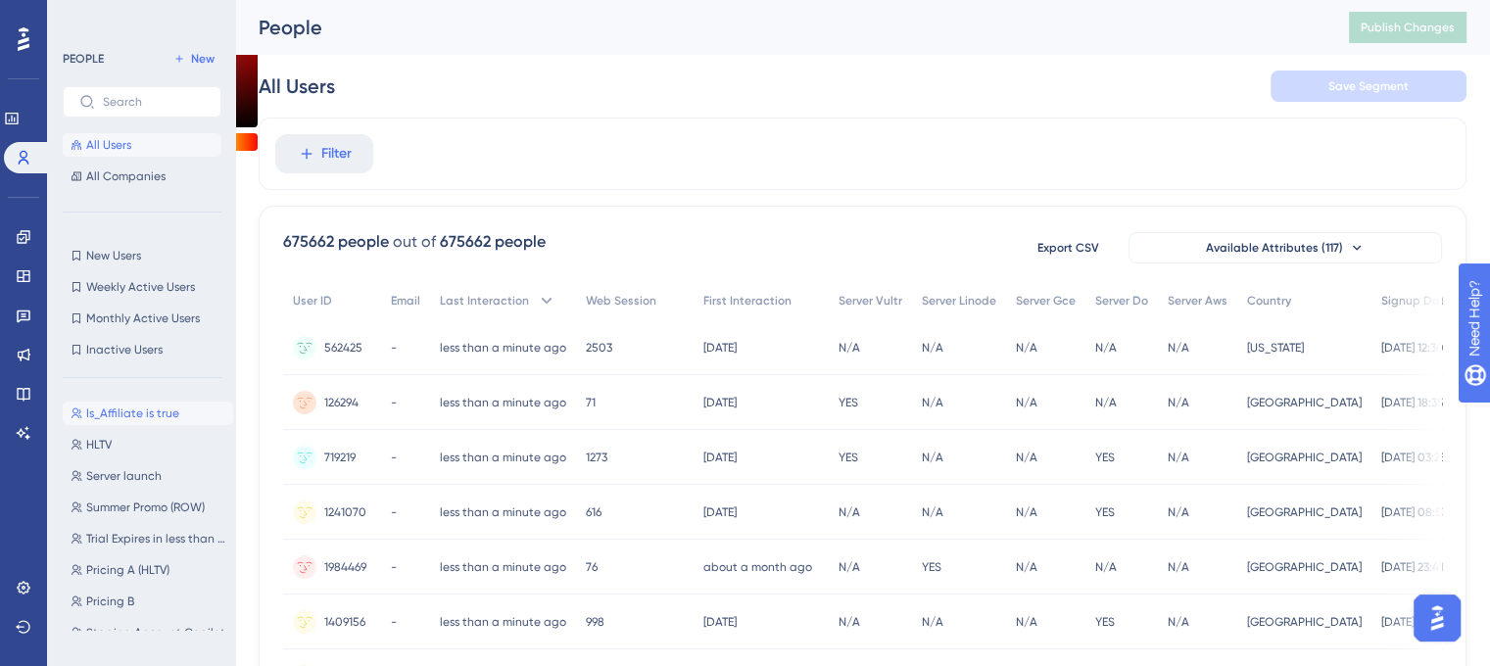
click at [142, 409] on span "Is_Affiliate is true" at bounding box center [132, 414] width 93 height 16
